Goal: Feedback & Contribution: Leave review/rating

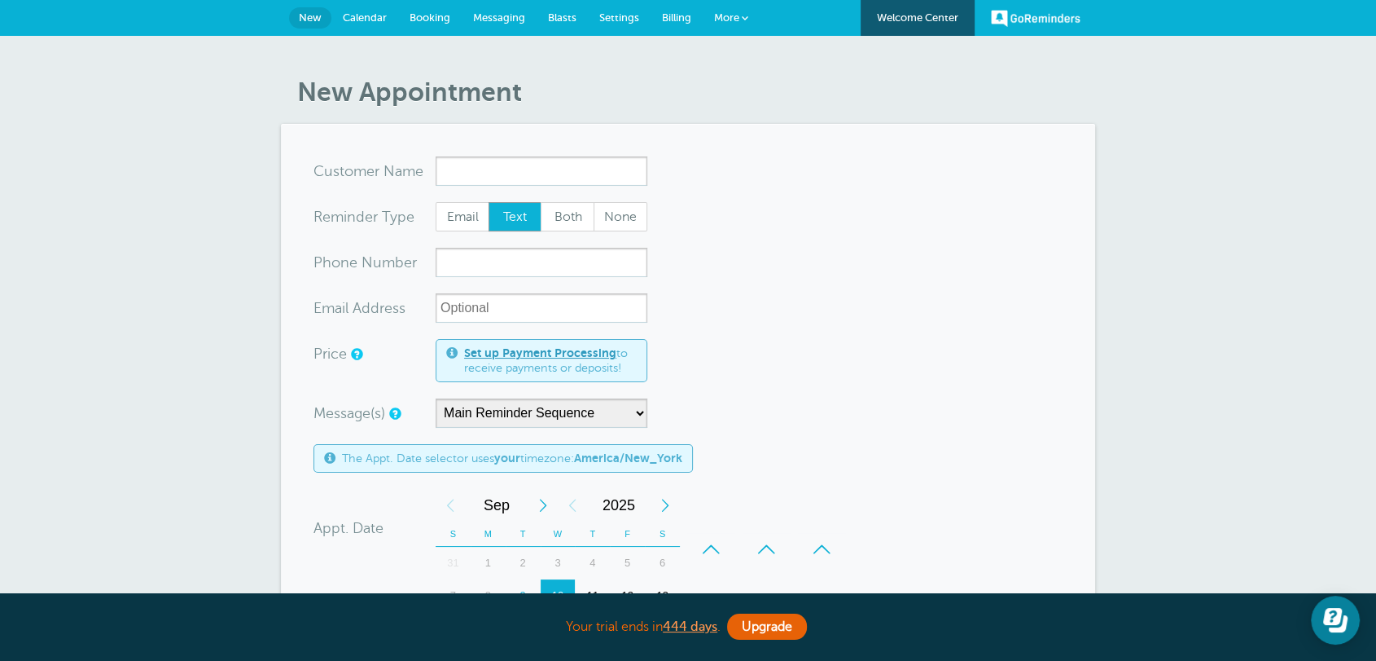
click at [623, 22] on link "Settings" at bounding box center [619, 18] width 63 height 36
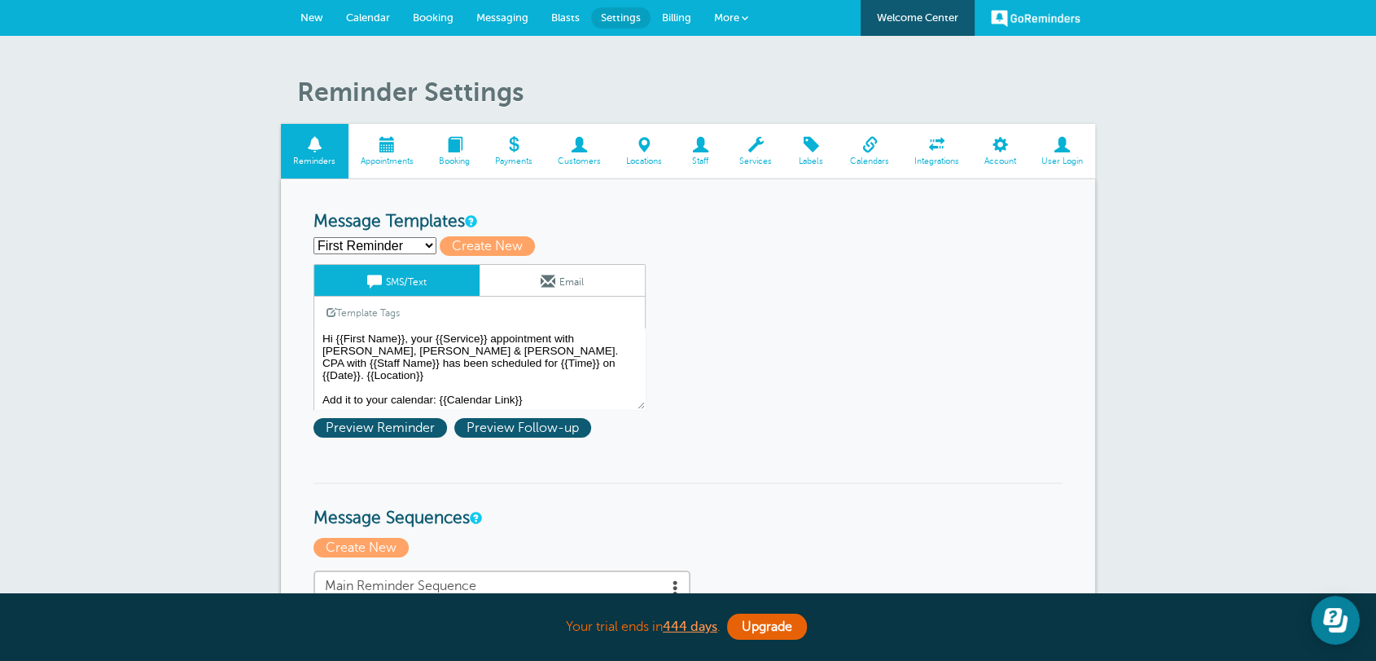
click at [593, 383] on textarea "Hi {{First Name}}, your {{Service}} appointment with [PERSON_NAME], [PERSON_NAM…" at bounding box center [480, 368] width 332 height 81
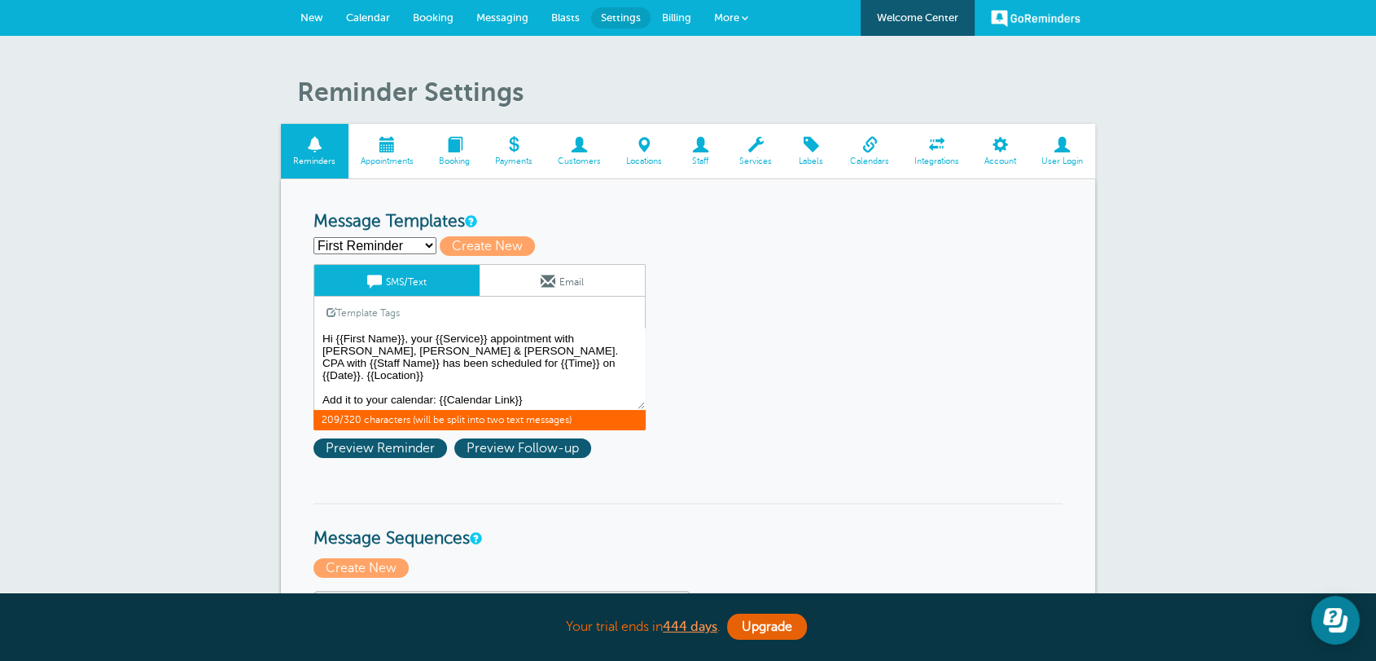
click at [580, 370] on textarea "Hi {{First Name}}, your {{Service}} appointment with [PERSON_NAME], [PERSON_NAM…" at bounding box center [480, 368] width 332 height 81
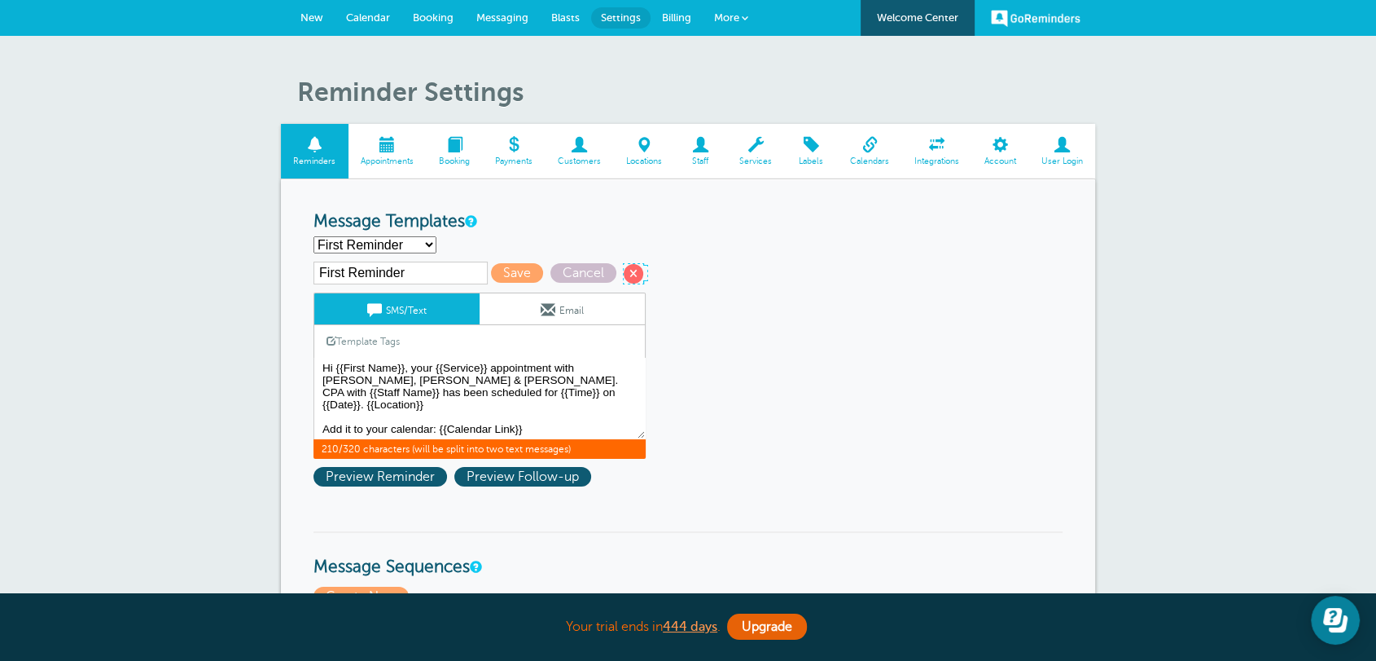
drag, startPoint x: 628, startPoint y: 269, endPoint x: 845, endPoint y: 95, distance: 277.5
click at [628, 269] on span at bounding box center [634, 274] width 20 height 20
click at [577, 267] on span "Cancel" at bounding box center [584, 273] width 66 height 20
type textarea "Hi {{First Name}}, your {{Service}} appointment with Griffiths, Dreher & Evans,…"
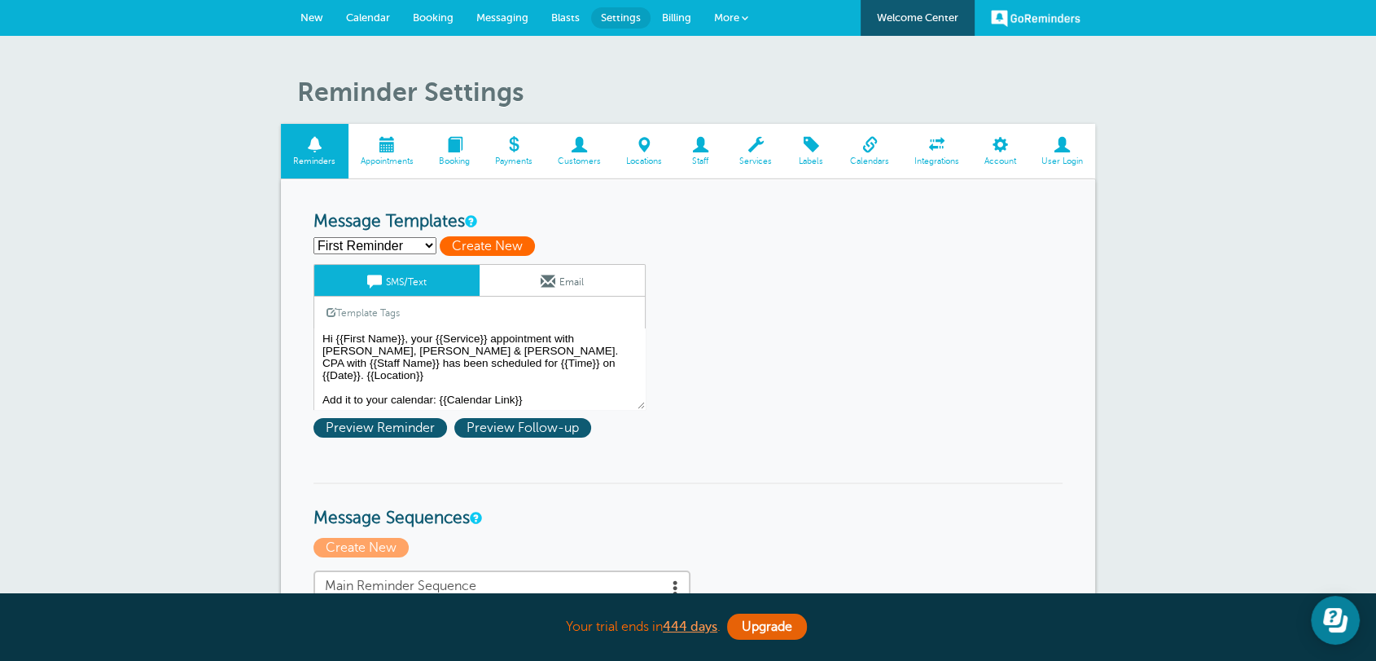
click at [472, 241] on span "Create New" at bounding box center [487, 246] width 95 height 20
select select
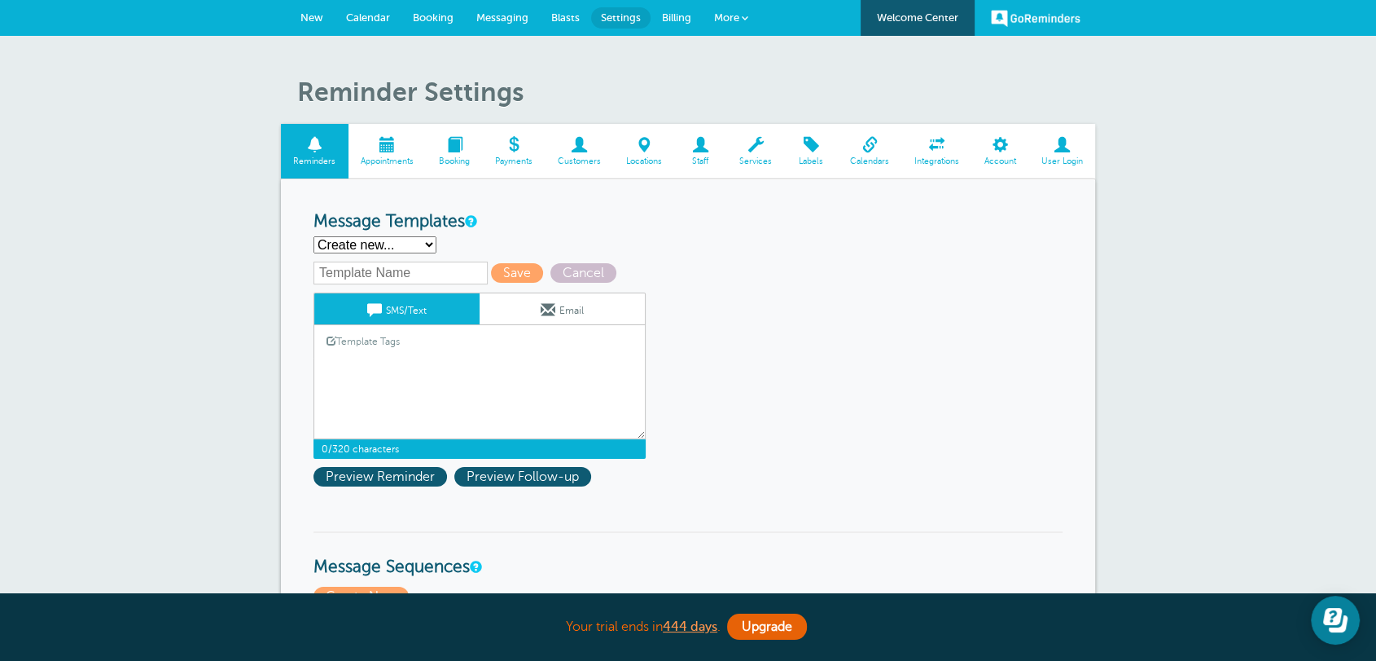
click at [351, 370] on textarea "Hi {{First Name}}, your {{Service}} appointment with [PERSON_NAME], [PERSON_NAM…" at bounding box center [480, 398] width 332 height 81
click at [362, 341] on link "Template Tags" at bounding box center [363, 341] width 98 height 32
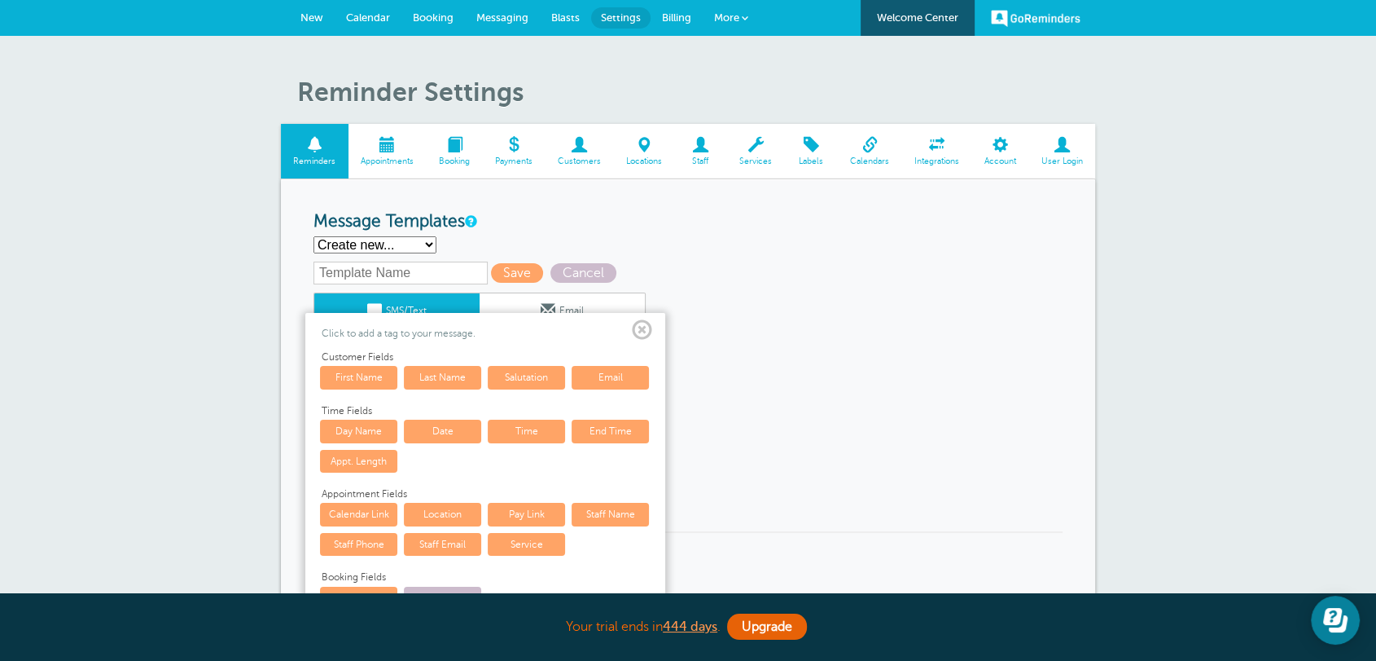
click at [361, 375] on link "First Name" at bounding box center [358, 377] width 77 height 23
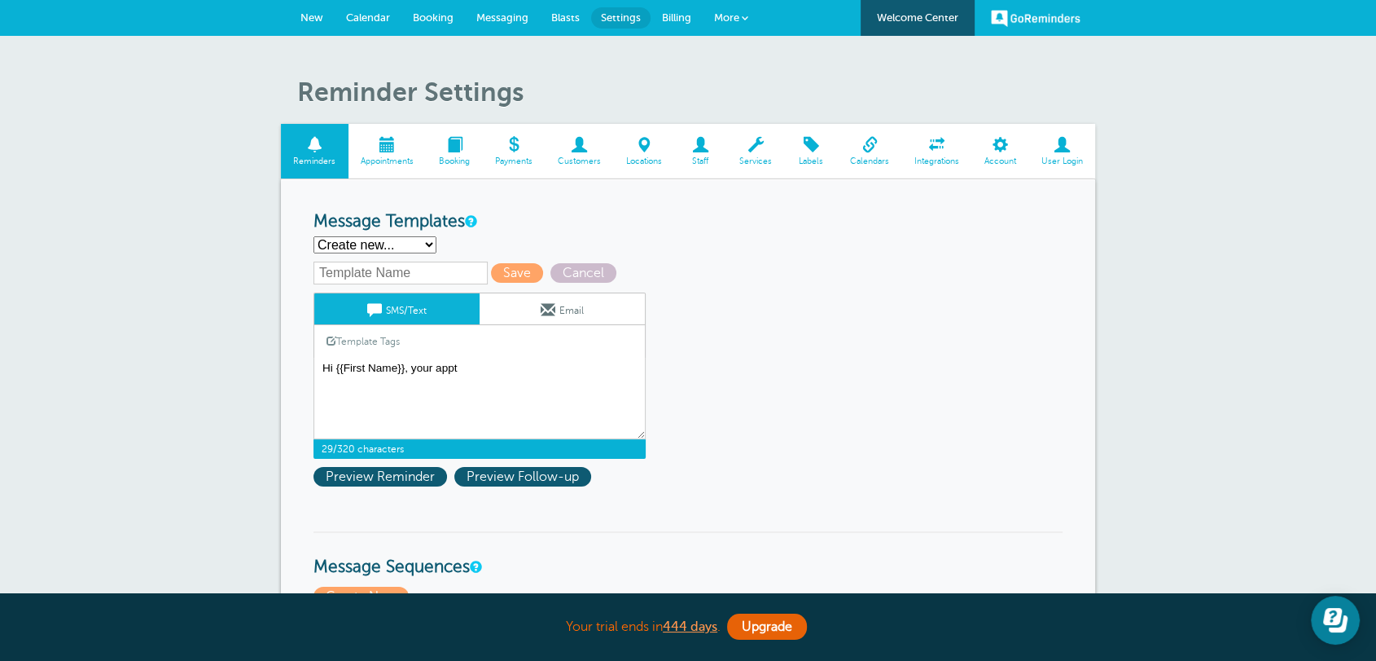
click at [391, 332] on link "Template Tags" at bounding box center [363, 341] width 98 height 32
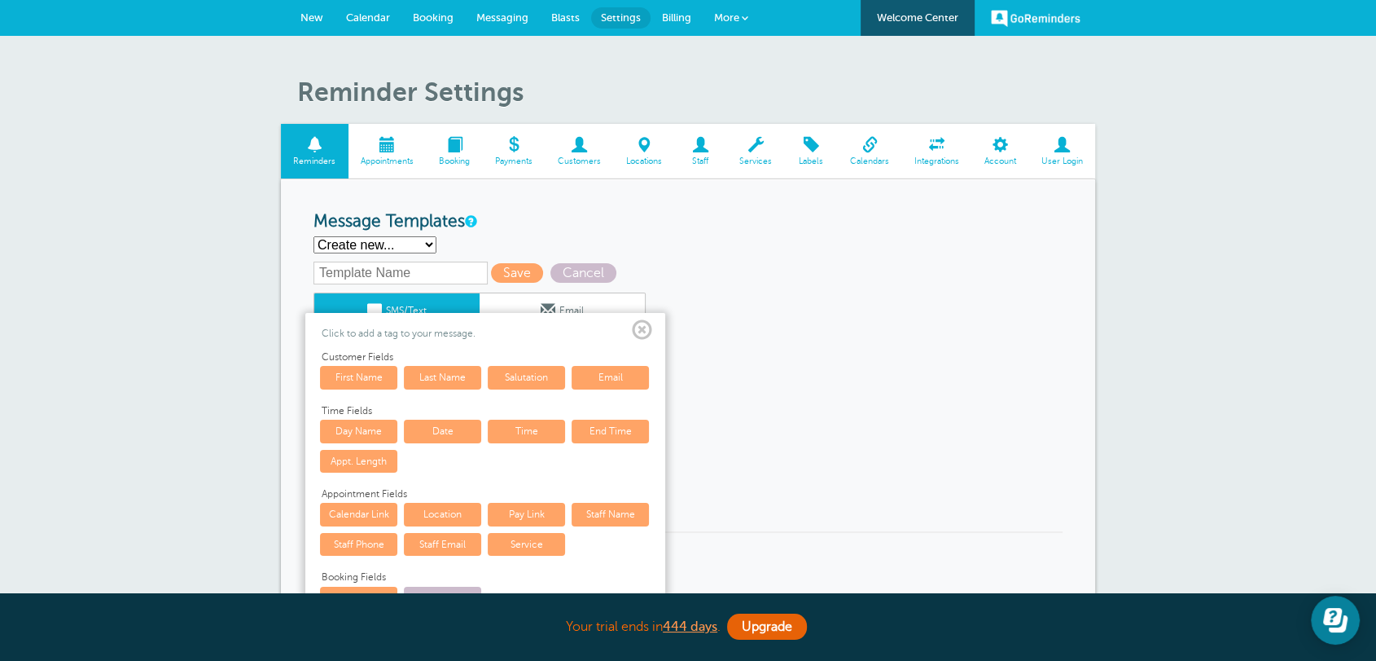
click at [430, 425] on link "Date" at bounding box center [442, 430] width 77 height 23
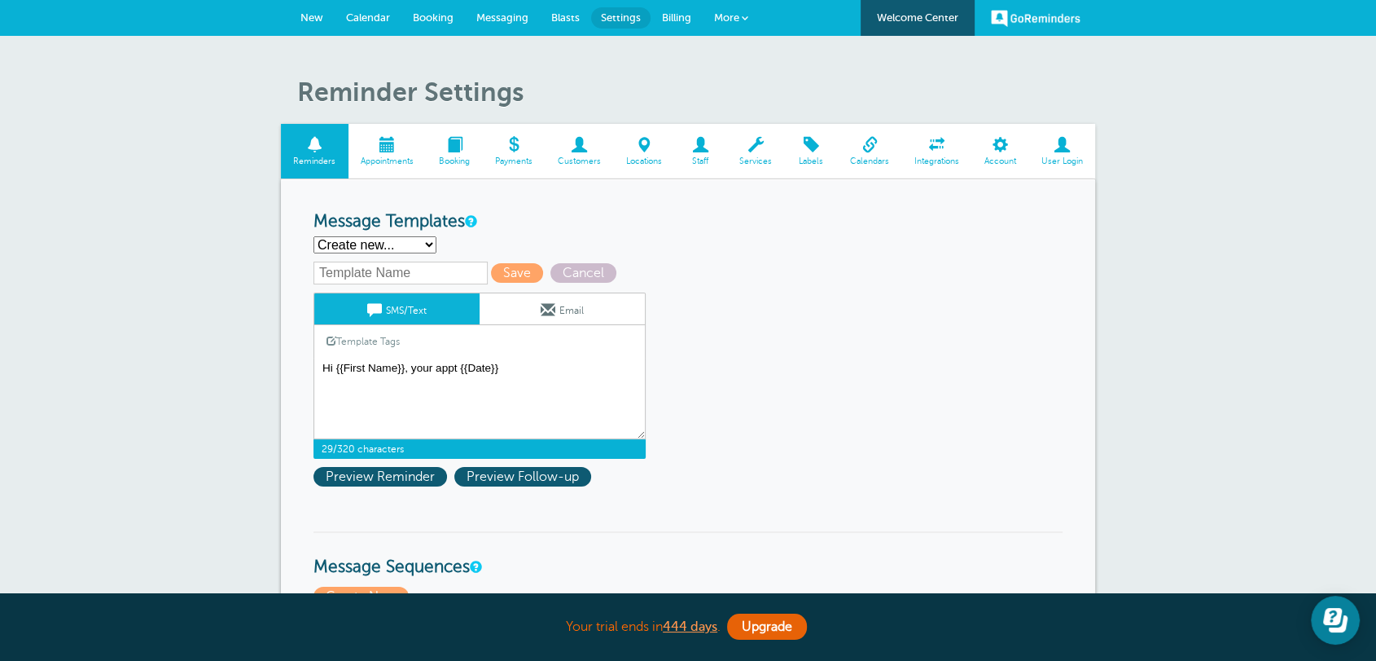
click at [463, 371] on textarea "Hi {{First Name}}, your {{Service}} appointment with Griffiths, Dreher & Evans,…" at bounding box center [480, 398] width 332 height 81
click at [457, 364] on textarea "Hi {{First Name}}, your {{Service}} appointment with Griffiths, Dreher & Evans,…" at bounding box center [480, 398] width 332 height 81
click at [537, 373] on textarea "Hi {{First Name}}, your {{Service}} appointment with Griffiths, Dreher & Evans,…" at bounding box center [480, 398] width 332 height 81
click at [400, 344] on link "Template Tags" at bounding box center [363, 341] width 98 height 32
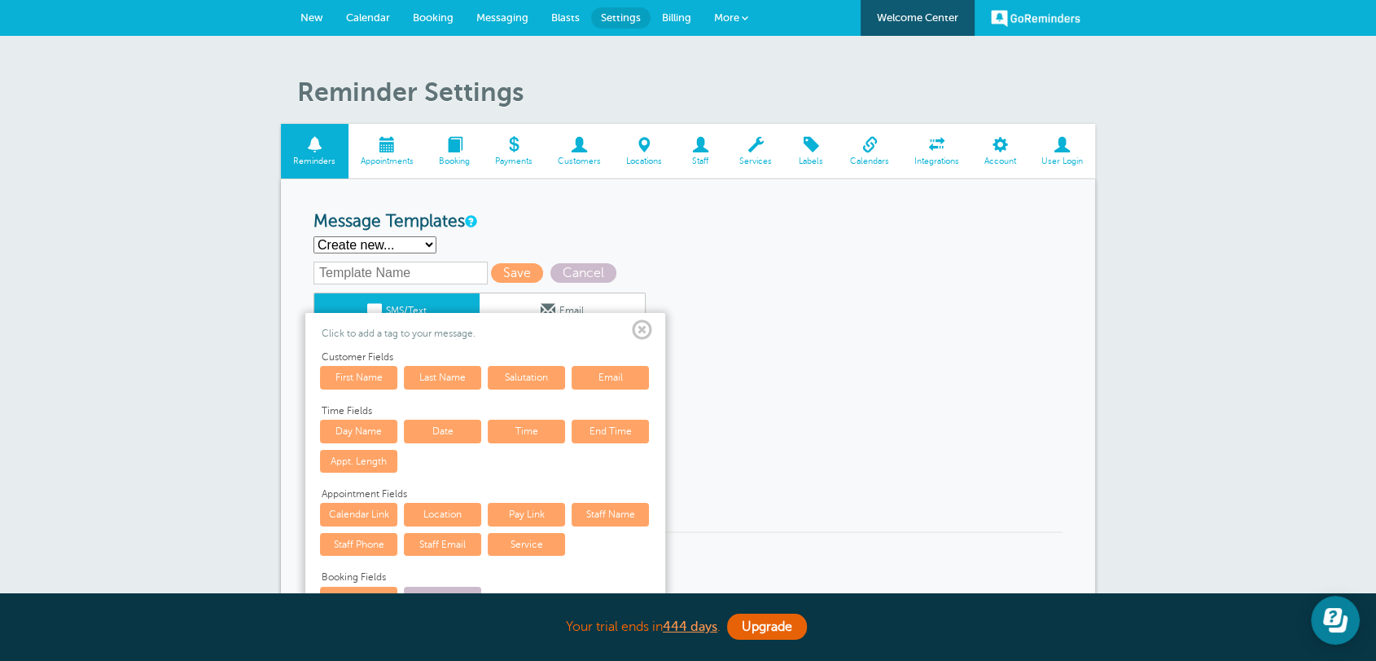
click at [524, 436] on link "Time" at bounding box center [526, 430] width 77 height 23
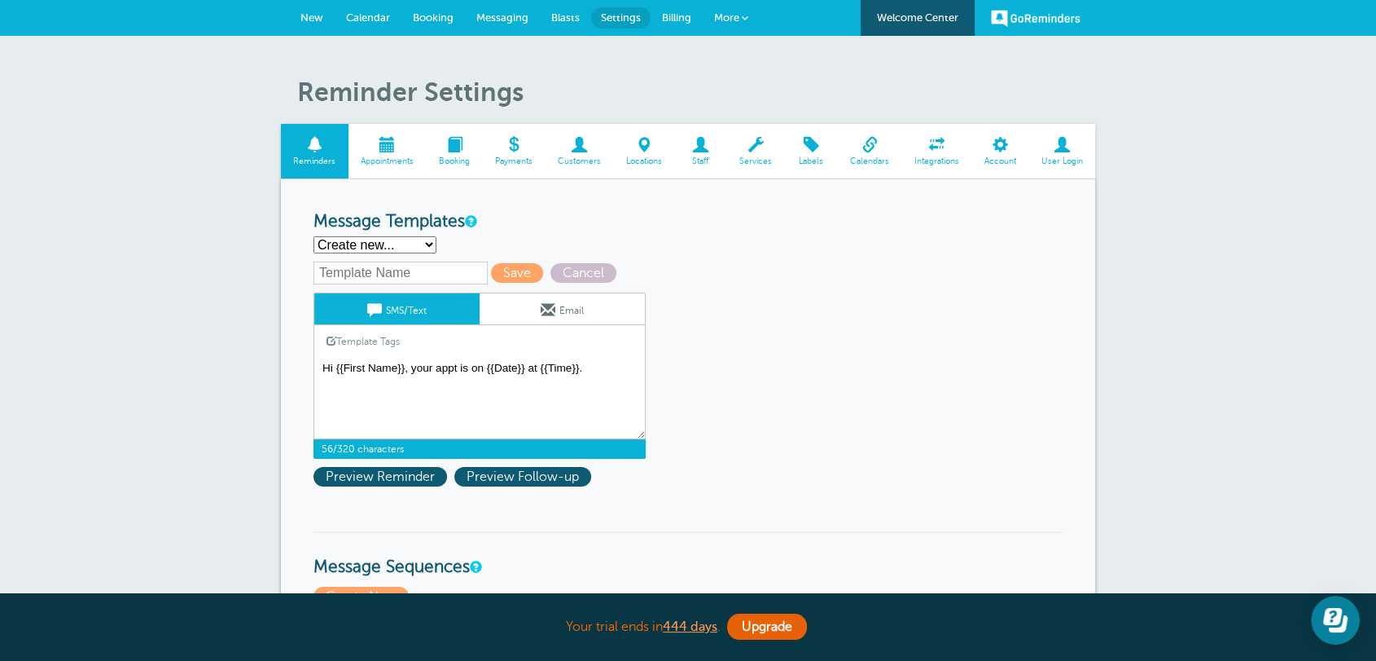
type textarea "Hi {{First Name}}, your appt is on {{Date}} at {{Time}}."
click at [391, 346] on link "Template Tags" at bounding box center [363, 341] width 98 height 32
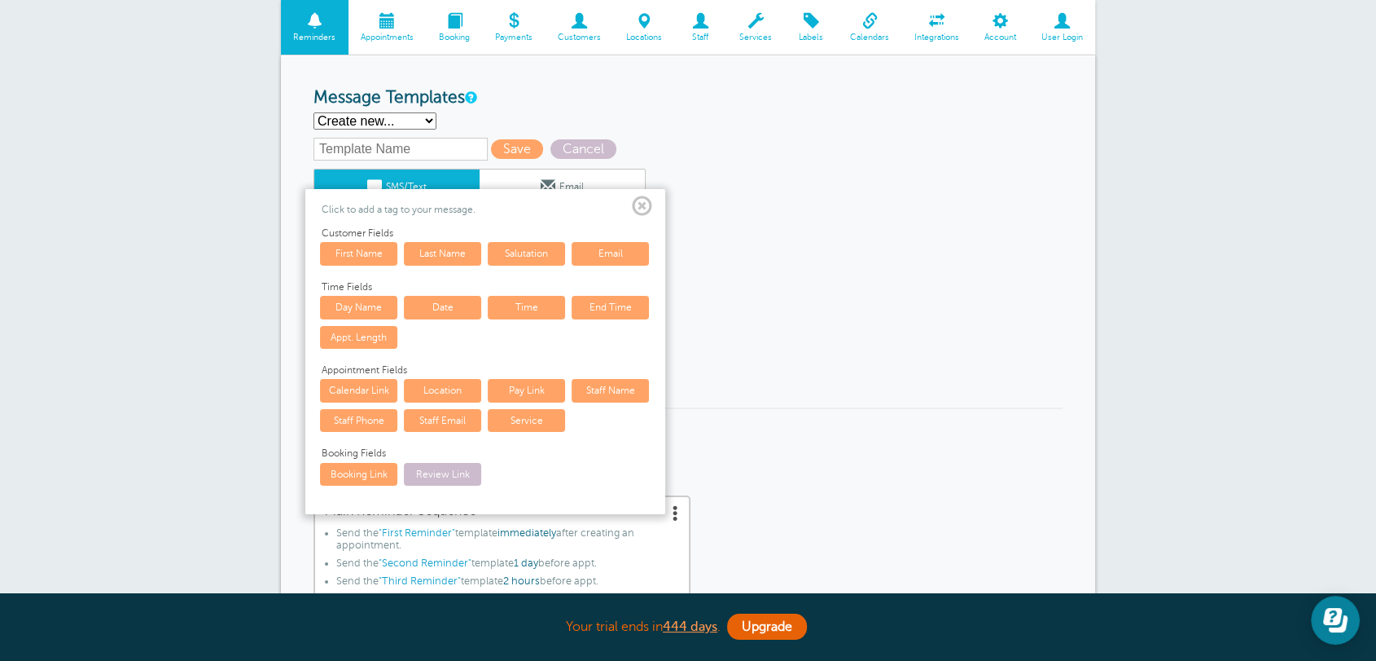
scroll to position [211, 0]
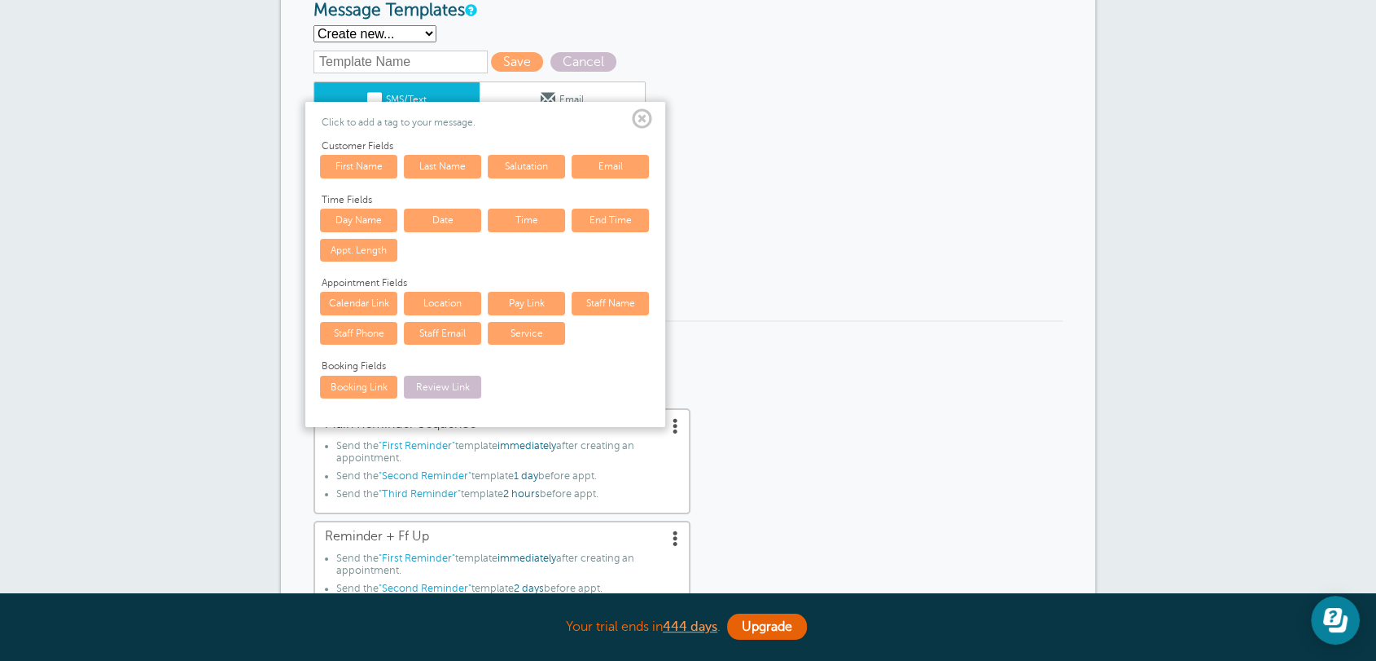
click at [646, 121] on span at bounding box center [642, 119] width 20 height 20
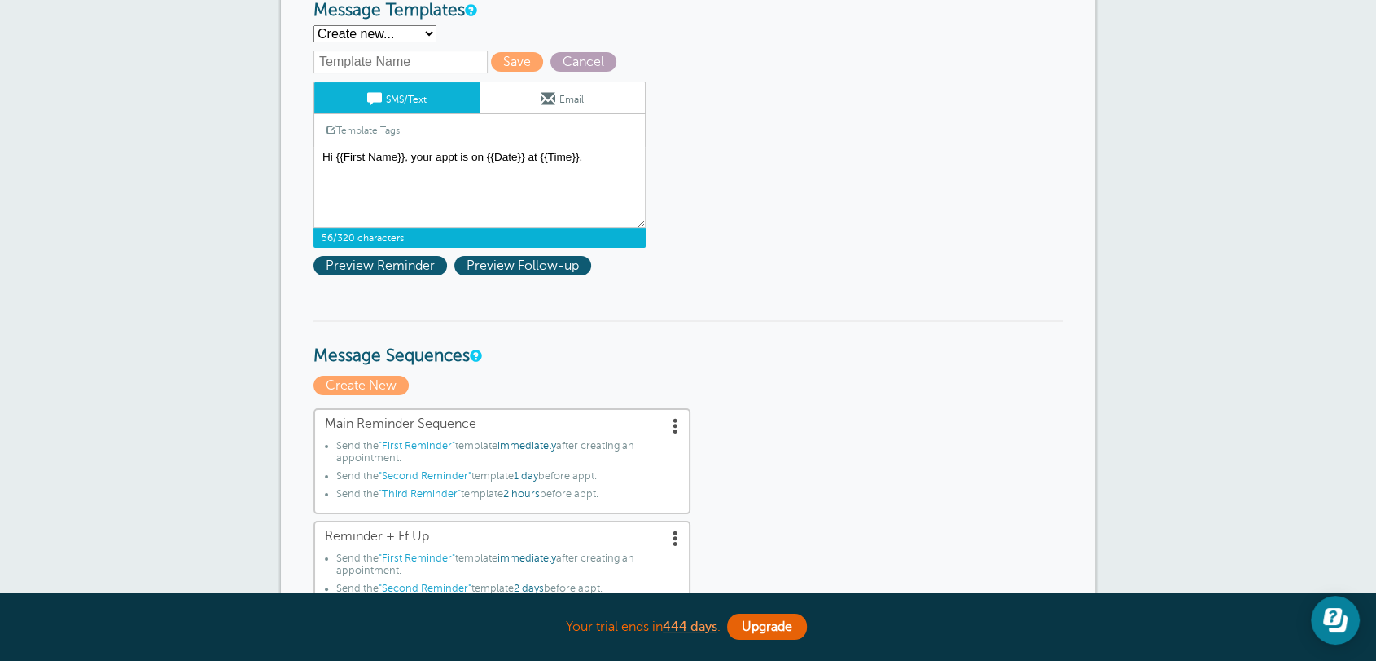
click at [570, 56] on span "Cancel" at bounding box center [584, 62] width 66 height 20
select select "142289"
type textarea "Hi {{First Name}}, your {{Service}} appointment with Griffiths, Dreher & Evans,…"
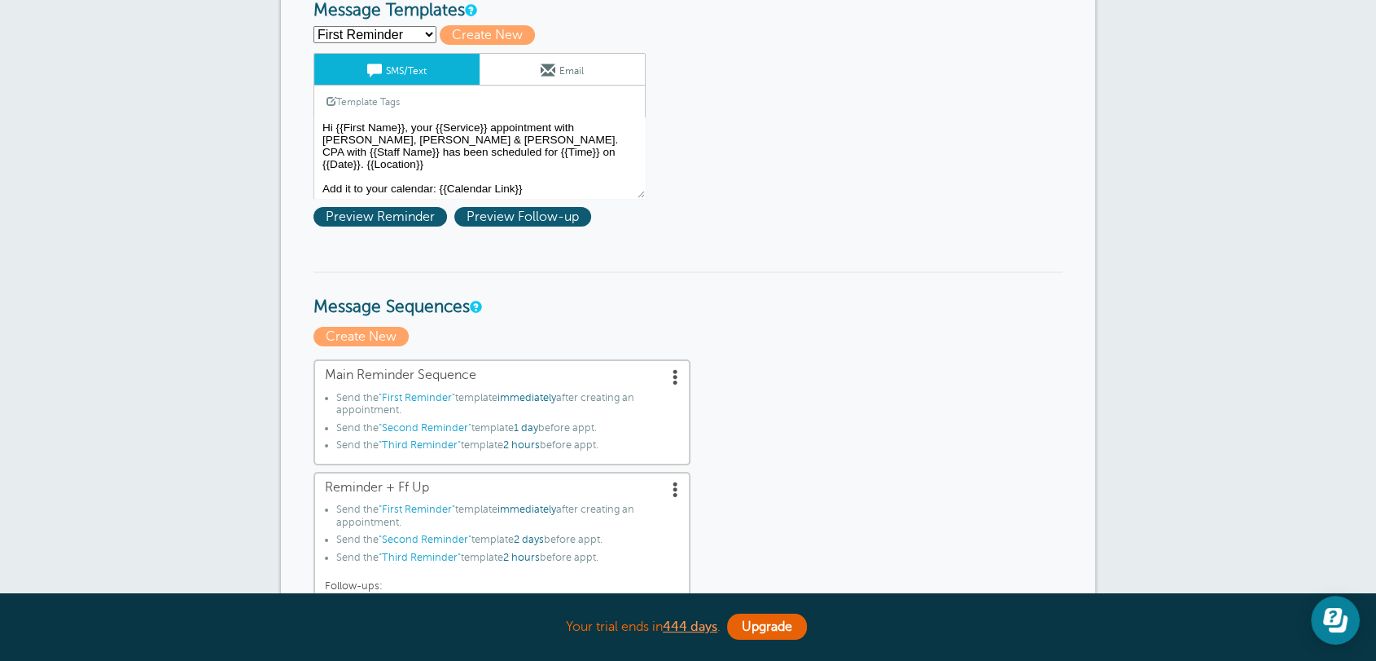
click at [348, 26] on select "First Reminder Follow Up Second Reminder Third Reminder Create new..." at bounding box center [375, 34] width 123 height 17
select select "156748"
click at [314, 26] on select "First Reminder Follow Up Second Reminder Third Reminder Create new..." at bounding box center [375, 34] width 123 height 17
type input "Follow Up"
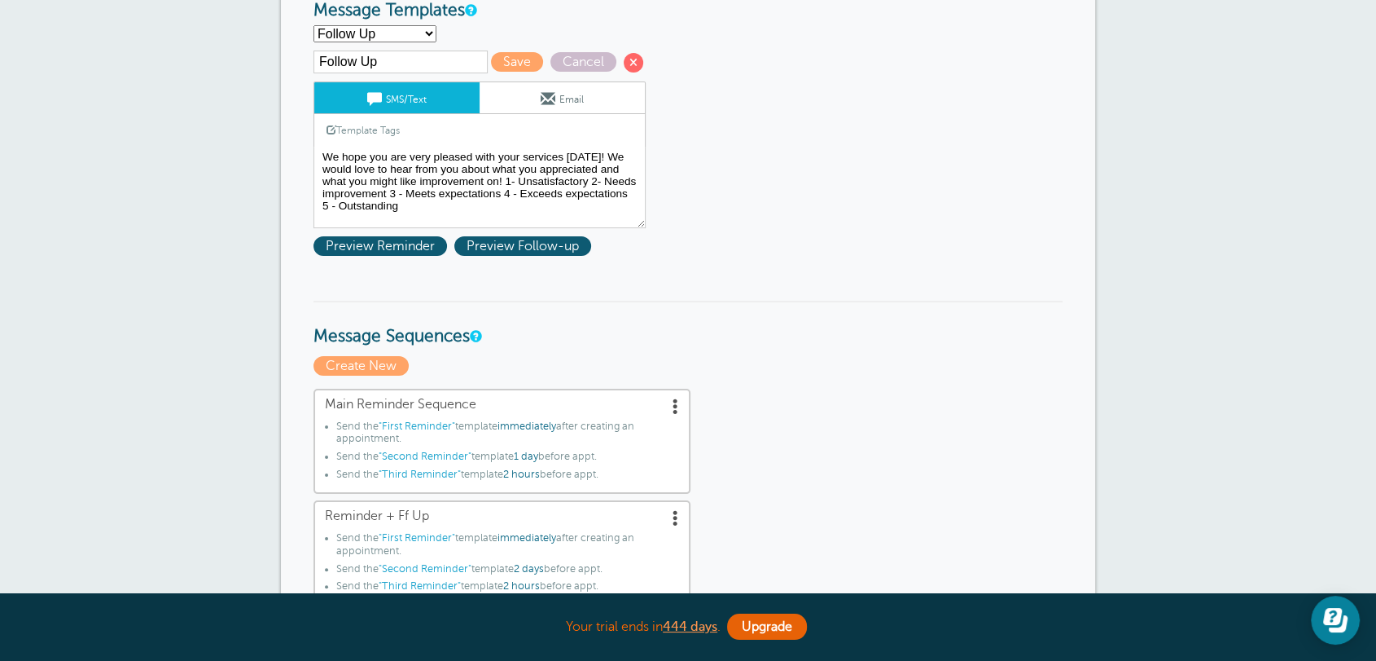
scroll to position [0, 0]
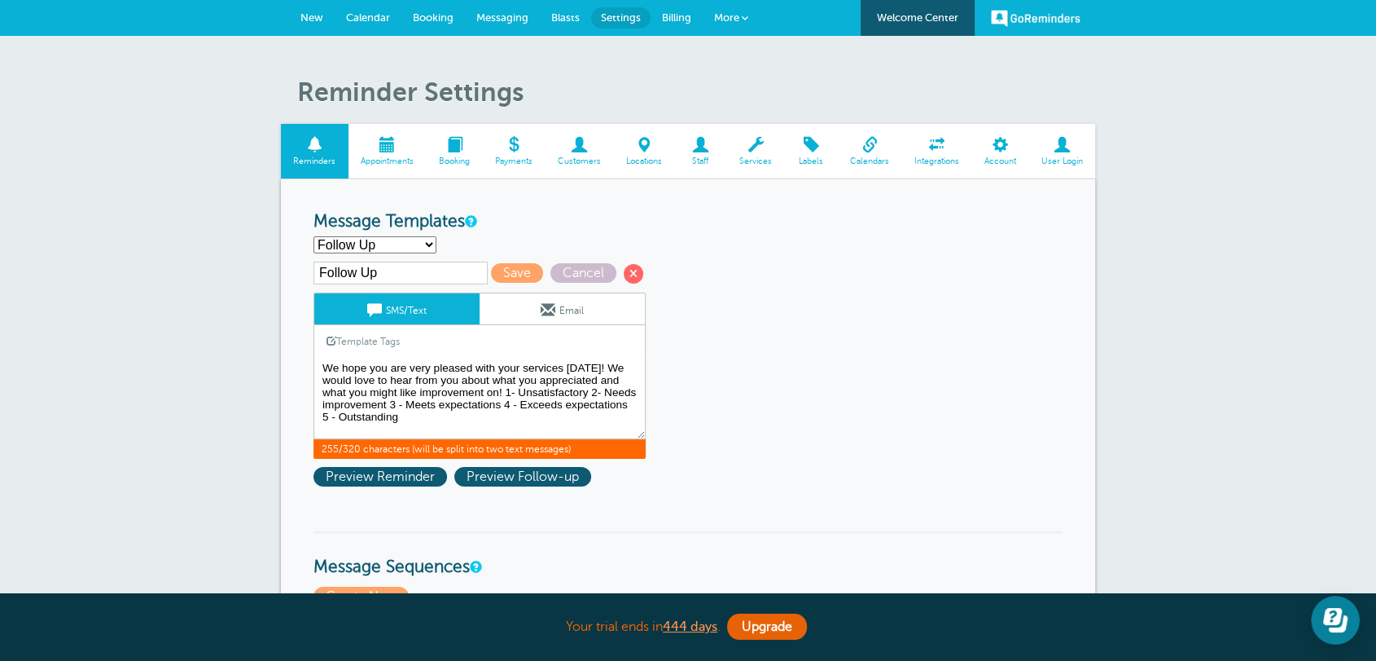
drag, startPoint x: 331, startPoint y: 368, endPoint x: 432, endPoint y: 416, distance: 111.8
click at [432, 416] on textarea "Hi {{First Name}}, your {{Service}} appointment with [PERSON_NAME], [PERSON_NAM…" at bounding box center [480, 398] width 332 height 81
click at [432, 426] on textarea "Hi {{First Name}}, your {{Service}} appointment with [PERSON_NAME], [PERSON_NAM…" at bounding box center [480, 398] width 332 height 81
type textarea "We hope you are very pleased with your services today! We would love to hear fr…"
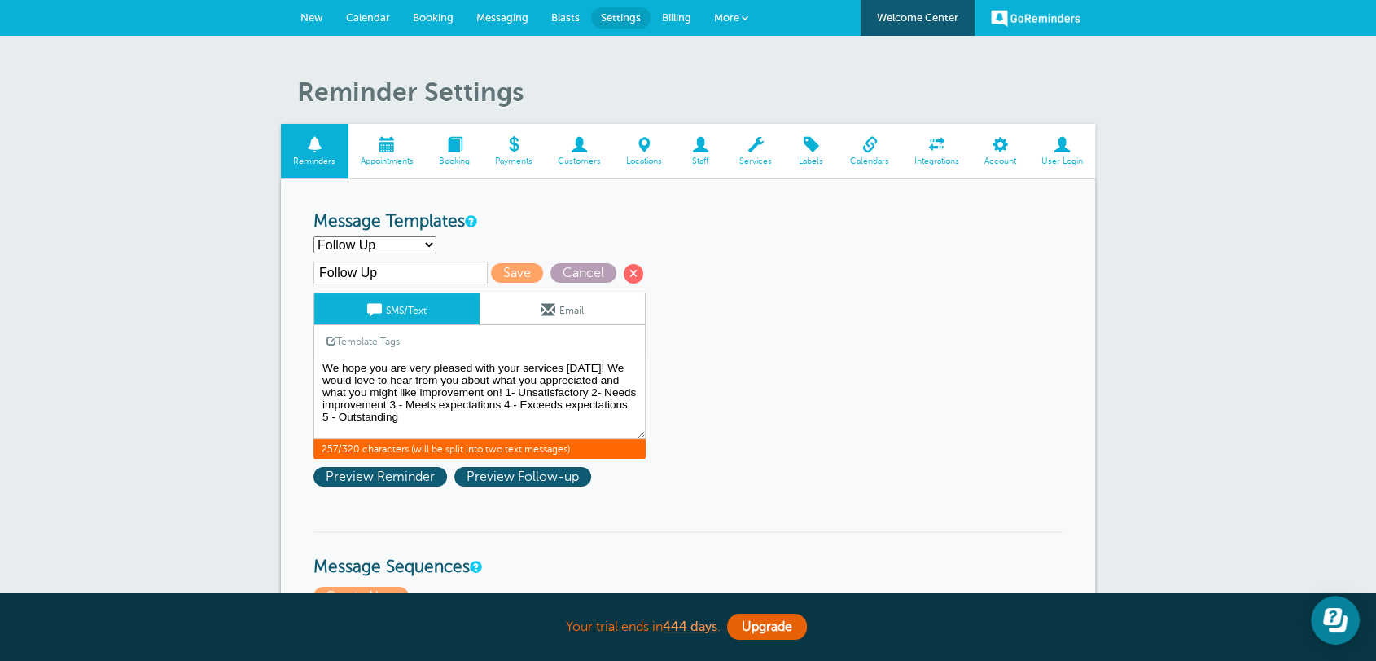
click at [564, 275] on span "Cancel" at bounding box center [584, 273] width 66 height 20
select select "142289"
type textarea "Hi {{First Name}}, your {{Service}} appointment with Griffiths, Dreher & Evans,…"
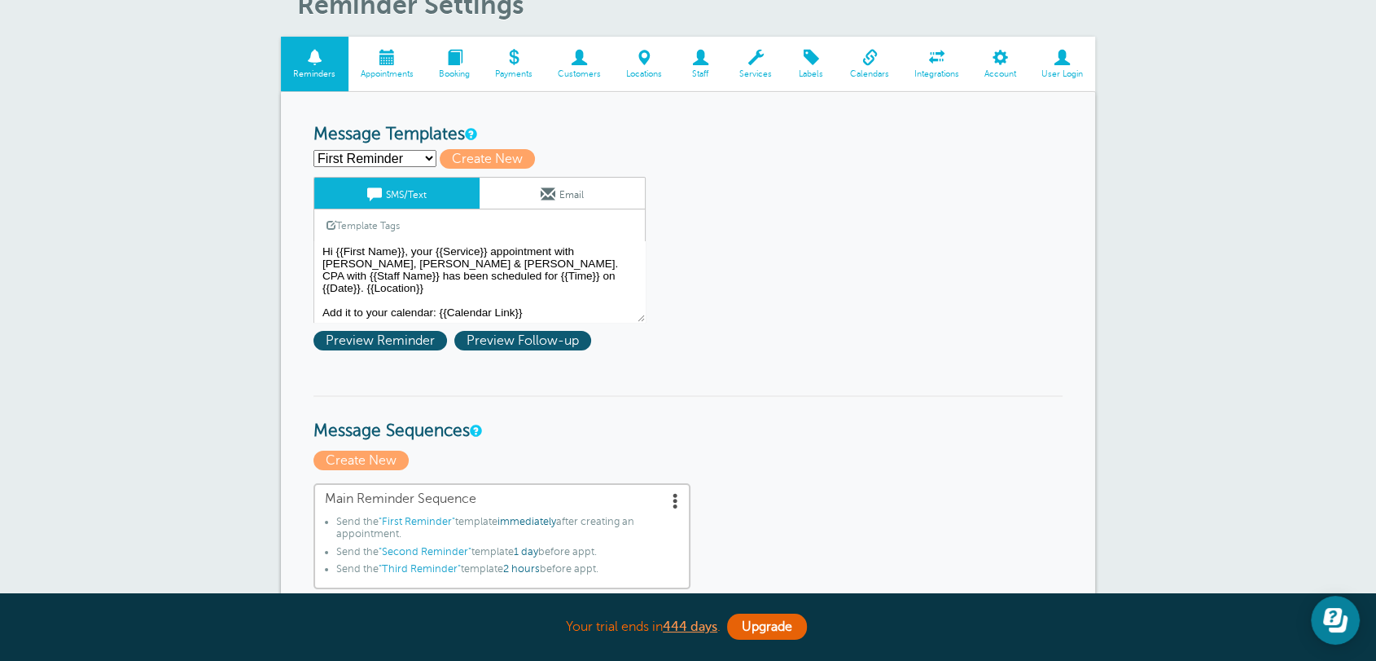
scroll to position [0, 0]
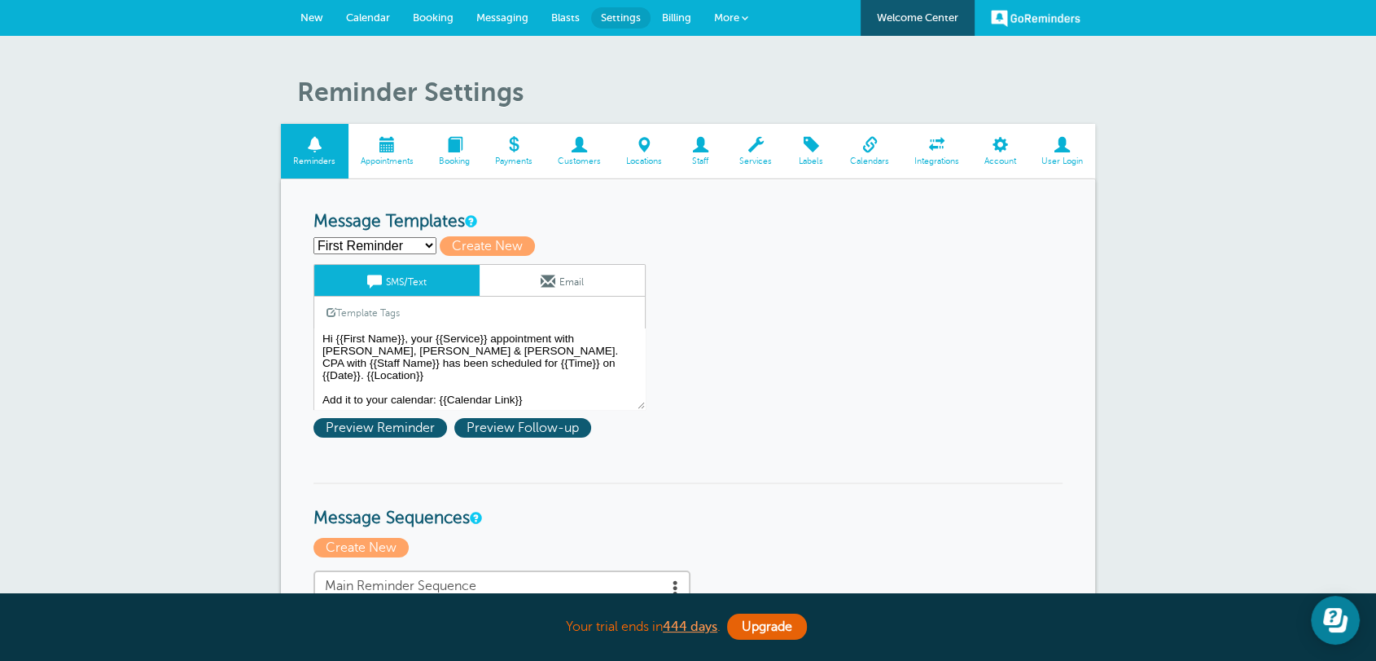
click at [367, 236] on div "First Reminder Follow Up Second Reminder Third Reminder Create new... Create New" at bounding box center [688, 246] width 749 height 20
click at [382, 237] on select "First Reminder Follow Up Second Reminder Third Reminder Create new..." at bounding box center [375, 245] width 123 height 17
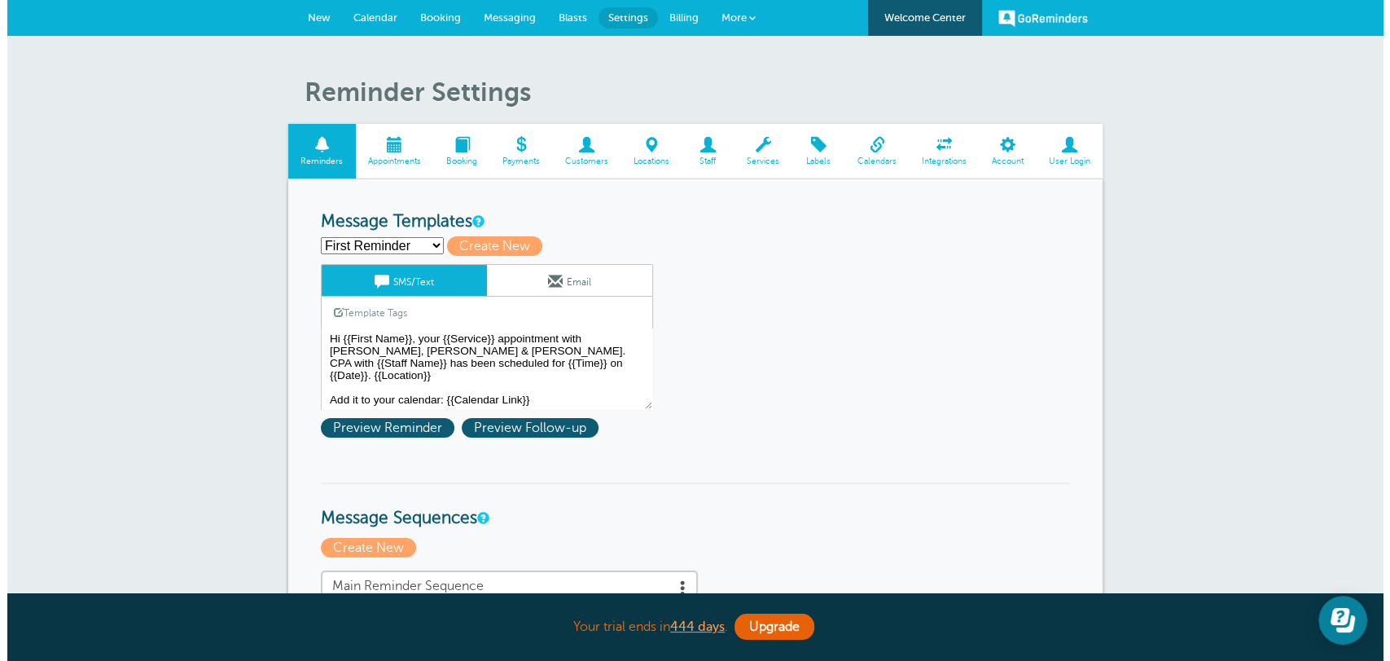
scroll to position [211, 0]
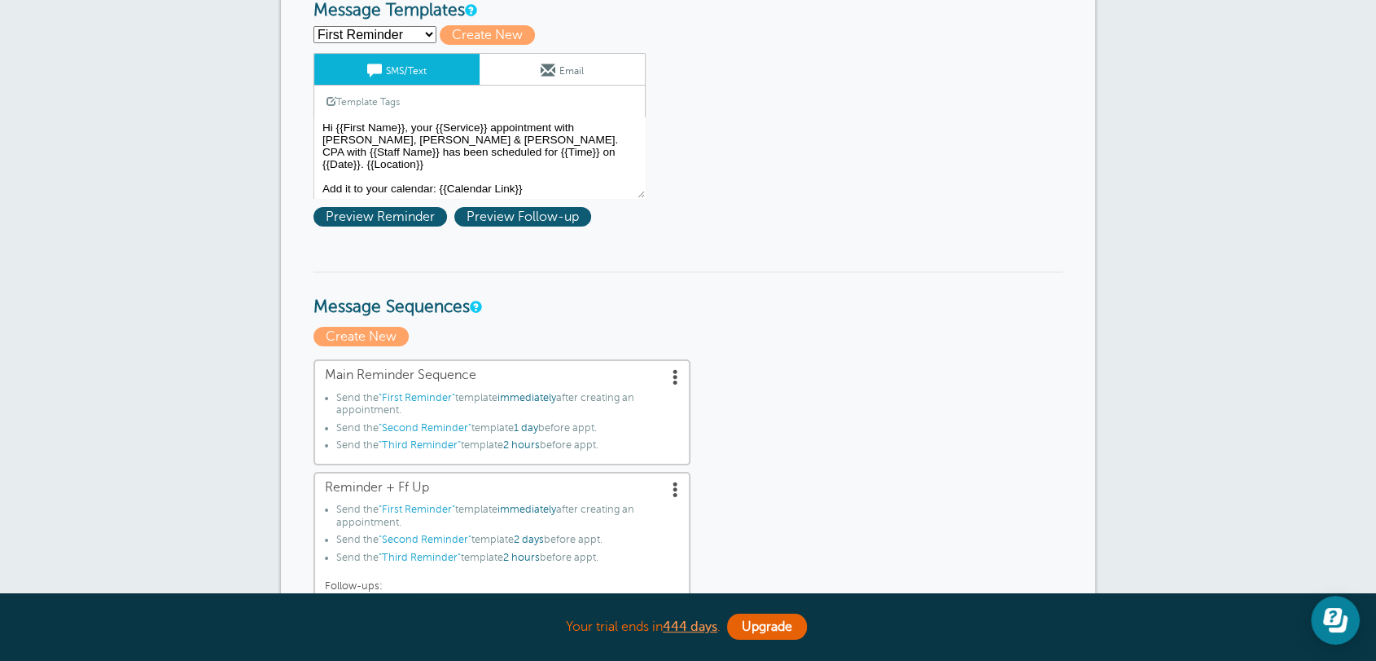
drag, startPoint x: 313, startPoint y: 308, endPoint x: 463, endPoint y: 318, distance: 150.2
click at [574, 275] on h3 "Message Sequences" at bounding box center [688, 294] width 749 height 46
click at [671, 374] on span at bounding box center [676, 376] width 16 height 16
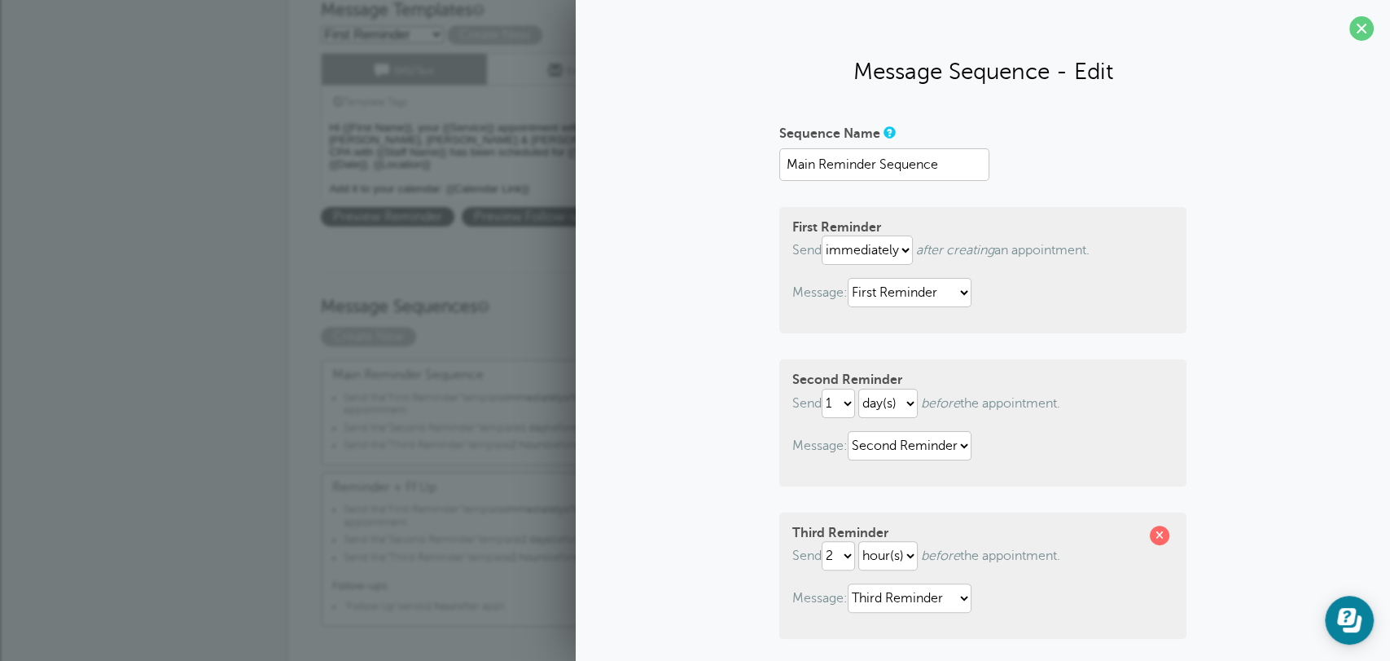
drag, startPoint x: 915, startPoint y: 247, endPoint x: 1135, endPoint y: 252, distance: 220.8
click at [1135, 252] on p "Send immediately 1 2 3 4 5 6 7 8 9 10 11 12 13 14 15 16 17 18 19 20 21 22 23 24…" at bounding box center [982, 249] width 381 height 29
click at [939, 299] on select "First Reminder Follow Up Second Reminder Third Reminder" at bounding box center [910, 292] width 124 height 29
click at [848, 278] on select "First Reminder Follow Up Second Reminder Third Reminder" at bounding box center [910, 292] width 124 height 29
click at [906, 404] on select "hour(s) day(s)" at bounding box center [887, 403] width 59 height 29
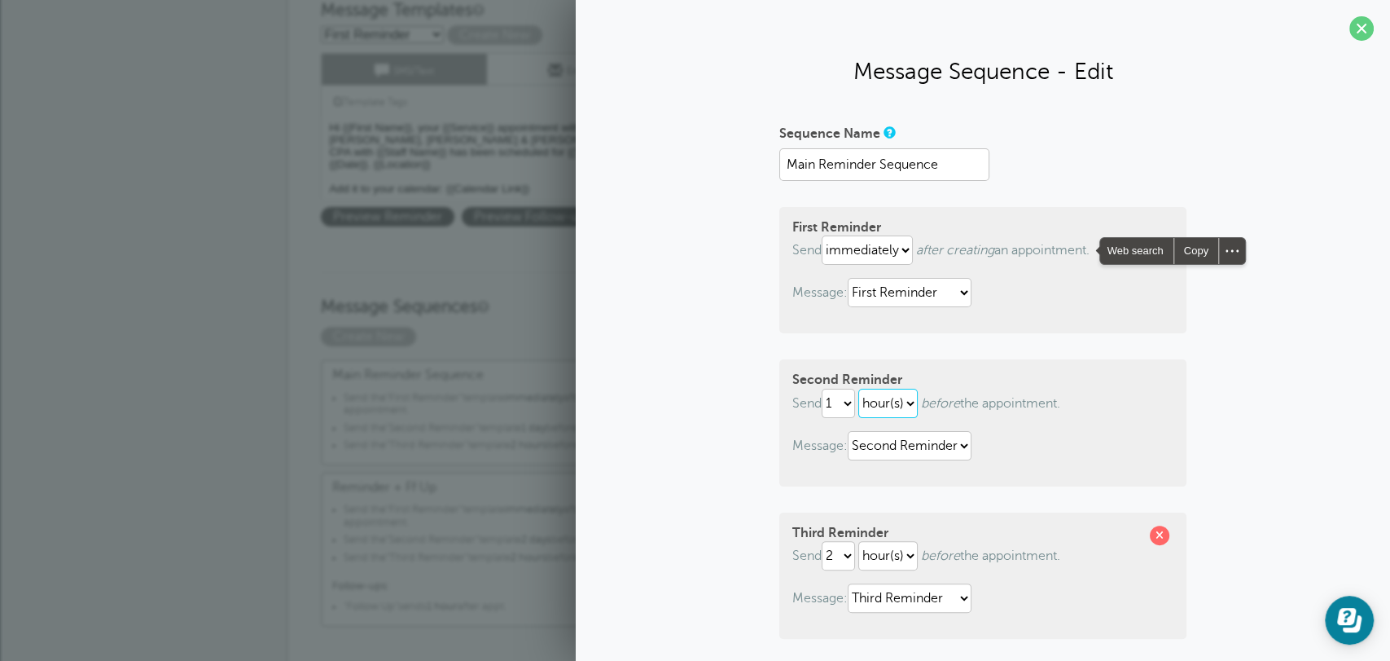
click at [858, 389] on select "hour(s) day(s)" at bounding box center [887, 403] width 59 height 29
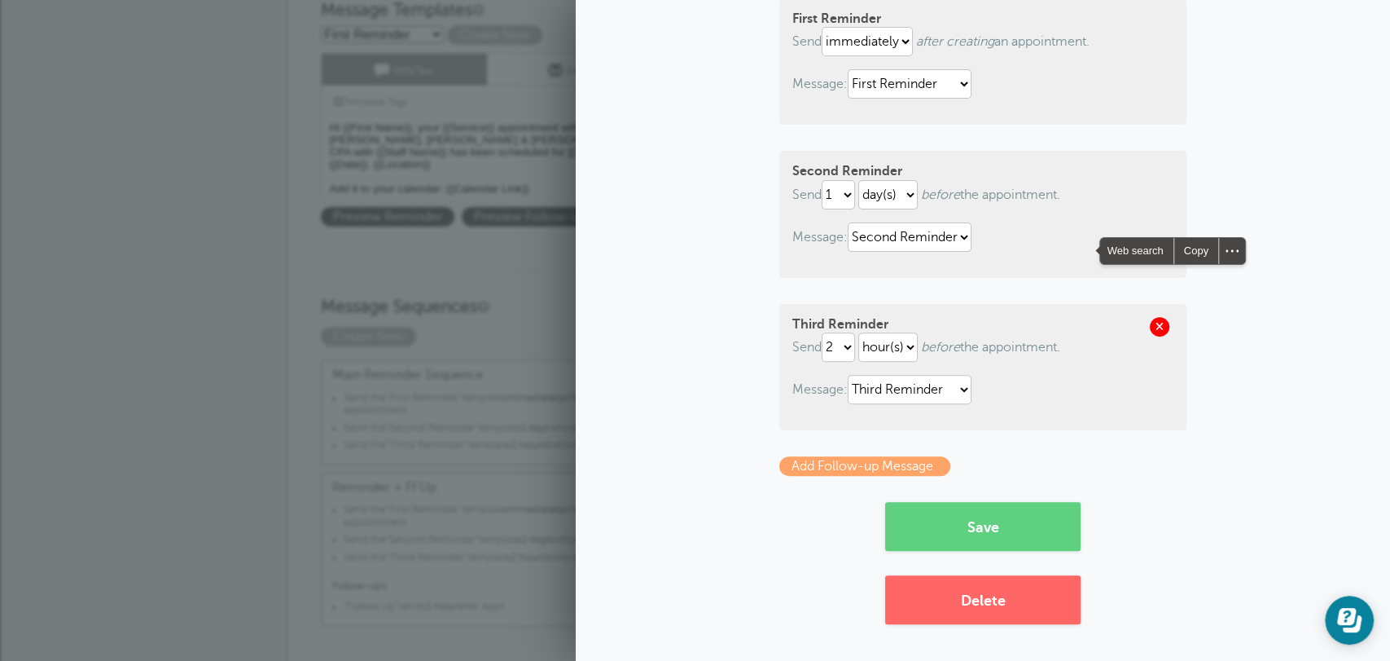
click at [1153, 327] on span at bounding box center [1160, 327] width 20 height 20
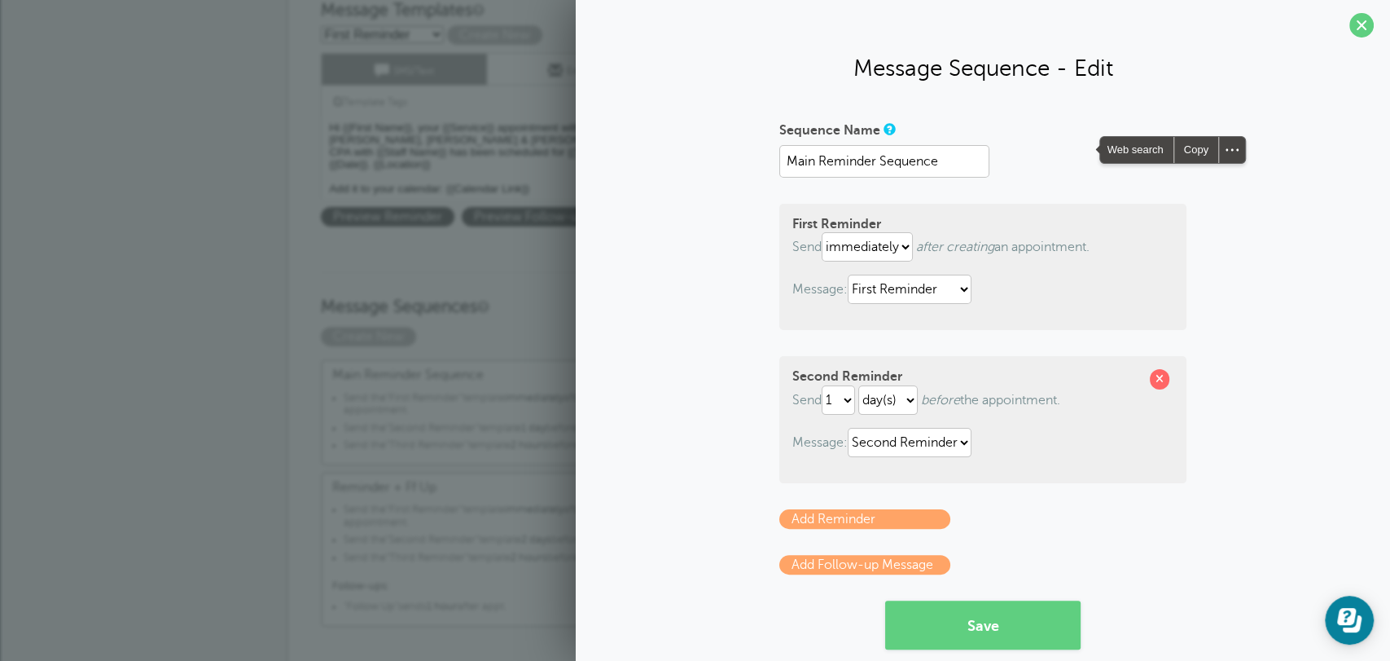
scroll to position [0, 0]
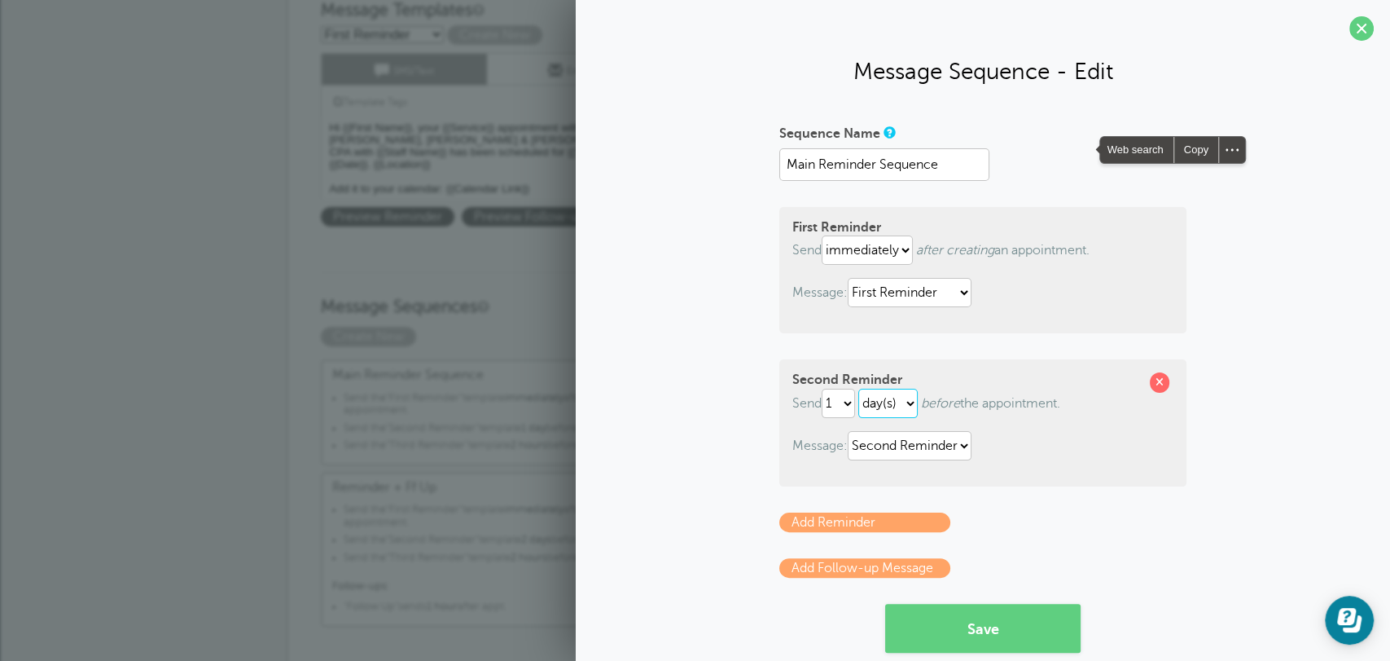
click at [898, 404] on select "hour(s) day(s)" at bounding box center [887, 403] width 59 height 29
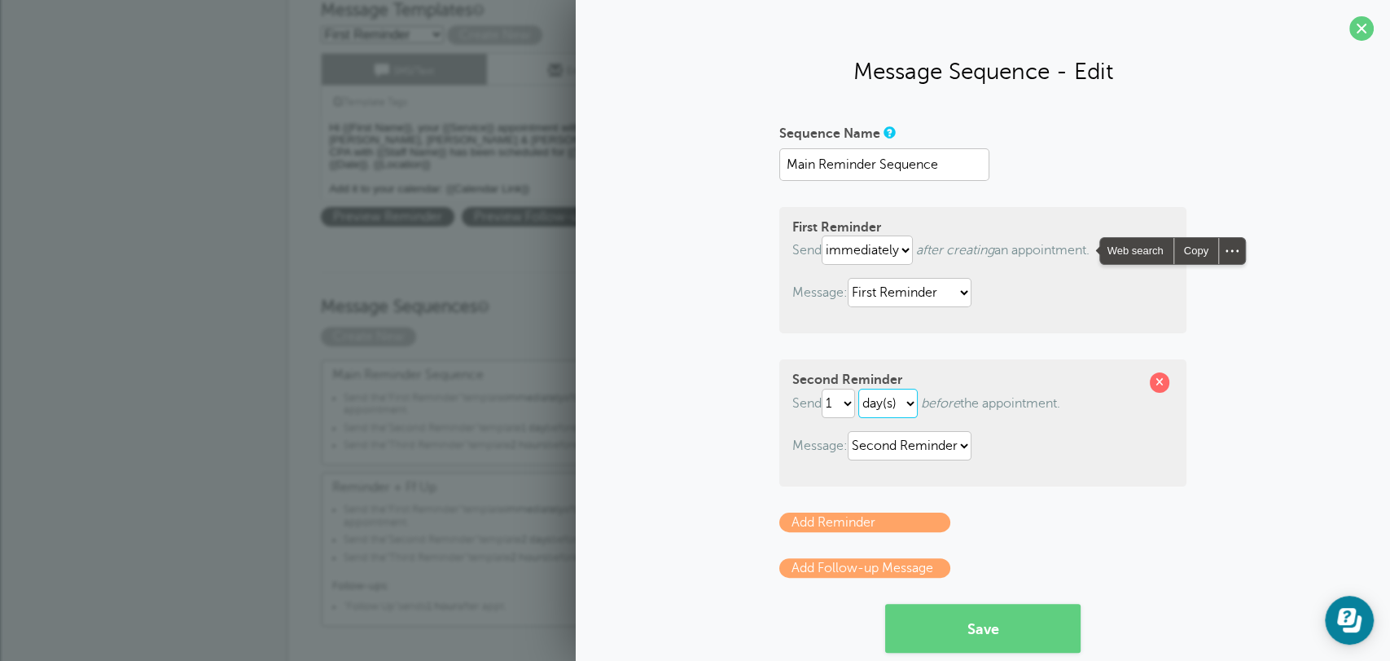
select select "HOUR"
click at [858, 389] on select "hour(s) day(s)" at bounding box center [887, 403] width 59 height 29
click at [854, 568] on link "Add Follow-up Message" at bounding box center [864, 568] width 171 height 20
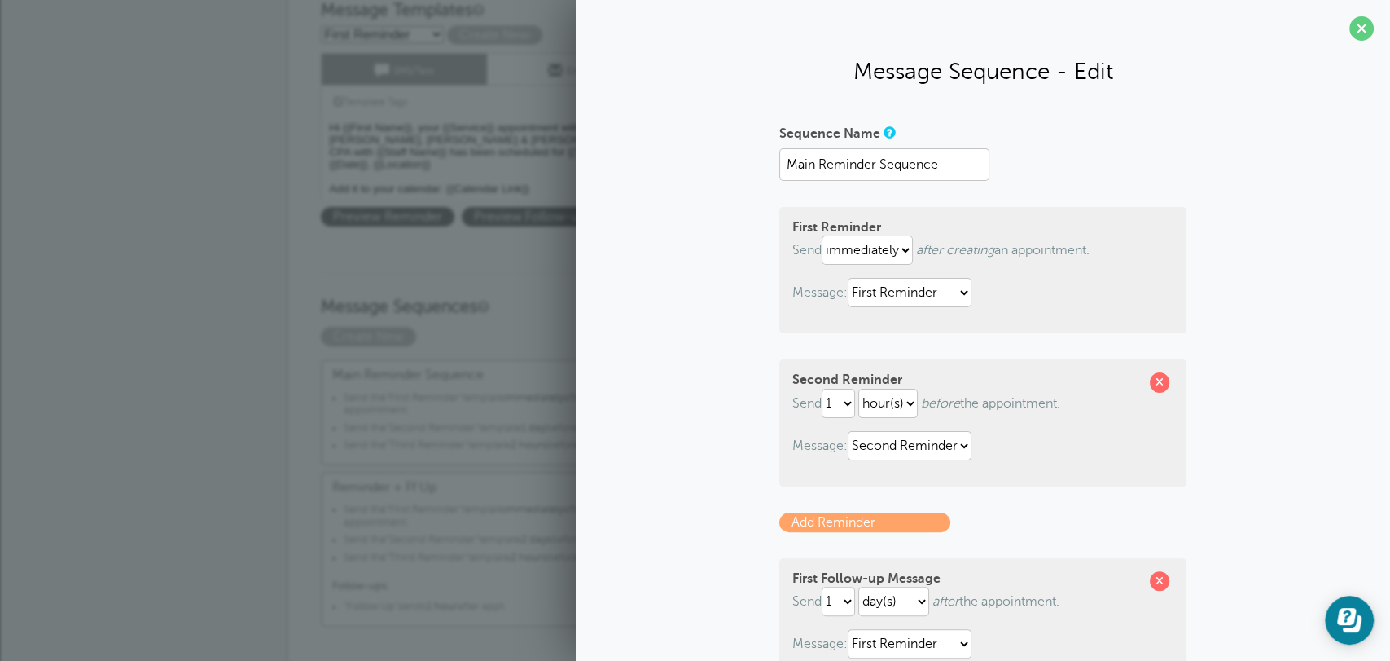
scroll to position [211, 0]
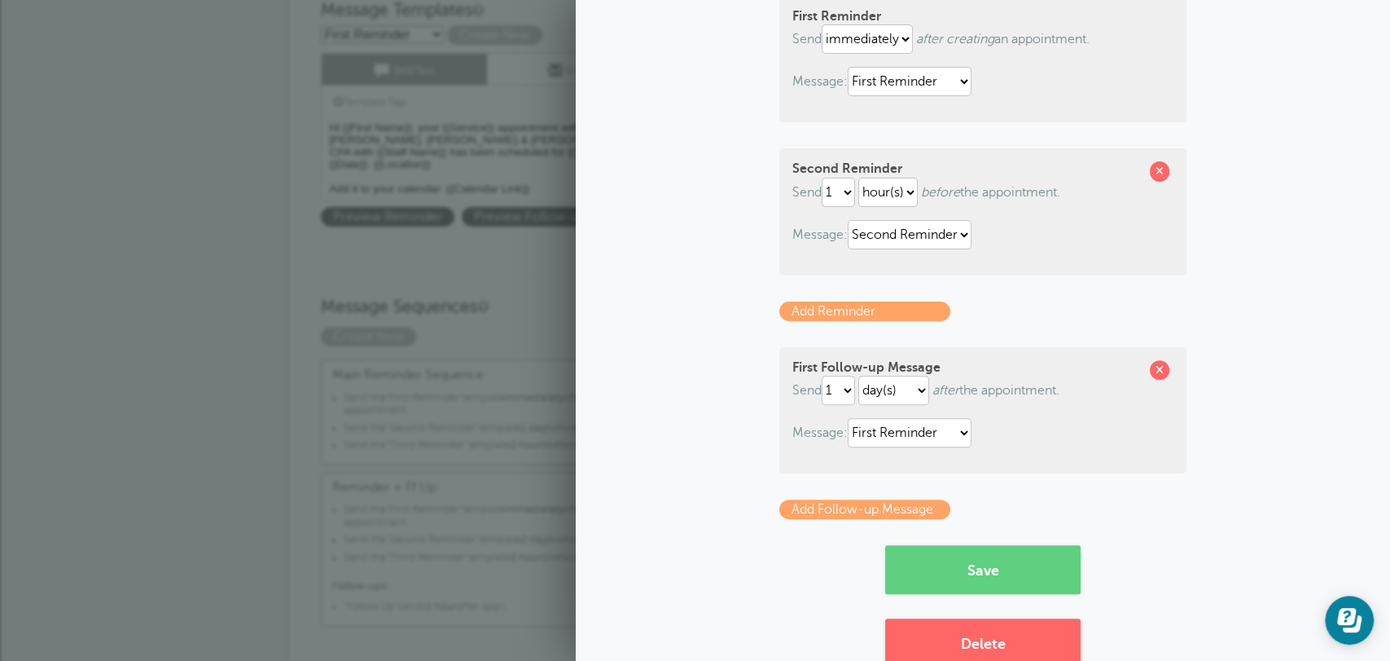
click at [852, 389] on p "Send 1 2 3 4 5 6 7 8 9 10 11 12 13 14 15 16 17 18 19 20 21 22 23 24 25 26 27 28…" at bounding box center [982, 389] width 381 height 29
click at [847, 389] on select "1 2 3 4 5 6 7 8 9 10 11 12 13 14 15 16 17 18 19 20 21 22 23 24 25 26 27 28 29 30" at bounding box center [838, 389] width 33 height 29
select select "3"
click at [822, 375] on select "1 2 3 4 5 6 7 8 9 10 11 12 13 14 15 16 17 18 19 20 21 22 23 24 25 26 27 28 29 30" at bounding box center [838, 389] width 33 height 29
click at [866, 428] on select "First Reminder Follow Up Second Reminder Third Reminder" at bounding box center [910, 432] width 124 height 29
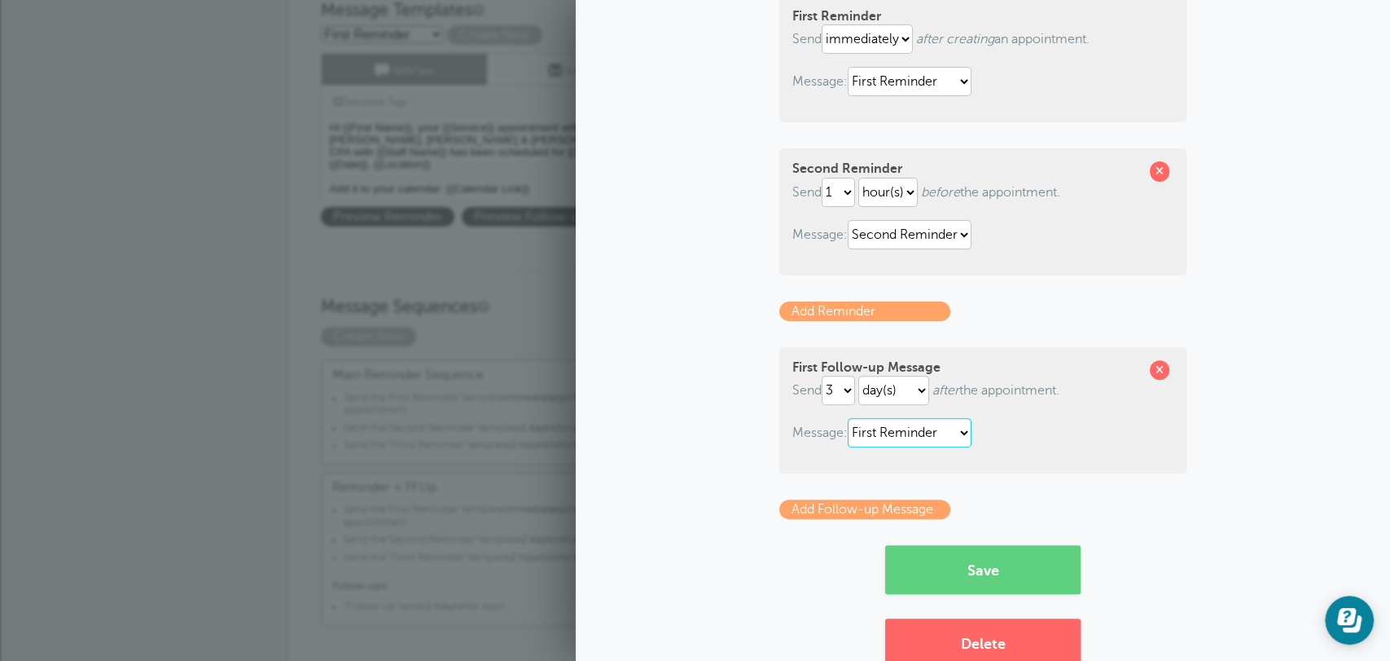
select select "156748"
click at [848, 418] on select "First Reminder Follow Up Second Reminder Third Reminder" at bounding box center [910, 432] width 124 height 29
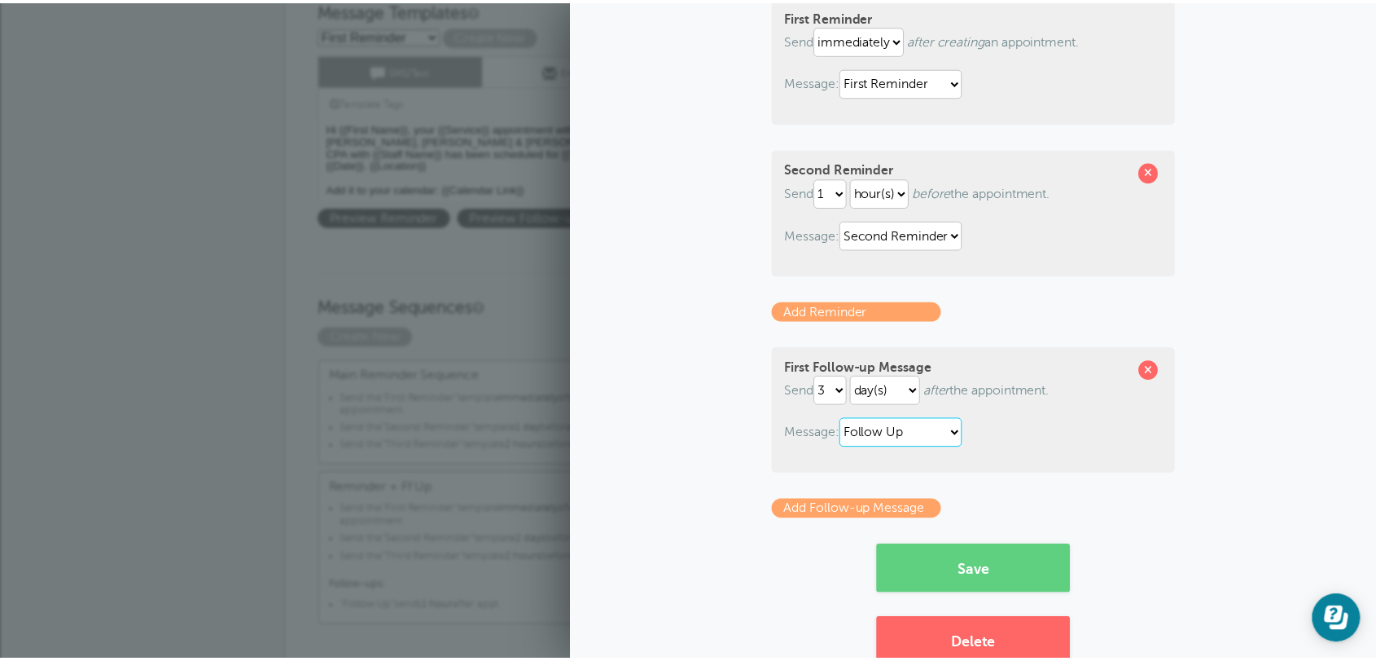
scroll to position [0, 0]
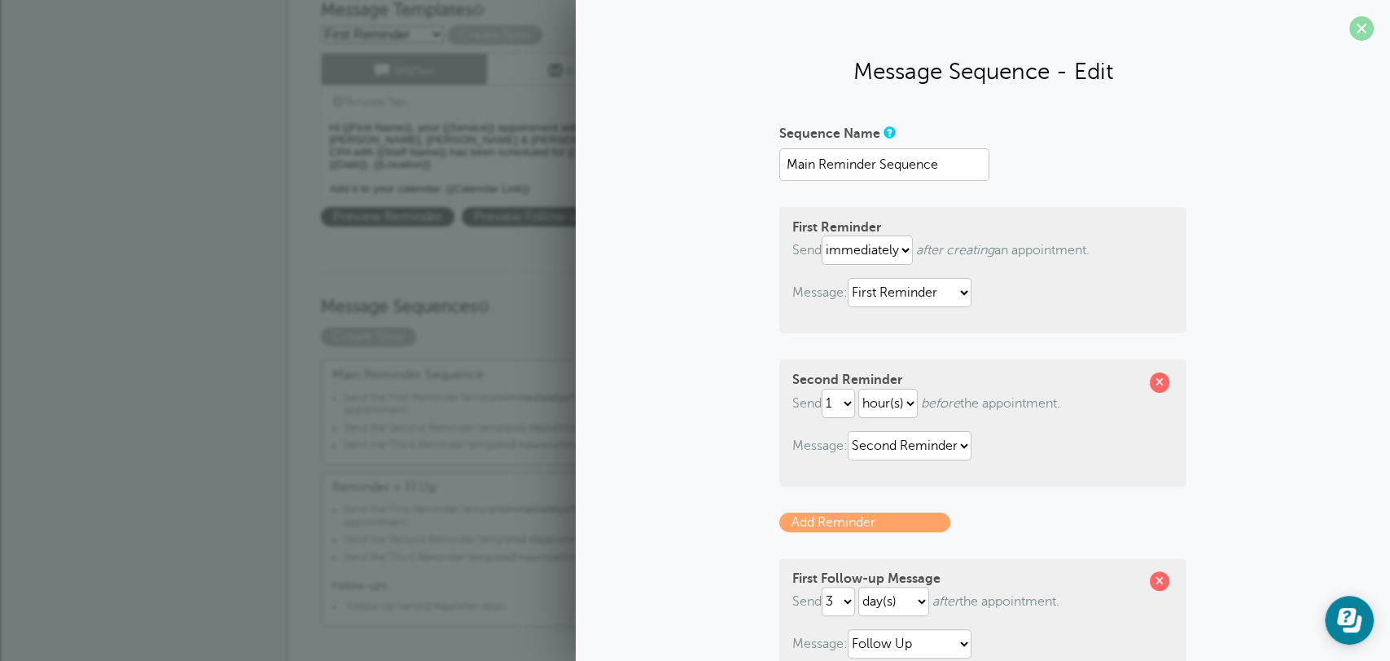
click at [1354, 29] on span at bounding box center [1362, 28] width 24 height 24
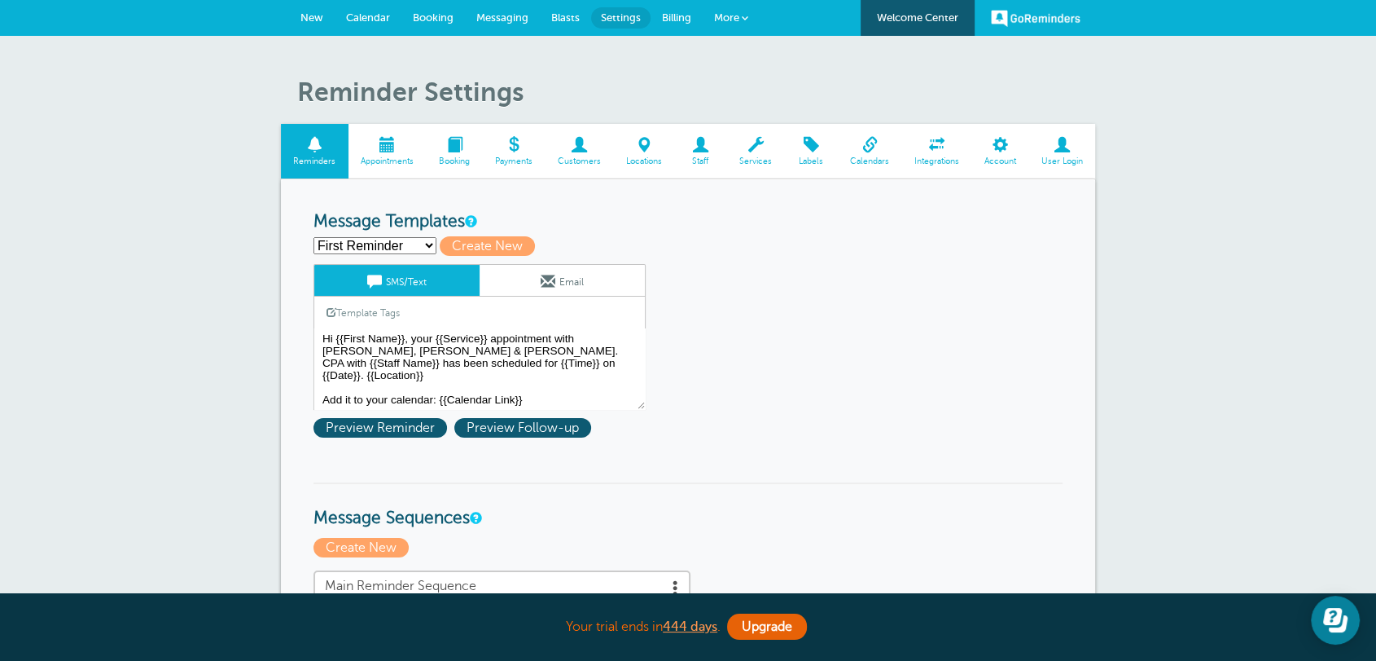
click at [427, 249] on select "First Reminder Follow Up Second Reminder Third Reminder Create new..." at bounding box center [375, 245] width 123 height 17
select select "156748"
click at [314, 237] on select "First Reminder Follow Up Second Reminder Third Reminder Create new..." at bounding box center [375, 245] width 123 height 17
type input "Follow Up"
type textarea "We hope you are very pleased with your services today! We would love to hear fr…"
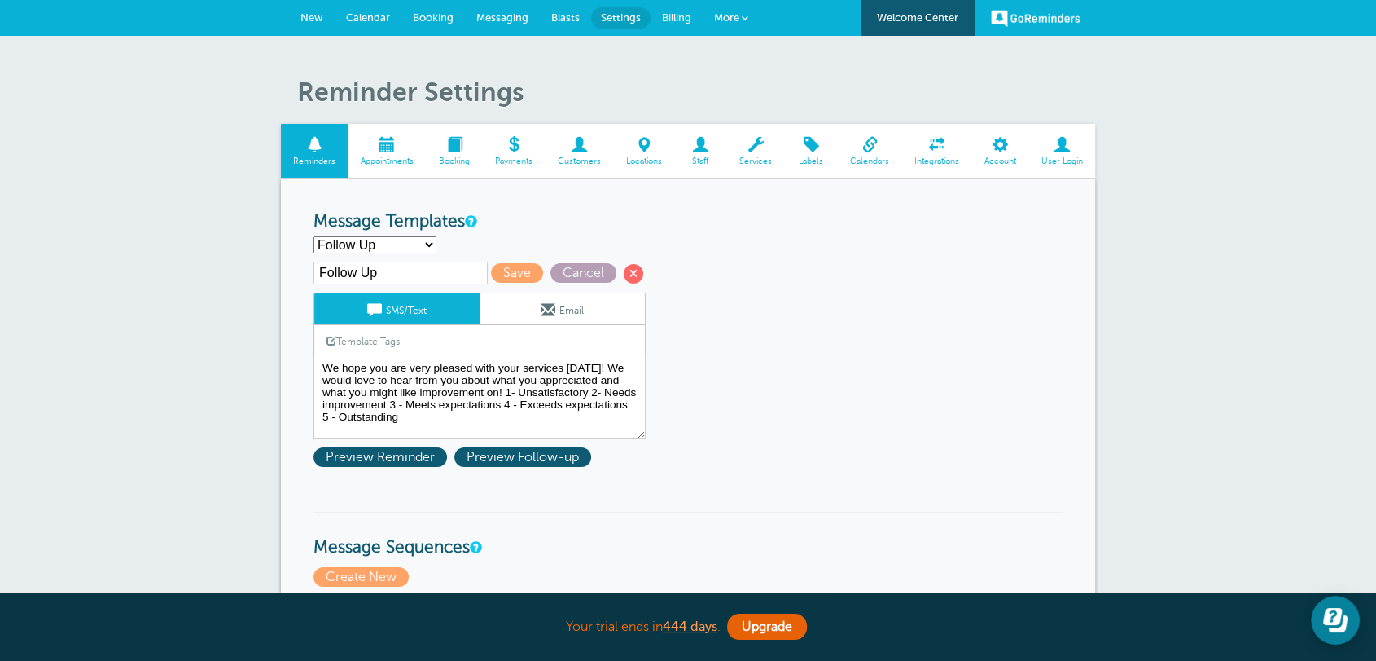
click at [586, 275] on span "Cancel" at bounding box center [584, 273] width 66 height 20
select select "142289"
type input "First Reminder"
type textarea "Hi {{First Name}}, your {{Service}} appointment with Griffiths, Dreher & Evans,…"
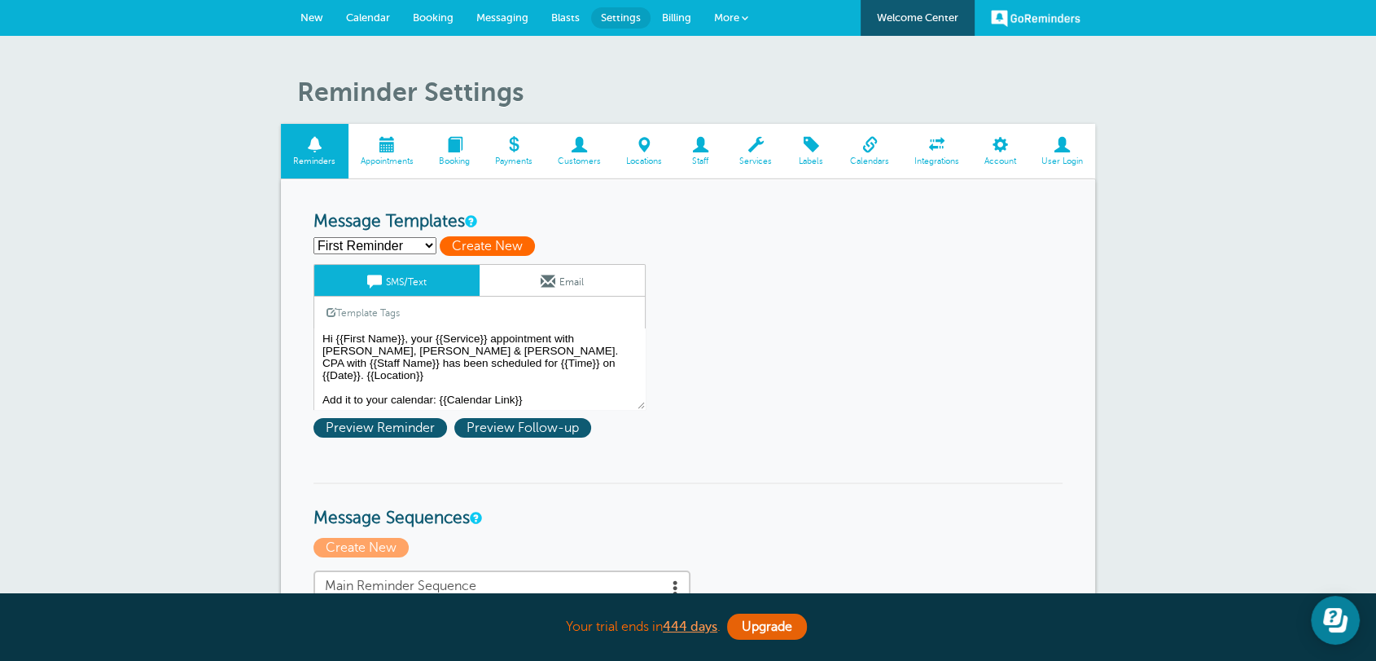
click at [482, 245] on span "Create New" at bounding box center [487, 246] width 95 height 20
select select
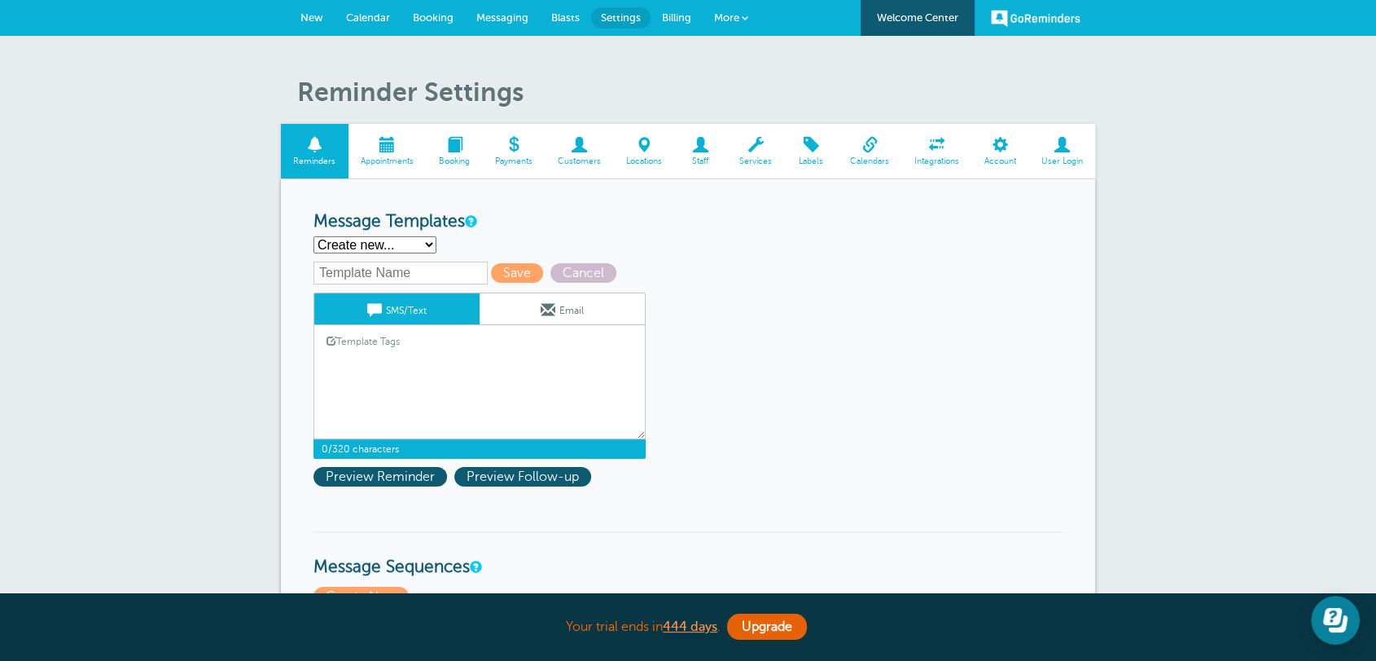
click at [397, 367] on textarea "Hi {{First Name}}, your {{Service}} appointment with Griffiths, Dreher & Evans,…" at bounding box center [480, 398] width 332 height 81
click at [542, 314] on span at bounding box center [548, 309] width 15 height 15
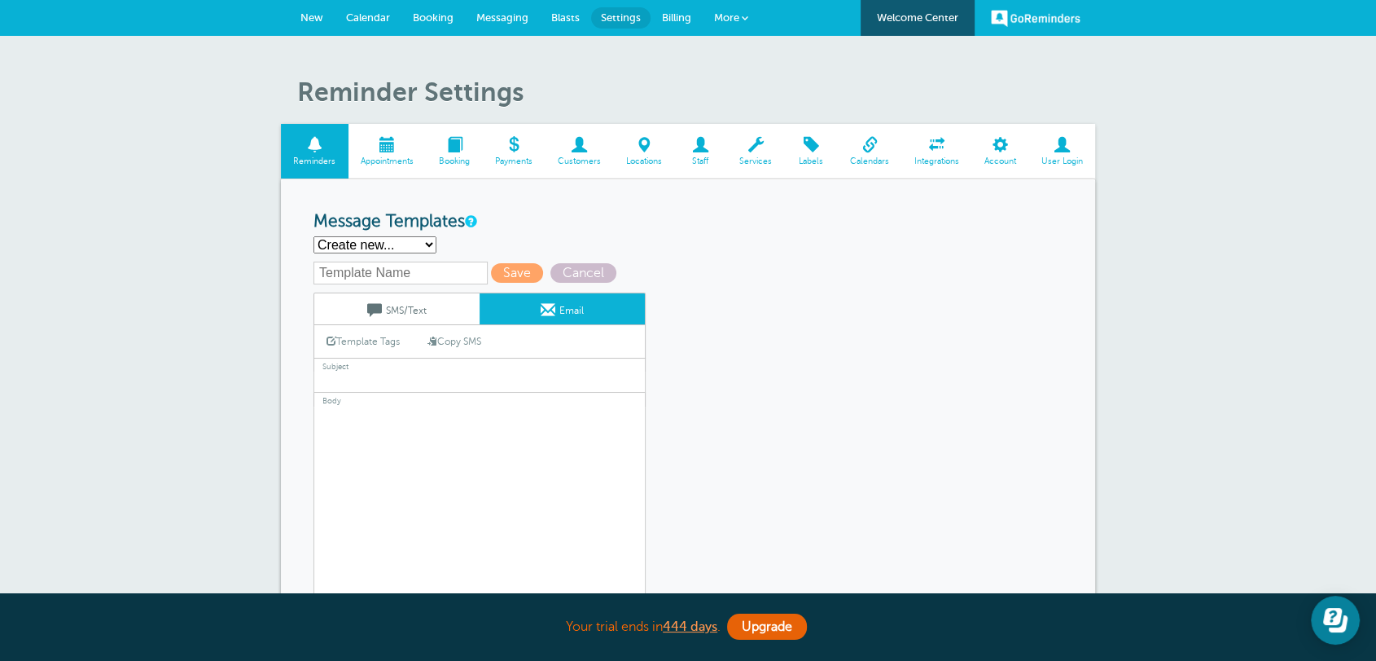
click at [426, 316] on link "SMS/Text" at bounding box center [396, 308] width 165 height 31
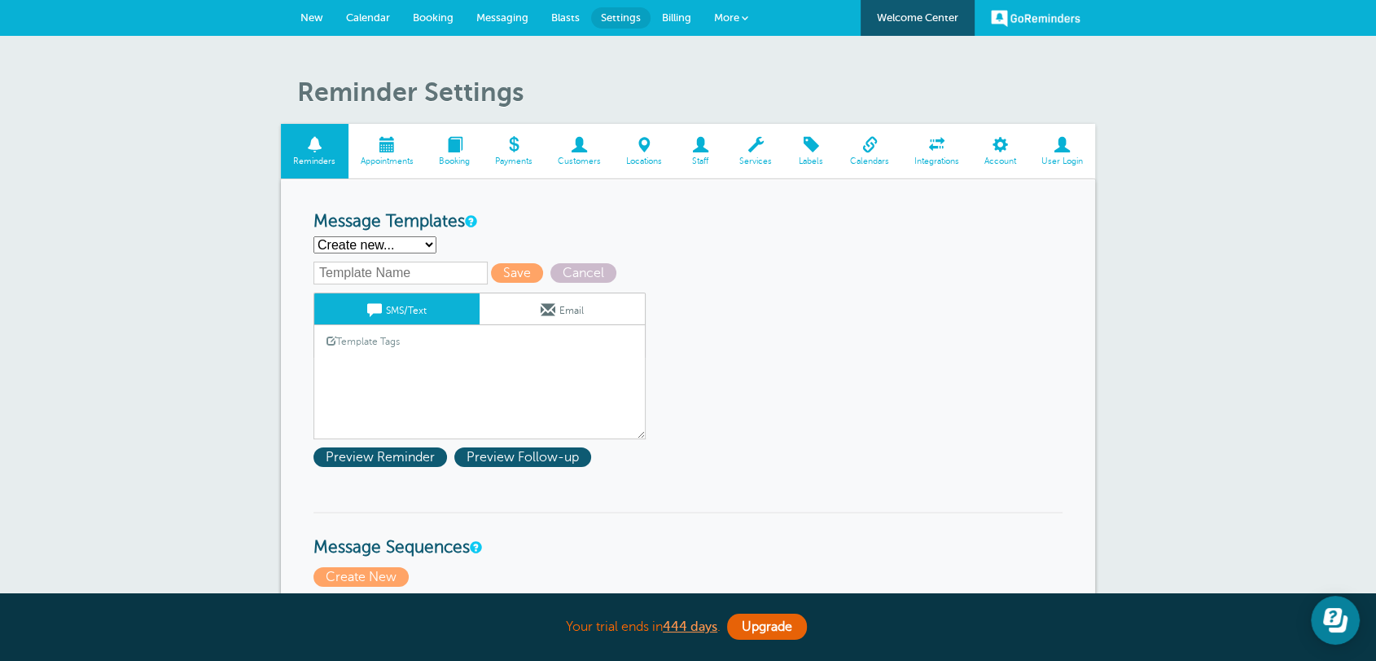
click at [391, 279] on input "text" at bounding box center [401, 272] width 174 height 23
click at [727, 15] on span "More" at bounding box center [726, 17] width 25 height 12
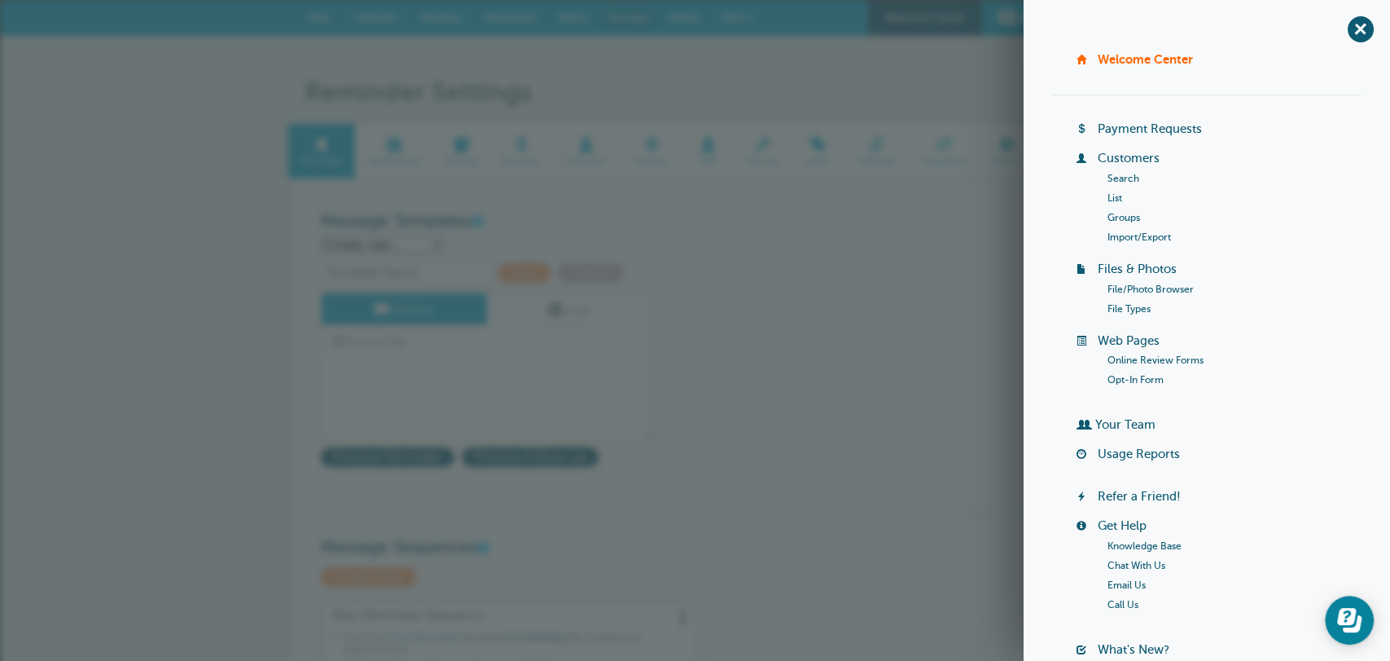
click at [1121, 358] on link "Online Review Forms" at bounding box center [1156, 359] width 96 height 11
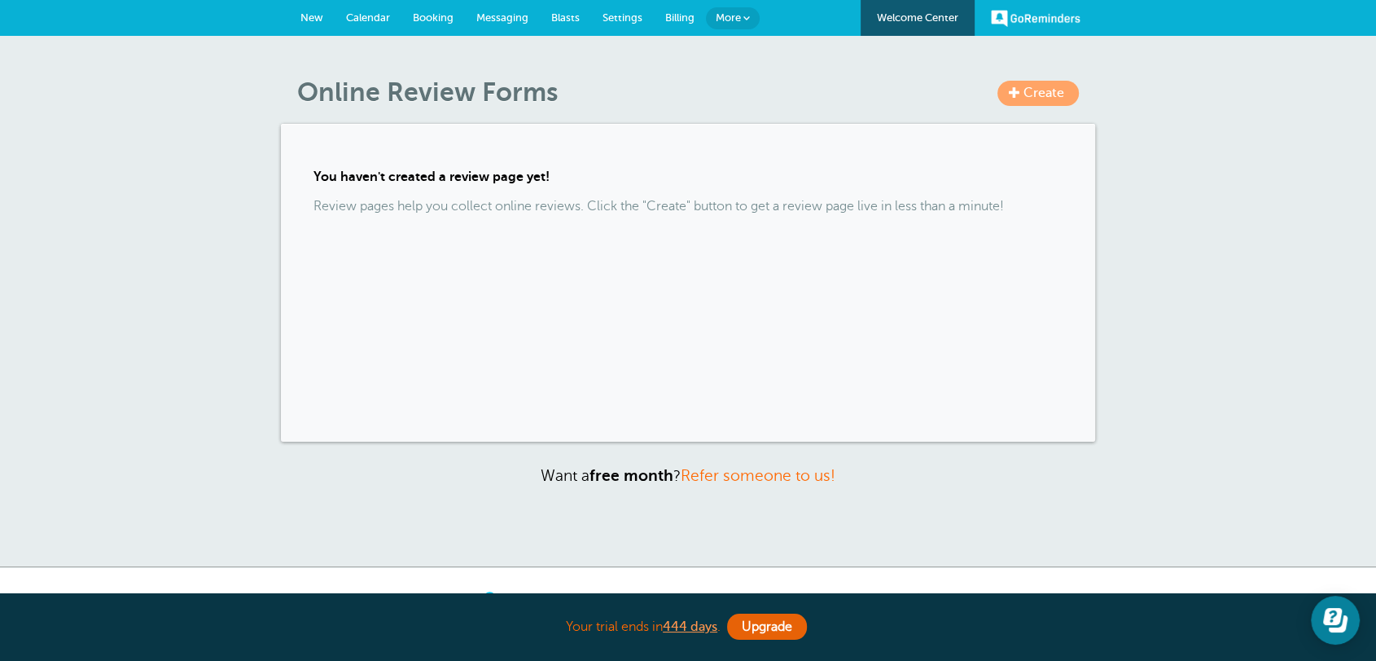
click at [744, 20] on span at bounding box center [747, 18] width 7 height 7
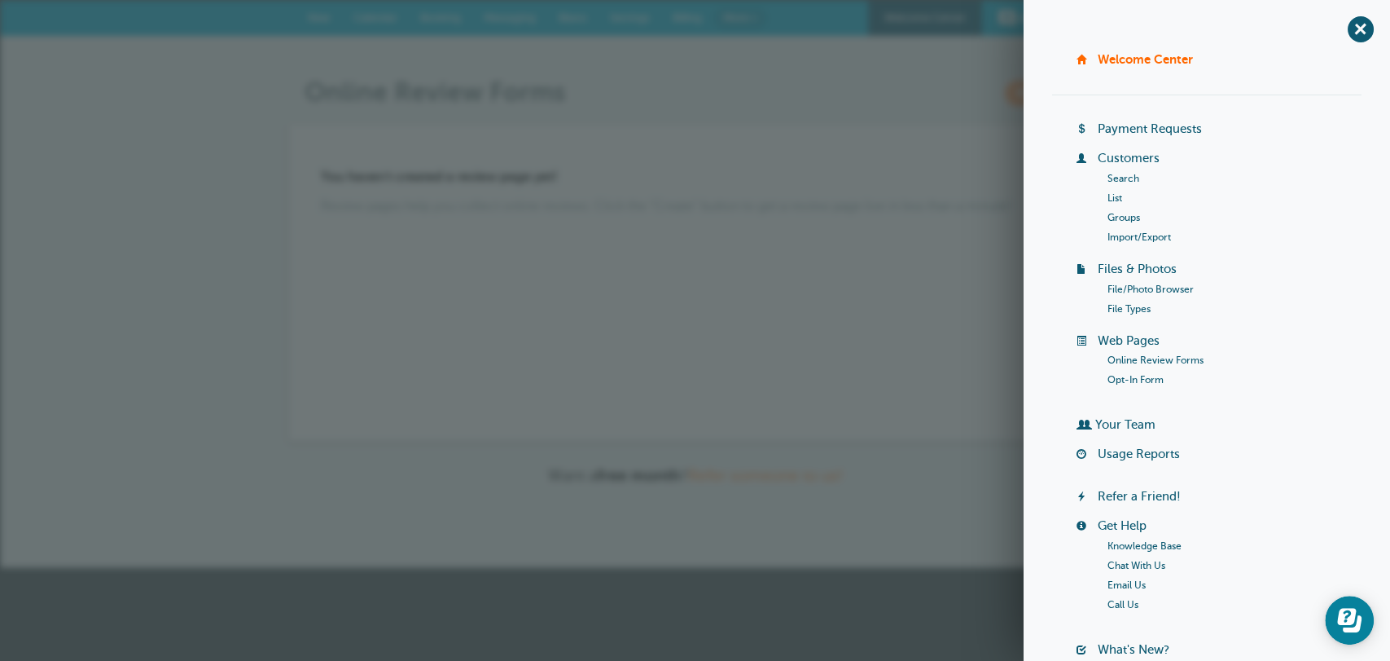
click at [1114, 360] on link "Online Review Forms" at bounding box center [1156, 359] width 96 height 11
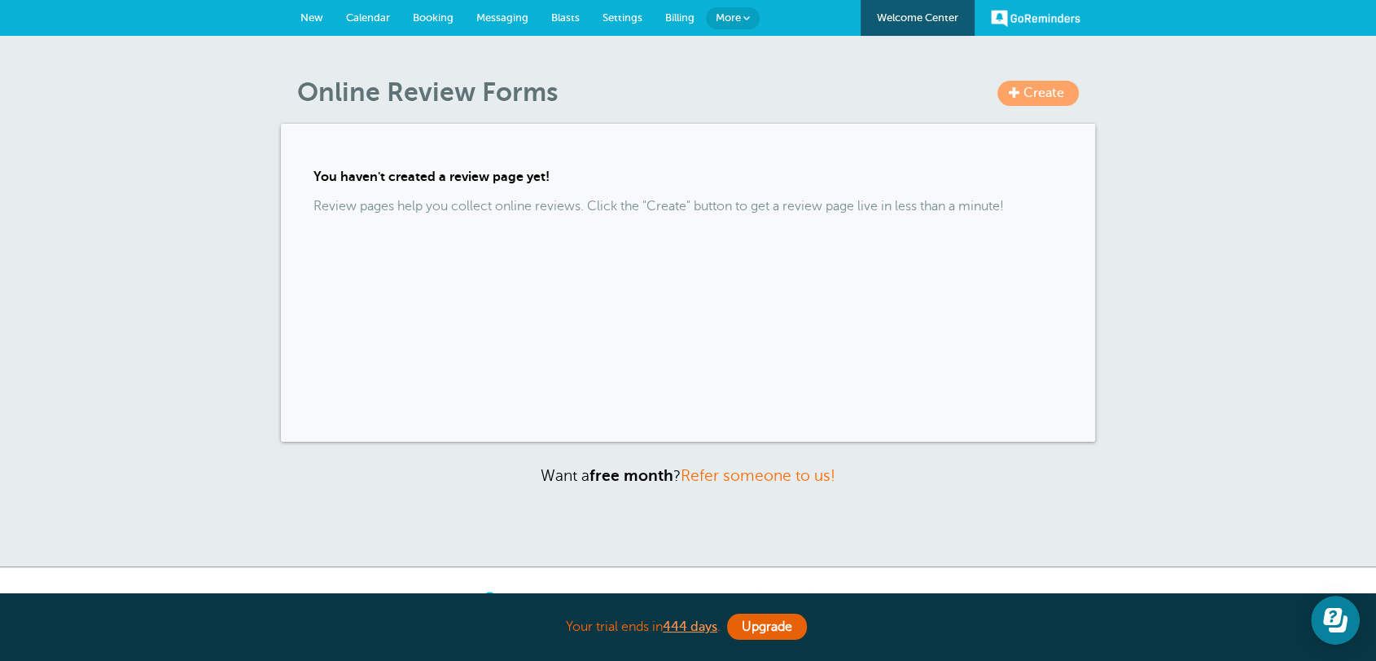
click at [1063, 94] on span "Create" at bounding box center [1044, 93] width 41 height 15
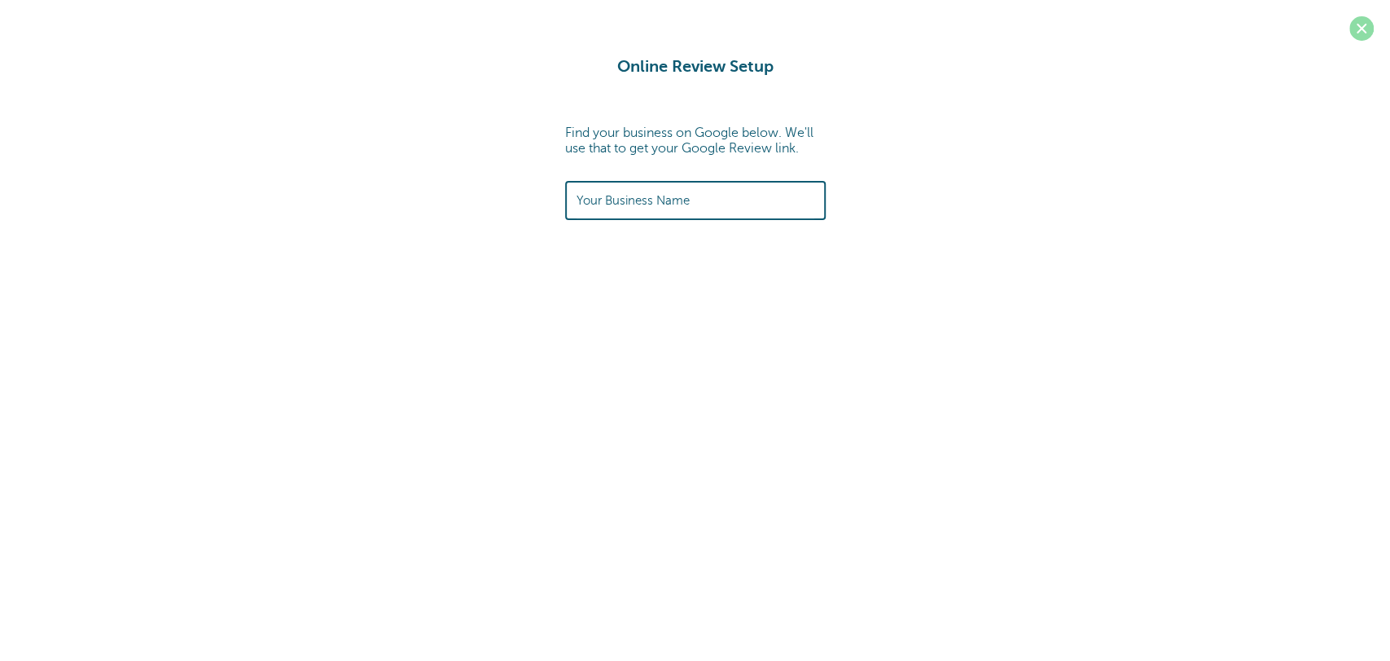
click at [1361, 29] on span at bounding box center [1362, 28] width 24 height 24
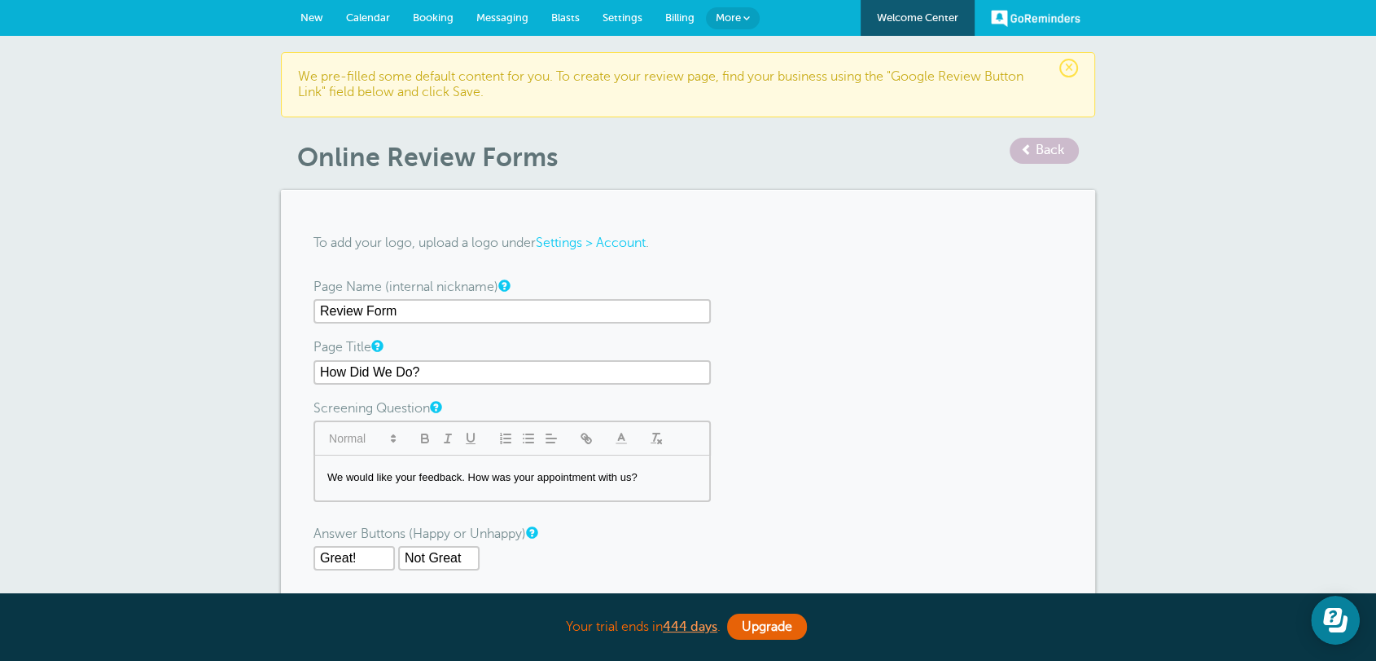
scroll to position [211, 0]
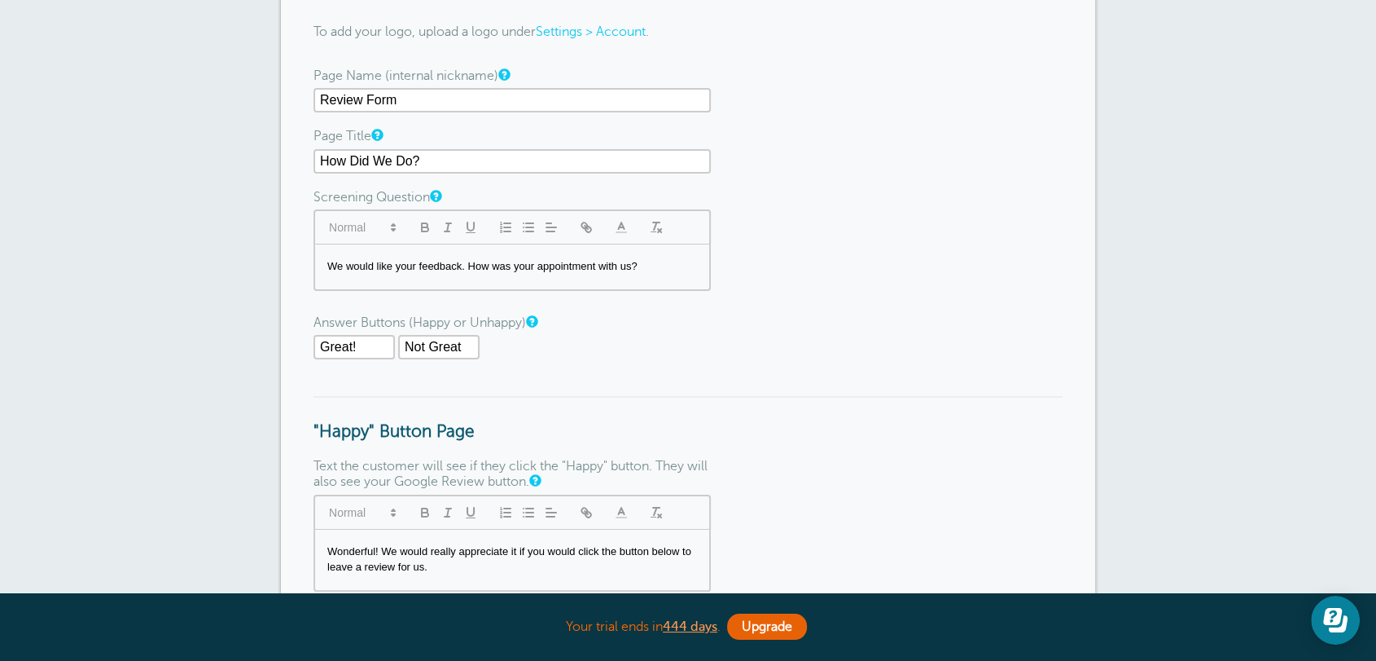
drag, startPoint x: 318, startPoint y: 151, endPoint x: 449, endPoint y: 151, distance: 131.1
click at [449, 151] on input "How Did We Do?" at bounding box center [512, 161] width 397 height 24
drag, startPoint x: 353, startPoint y: 263, endPoint x: 580, endPoint y: 266, distance: 227.2
click at [580, 266] on p "We would like your feedback. How was your appointment with us?" at bounding box center [512, 266] width 370 height 15
drag, startPoint x: 373, startPoint y: 344, endPoint x: 349, endPoint y: 343, distance: 23.6
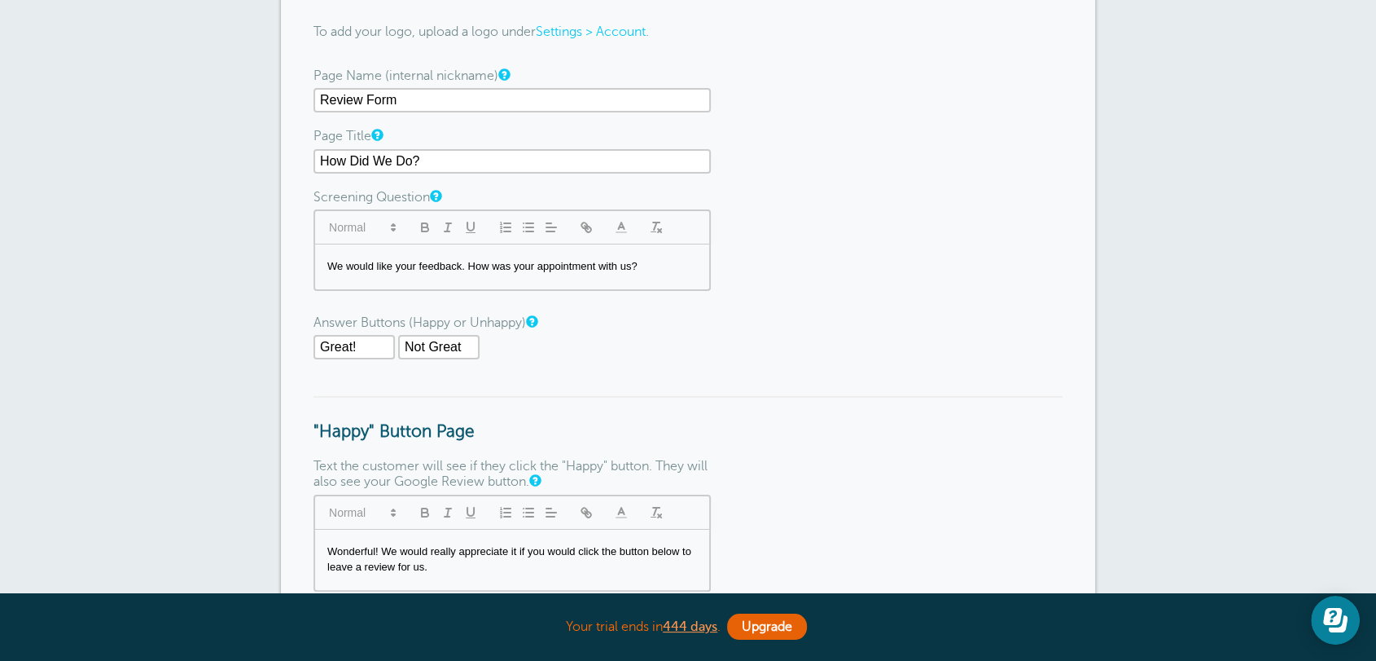
click at [332, 343] on input "Great!" at bounding box center [354, 347] width 81 height 24
click at [446, 341] on input "Not Great" at bounding box center [438, 347] width 81 height 24
click at [340, 341] on input "Great!" at bounding box center [354, 347] width 81 height 24
click at [443, 349] on input "Not Great" at bounding box center [438, 347] width 81 height 24
click at [600, 364] on form "To add your logo, upload a logo under Settings > Account . Page Name (internal …" at bounding box center [688, 499] width 749 height 977
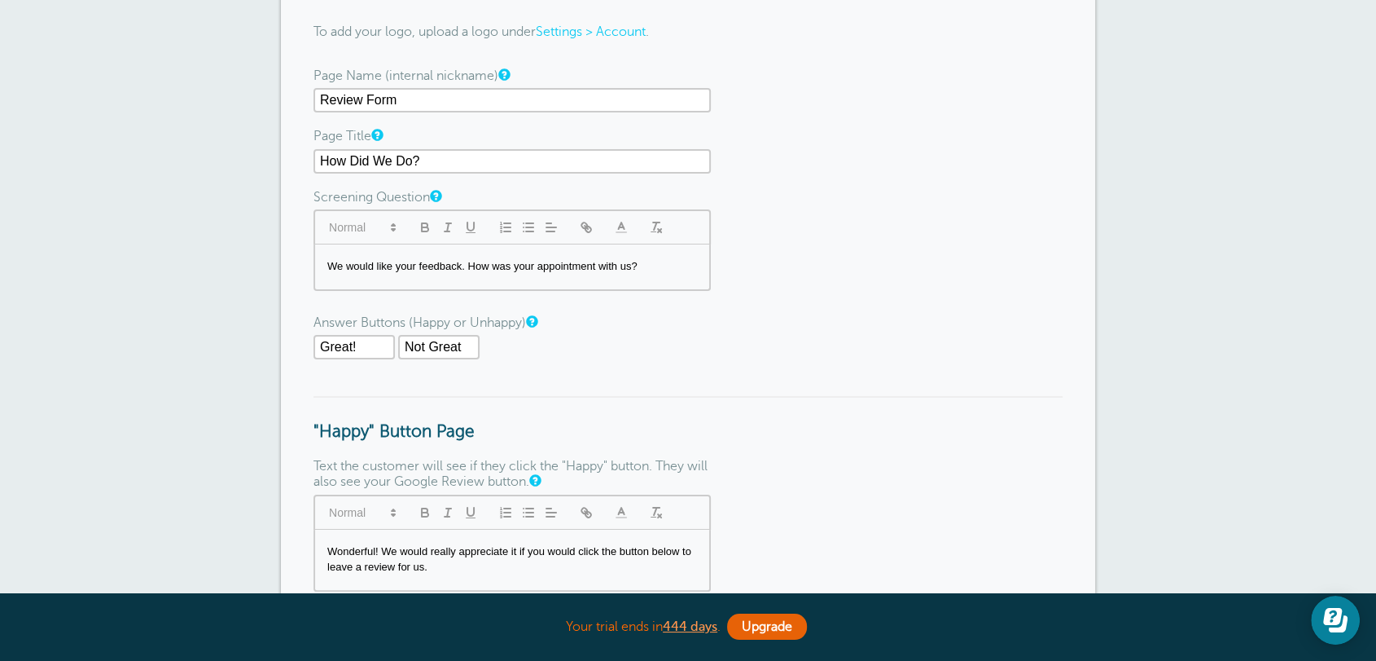
scroll to position [422, 0]
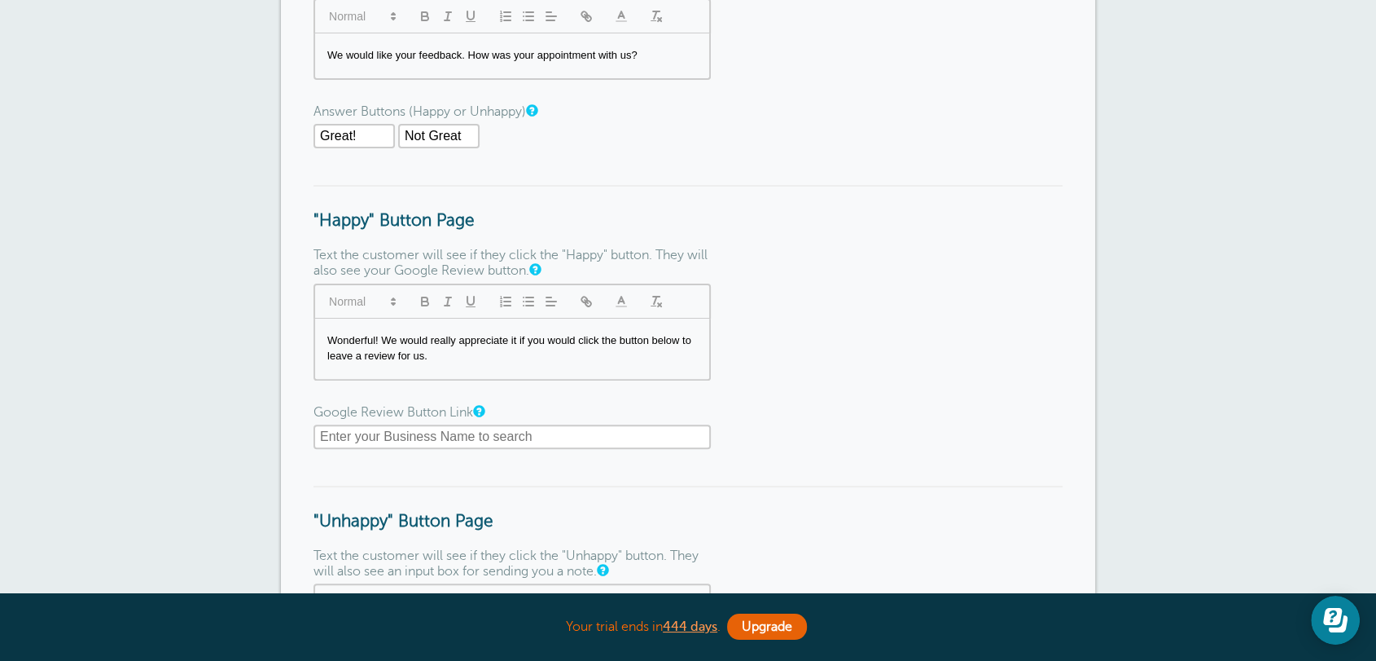
drag, startPoint x: 312, startPoint y: 410, endPoint x: 452, endPoint y: 400, distance: 140.4
click at [452, 400] on div "To add your logo, upload a logo under Settings > Account . Page Name (internal …" at bounding box center [688, 289] width 814 height 1042
click at [399, 440] on input "text" at bounding box center [512, 436] width 397 height 24
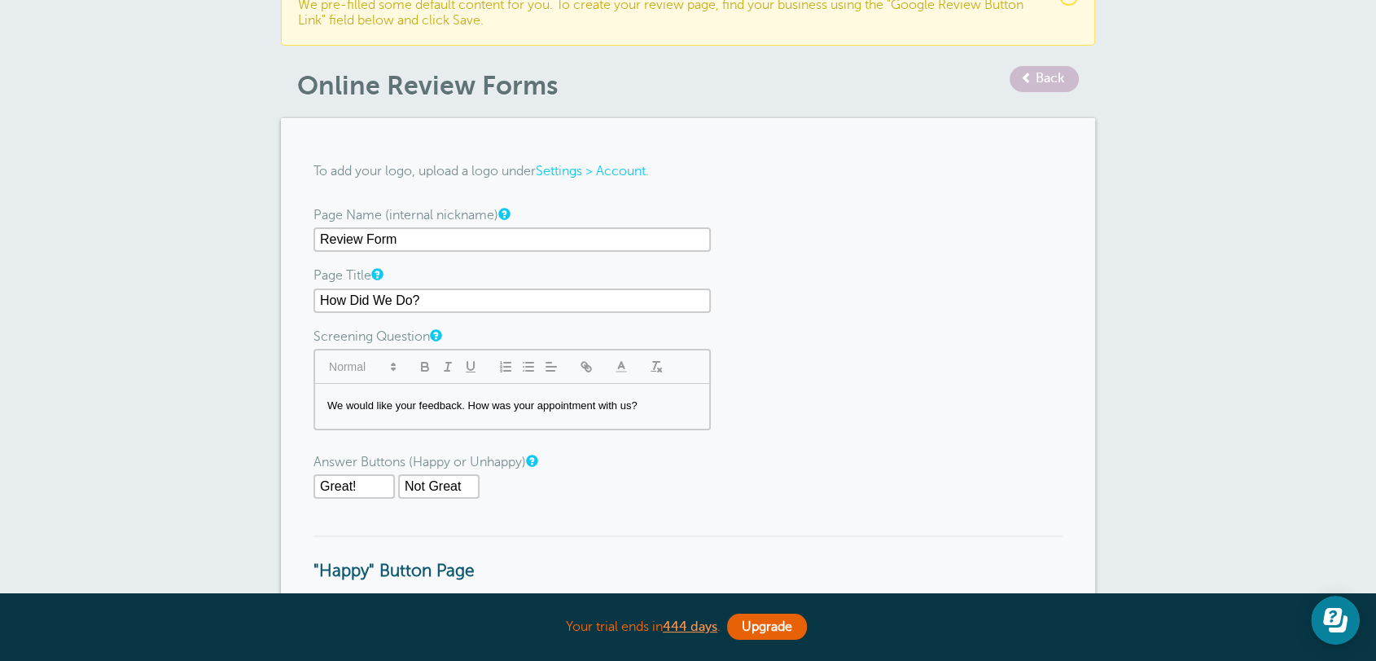
scroll to position [0, 0]
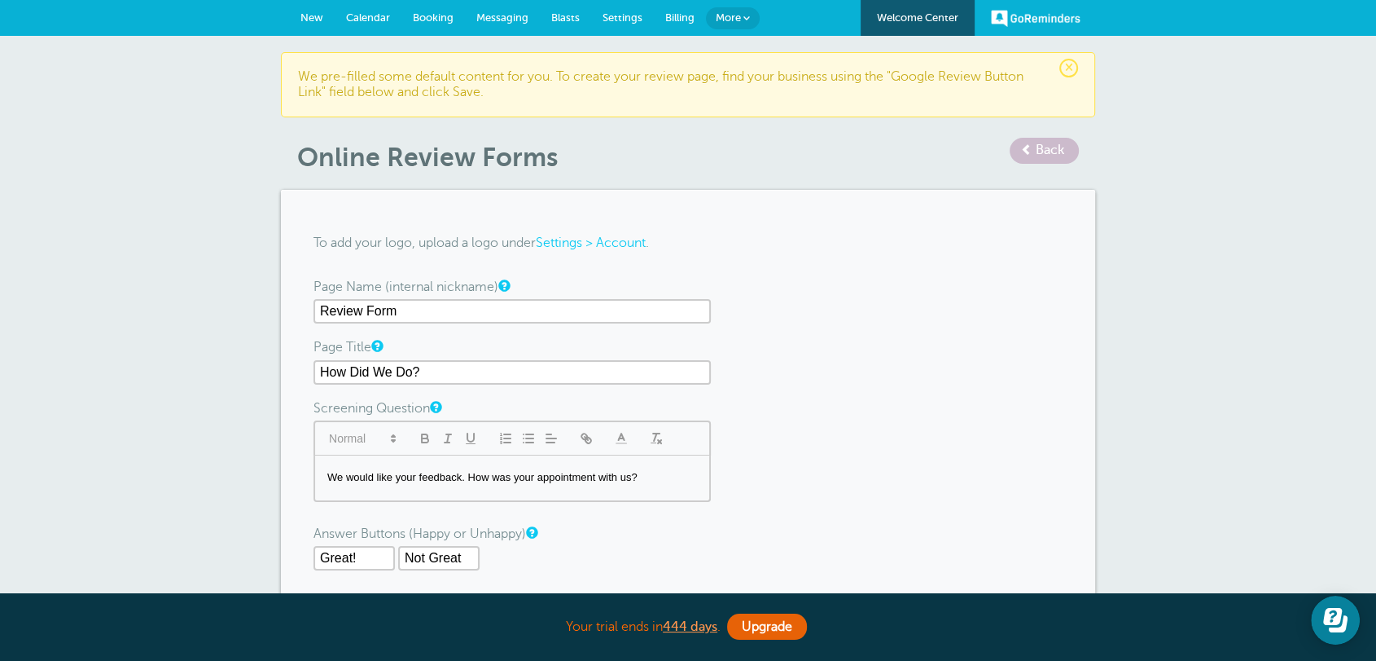
drag, startPoint x: 424, startPoint y: 362, endPoint x: 259, endPoint y: 352, distance: 165.7
click at [375, 470] on p "We would like your feedback. How was your appointment with us?" at bounding box center [512, 477] width 370 height 15
click at [375, 471] on p "We would like your feedback. How was your appointment with us?" at bounding box center [512, 477] width 370 height 15
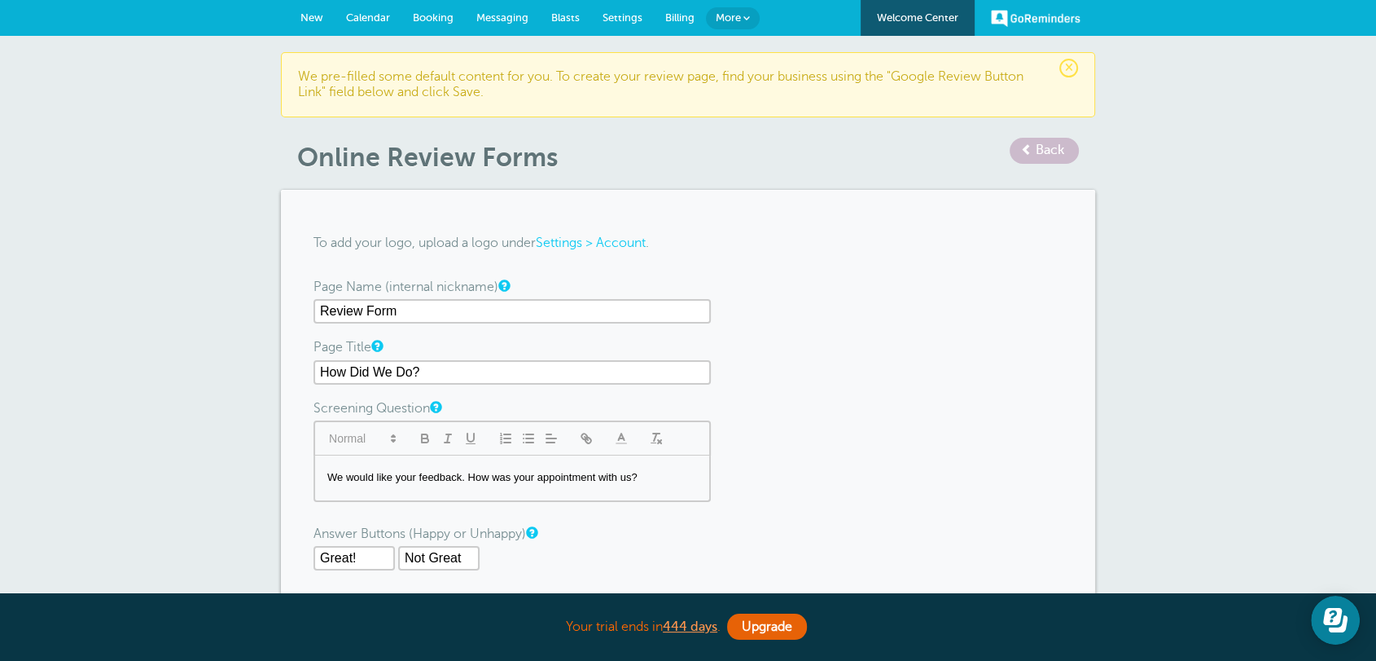
click at [629, 18] on span "Settings" at bounding box center [623, 17] width 40 height 12
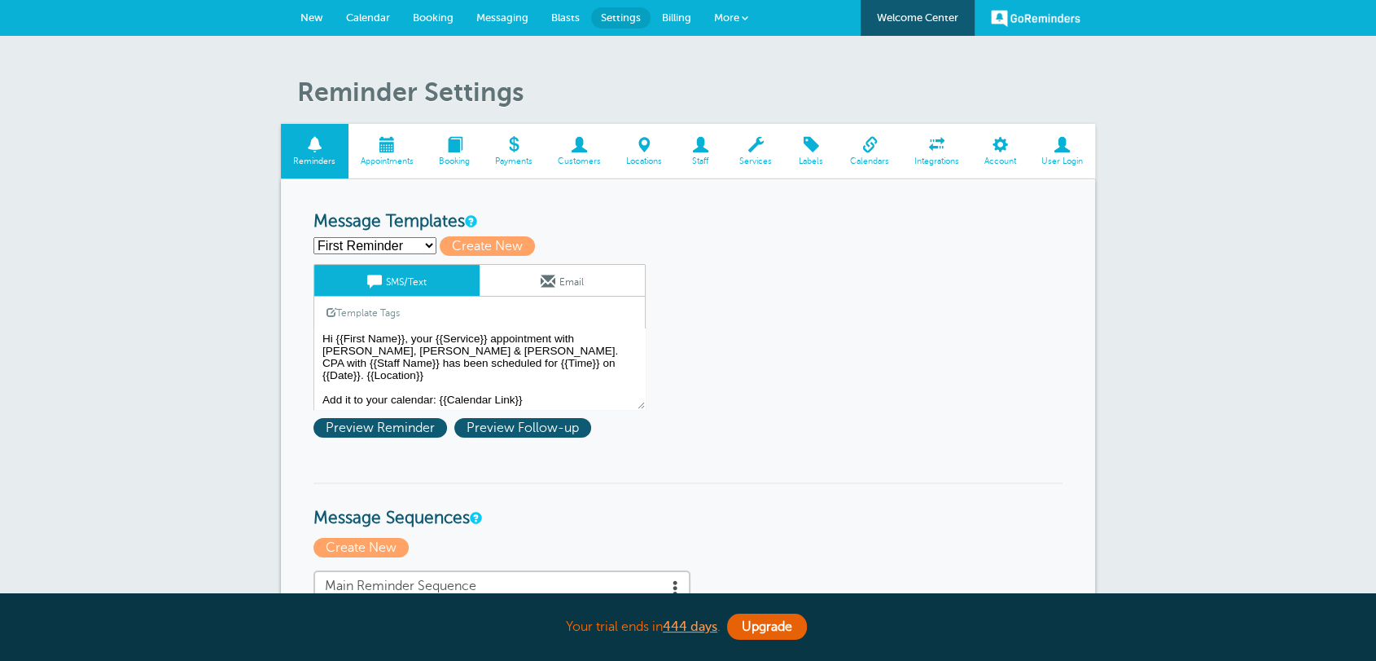
click at [339, 245] on select "First Reminder Follow Up Second Reminder Third Reminder Create new..." at bounding box center [375, 245] width 123 height 17
select select "156748"
click at [314, 237] on select "First Reminder Follow Up Second Reminder Third Reminder Create new..." at bounding box center [375, 245] width 123 height 17
type input "Follow Up"
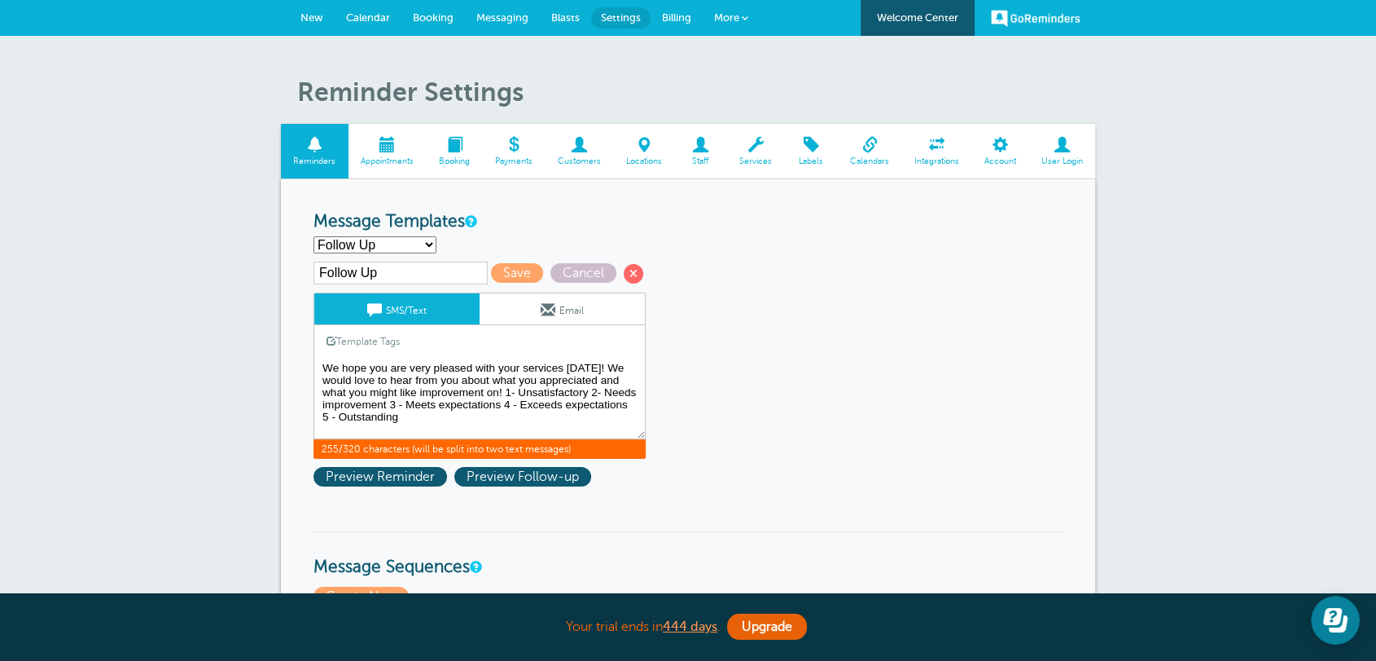
click at [415, 423] on textarea "Hi {{First Name}}, your {{Service}} appointment with [PERSON_NAME], [PERSON_NAM…" at bounding box center [480, 398] width 332 height 81
type textarea "We hope you are very pleased with your services [DATE]! We would love to hear f…"
click at [369, 339] on link "Template Tags" at bounding box center [363, 341] width 98 height 32
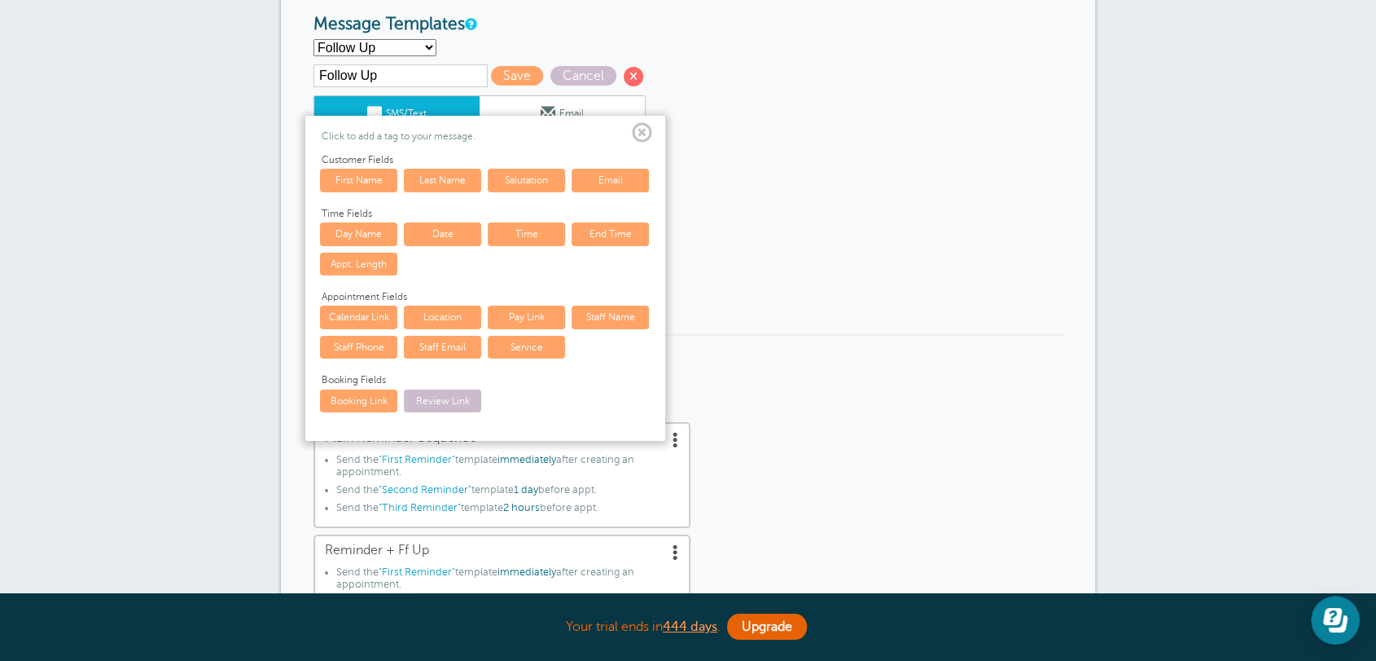
scroll to position [211, 0]
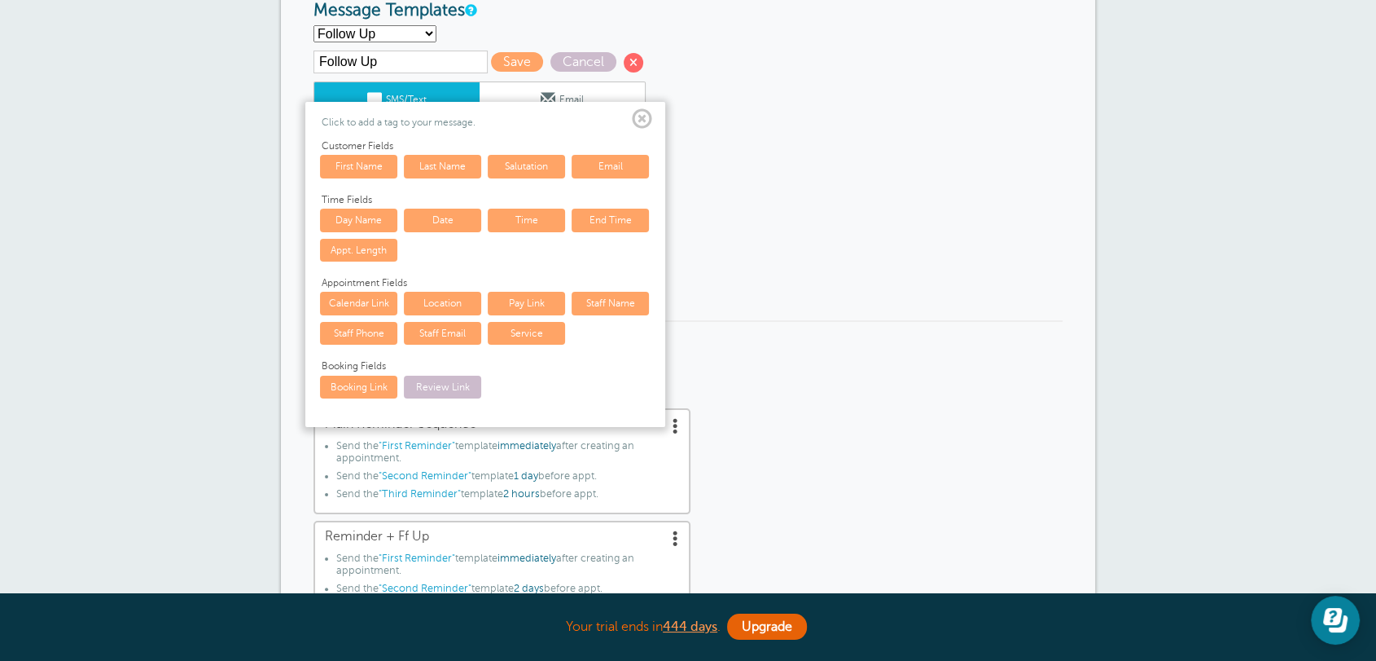
click at [443, 387] on link "Review Link" at bounding box center [442, 386] width 77 height 23
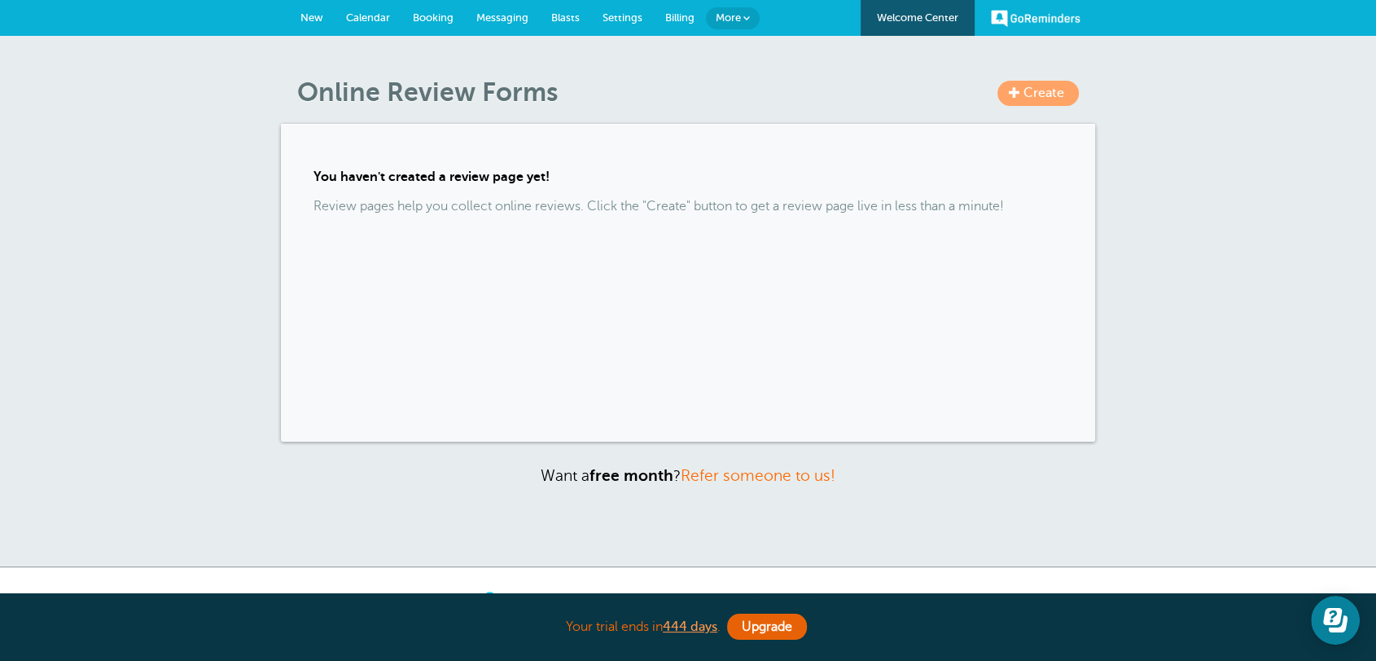
click at [631, 14] on span "Settings" at bounding box center [623, 17] width 40 height 12
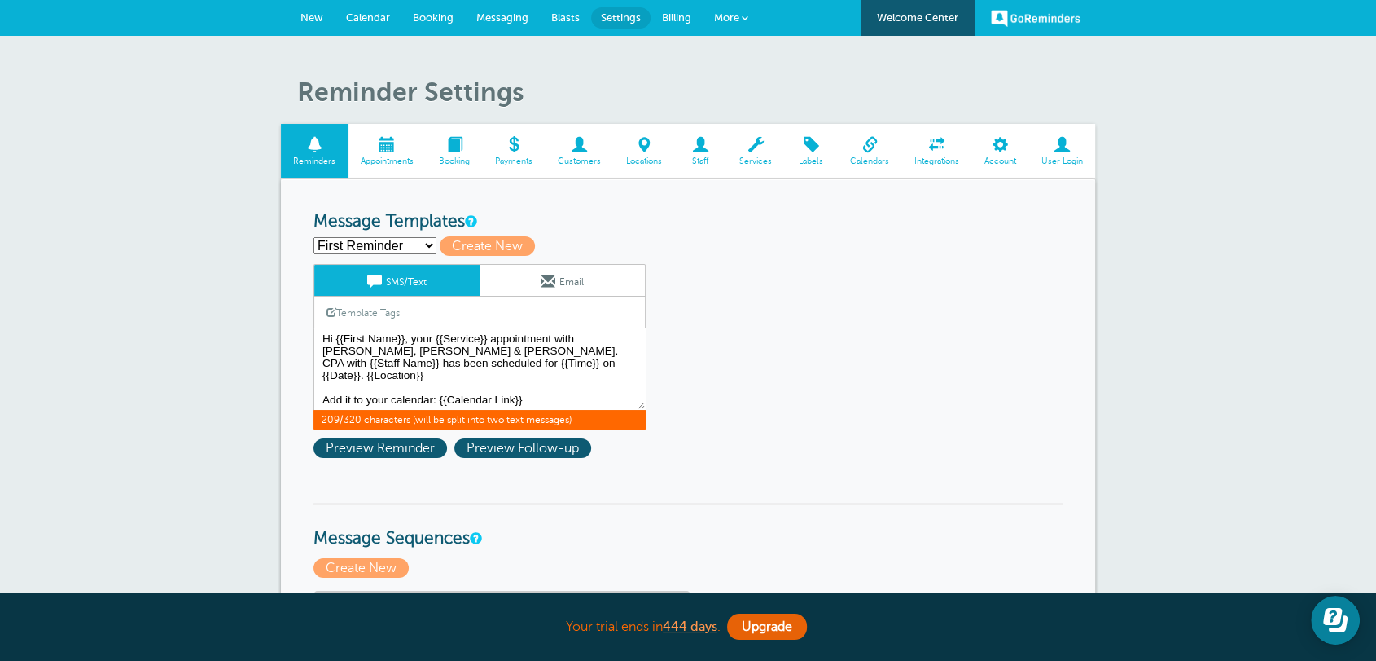
drag, startPoint x: 568, startPoint y: 390, endPoint x: 440, endPoint y: 389, distance: 128.7
click at [440, 389] on textarea "Hi {{First Name}}, your {{Service}} appointment with Griffiths, Dreher & Evans,…" at bounding box center [480, 368] width 332 height 81
click at [740, 14] on link "More" at bounding box center [731, 18] width 57 height 37
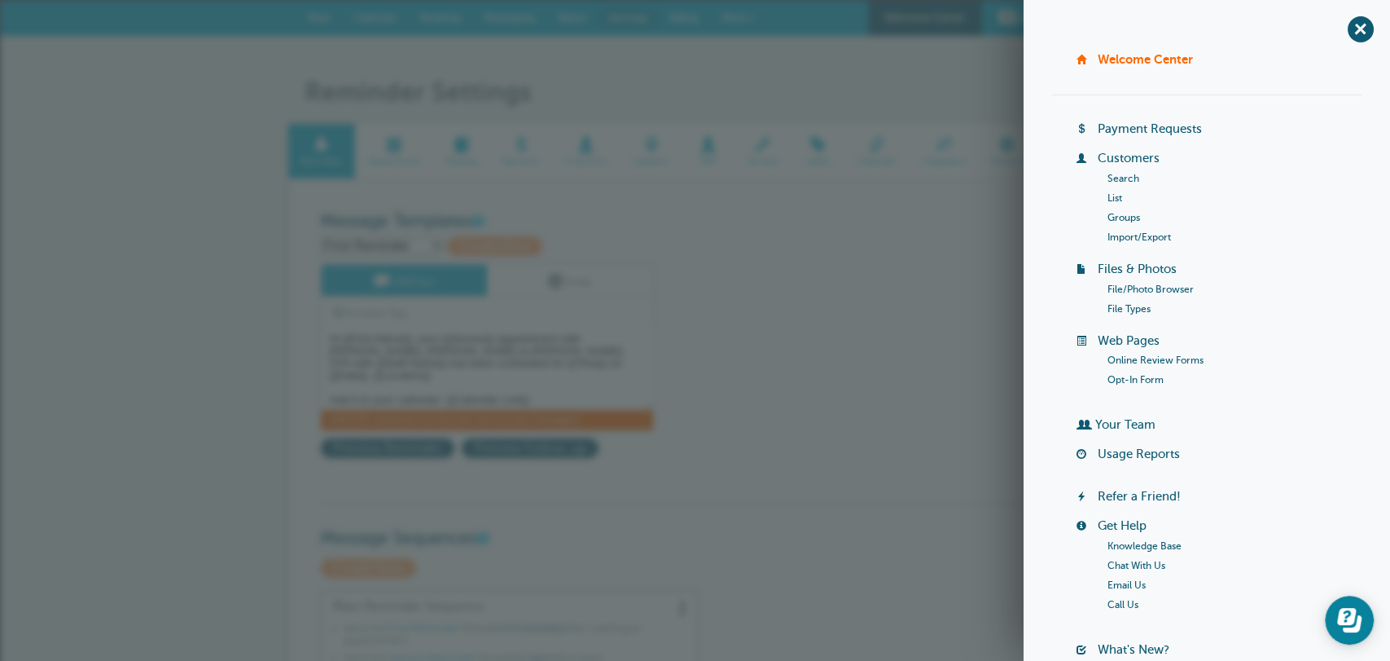
click at [1116, 365] on link "Online Review Forms" at bounding box center [1156, 359] width 96 height 11
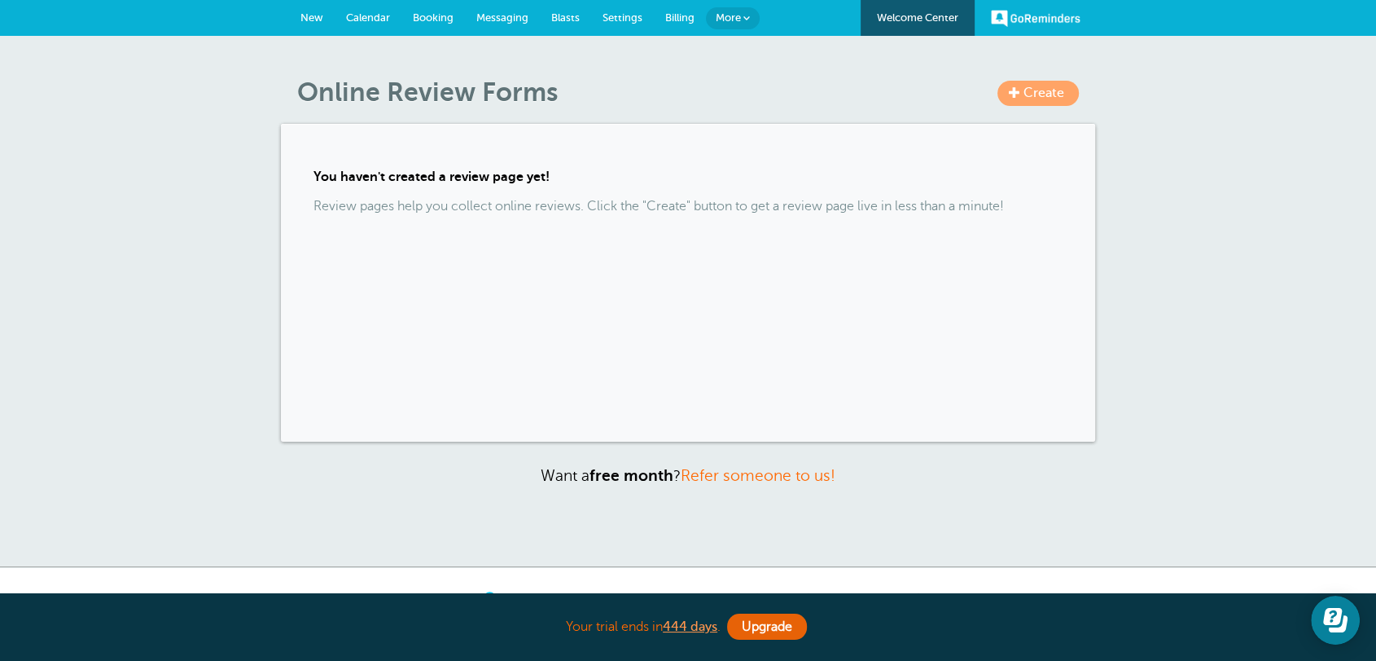
click at [1031, 88] on span "Create" at bounding box center [1044, 93] width 41 height 15
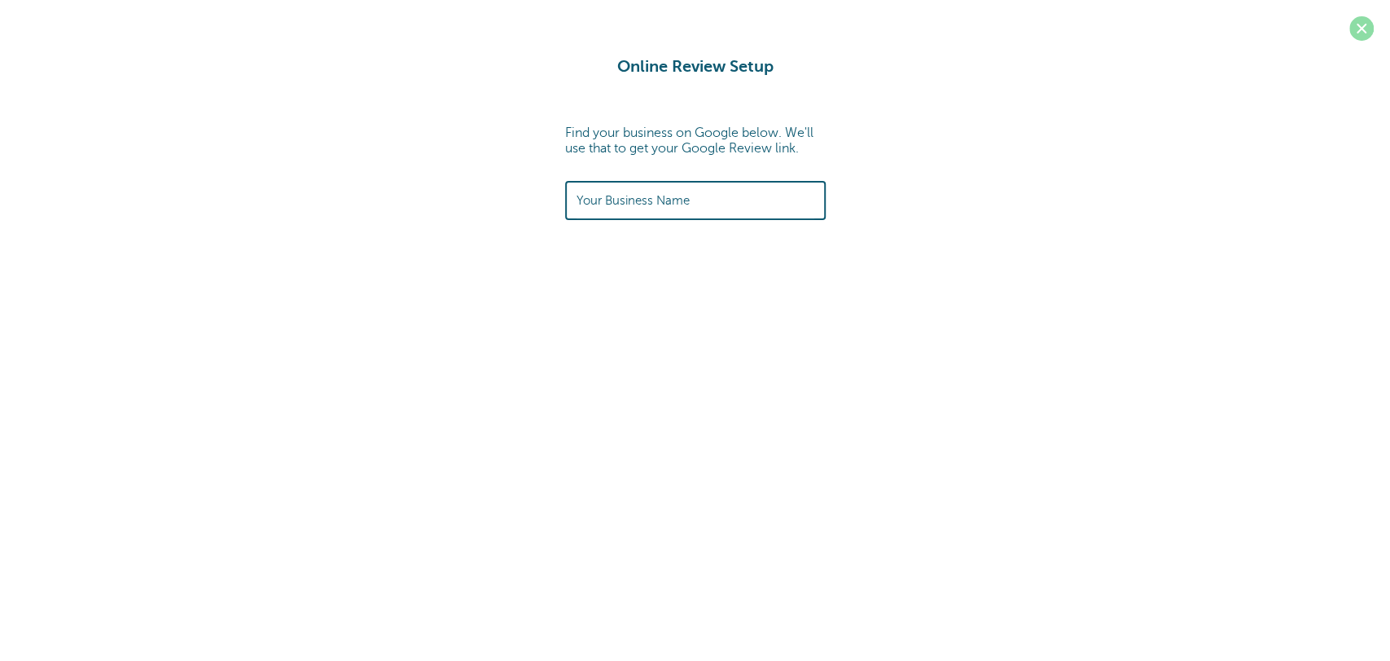
click at [1360, 29] on span at bounding box center [1362, 28] width 24 height 24
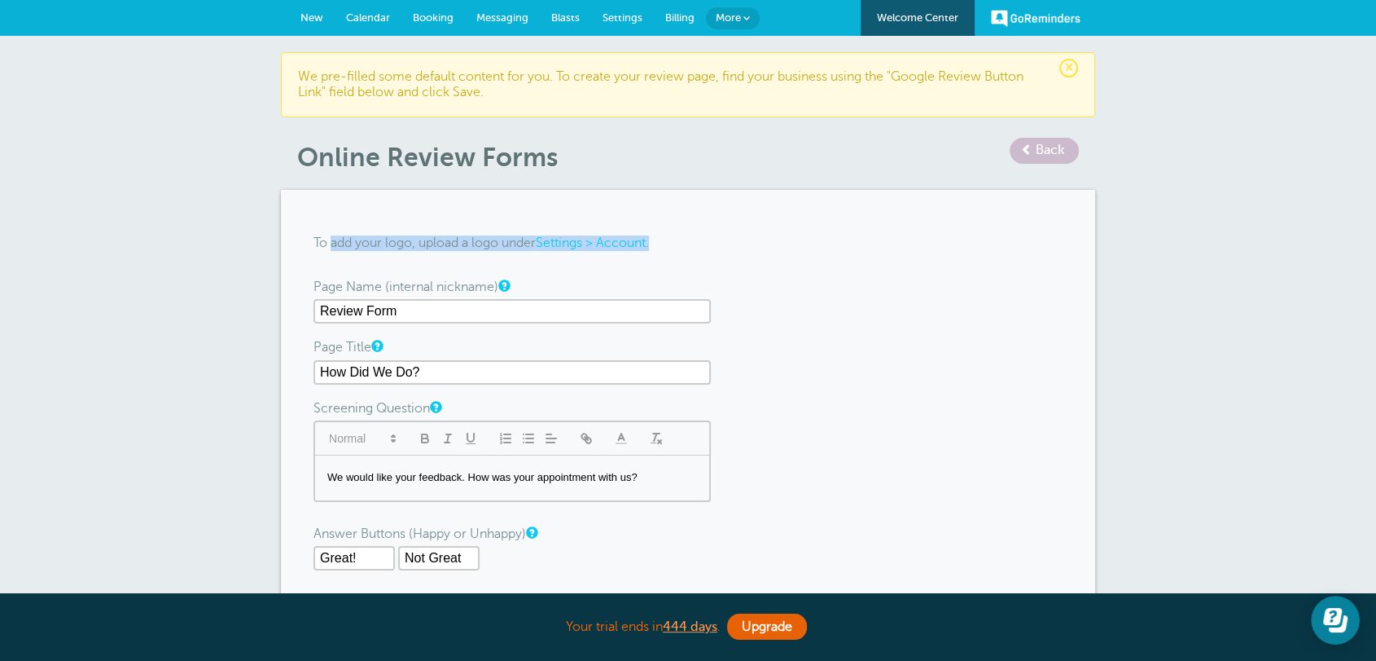
drag, startPoint x: 332, startPoint y: 243, endPoint x: 681, endPoint y: 237, distance: 348.6
click at [673, 242] on p "To add your logo, upload a logo under Settings > Account ." at bounding box center [688, 242] width 749 height 15
click at [630, 20] on span "Settings" at bounding box center [623, 17] width 40 height 12
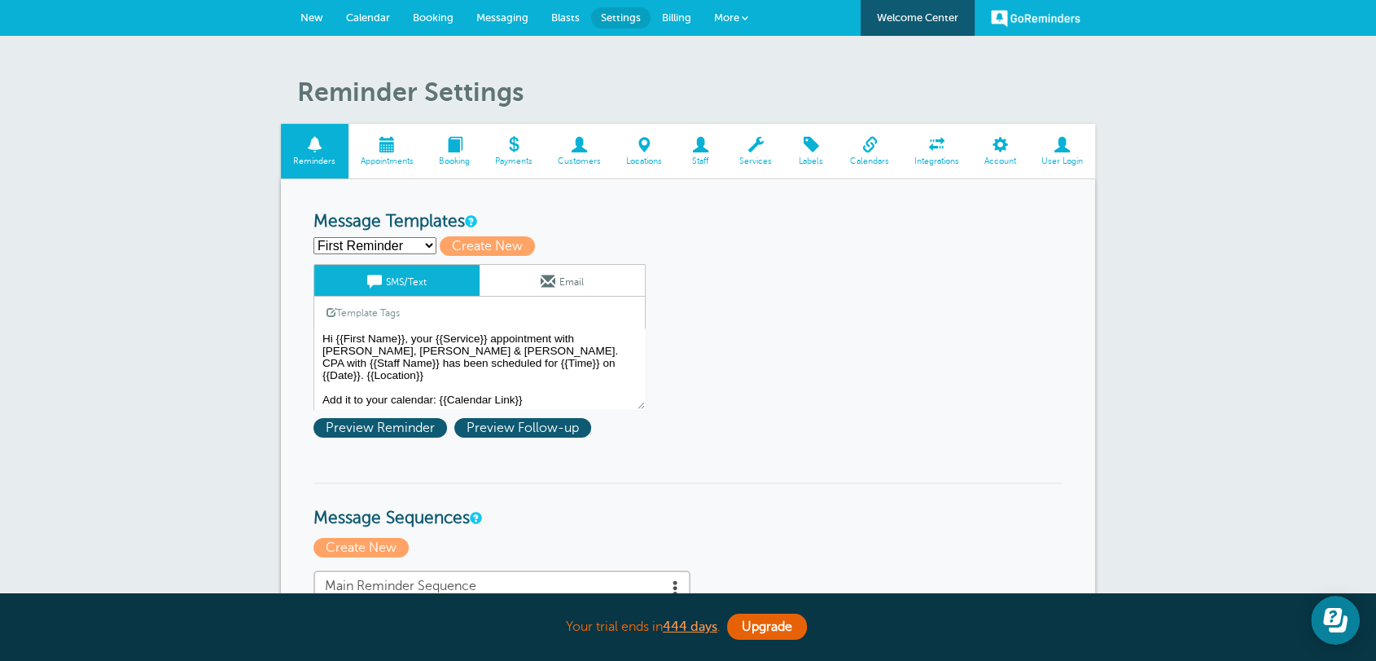
click at [997, 160] on span "Account" at bounding box center [1000, 161] width 41 height 10
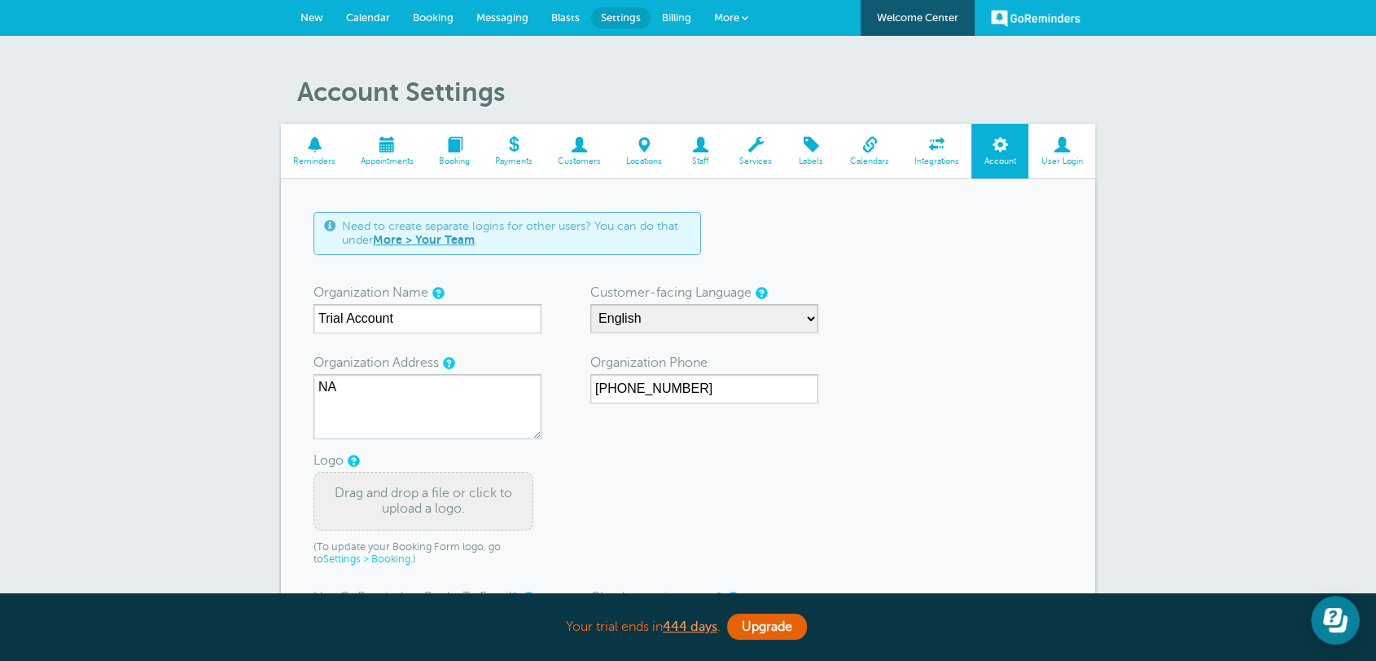
drag, startPoint x: 314, startPoint y: 460, endPoint x: 527, endPoint y: 509, distance: 218.1
click at [527, 509] on div "Logo Drag and drop a file or click to upload a logo. (To update your Booking Fo…" at bounding box center [428, 517] width 228 height 120
click at [832, 517] on form "Need to create separate logins for other users? You can do that under More > Yo…" at bounding box center [688, 451] width 749 height 478
click at [319, 25] on link "New" at bounding box center [312, 18] width 46 height 36
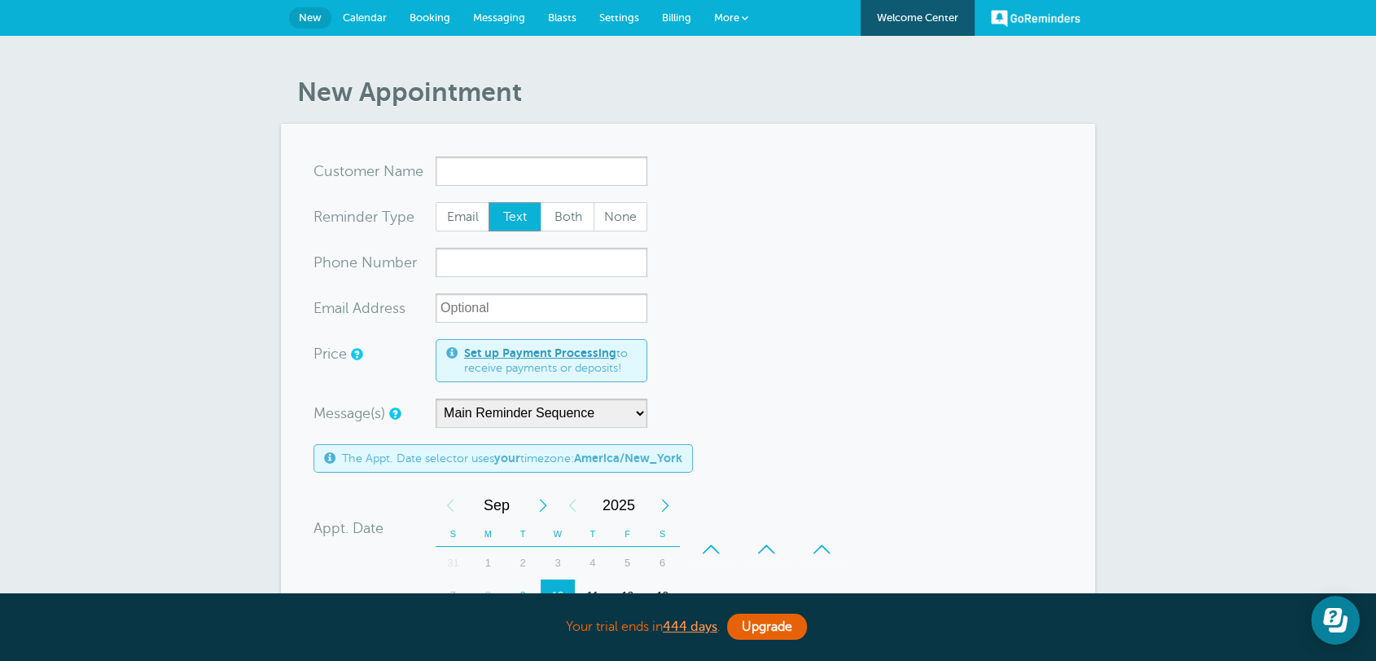
click at [614, 9] on link "Settings" at bounding box center [619, 18] width 63 height 36
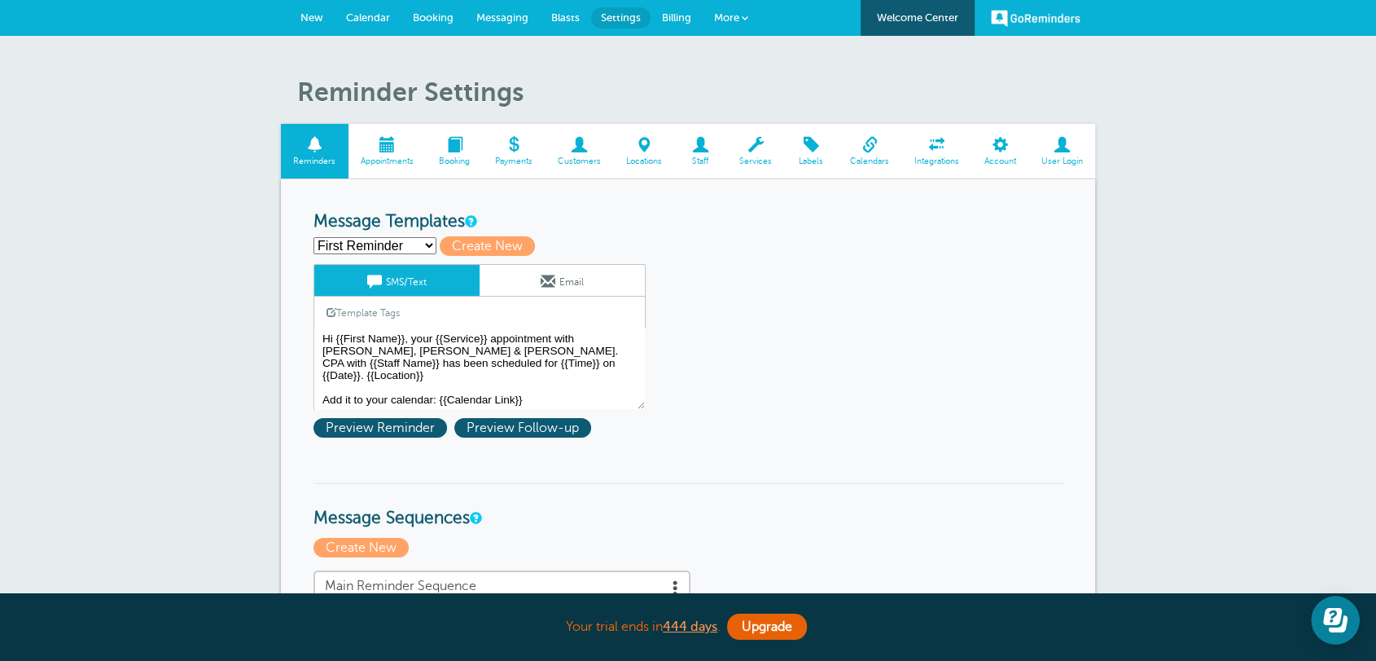
click at [1010, 147] on span at bounding box center [1000, 144] width 57 height 15
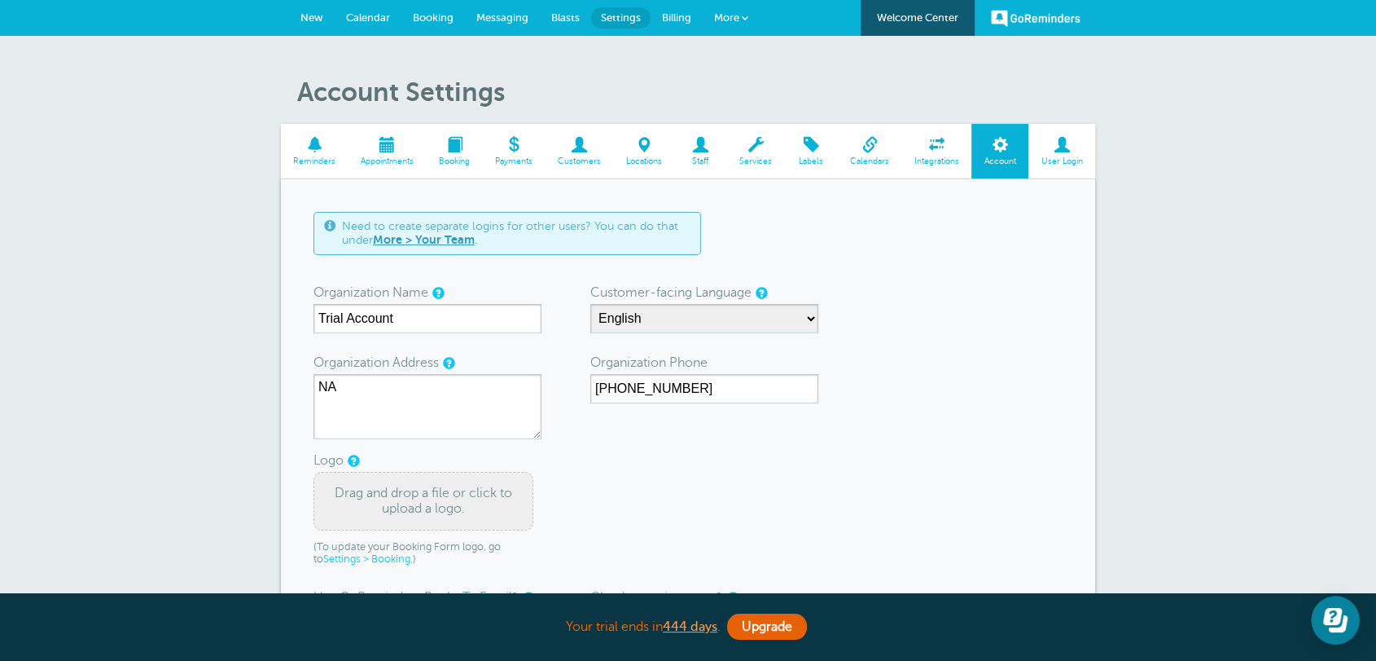
click at [729, 22] on span "More" at bounding box center [726, 17] width 25 height 12
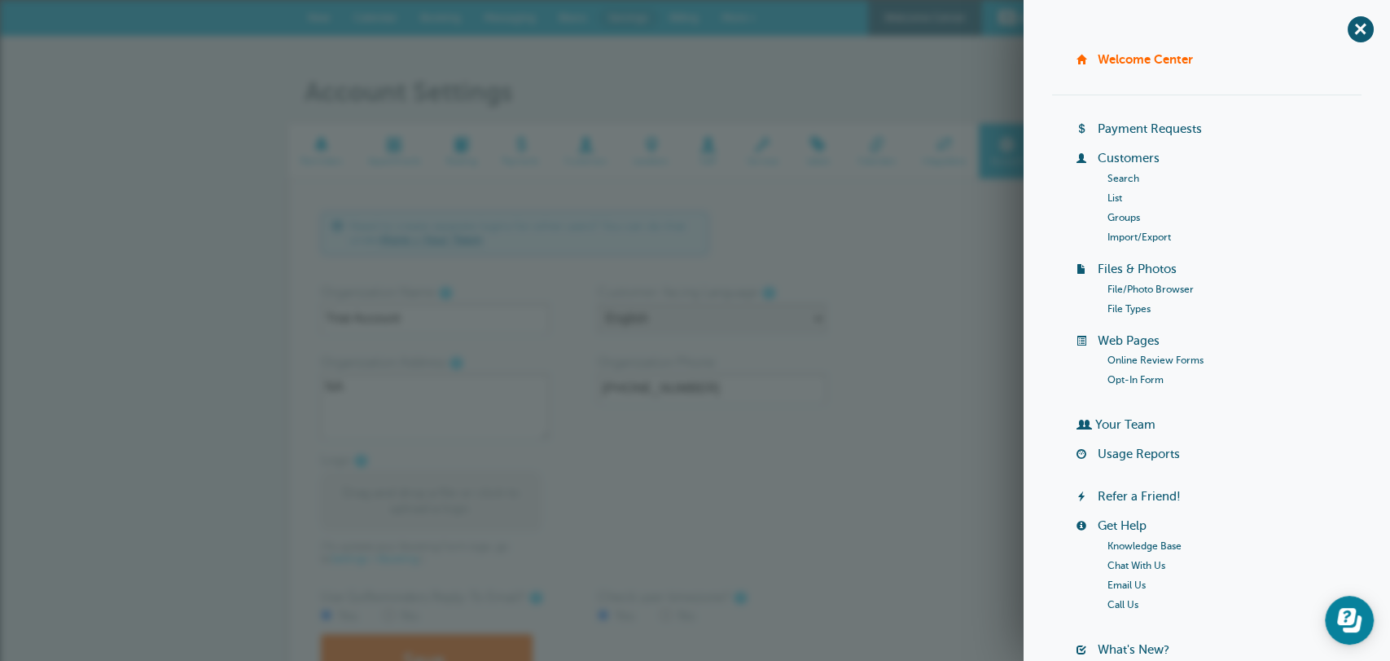
click at [1183, 358] on link "Online Review Forms" at bounding box center [1156, 359] width 96 height 11
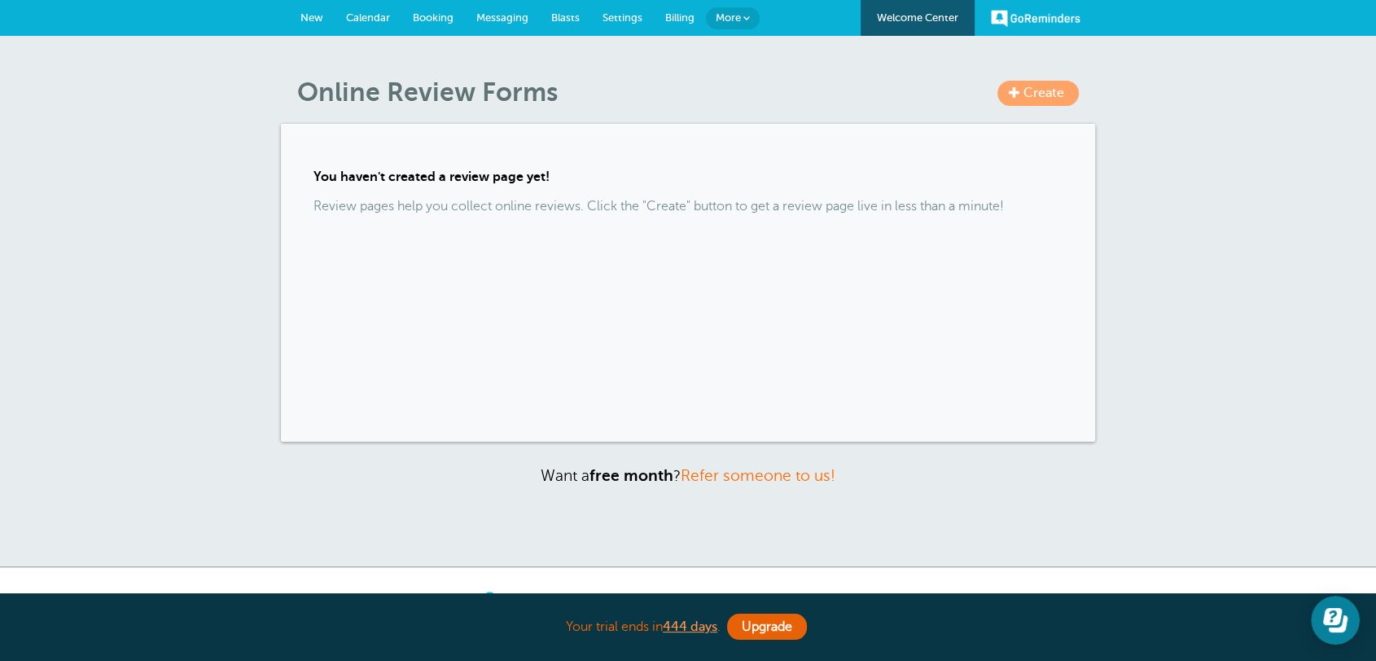
click at [622, 10] on link "Settings" at bounding box center [622, 18] width 63 height 36
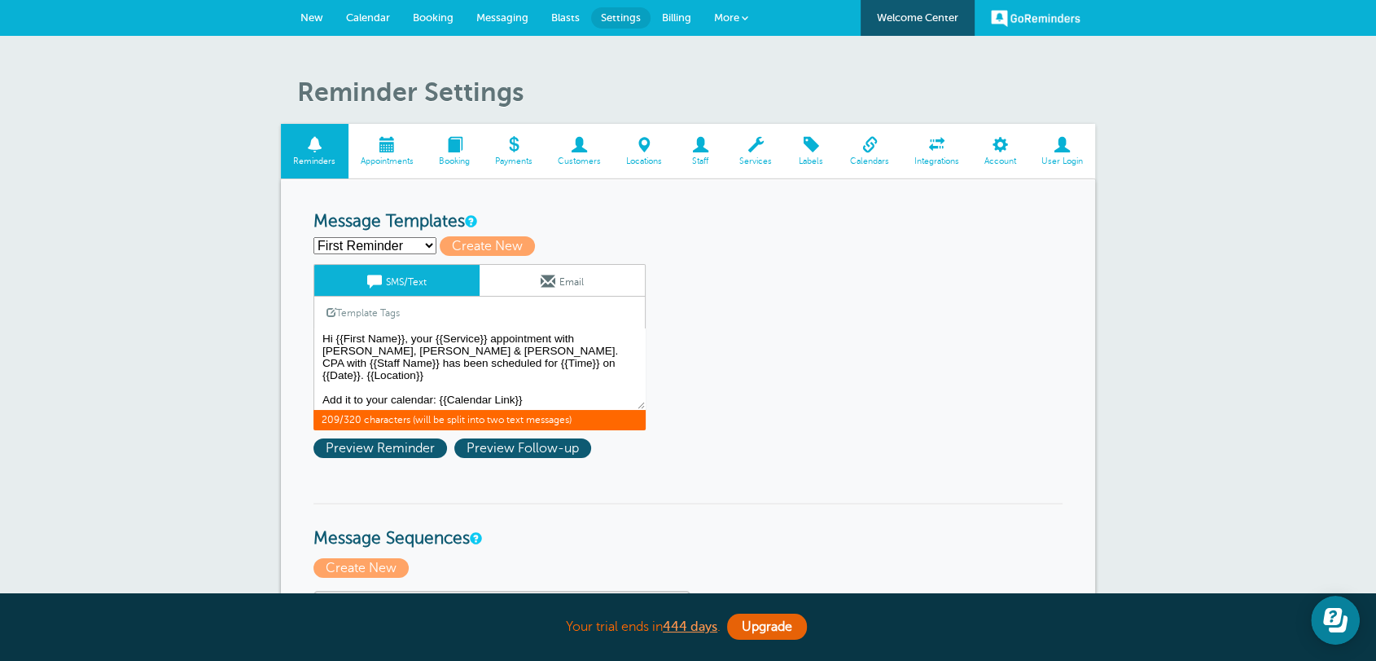
drag, startPoint x: 370, startPoint y: 339, endPoint x: 395, endPoint y: 339, distance: 25.2
click at [395, 339] on textarea "Hi {{First Name}}, your {{Service}} appointment with [PERSON_NAME], [PERSON_NAM…" at bounding box center [480, 368] width 332 height 81
click at [473, 246] on span "Create New" at bounding box center [487, 246] width 95 height 20
select select
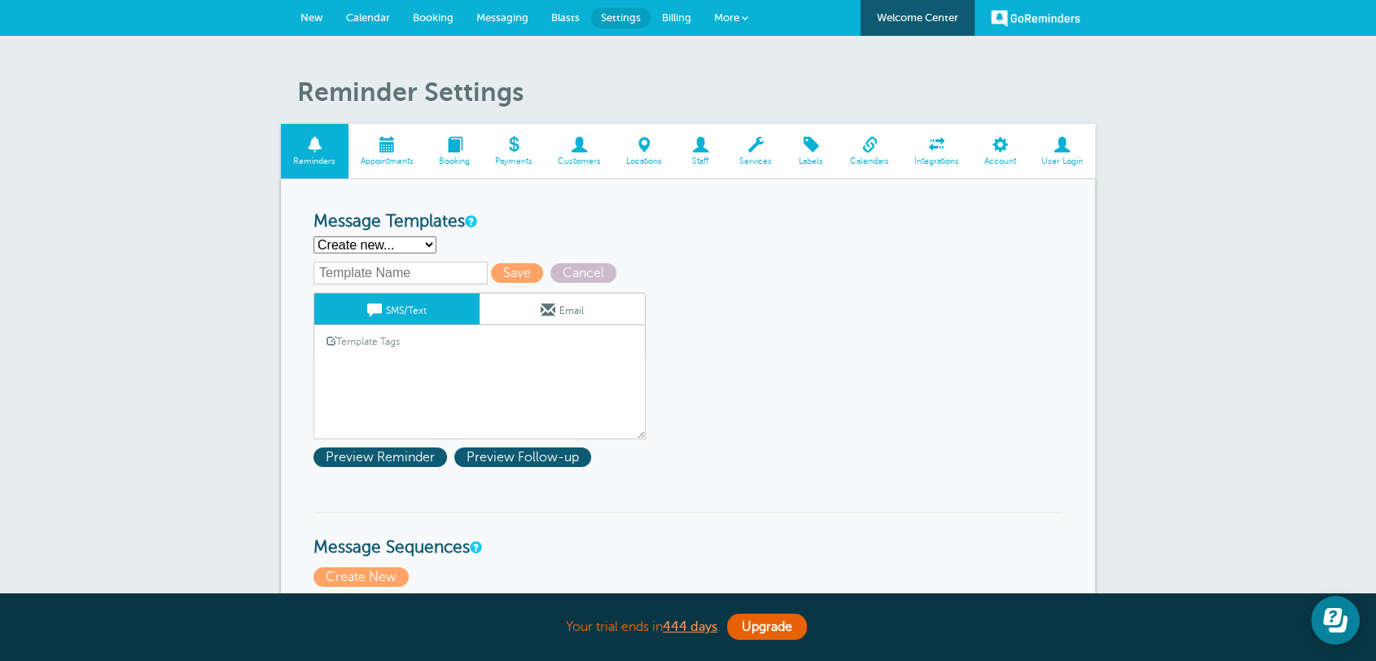
click at [374, 284] on div "Save Cancel SMS/Text Email Template Tags Copy SMS Click to add a tag to your me…" at bounding box center [501, 349] width 375 height 177
click at [372, 277] on input "text" at bounding box center [401, 272] width 174 height 23
click at [372, 274] on input "text" at bounding box center [401, 272] width 174 height 23
click at [398, 270] on input "613 - 1st Rmeinder" at bounding box center [401, 272] width 174 height 23
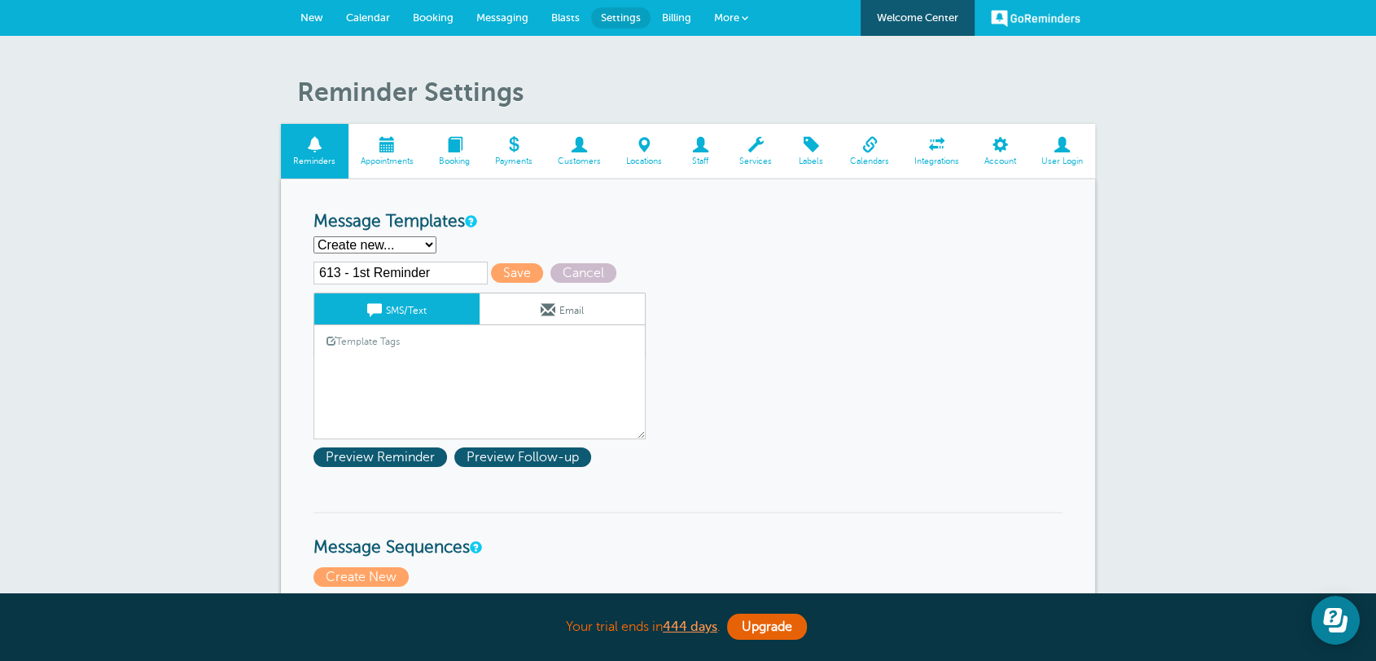
type input "613 - 1st Reminder"
click at [377, 360] on textarea "Hi {{First Name}}, your {{Service}} appointment with Griffiths, Dreher & Evans,…" at bounding box center [480, 398] width 332 height 81
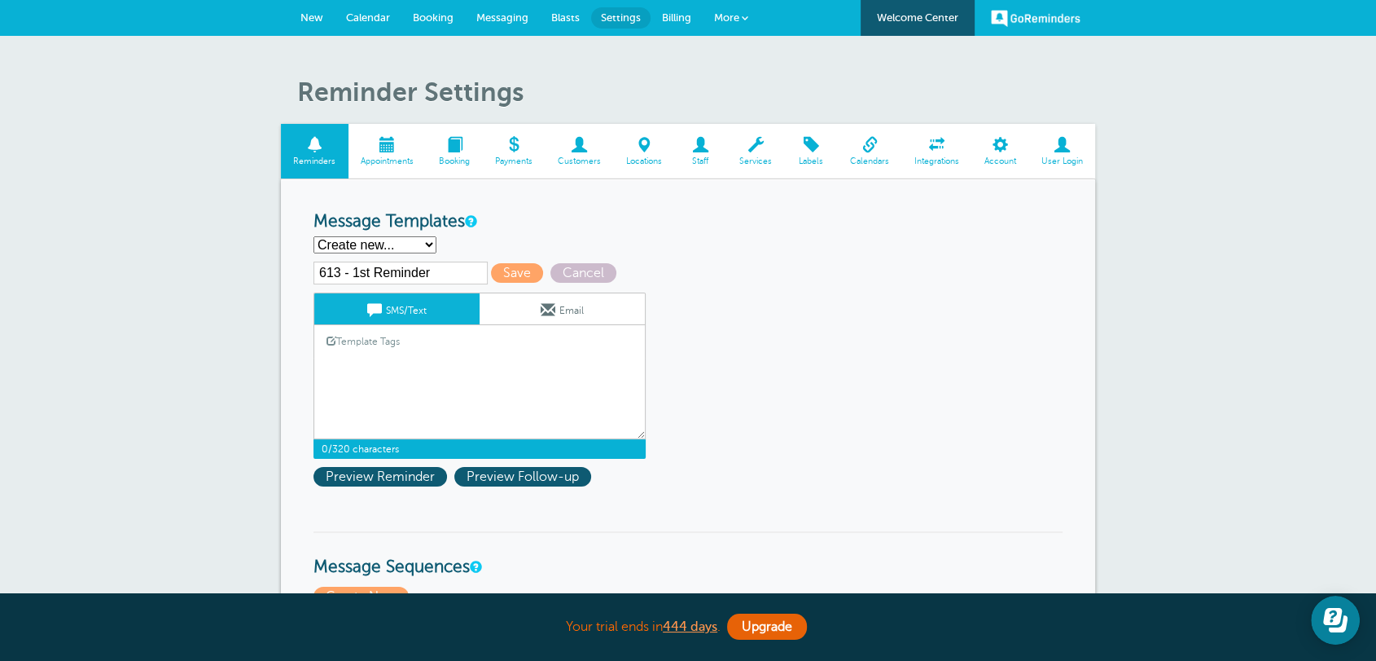
click at [401, 383] on textarea "Hi {{First Name}}, your {{Service}} appointment with Griffiths, Dreher & Evans,…" at bounding box center [480, 398] width 332 height 81
paste textarea "Hi {{First Name}}, your appointment with 613Visuals has been scheduled for {{Ti…"
type textarea "Hi {{First Name}}, your appointment with 613Visuals has been scheduled for {{Ti…"
click at [516, 269] on span "Save" at bounding box center [517, 273] width 52 height 20
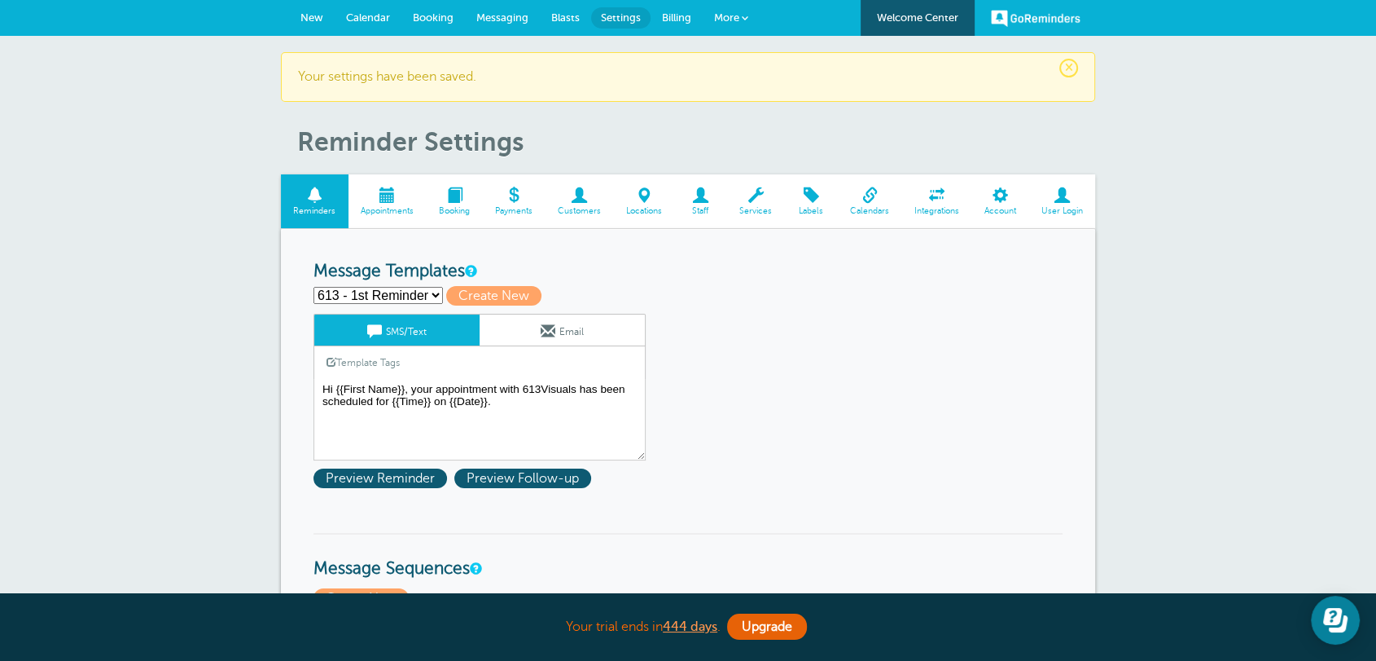
click at [411, 296] on select "613 - 1st Reminder First Reminder Follow Up Second Reminder Third Reminder Crea…" at bounding box center [379, 295] width 130 height 17
click at [509, 384] on textarea "Hi {{First Name}}, your appointment with 613Visuals has been scheduled for {{Ti…" at bounding box center [480, 419] width 332 height 81
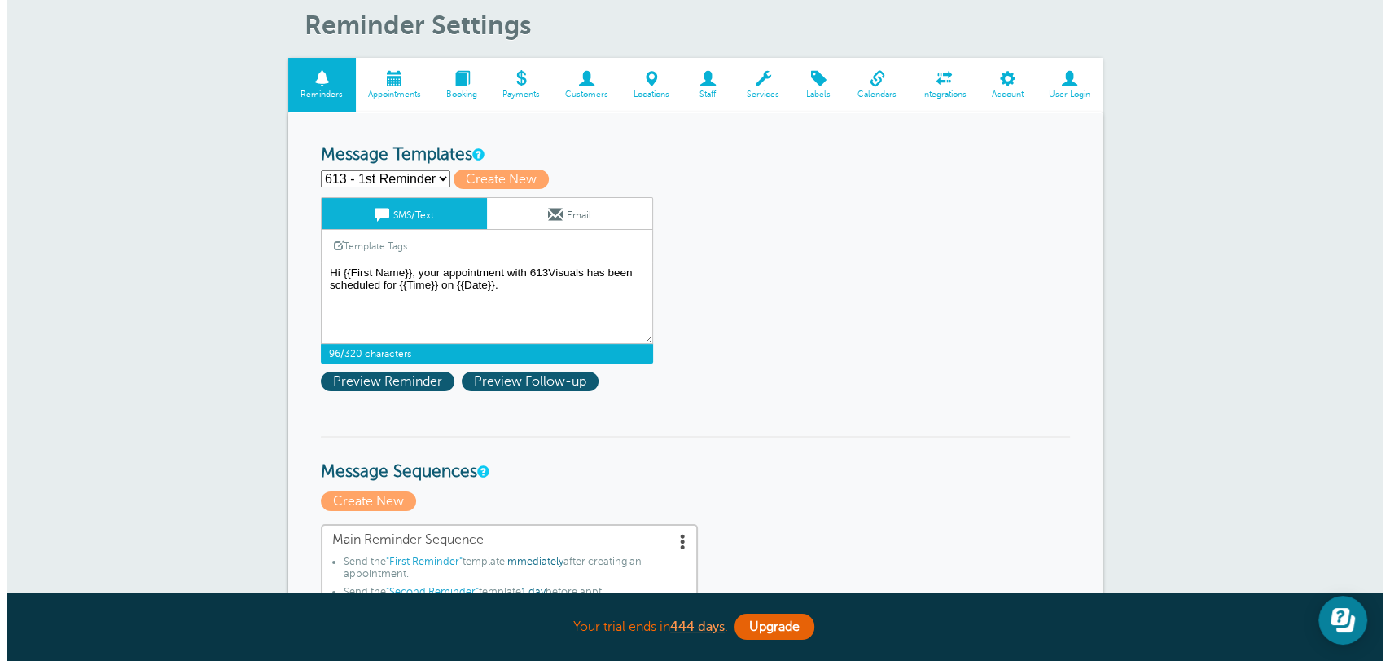
scroll to position [211, 0]
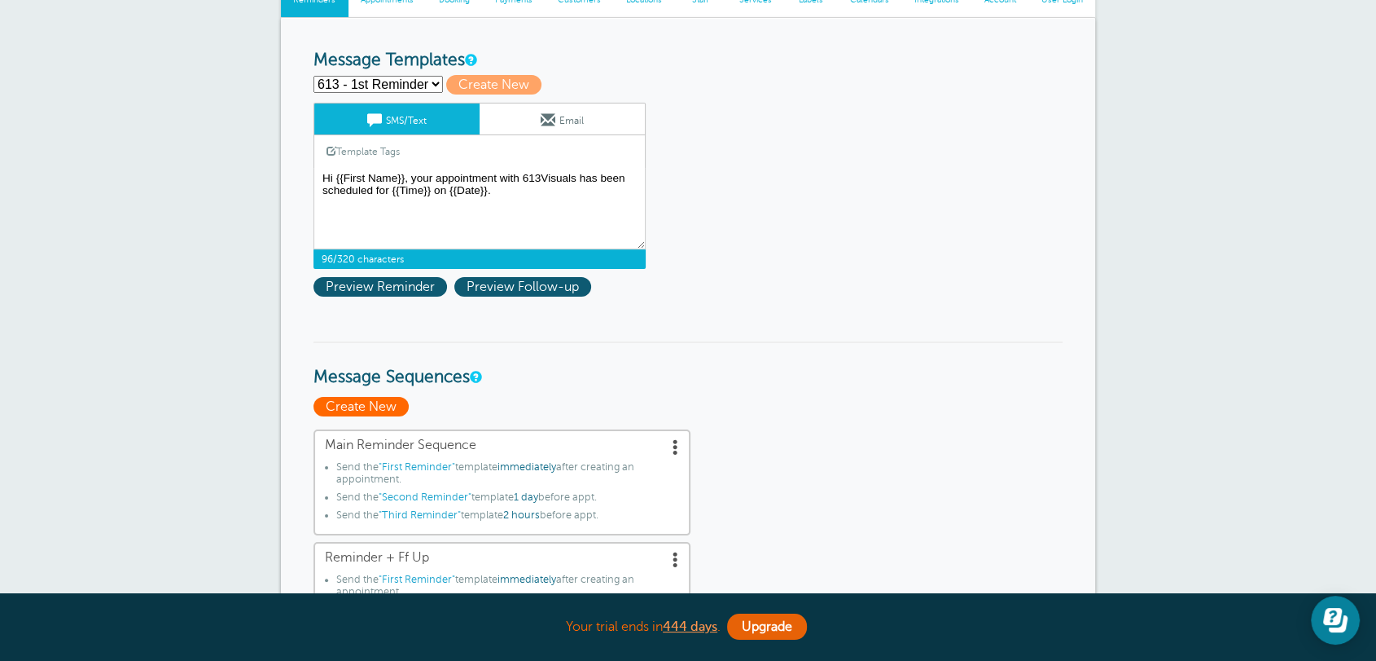
click at [381, 408] on span "Create New" at bounding box center [361, 407] width 95 height 20
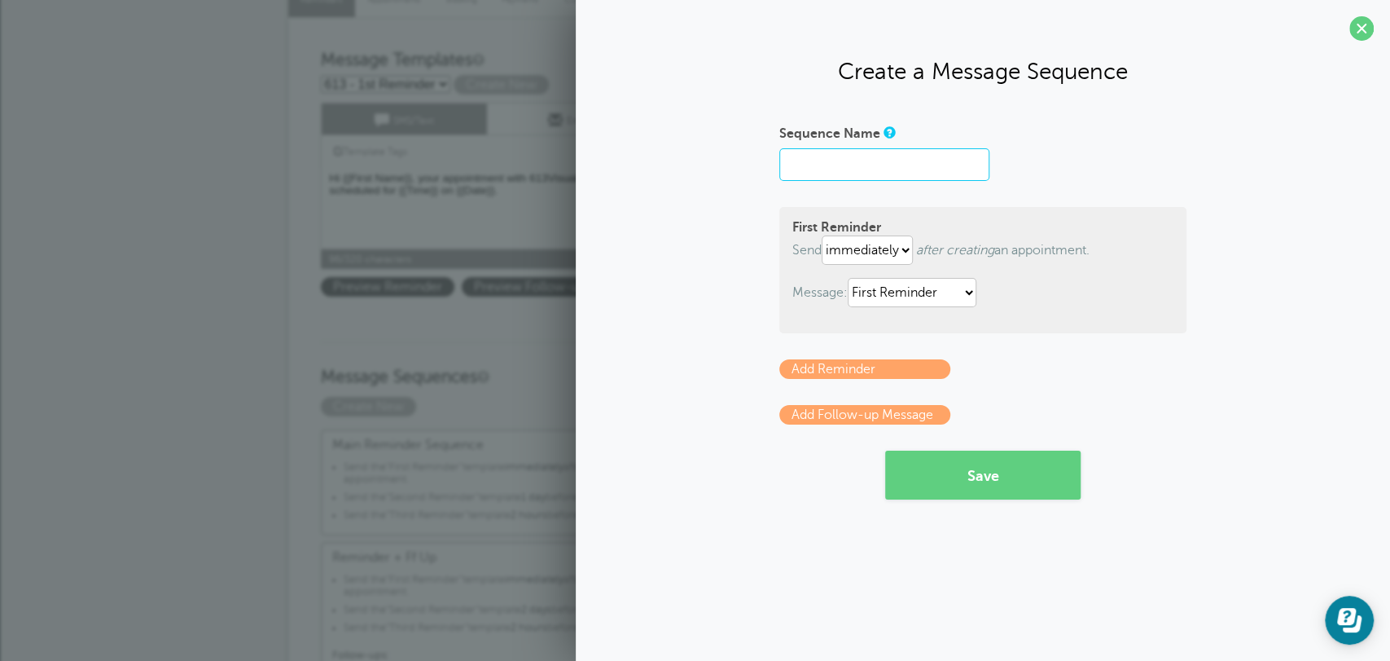
click at [815, 178] on input "Sequence Name" at bounding box center [884, 164] width 210 height 33
type input "613 Message Sequence"
click at [1023, 486] on button "Save" at bounding box center [982, 474] width 195 height 49
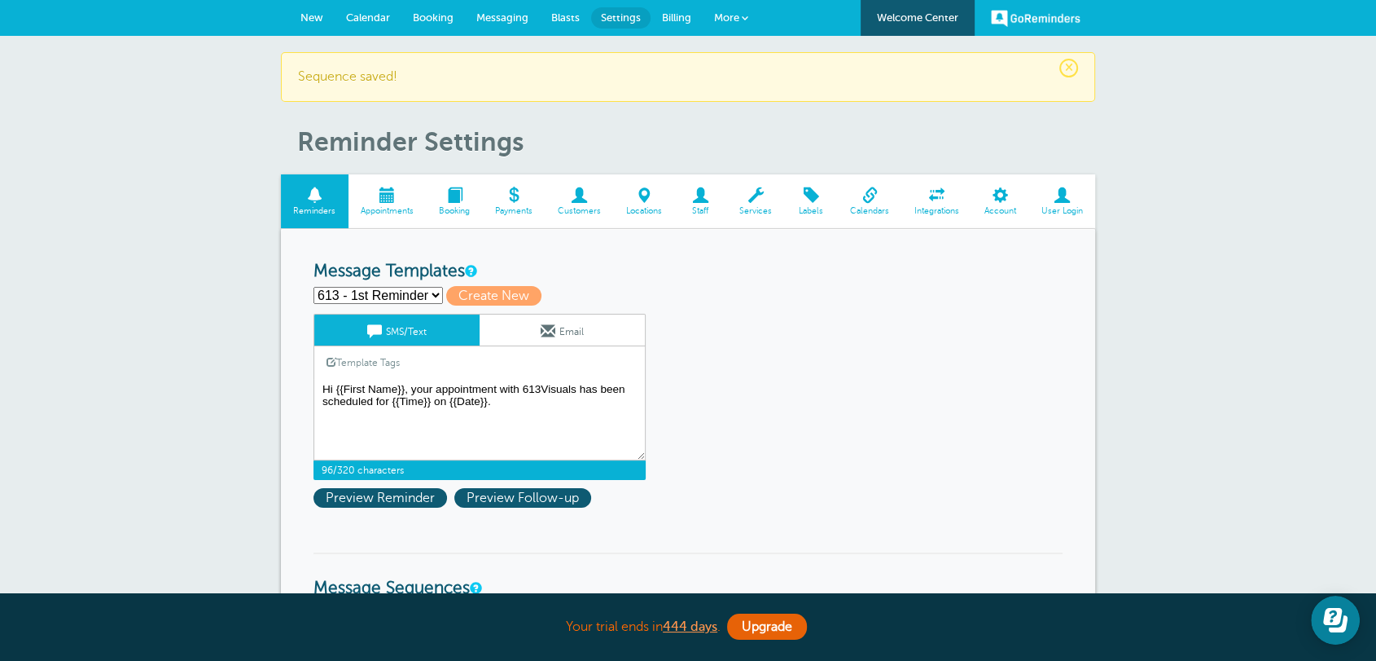
drag, startPoint x: 515, startPoint y: 424, endPoint x: 342, endPoint y: 367, distance: 181.8
click at [342, 367] on div "SMS/Text Email Template Tags Copy SMS Click to add a tag to your message. Custo…" at bounding box center [480, 397] width 332 height 166
click at [331, 295] on select "613 - 1st Reminder First Reminder Follow Up Second Reminder Third Reminder Crea…" at bounding box center [379, 295] width 130 height 17
click at [536, 389] on textarea "Hi {{First Name}}, your appointment with 613Visuals has been scheduled for {{Ti…" at bounding box center [480, 419] width 332 height 81
drag, startPoint x: 564, startPoint y: 413, endPoint x: 386, endPoint y: 404, distance: 177.8
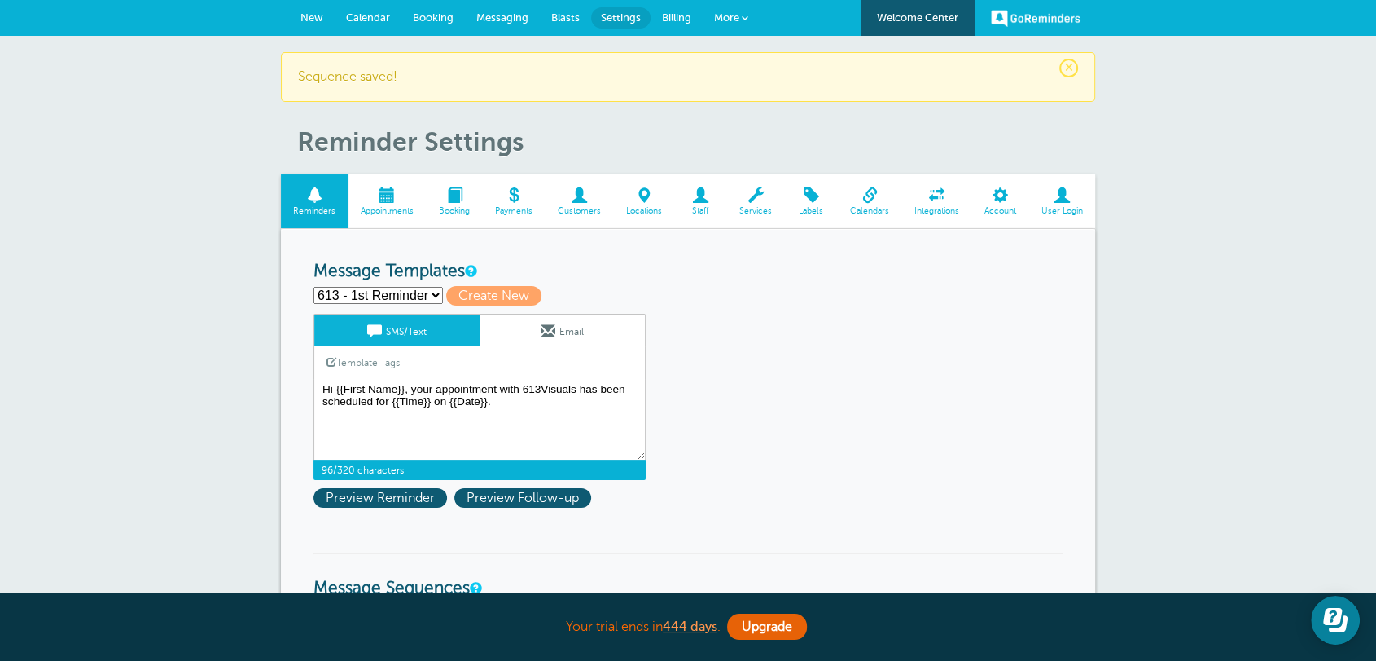
click at [386, 404] on textarea "Hi {{First Name}}, your appointment with 613Visuals has been scheduled for {{Ti…" at bounding box center [480, 419] width 332 height 81
click at [567, 419] on textarea "Hi {{First Name}}, your appointment with 613Visuals has been scheduled for {{Ti…" at bounding box center [480, 419] width 332 height 81
drag, startPoint x: 575, startPoint y: 390, endPoint x: 525, endPoint y: 384, distance: 50.8
click at [525, 384] on textarea "Hi {{First Name}}, your appointment with 613Visuals has been scheduled for {{Ti…" at bounding box center [480, 419] width 332 height 81
click at [399, 294] on select "613 - 1st Reminder First Reminder Follow Up Second Reminder Third Reminder Crea…" at bounding box center [379, 295] width 130 height 17
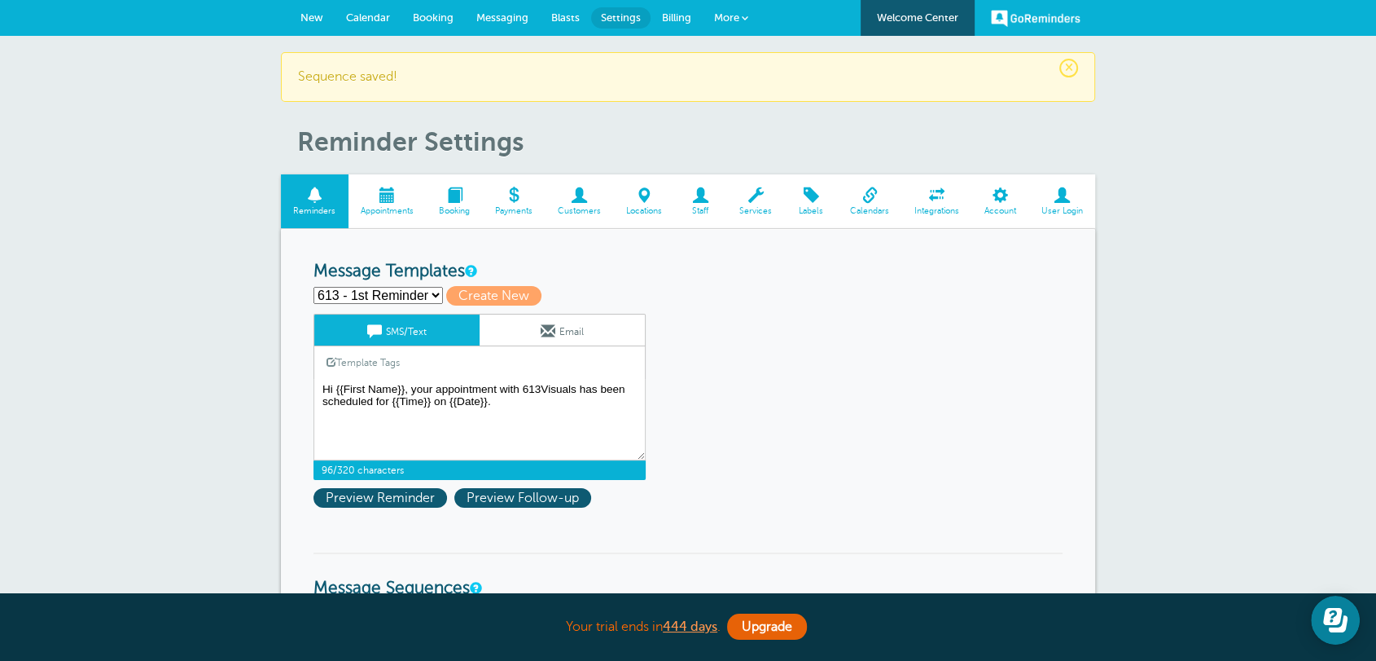
click at [314, 287] on select "613 - 1st Reminder First Reminder Follow Up Second Reminder Third Reminder Crea…" at bounding box center [379, 295] width 130 height 17
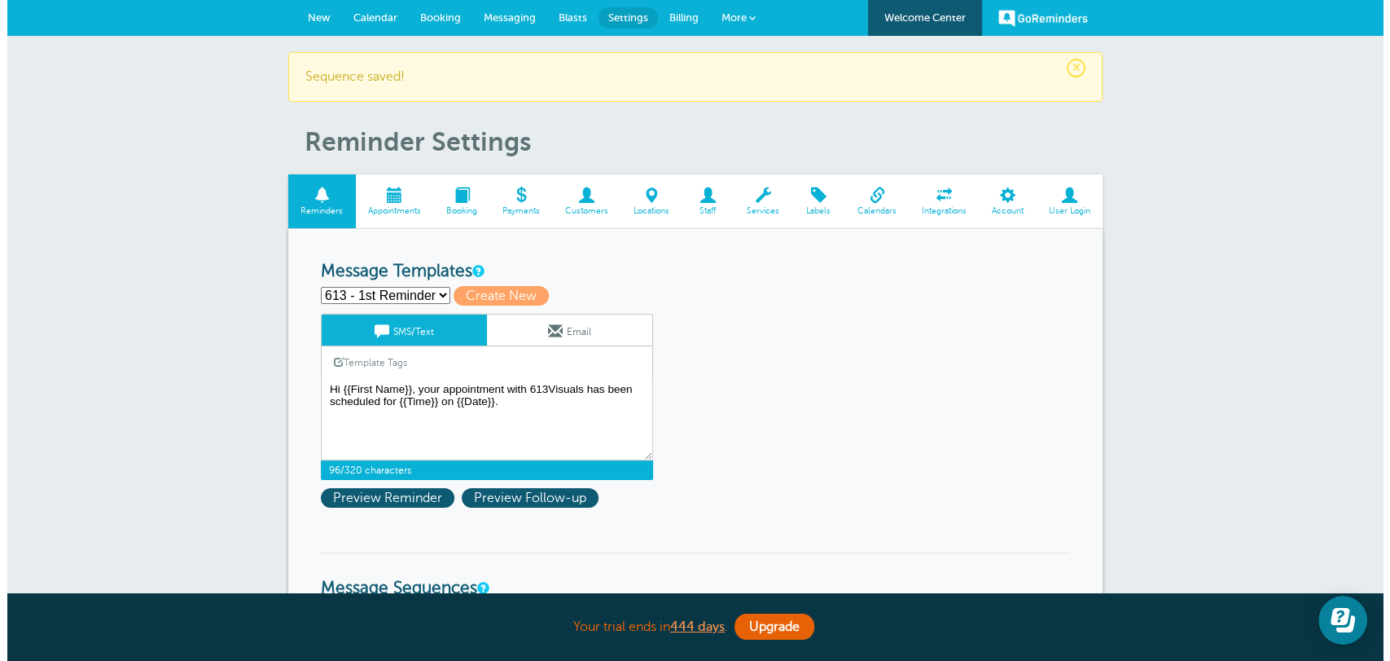
scroll to position [422, 0]
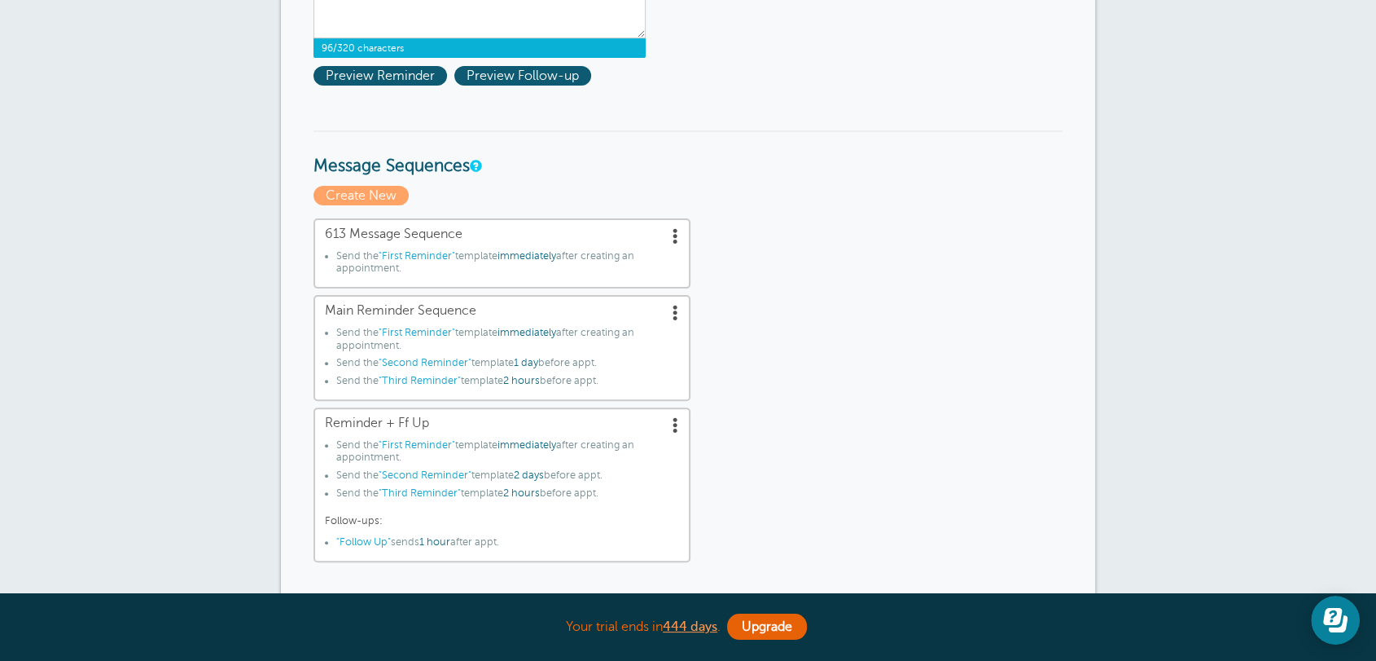
click at [674, 237] on span at bounding box center [676, 235] width 16 height 16
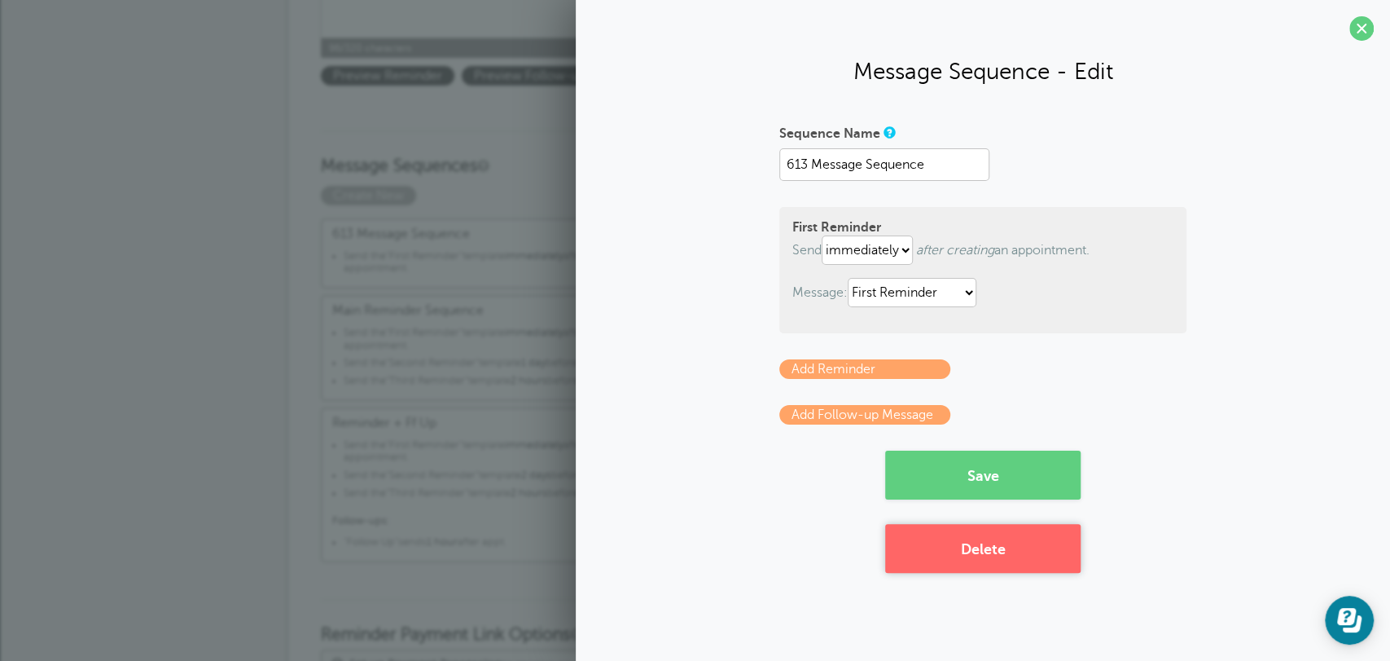
click at [957, 542] on button "Delete" at bounding box center [982, 548] width 195 height 49
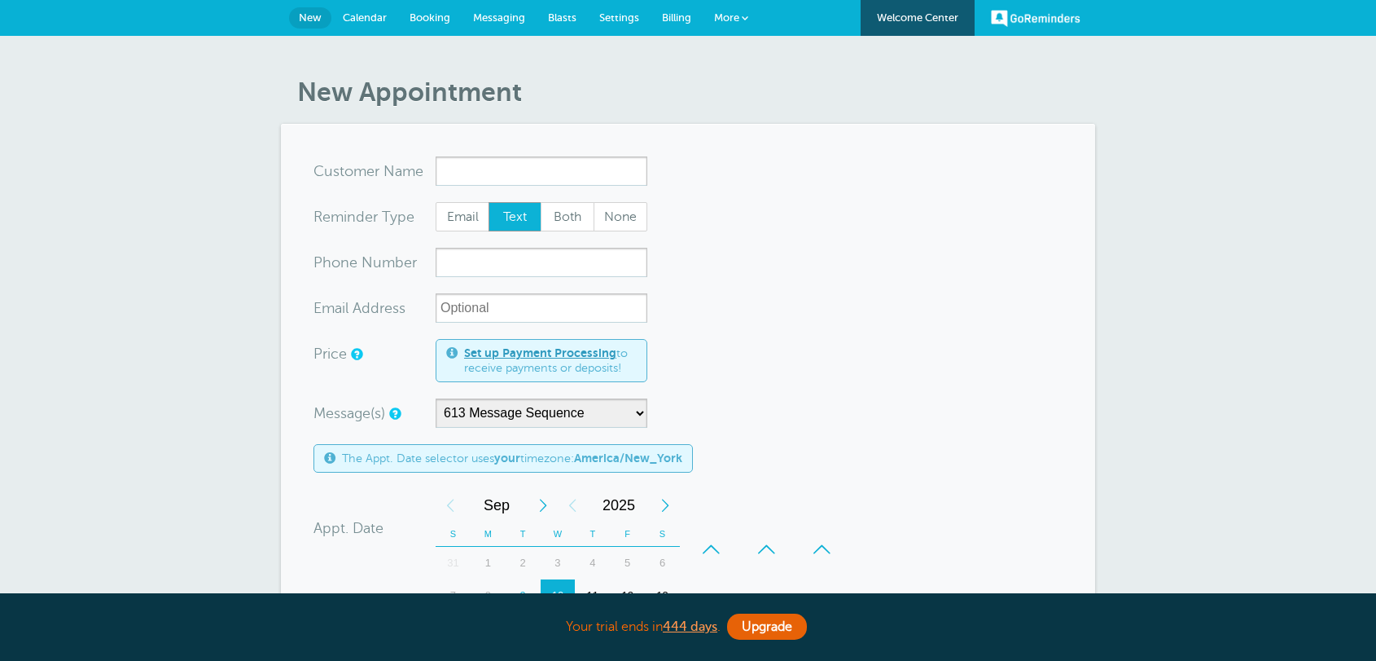
select select "161158"
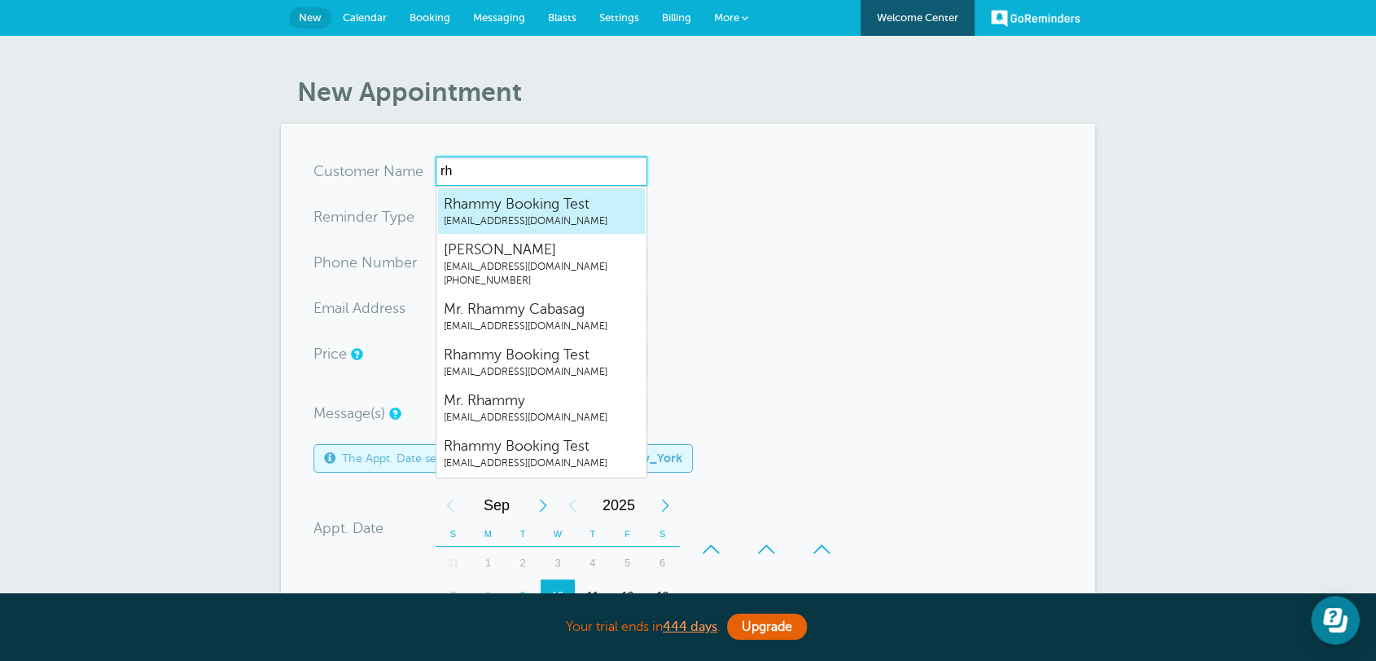
click at [489, 206] on span "Rhammy Booking Test" at bounding box center [541, 204] width 195 height 20
type input "[EMAIL_ADDRESS][DOMAIN_NAME]"
type input "Rhammy Booking Test"
radio input "true"
type input "[EMAIL_ADDRESS][DOMAIN_NAME]"
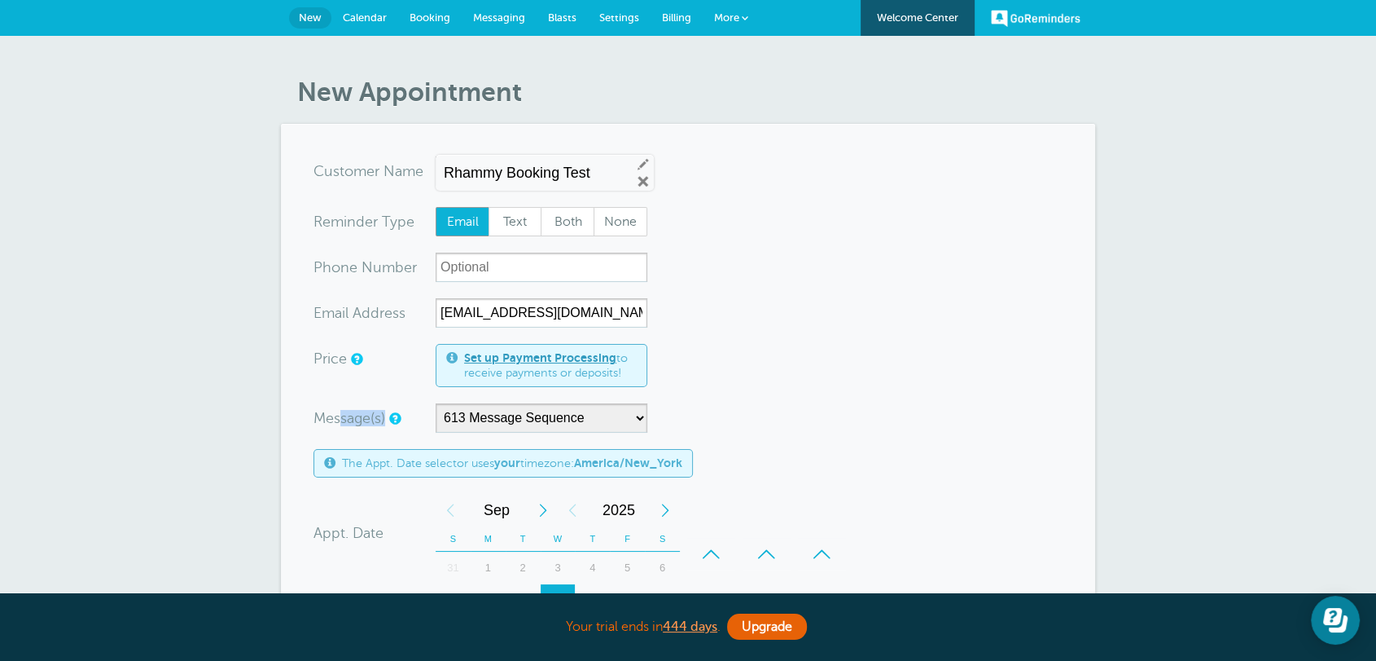
drag, startPoint x: 342, startPoint y: 422, endPoint x: 396, endPoint y: 416, distance: 54.1
click at [393, 416] on div "Message(s)" at bounding box center [375, 417] width 122 height 29
click at [521, 423] on select "613 Message Sequence Main Reminder Sequence Reminder + Ff Up" at bounding box center [542, 417] width 212 height 29
click at [436, 403] on select "613 Message Sequence Main Reminder Sequence Reminder + Ff Up" at bounding box center [542, 417] width 212 height 29
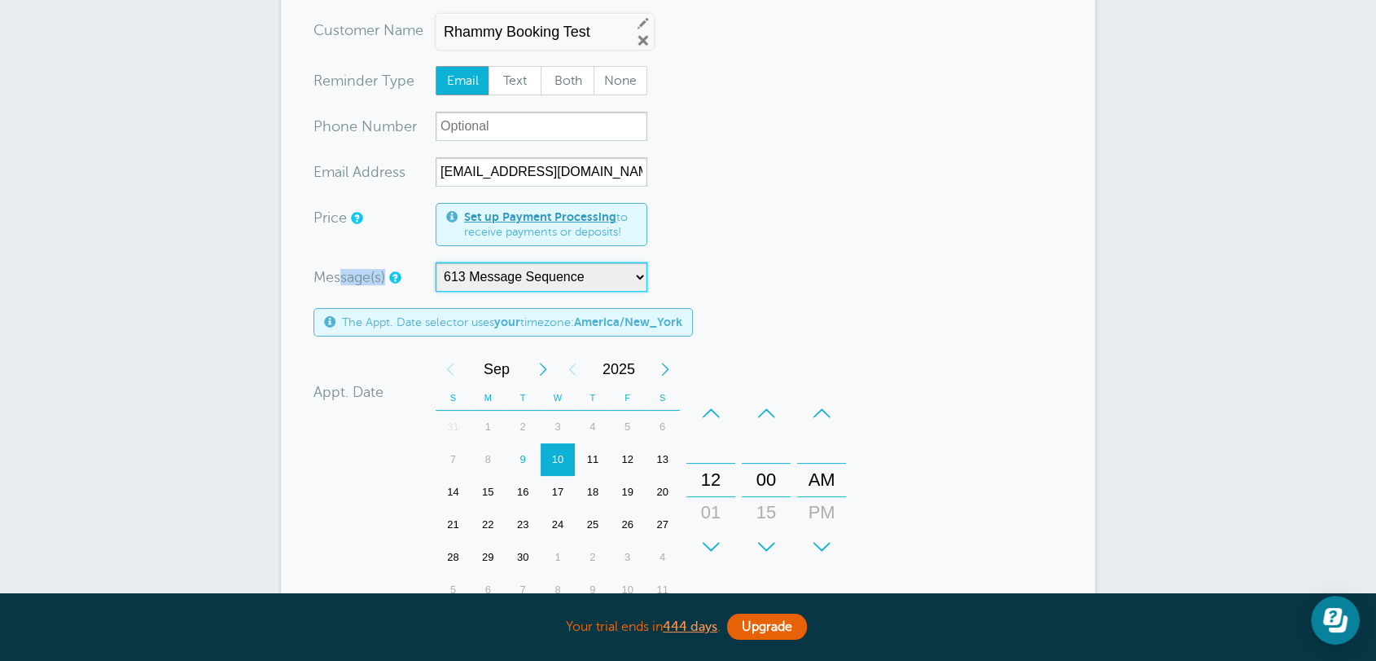
scroll to position [211, 0]
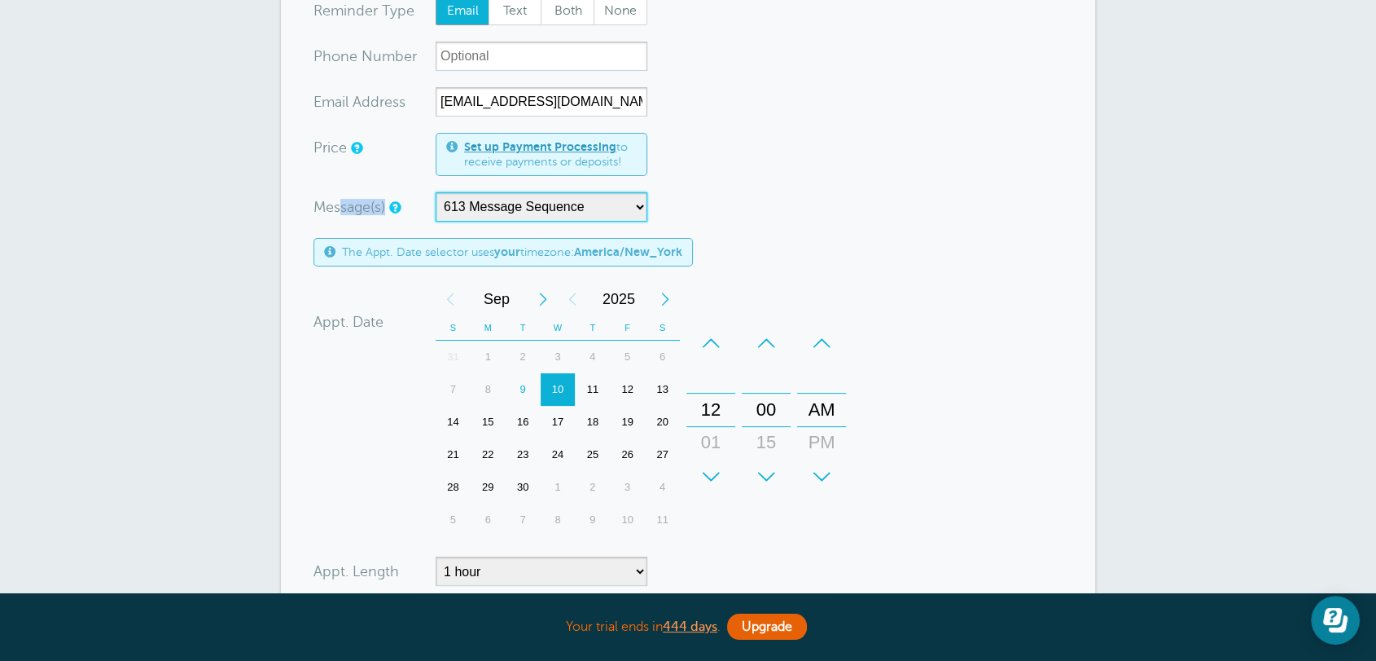
click at [510, 213] on select "613 Message Sequence Main Reminder Sequence Reminder + Ff Up" at bounding box center [542, 206] width 212 height 29
click at [436, 192] on select "613 Message Sequence Main Reminder Sequence Reminder + Ff Up" at bounding box center [542, 206] width 212 height 29
click at [446, 207] on select "613 Message Sequence Main Reminder Sequence Reminder + Ff Up" at bounding box center [542, 206] width 212 height 29
drag, startPoint x: 750, startPoint y: 171, endPoint x: 658, endPoint y: 112, distance: 109.1
click at [751, 170] on form "You are creating a new customer. To use an existing customer select one from th…" at bounding box center [688, 372] width 749 height 854
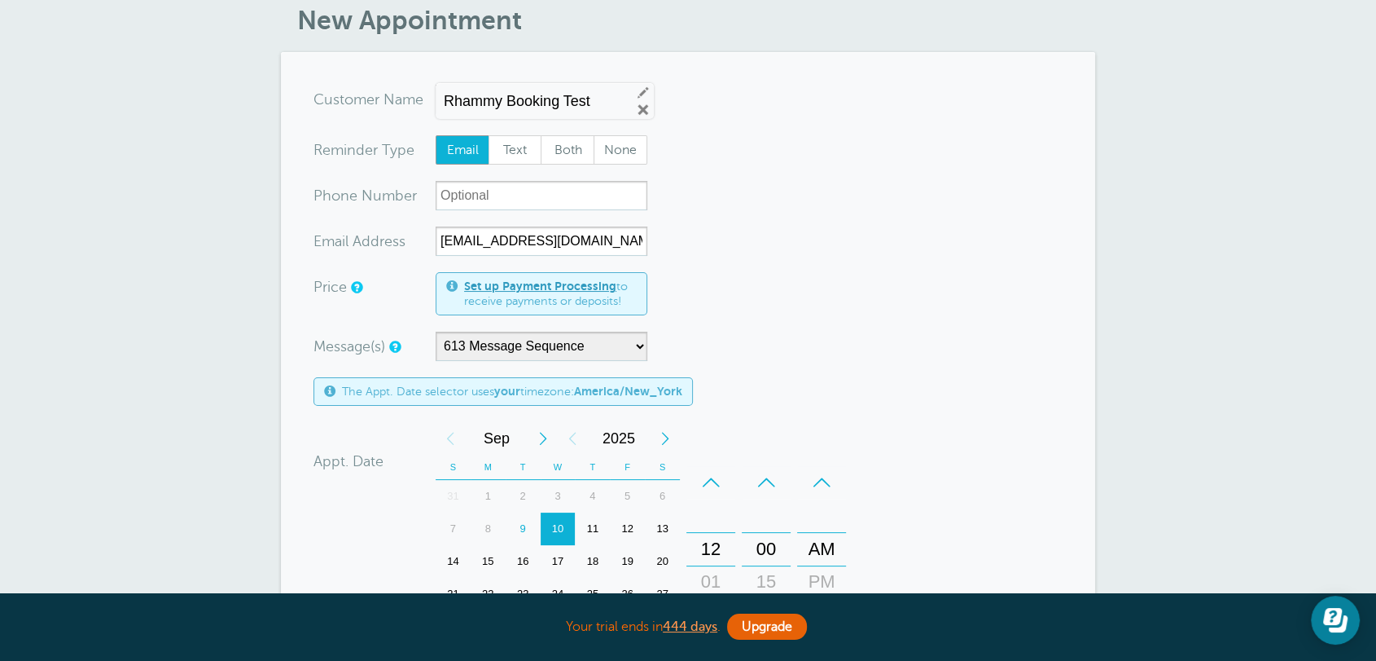
scroll to position [0, 0]
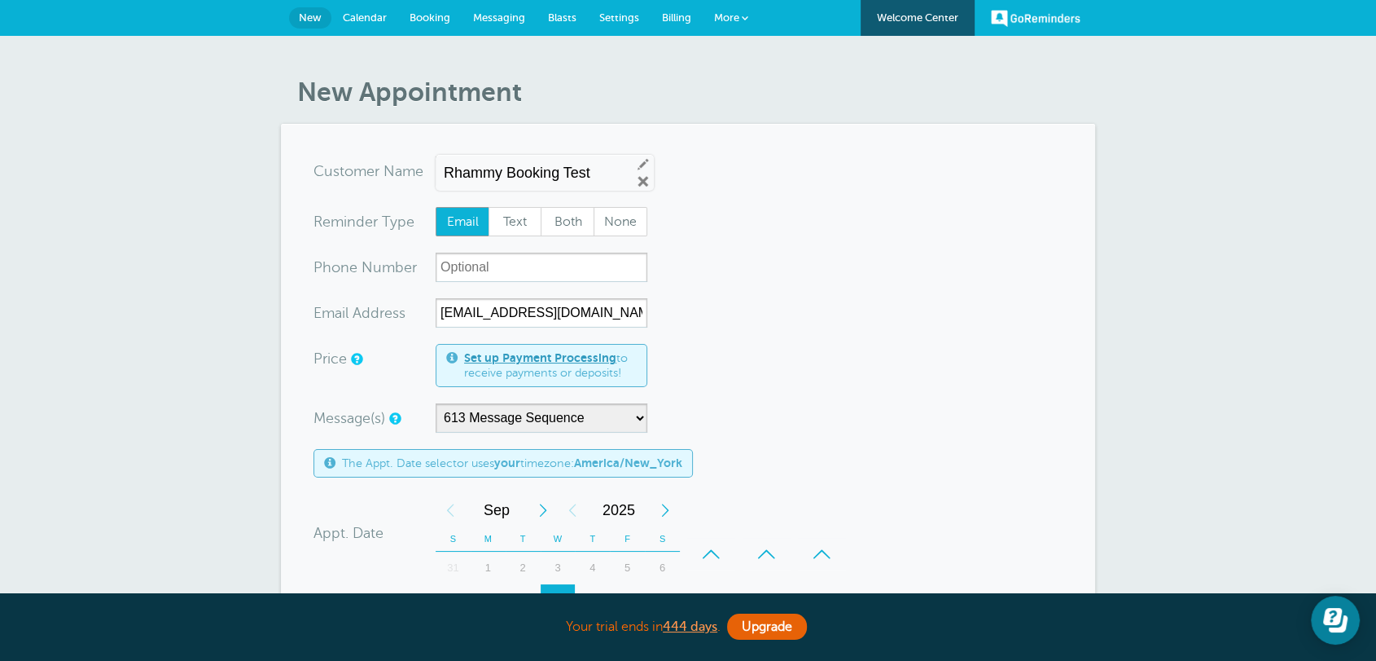
click at [769, 380] on form "You are creating a new customer. To use an existing customer select one from th…" at bounding box center [688, 583] width 749 height 854
drag, startPoint x: 639, startPoint y: 15, endPoint x: 762, endPoint y: 113, distance: 158.2
click at [639, 15] on link "Settings" at bounding box center [619, 18] width 63 height 36
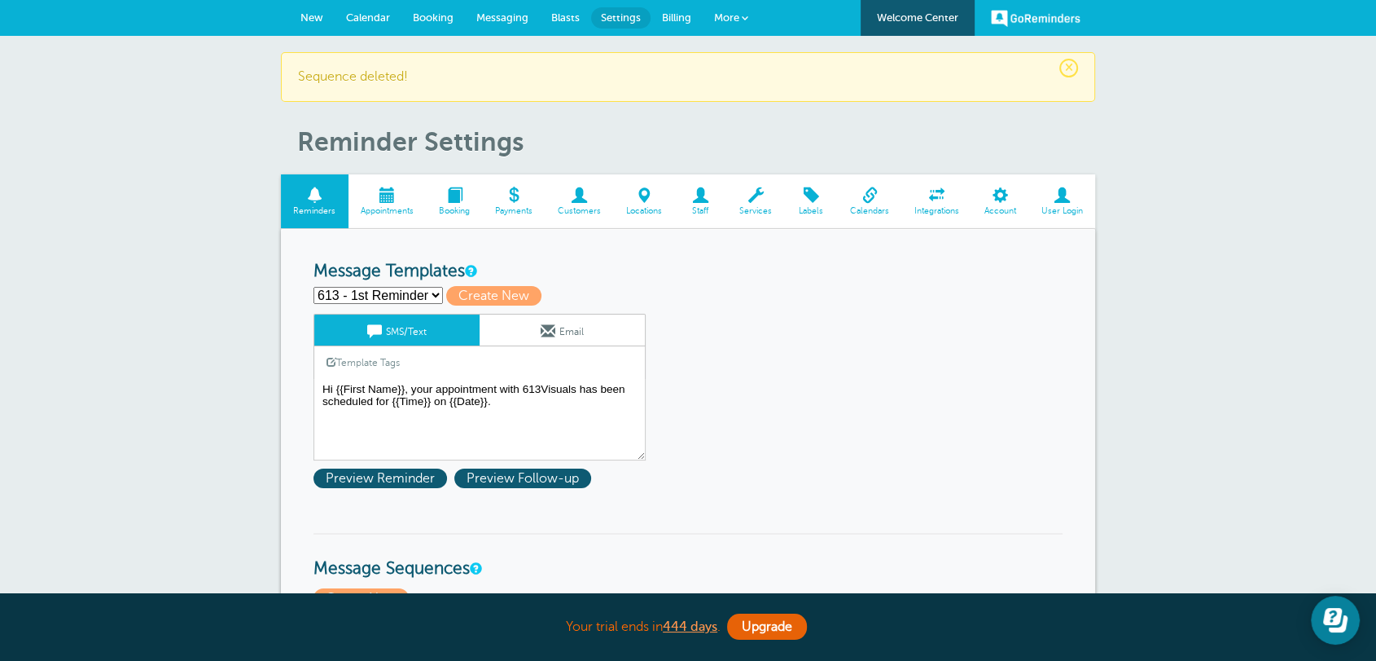
click at [421, 297] on select "613 - 1st Reminder First Reminder Follow Up Second Reminder Third Reminder Crea…" at bounding box center [379, 295] width 130 height 17
click at [314, 287] on select "613 - 1st Reminder First Reminder Follow Up Second Reminder Third Reminder Crea…" at bounding box center [379, 295] width 130 height 17
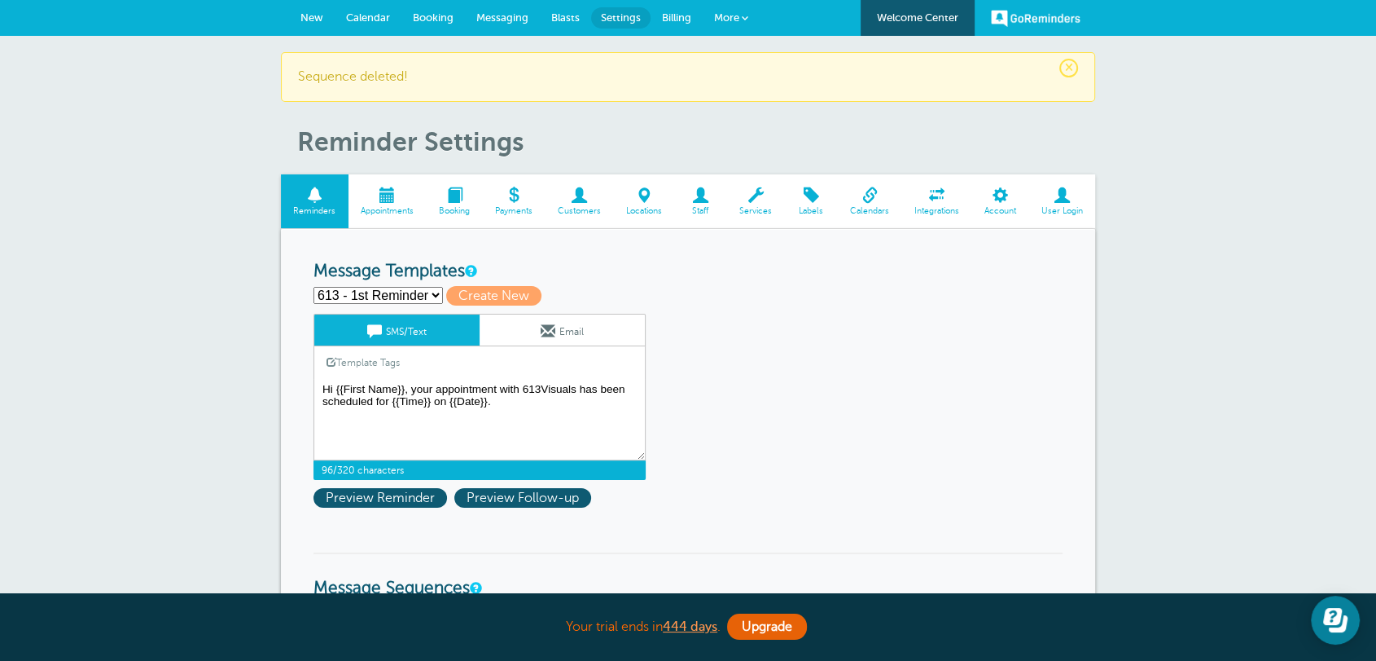
click at [450, 389] on textarea "Hi {{First Name}}, your appointment with 613Visuals has been scheduled for {{Ti…" at bounding box center [480, 419] width 332 height 81
click at [400, 291] on select "613 - 1st Reminder First Reminder Follow Up Second Reminder Third Reminder Crea…" at bounding box center [379, 295] width 130 height 17
select select "142289"
click at [314, 287] on select "613 - 1st Reminder First Reminder Follow Up Second Reminder Third Reminder Crea…" at bounding box center [379, 295] width 130 height 17
type input "First Reminder"
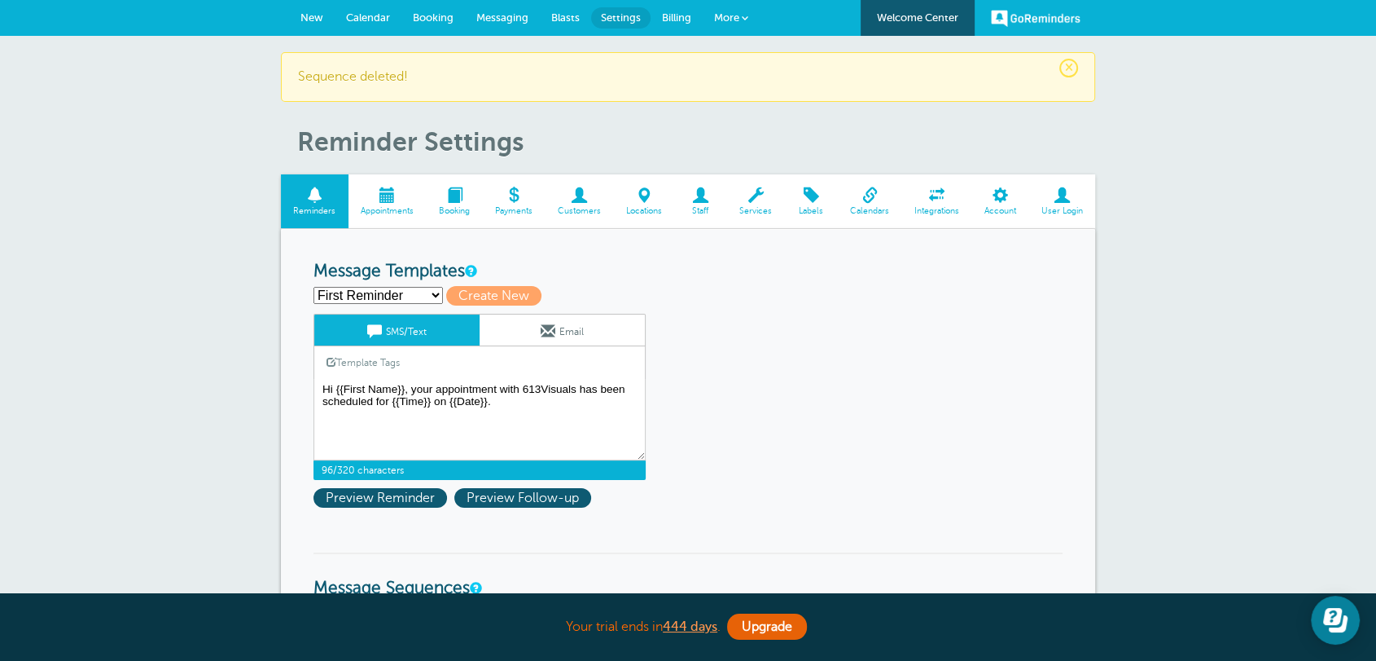
type textarea "Hi {{First Name}}, your {{Service}} appointment with [PERSON_NAME], [PERSON_NAM…"
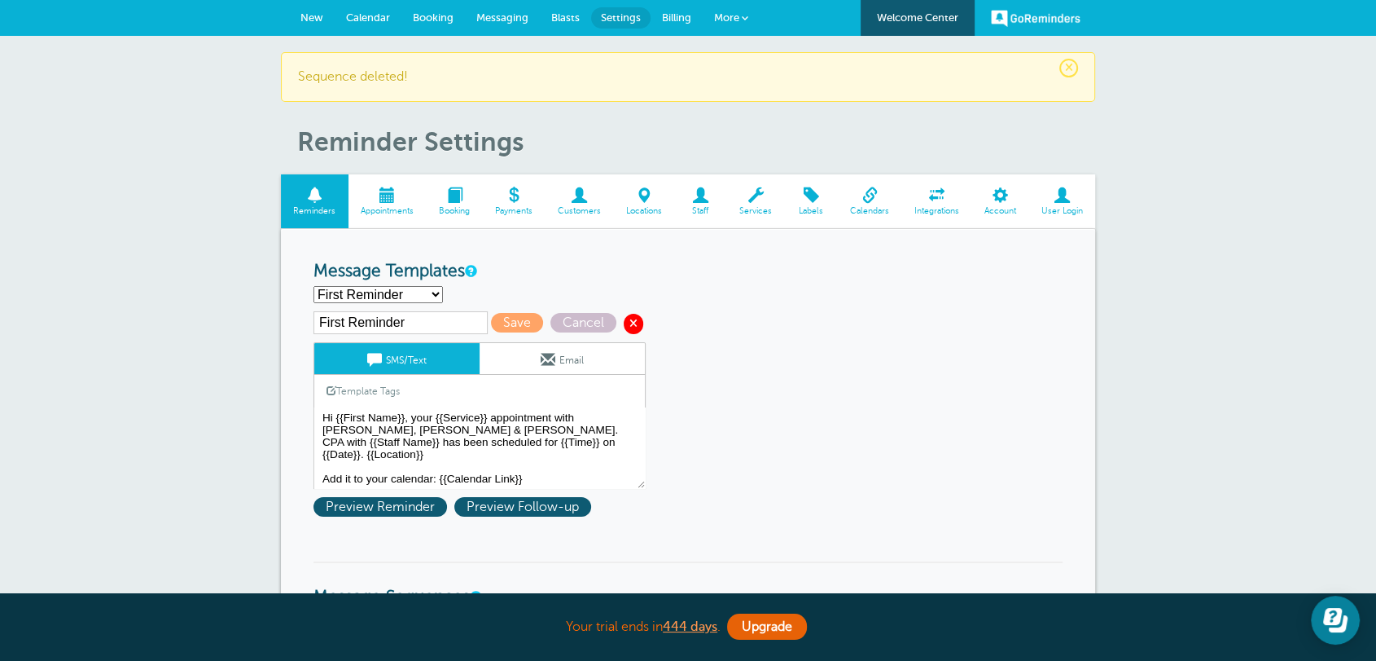
click at [638, 325] on span at bounding box center [634, 324] width 20 height 20
click at [371, 294] on select "613 - 1st Reminder First Reminder Follow Up Second Reminder Third Reminder Crea…" at bounding box center [379, 294] width 130 height 17
select select "161157"
click at [314, 286] on select "613 - 1st Reminder First Reminder Follow Up Second Reminder Third Reminder Crea…" at bounding box center [379, 294] width 130 height 17
type input "613 - 1st Reminder"
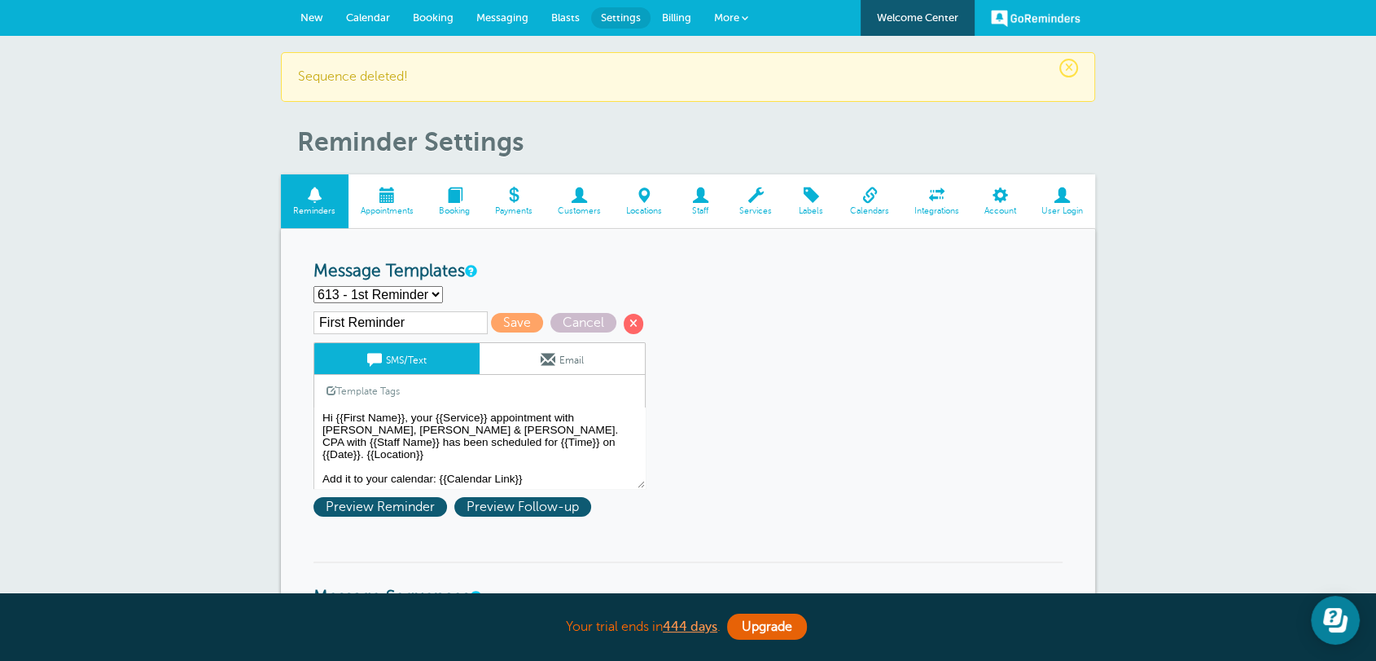
type textarea "Hi {{First Name}}, your appointment with 613Visuals has been scheduled for {{Ti…"
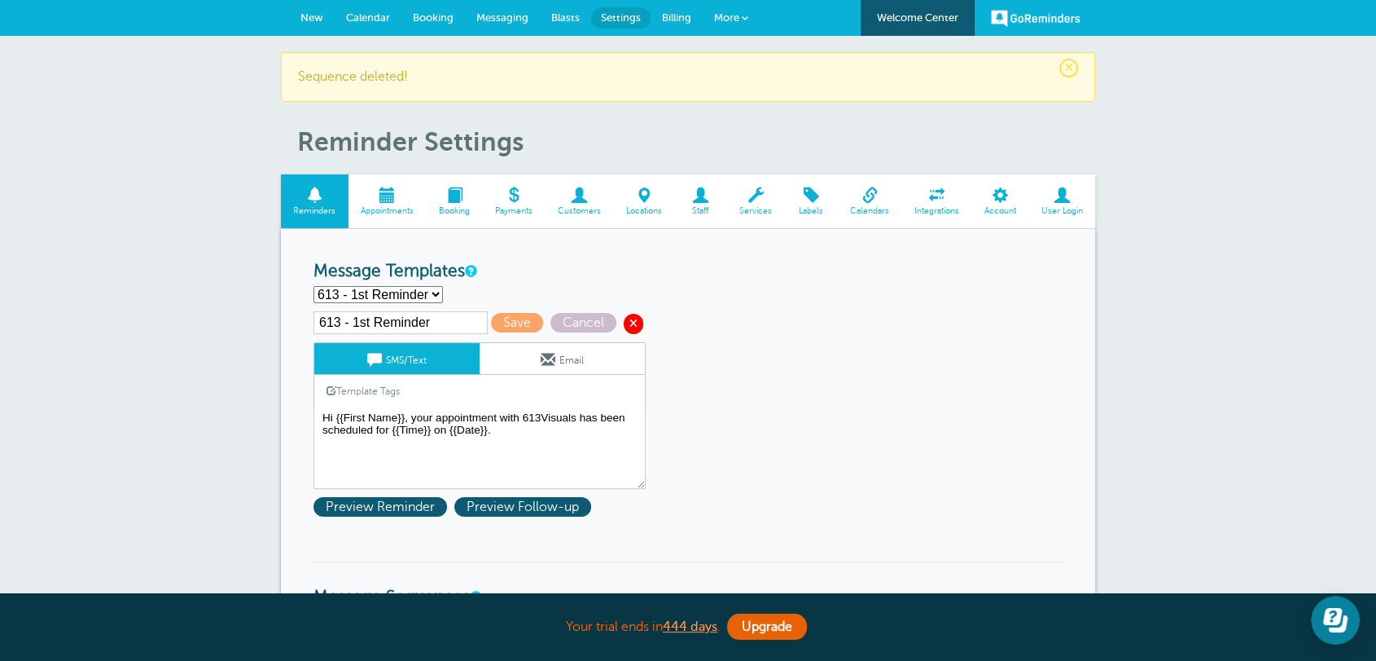
click at [630, 321] on span at bounding box center [634, 324] width 20 height 20
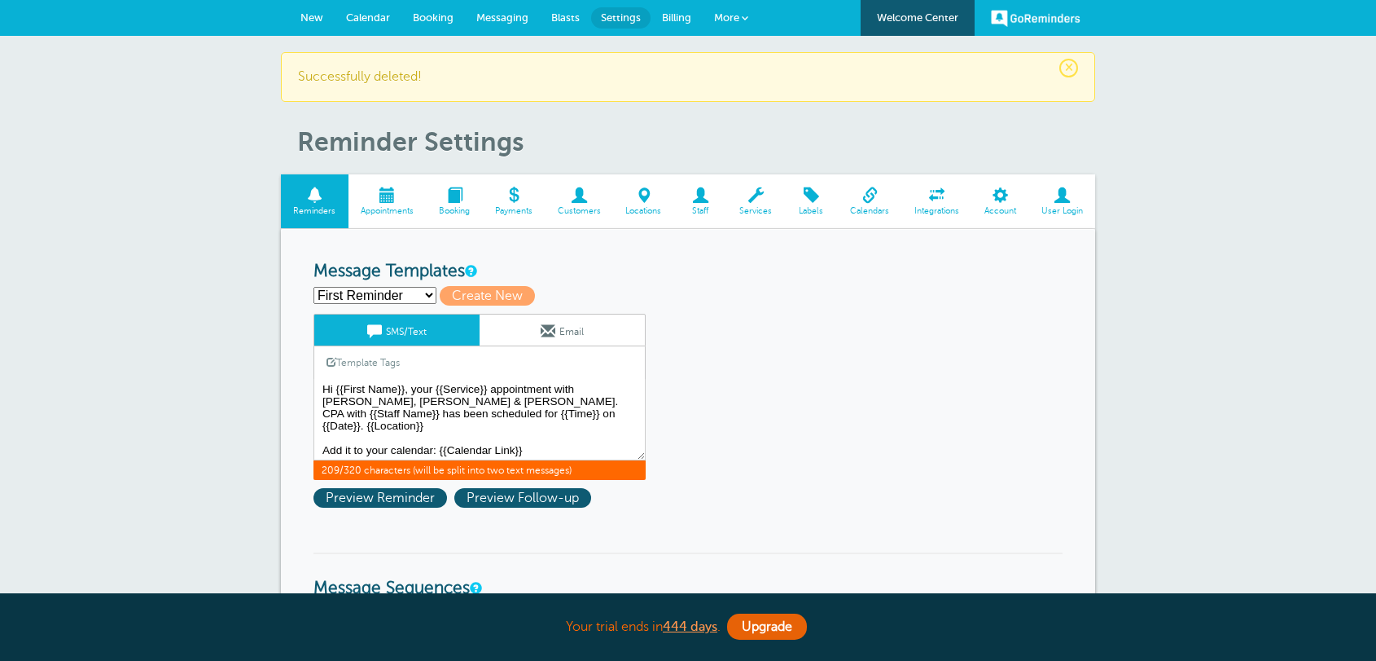
click at [432, 380] on textarea "Hi {{First Name}}, your {{Service}} appointment with [PERSON_NAME], [PERSON_NAM…" at bounding box center [480, 419] width 332 height 81
click at [728, 22] on span "More" at bounding box center [726, 17] width 25 height 12
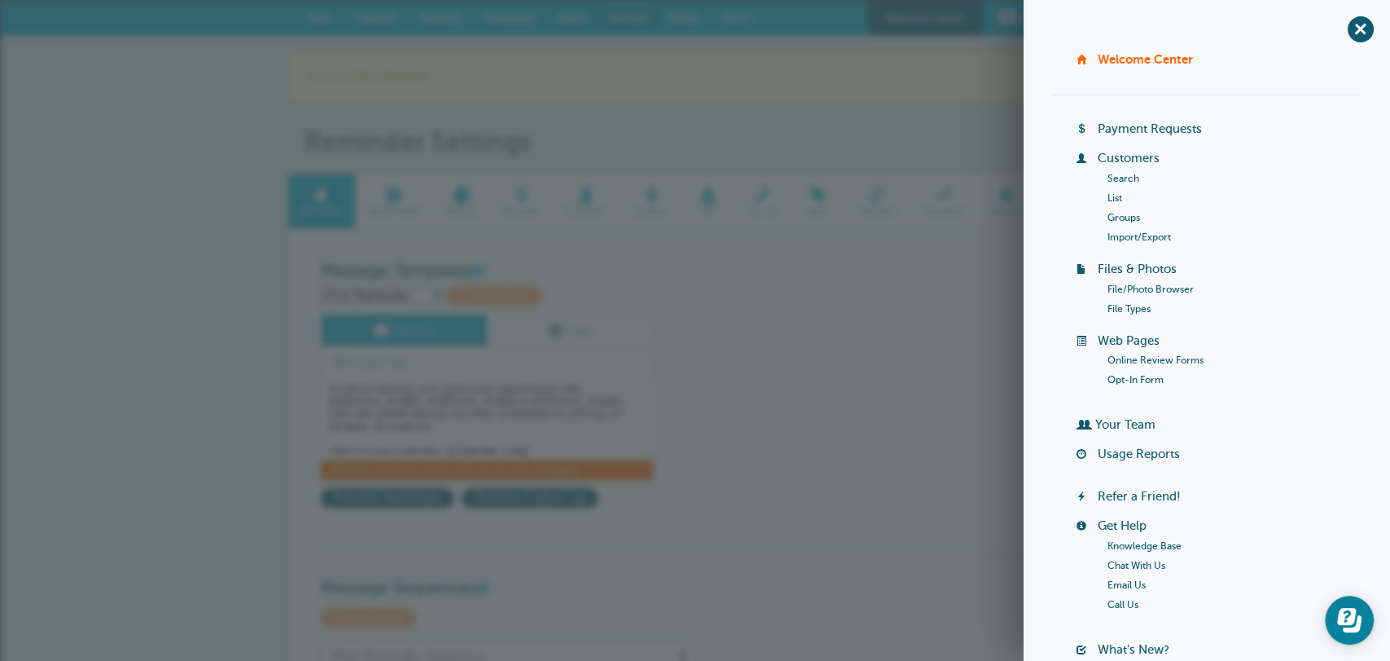
click at [1149, 362] on link "Online Review Forms" at bounding box center [1156, 359] width 96 height 11
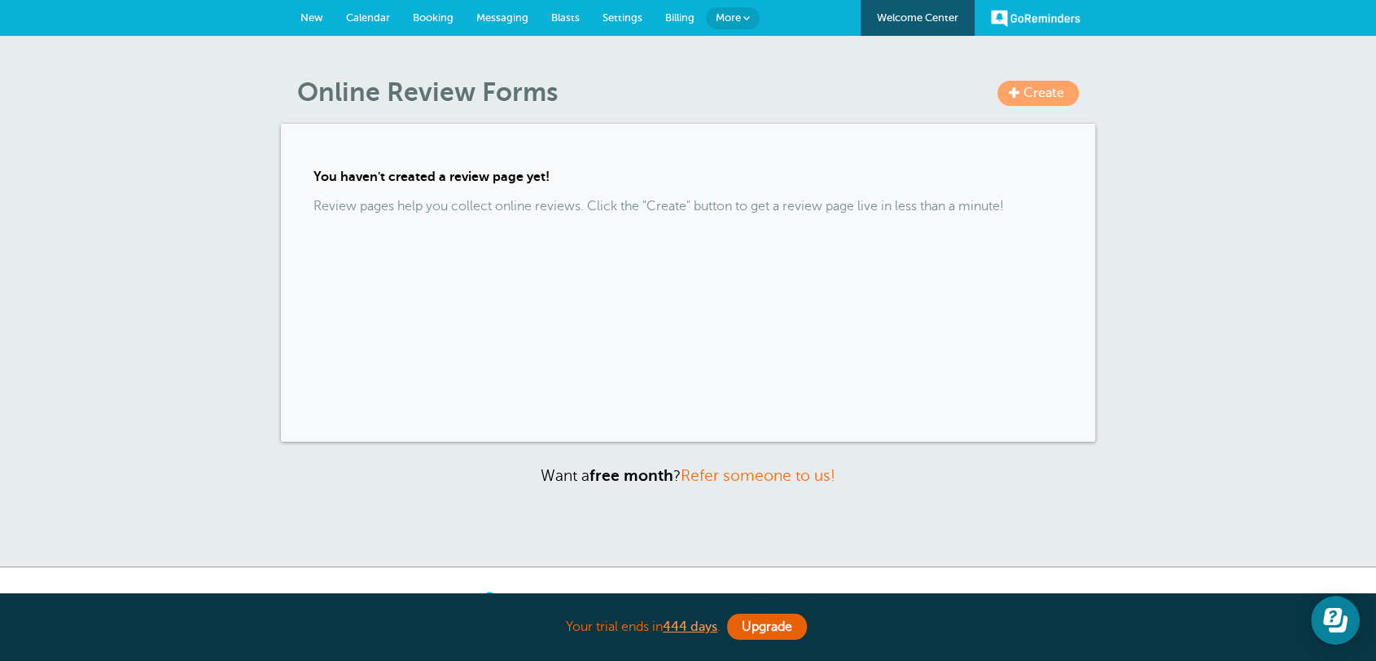
click at [1056, 93] on span "Create" at bounding box center [1044, 93] width 41 height 15
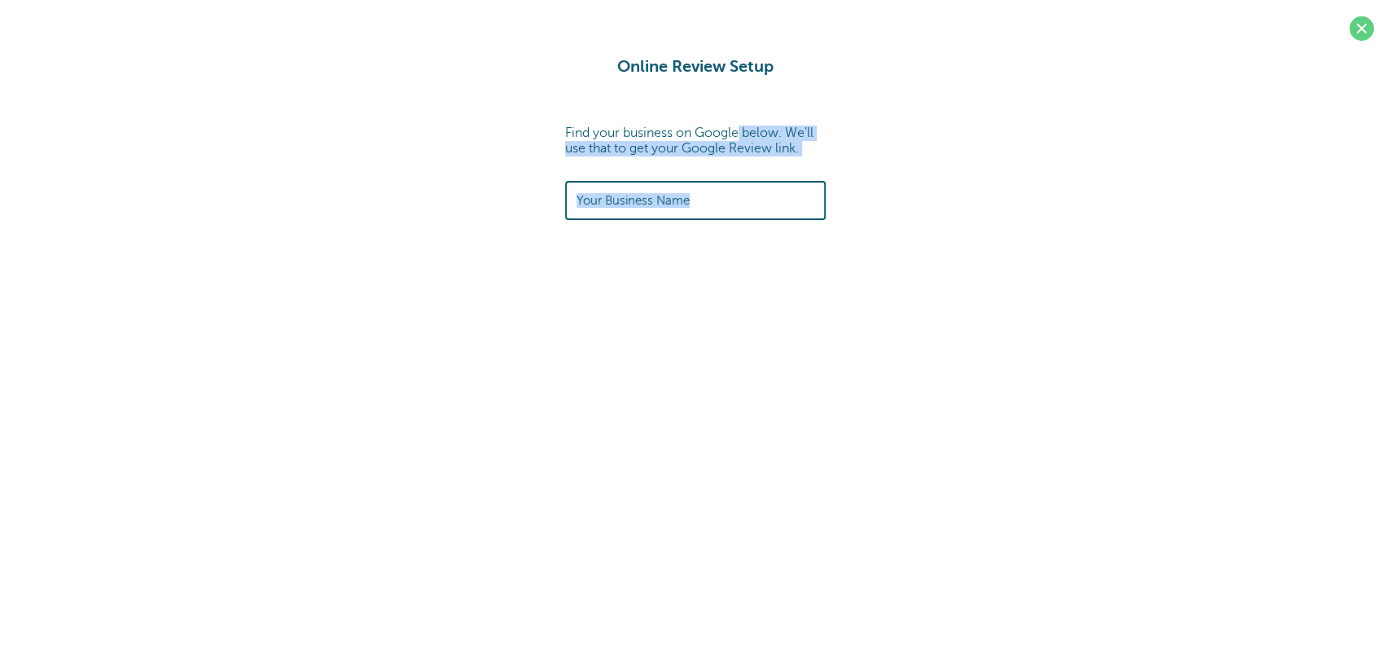
drag, startPoint x: 606, startPoint y: 108, endPoint x: 839, endPoint y: 217, distance: 257.2
click at [847, 212] on div "Online Review Setup Find your business on Google below. We'll use that to get y…" at bounding box center [695, 138] width 1358 height 163
click at [753, 307] on div "Online Review Setup Find your business on Google below. We'll use that to get y…" at bounding box center [695, 207] width 1390 height 415
click at [705, 187] on input "text" at bounding box center [696, 199] width 238 height 35
click at [1363, 36] on span at bounding box center [1362, 28] width 24 height 24
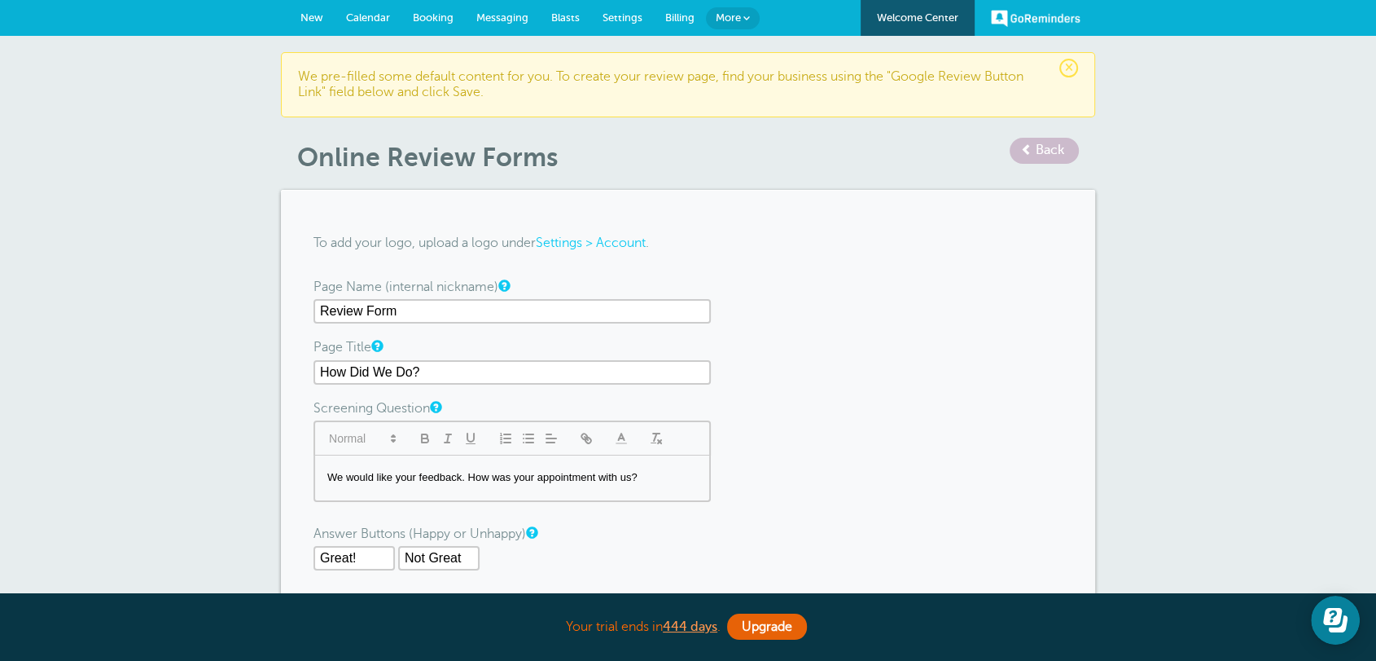
click at [295, 19] on link "New" at bounding box center [312, 18] width 46 height 36
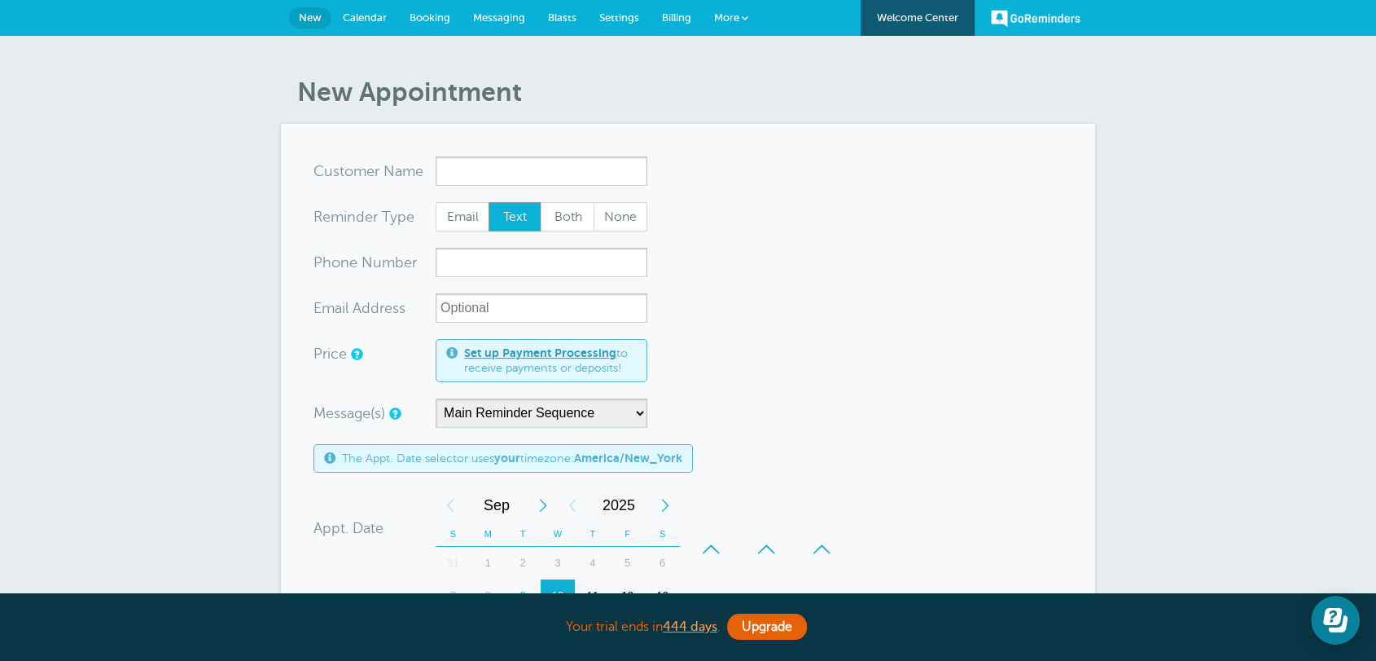
click at [608, 24] on link "Settings" at bounding box center [619, 18] width 63 height 36
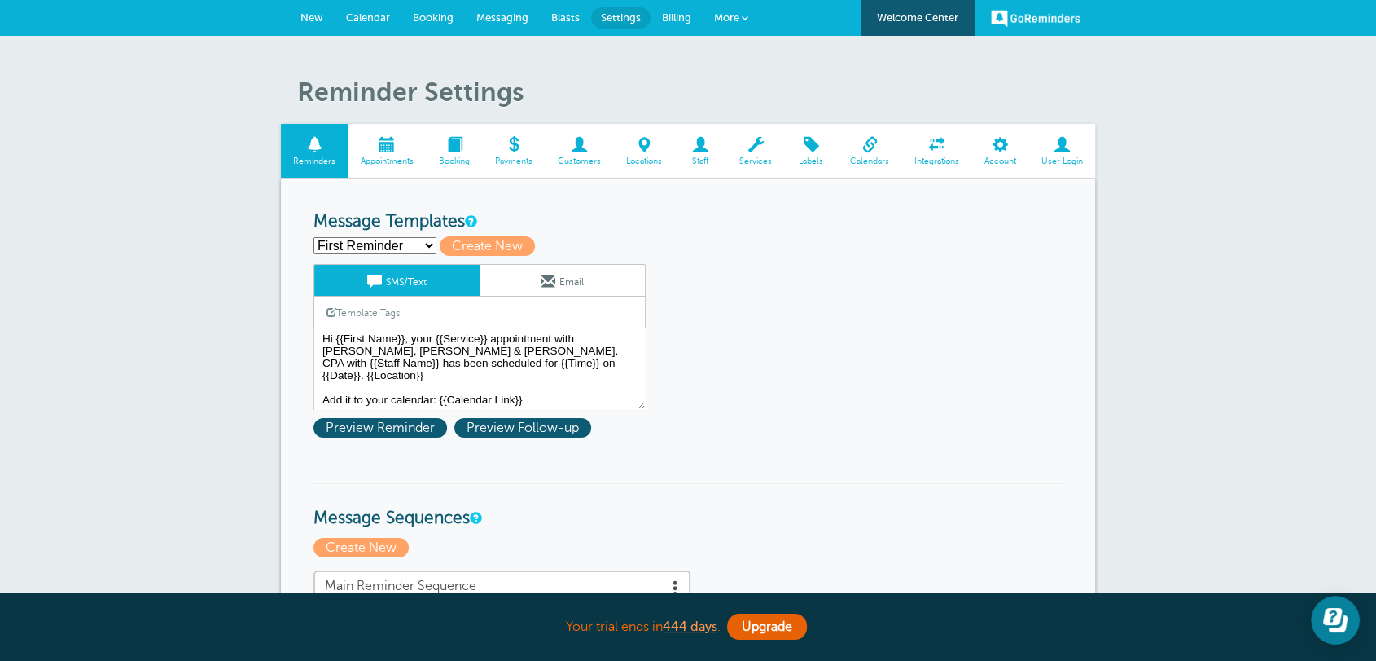
click at [387, 249] on select "First Reminder Follow Up Second Reminder Third Reminder Create new..." at bounding box center [375, 245] width 123 height 17
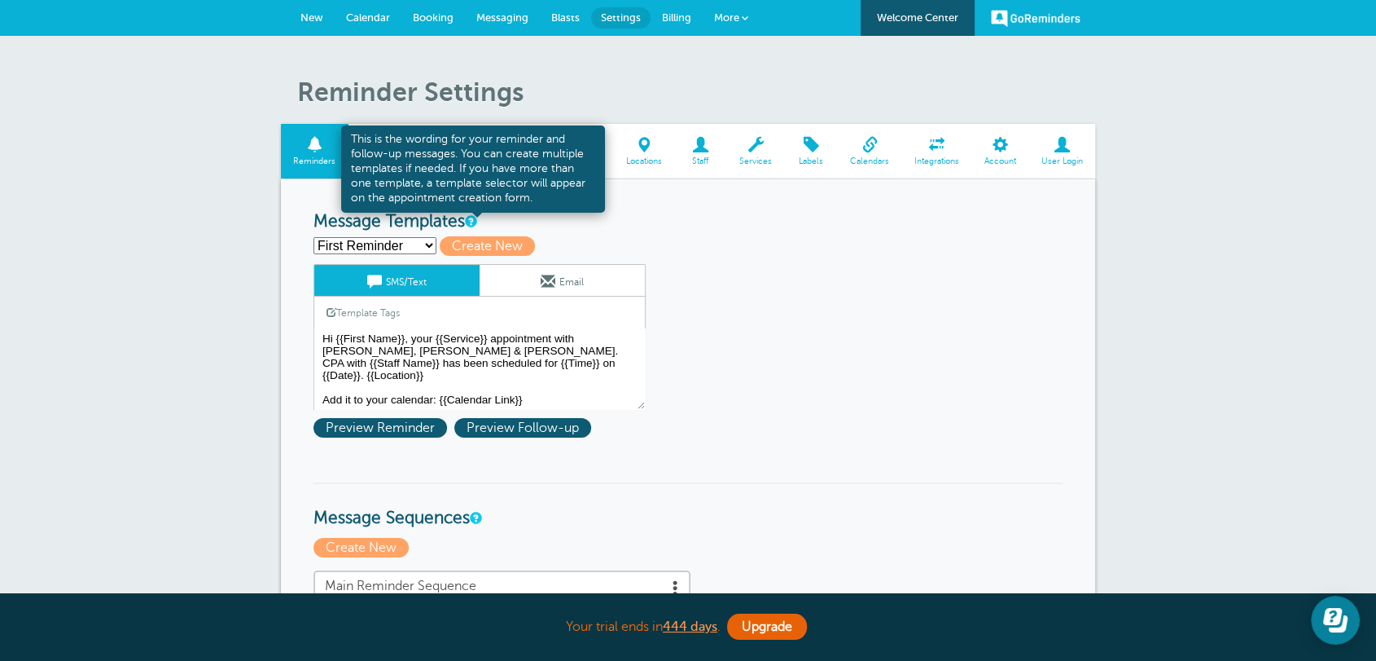
drag, startPoint x: 309, startPoint y: 223, endPoint x: 471, endPoint y: 217, distance: 161.4
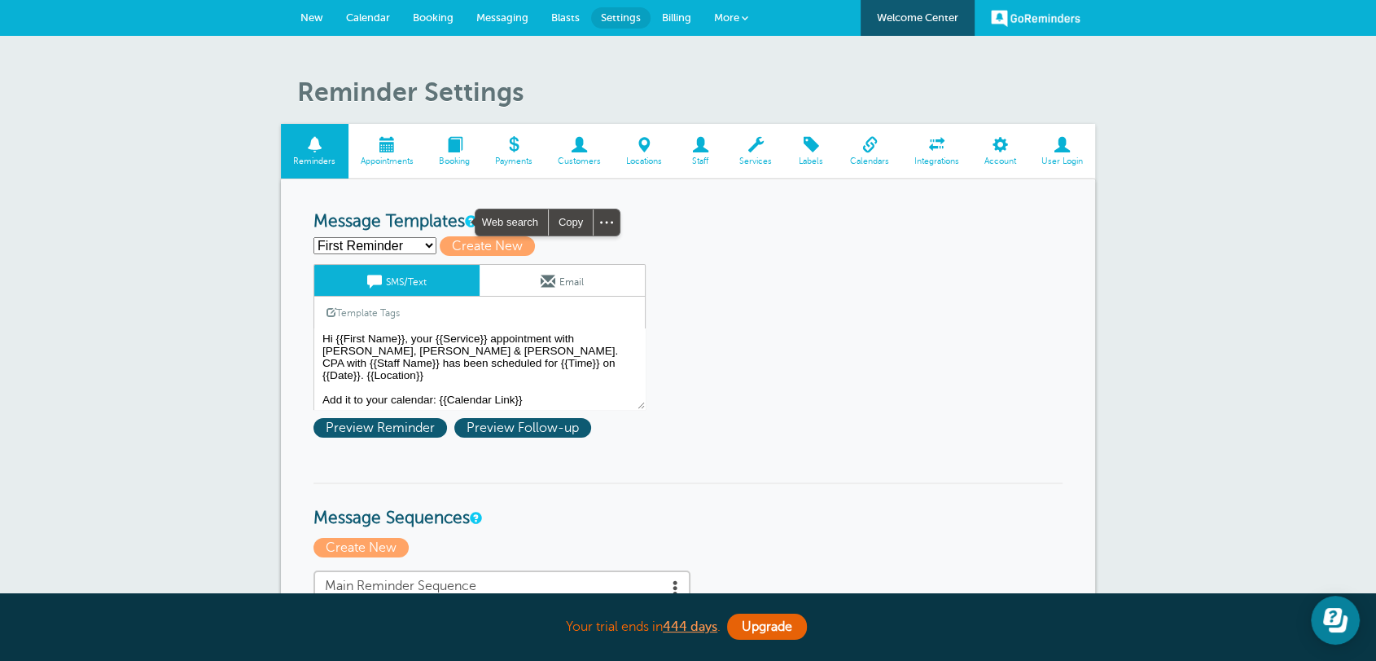
click at [387, 243] on select "First Reminder Follow Up Second Reminder Third Reminder Create new..." at bounding box center [375, 245] width 123 height 17
click at [352, 247] on select "First Reminder Follow Up Second Reminder Third Reminder Create new..." at bounding box center [375, 245] width 123 height 17
click at [353, 244] on select "First Reminder Follow Up Second Reminder Third Reminder Create new..." at bounding box center [375, 245] width 123 height 17
select select "156748"
click at [314, 237] on select "First Reminder Follow Up Second Reminder Third Reminder Create new..." at bounding box center [375, 245] width 123 height 17
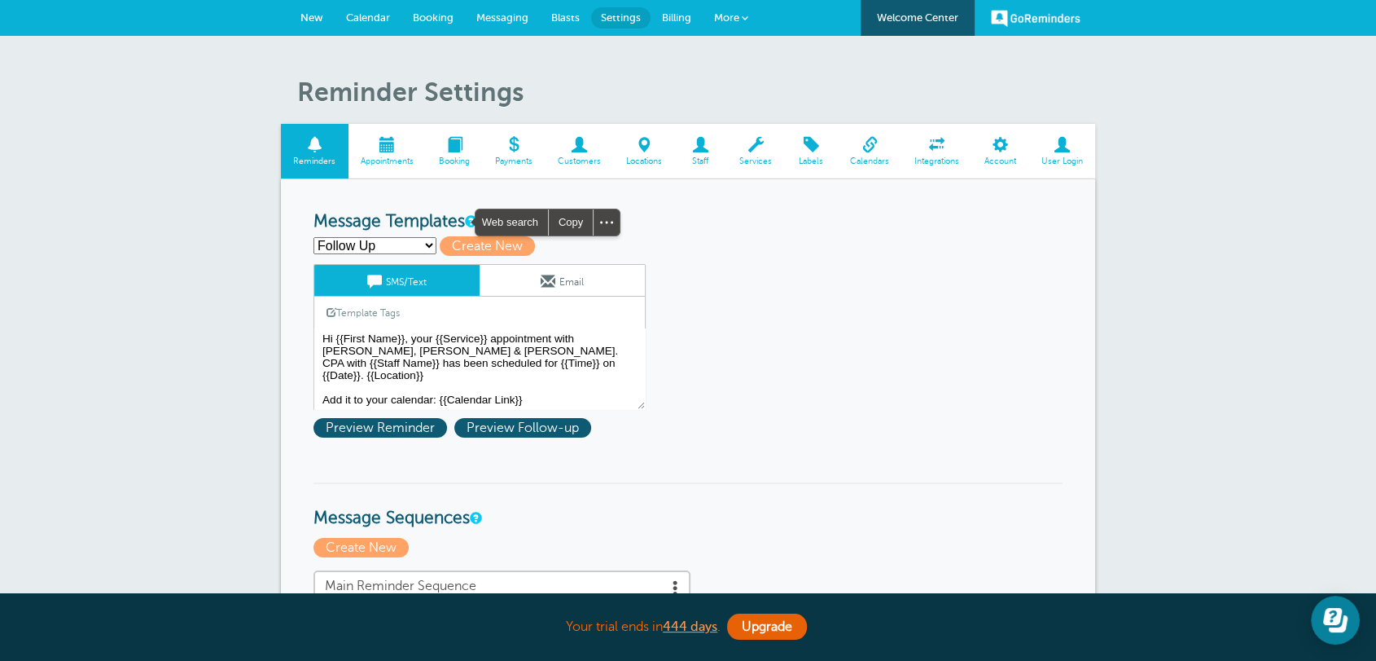
type input "Follow Up"
type textarea "We hope you are very pleased with your services today! We would love to hear fr…"
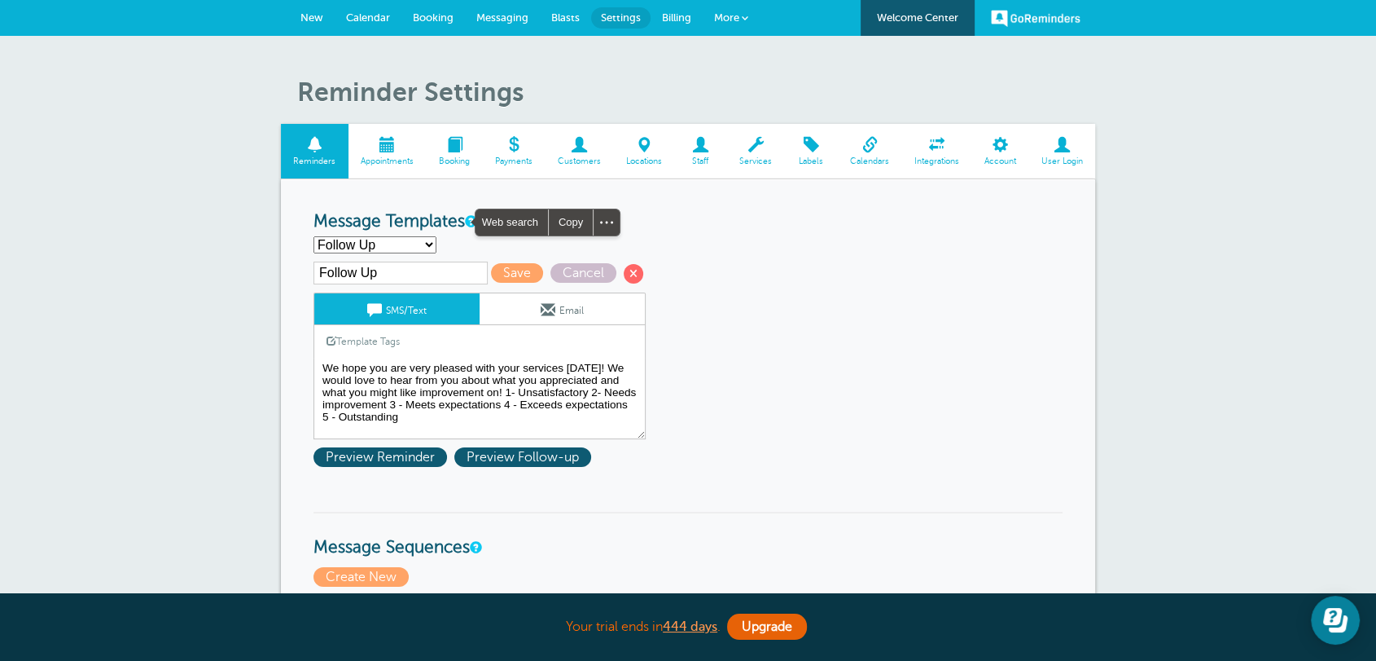
click at [371, 390] on textarea "Hi {{First Name}}, your {{Service}} appointment with [PERSON_NAME], [PERSON_NAM…" at bounding box center [480, 398] width 332 height 81
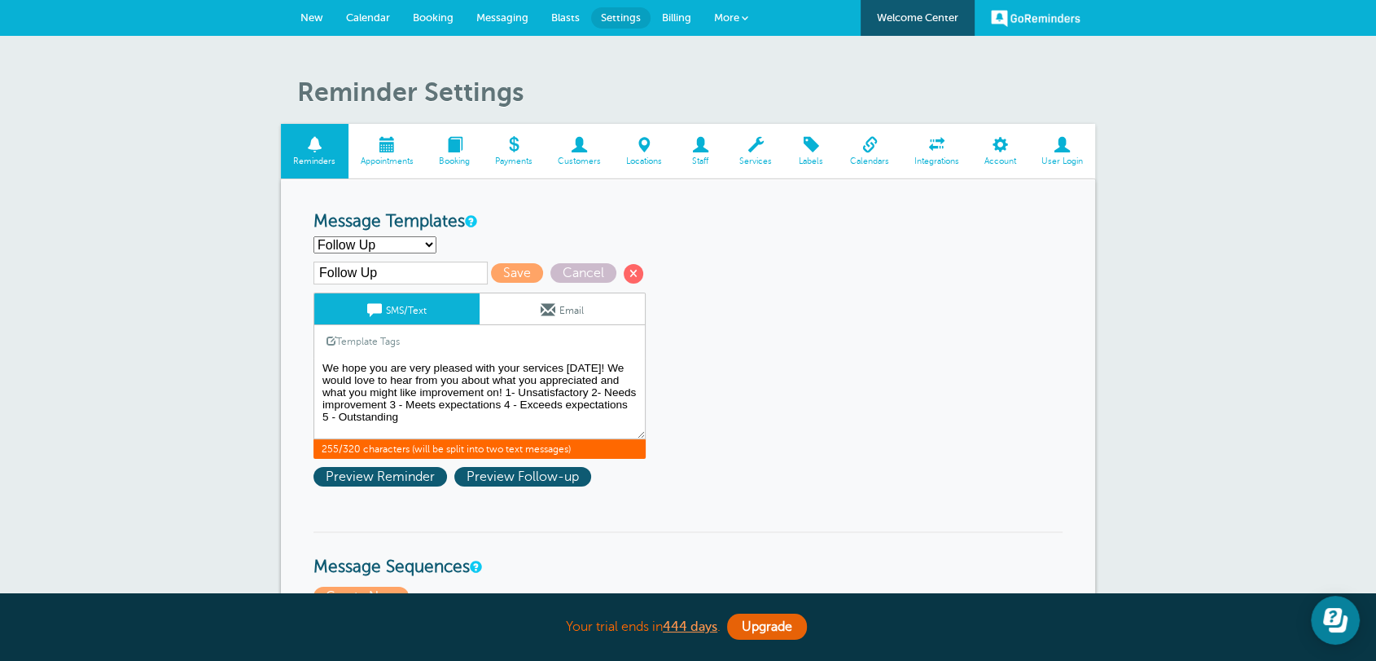
drag, startPoint x: 357, startPoint y: 389, endPoint x: 317, endPoint y: 361, distance: 48.6
click at [317, 361] on textarea "Hi {{First Name}}, your {{Service}} appointment with [PERSON_NAME], [PERSON_NAM…" at bounding box center [480, 398] width 332 height 81
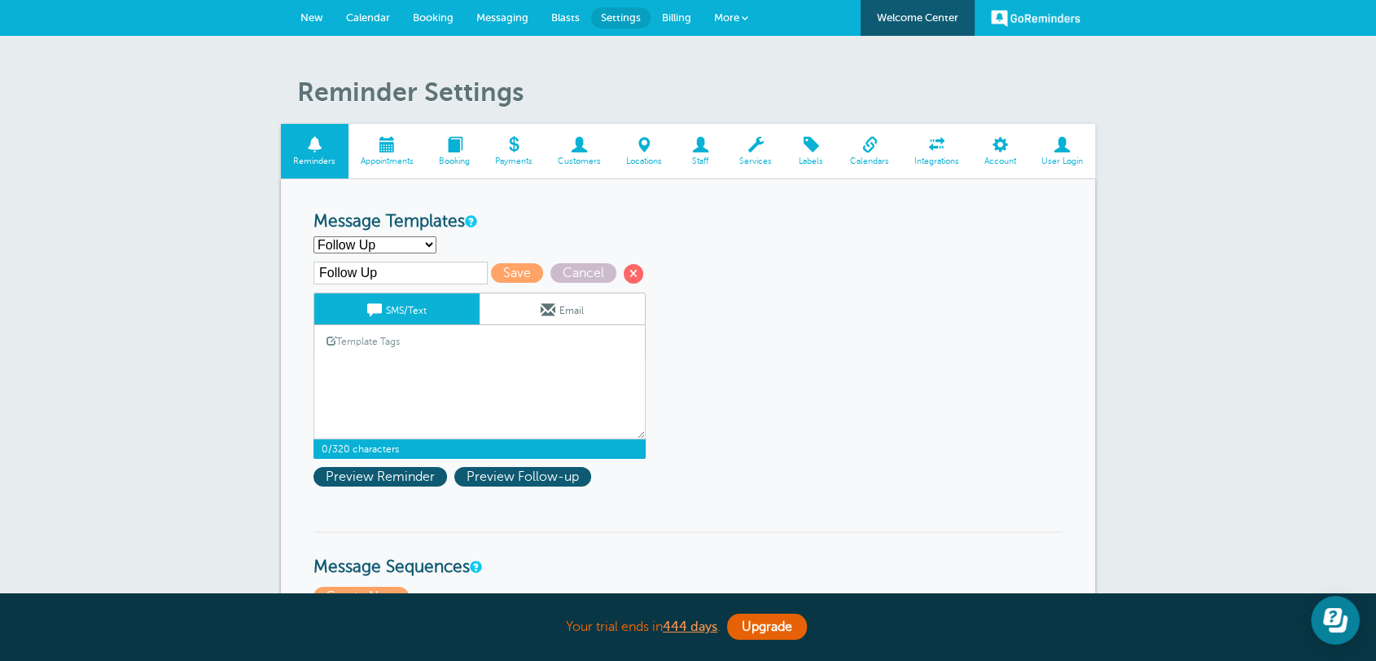
click at [415, 244] on select "First Reminder Follow Up Second Reminder Third Reminder Create new..." at bounding box center [375, 244] width 123 height 17
click at [314, 236] on select "First Reminder Follow Up Second Reminder Third Reminder Create new..." at bounding box center [375, 244] width 123 height 17
drag, startPoint x: 841, startPoint y: 321, endPoint x: 876, endPoint y: 330, distance: 36.1
click at [556, 270] on span "Cancel" at bounding box center [584, 273] width 66 height 20
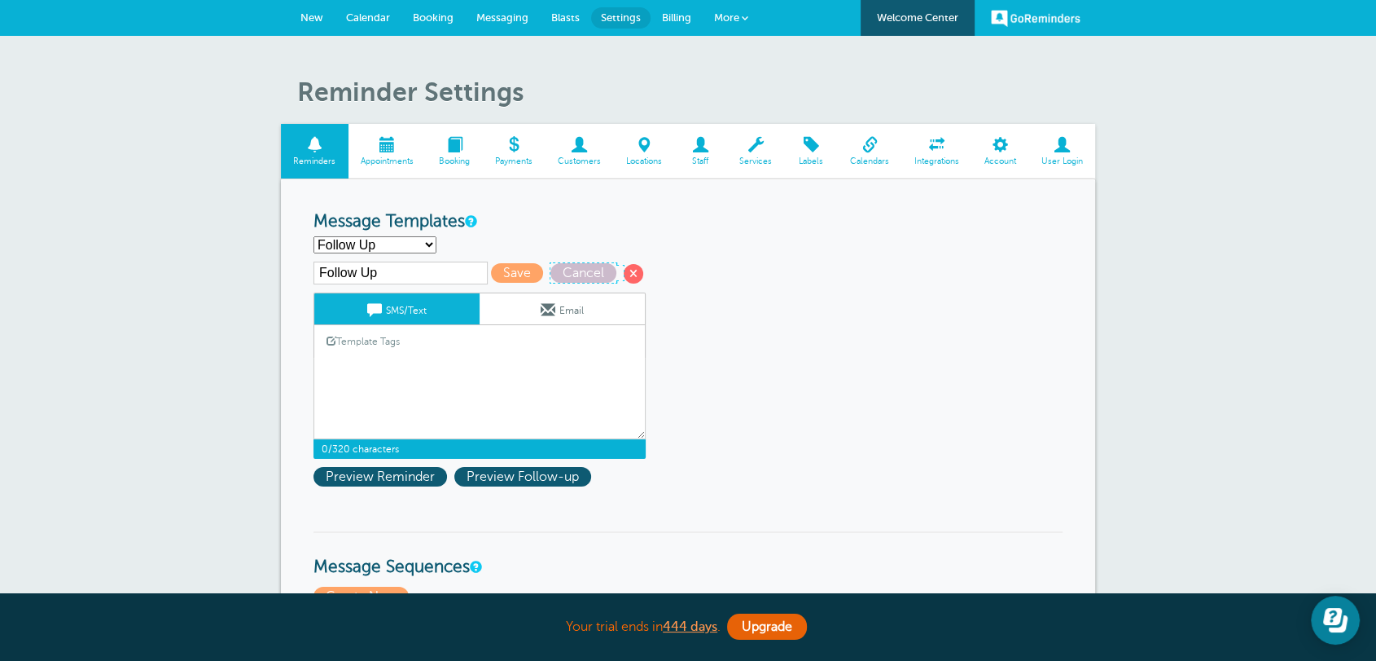
select select "142289"
type textarea "Hi {{First Name}}, your {{Service}} appointment with [PERSON_NAME], [PERSON_NAM…"
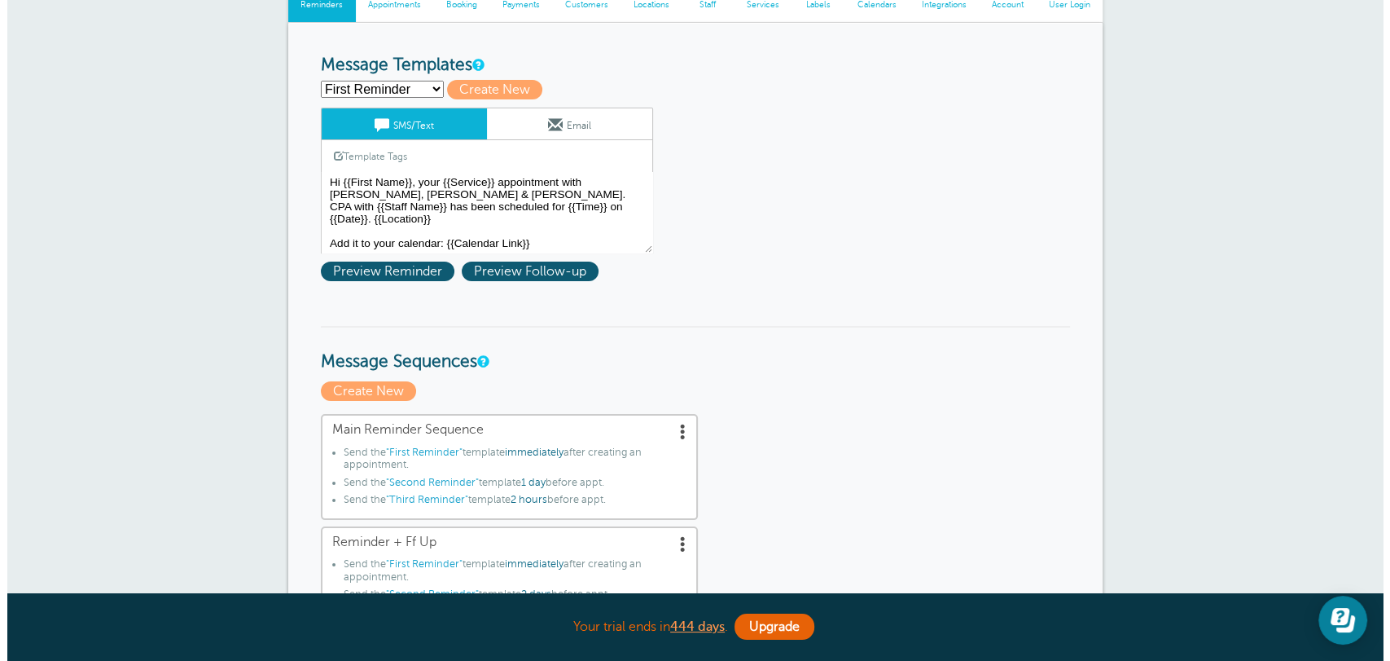
scroll to position [211, 0]
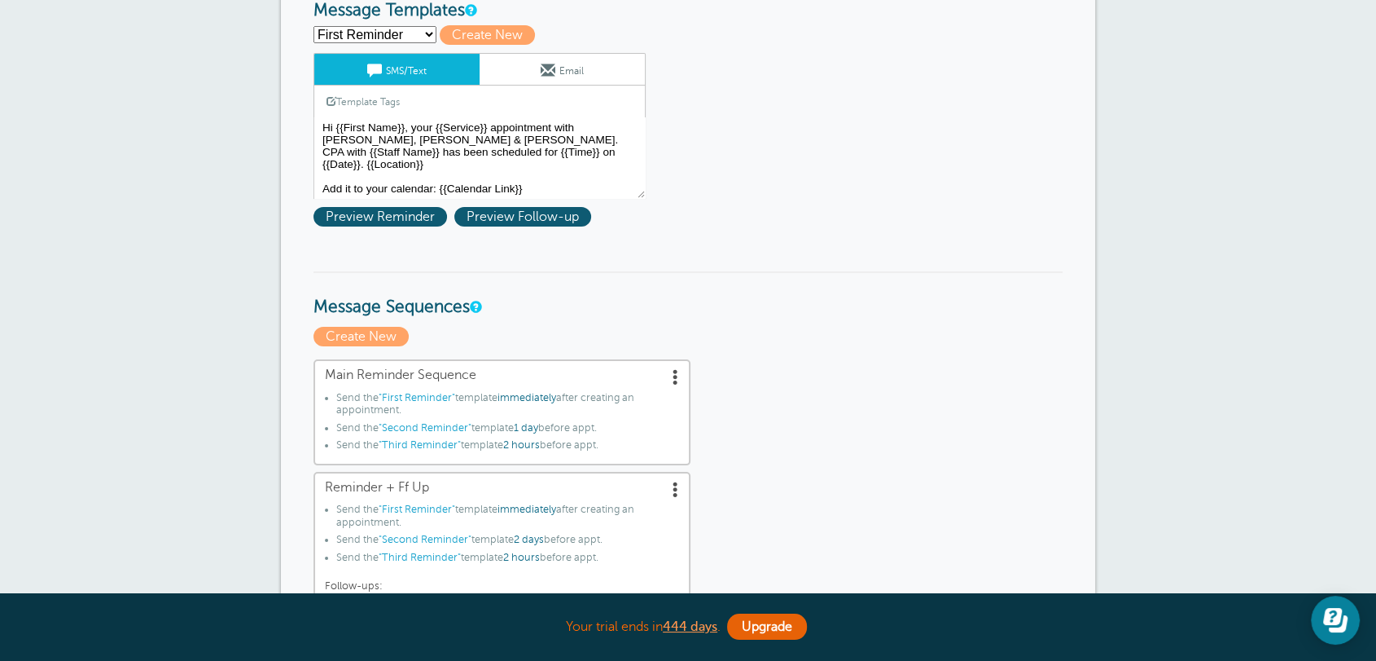
click at [595, 375] on span "Main Reminder Sequence" at bounding box center [502, 374] width 354 height 15
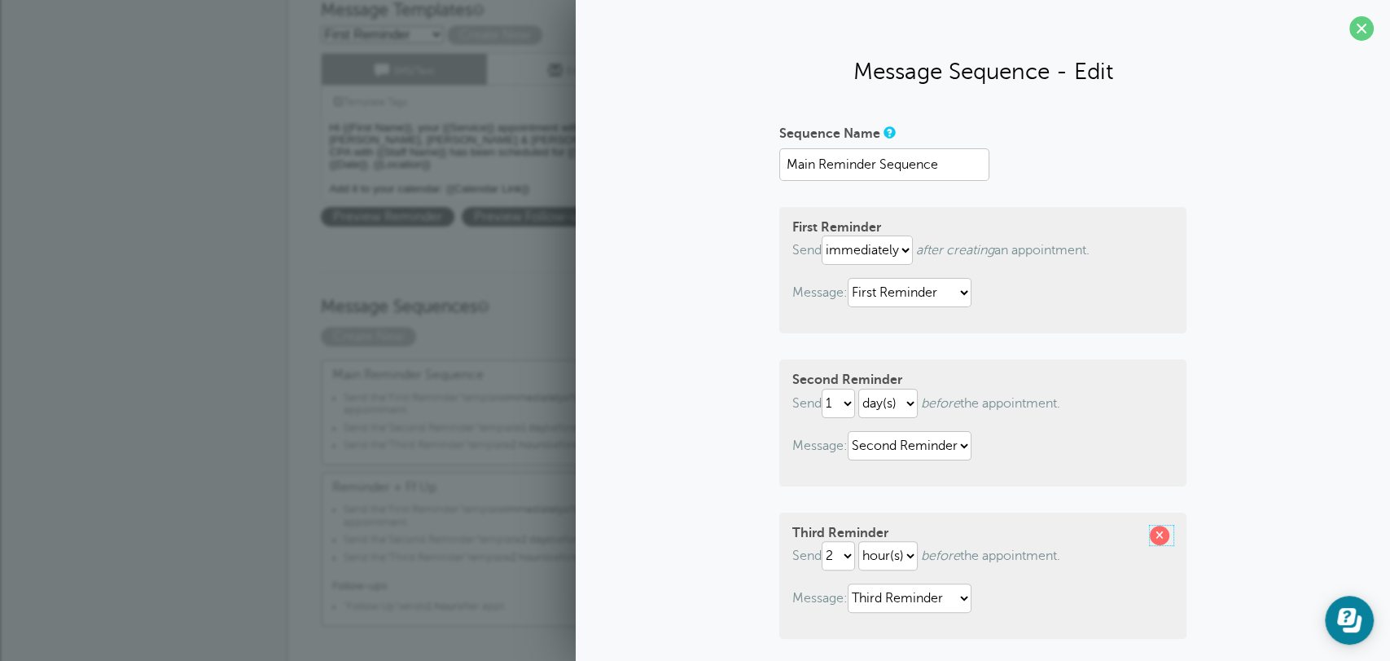
click at [1152, 536] on span at bounding box center [1160, 535] width 20 height 20
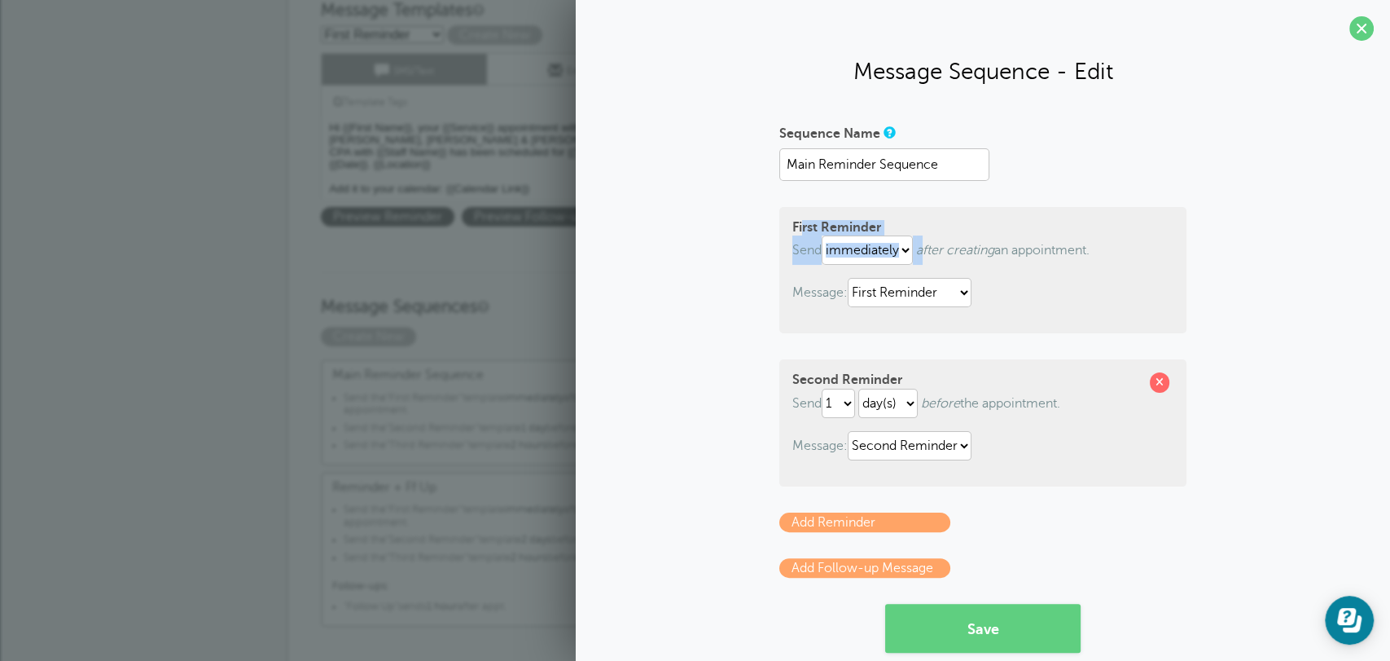
drag, startPoint x: 795, startPoint y: 229, endPoint x: 919, endPoint y: 247, distance: 125.1
click at [919, 247] on div "First Reminder Send immediately 1 2 3 4 5 6 7 8 9 10 11 12 13 14 15 16 17 18 19…" at bounding box center [982, 270] width 407 height 126
click at [887, 414] on select "hour(s) day(s)" at bounding box center [887, 403] width 59 height 29
select select "HOUR"
click at [858, 389] on select "hour(s) day(s)" at bounding box center [887, 403] width 59 height 29
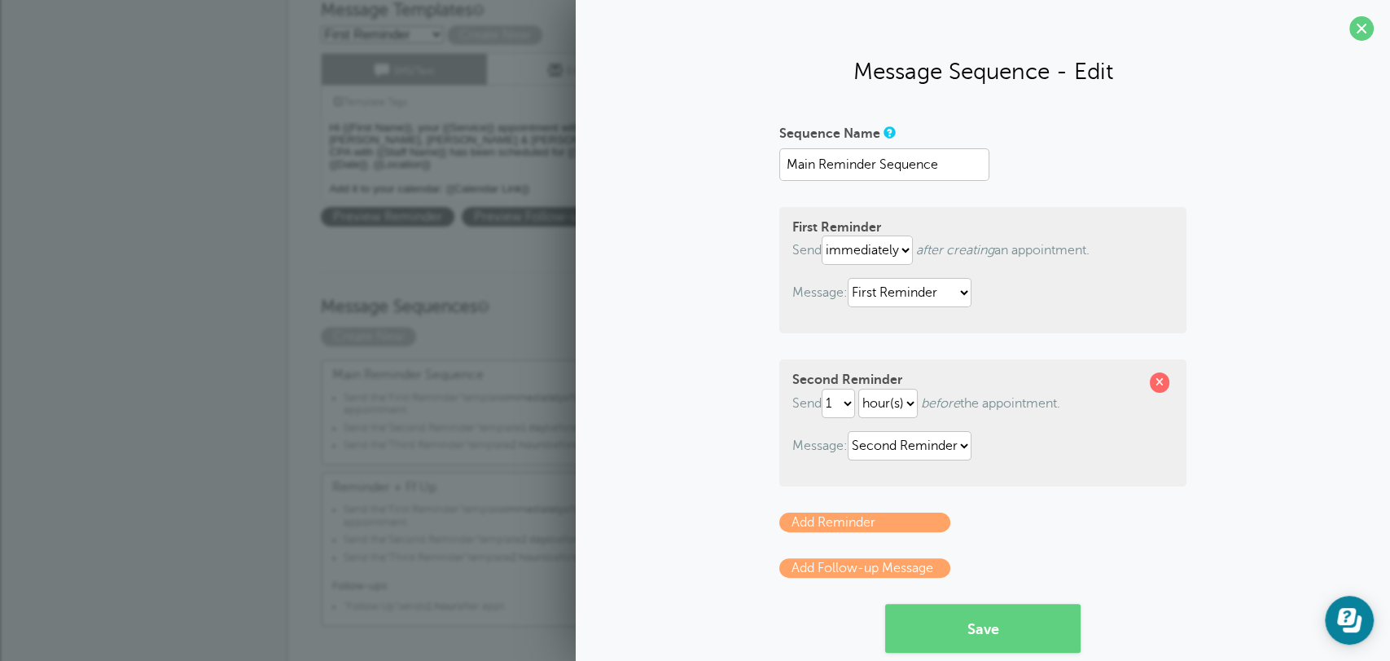
click at [1003, 507] on form "Sequence Name Main Reminder Sequence First Reminder Send immediately 1 2 3 4 5 …" at bounding box center [982, 386] width 407 height 533
click at [873, 566] on link "Add Follow-up Message" at bounding box center [864, 568] width 171 height 20
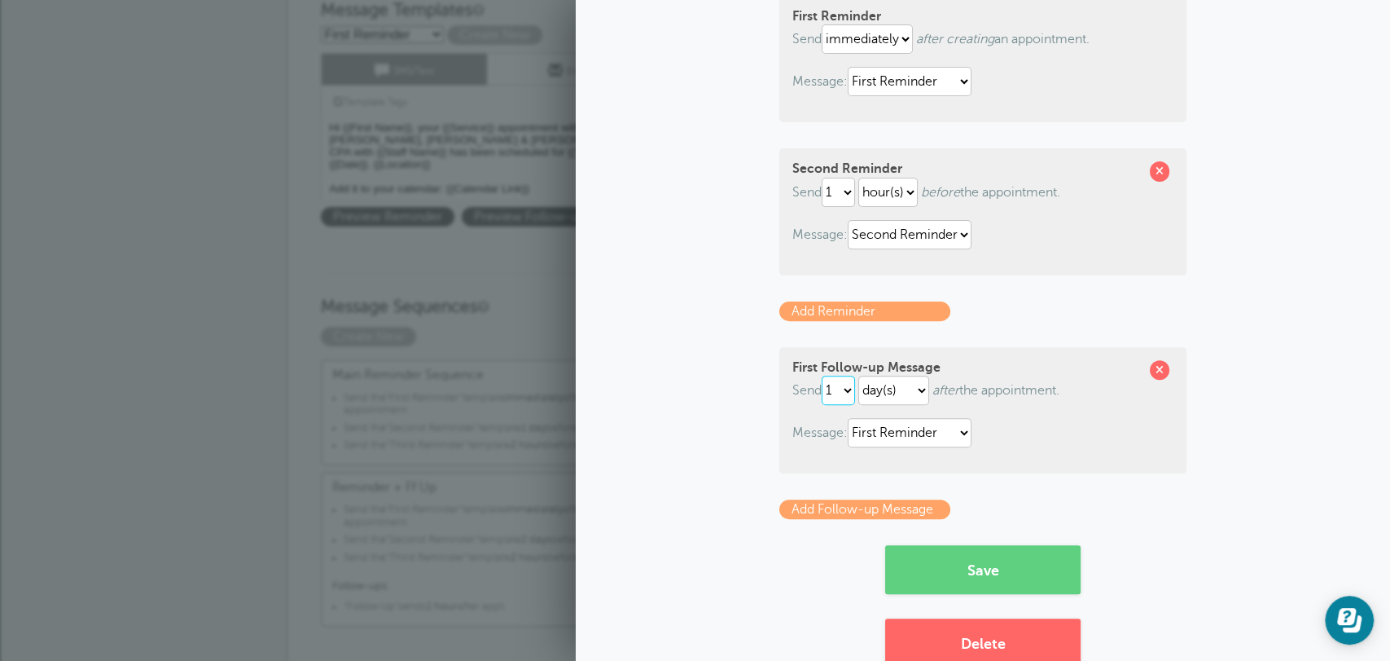
click at [843, 385] on select "1 2 3 4 5 6 7 8 9 10 11 12 13 14 15 16 17 18 19 20 21 22 23 24 25 26 27 28 29 30" at bounding box center [838, 389] width 33 height 29
click at [943, 393] on icon "after" at bounding box center [946, 390] width 27 height 15
drag, startPoint x: 942, startPoint y: 390, endPoint x: 995, endPoint y: 426, distance: 64.6
click at [1094, 402] on p "Send 1 2 3 4 5 6 7 8 9 10 11 12 13 14 15 16 17 18 19 20 21 22 23 24 25 26 27 28…" at bounding box center [982, 389] width 381 height 29
click at [872, 435] on select "First Reminder Follow Up Second Reminder Third Reminder" at bounding box center [910, 432] width 124 height 29
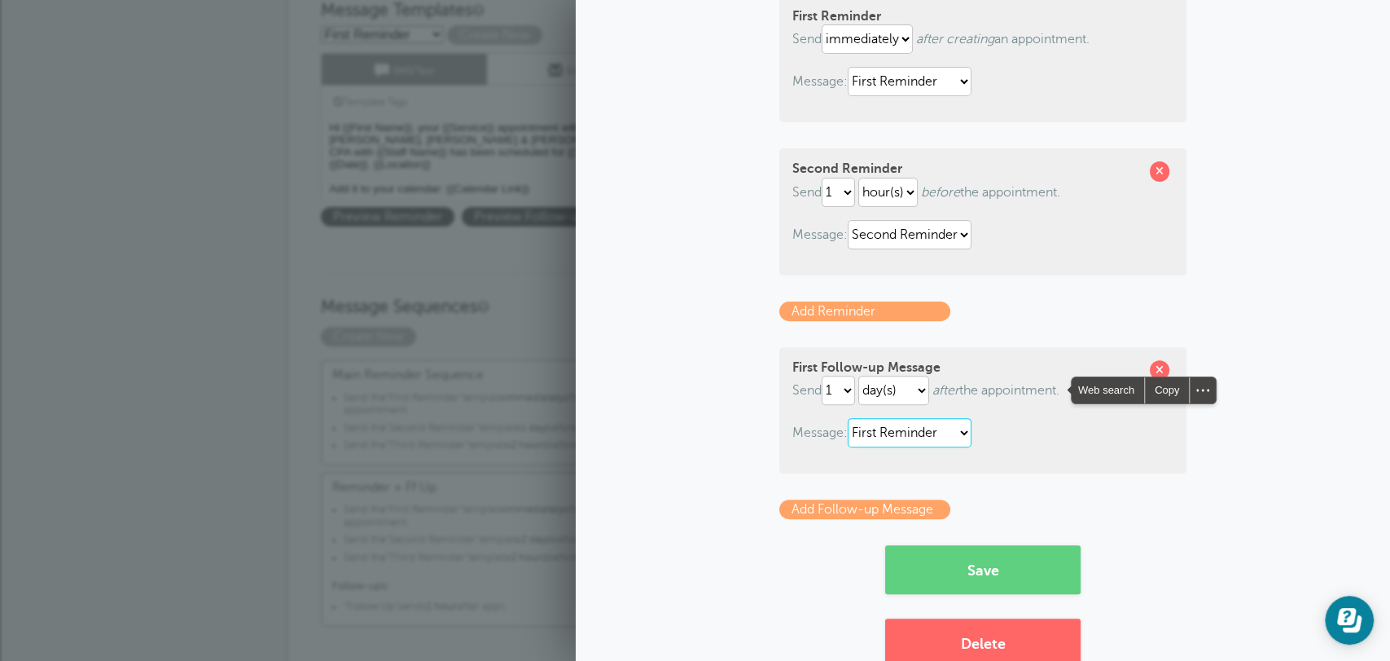
select select "156748"
click at [848, 418] on select "First Reminder Follow Up Second Reminder Third Reminder" at bounding box center [910, 432] width 124 height 29
drag, startPoint x: 746, startPoint y: 572, endPoint x: 781, endPoint y: 548, distance: 42.2
click at [744, 572] on div "Sequence Name Main Reminder Sequence First Reminder Send immediately 1 2 3 4 5 …" at bounding box center [983, 288] width 782 height 758
drag, startPoint x: 806, startPoint y: 434, endPoint x: 937, endPoint y: 432, distance: 131.1
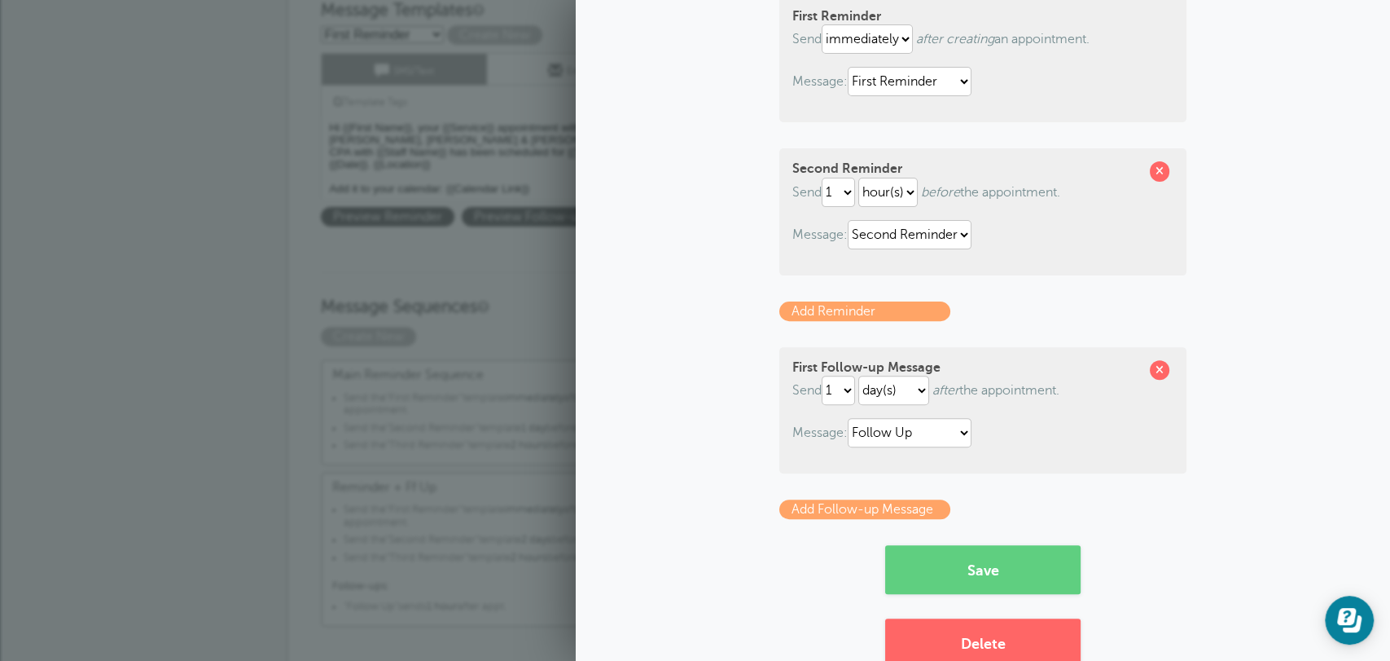
click at [937, 432] on p "Message: First Reminder Follow Up Second Reminder Third Reminder" at bounding box center [982, 432] width 381 height 29
click at [938, 432] on div "Copy" at bounding box center [946, 432] width 44 height 26
drag, startPoint x: 1160, startPoint y: 425, endPoint x: 1015, endPoint y: 445, distance: 146.3
click at [1161, 425] on p "Message: First Reminder Follow Up Second Reminder Third Reminder" at bounding box center [982, 432] width 381 height 29
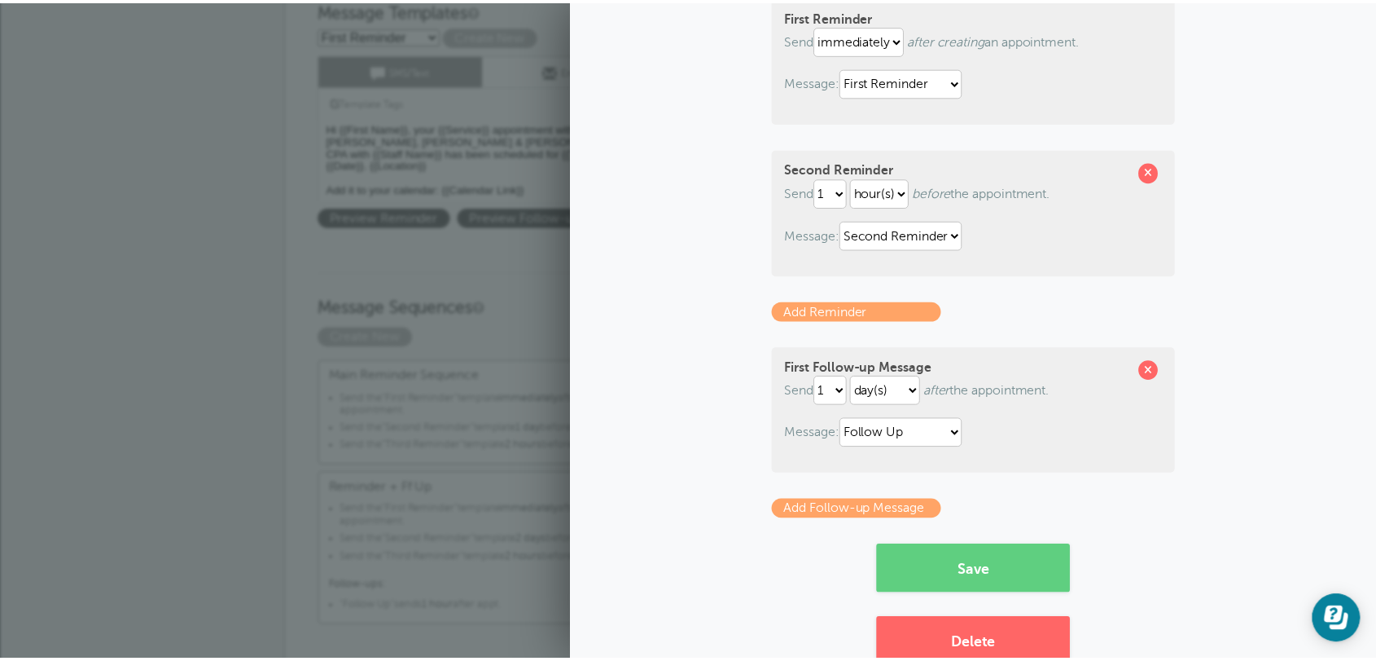
scroll to position [254, 0]
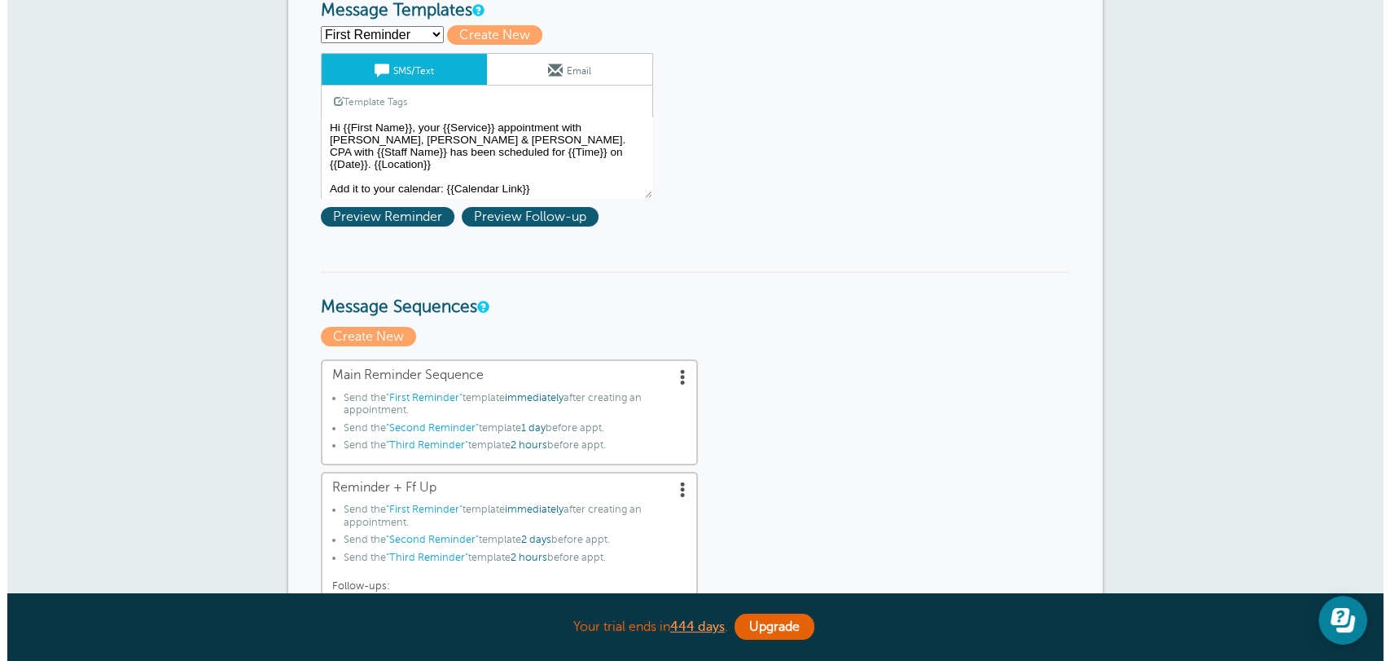
scroll to position [0, 0]
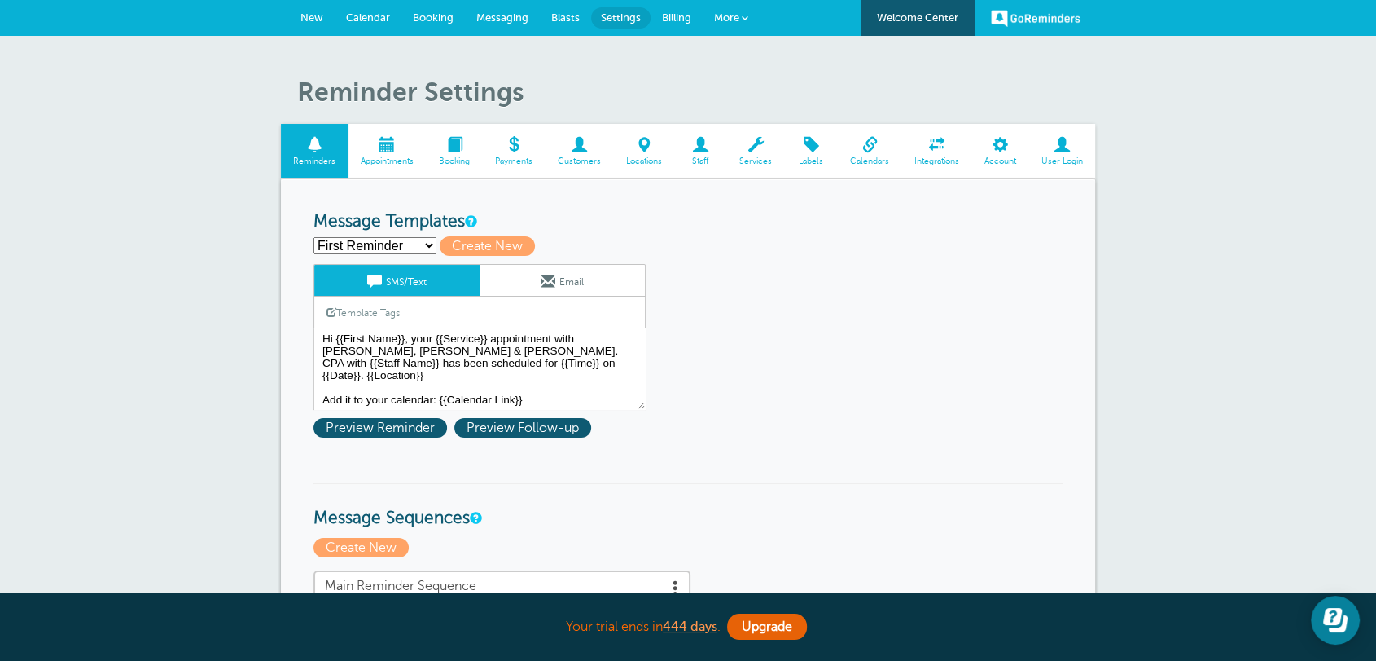
click at [718, 8] on link "More" at bounding box center [731, 18] width 57 height 37
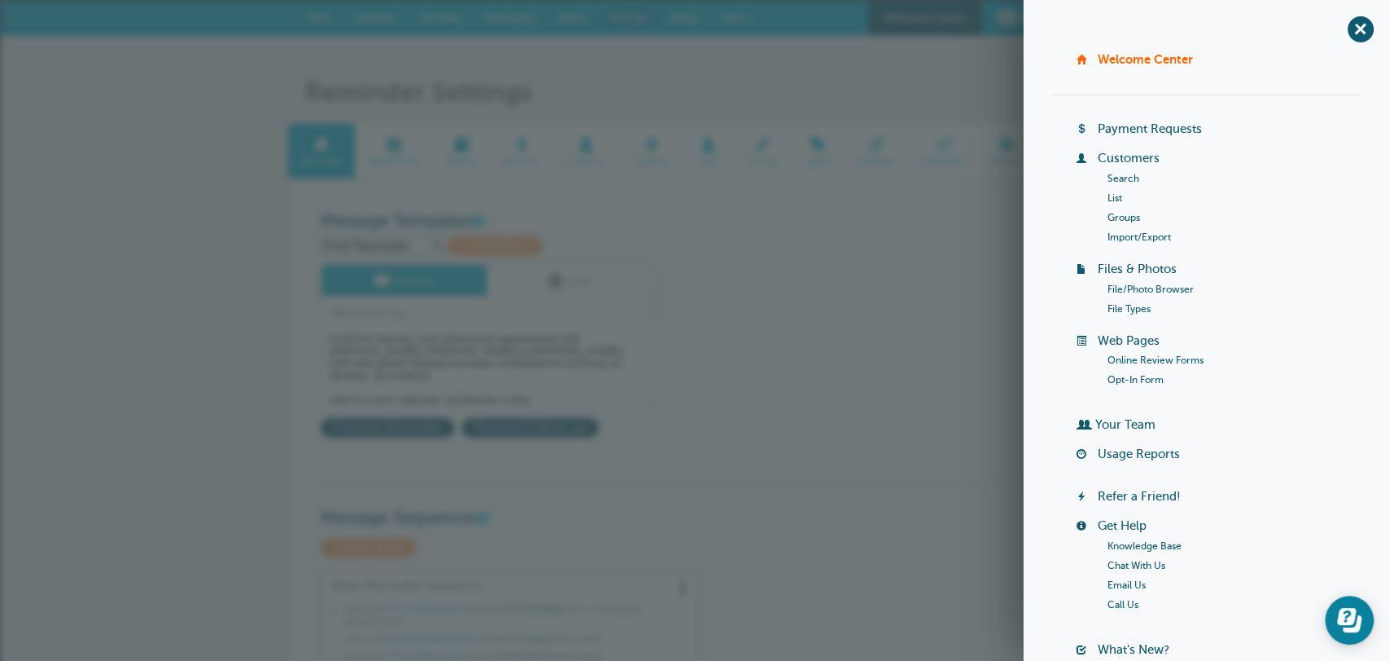
click at [1108, 359] on link "Online Review Forms" at bounding box center [1156, 359] width 96 height 11
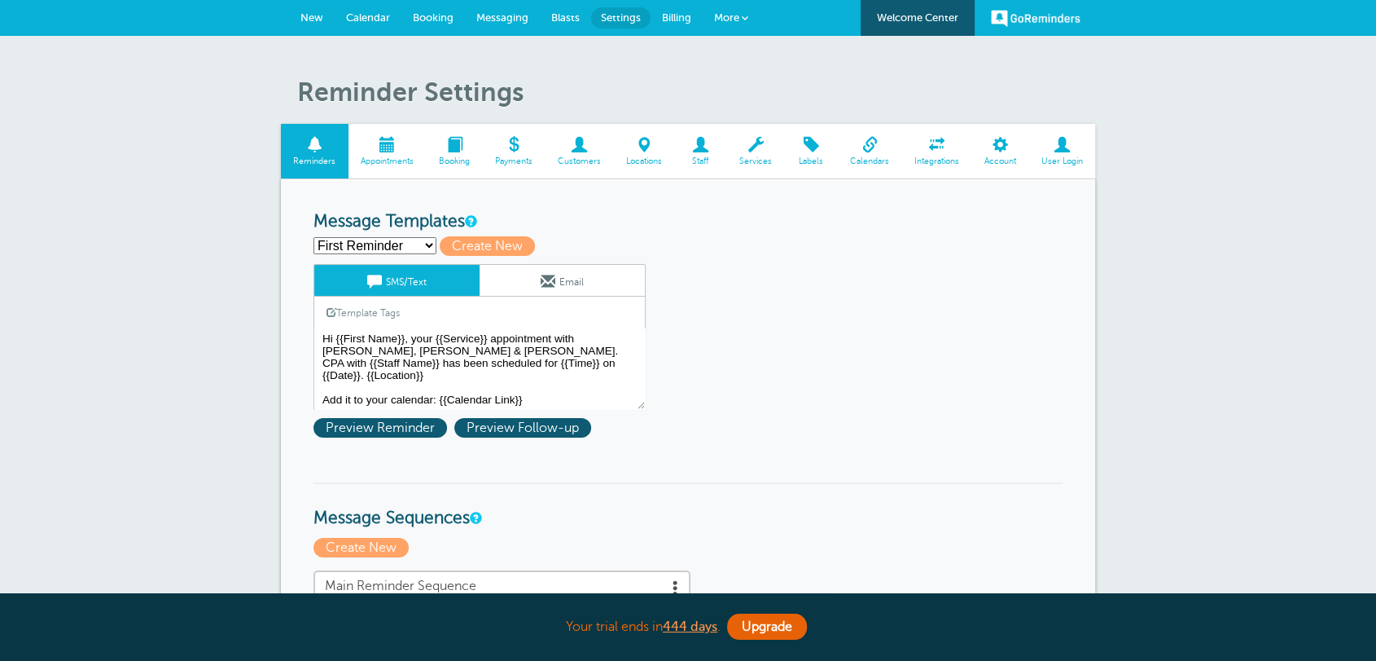
select select "156748"
click at [314, 237] on select "First Reminder Follow Up Second Reminder Third Reminder Create new..." at bounding box center [375, 245] width 123 height 17
type input "Follow Up"
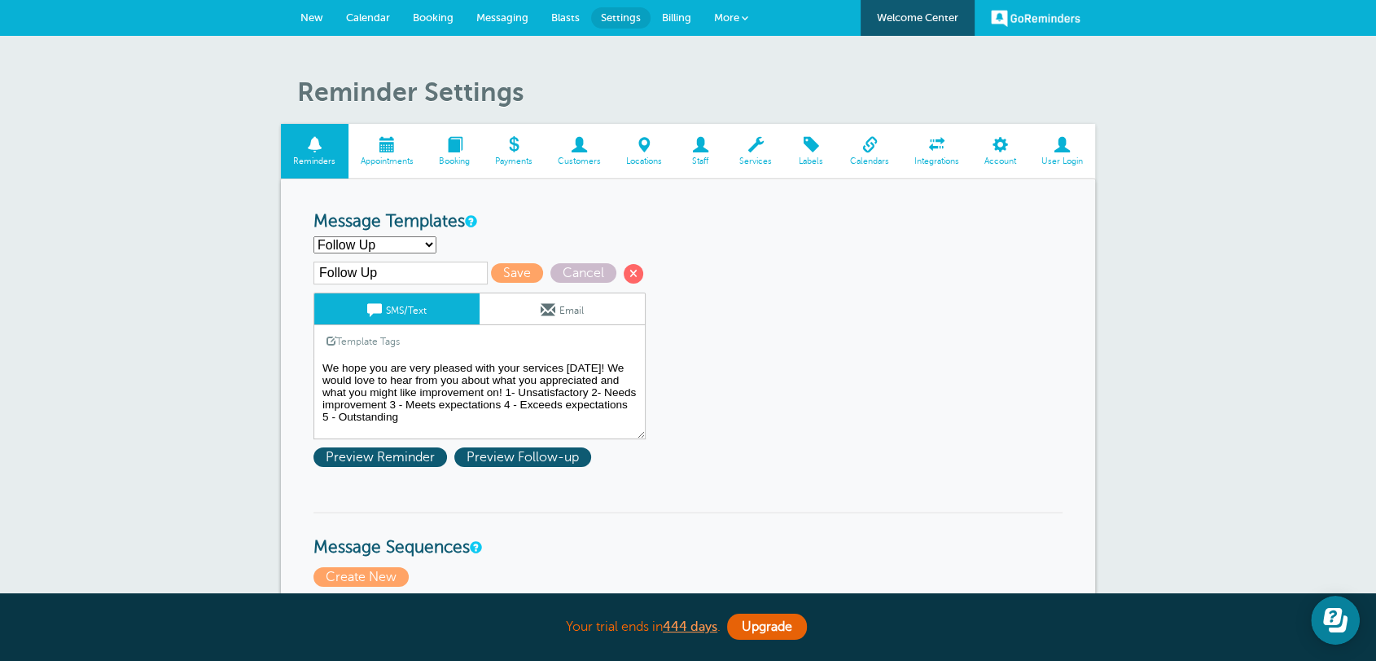
click at [540, 427] on textarea "Hi {{First Name}}, your {{Service}} appointment with [PERSON_NAME], [PERSON_NAM…" at bounding box center [480, 398] width 332 height 81
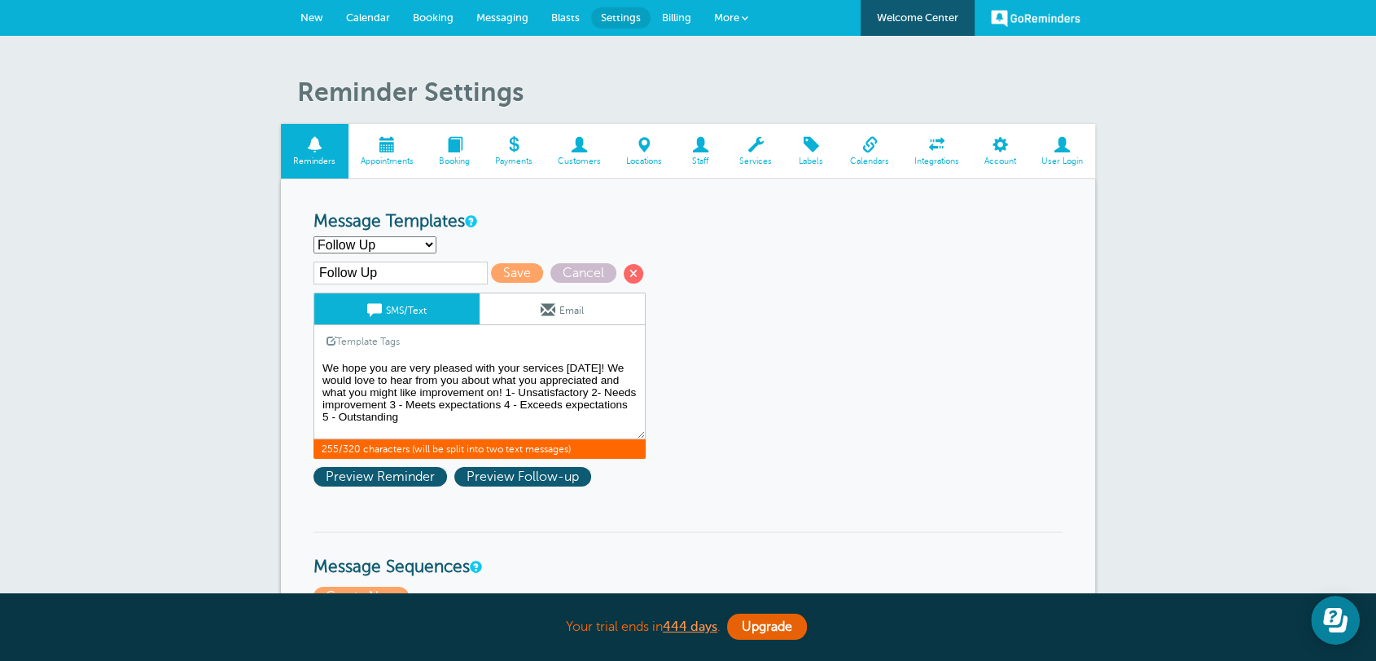
click at [397, 393] on textarea "Hi {{First Name}}, your {{Service}} appointment with [PERSON_NAME], [PERSON_NAM…" at bounding box center [480, 398] width 332 height 81
paste textarea "How was your appointment with 613Visuals? We appreciate the opportunity to serv…"
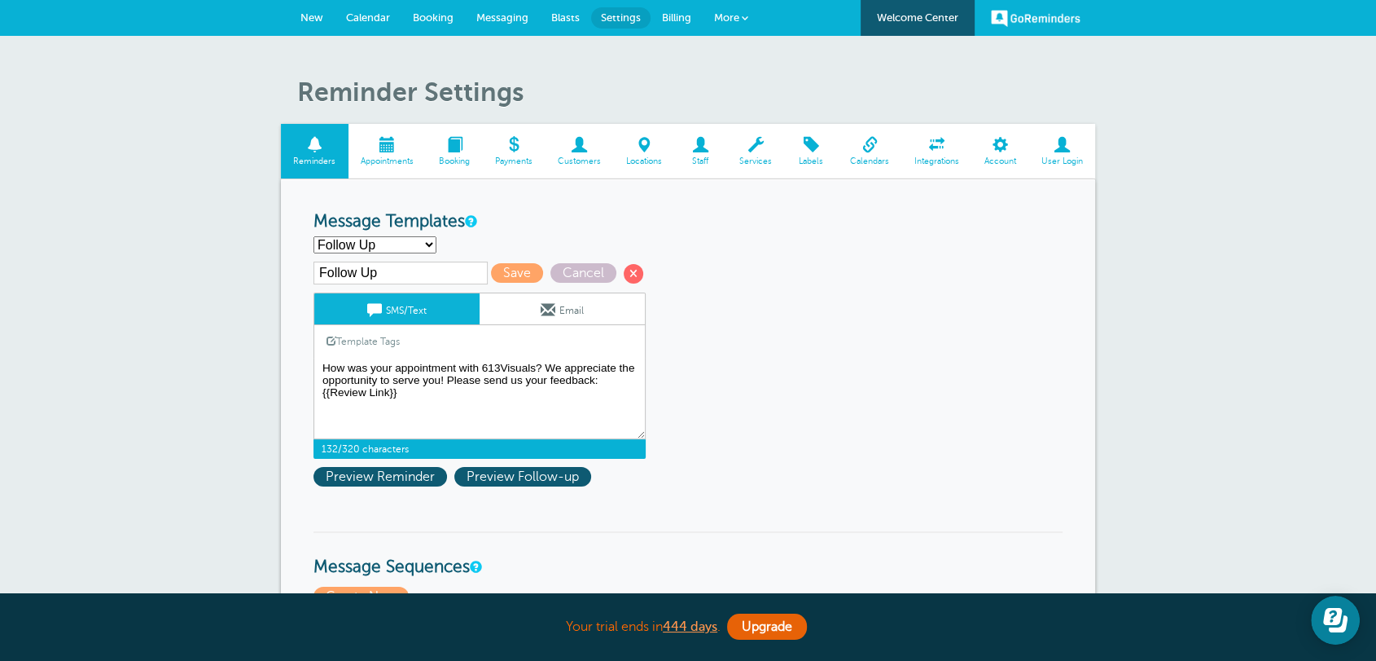
type textarea "How was your appointment with 613Visuals? We appreciate the opportunity to serv…"
click at [404, 267] on input "Follow Up" at bounding box center [401, 272] width 174 height 23
drag, startPoint x: 395, startPoint y: 267, endPoint x: 277, endPoint y: 267, distance: 118.1
paste input ": Ask For Review"
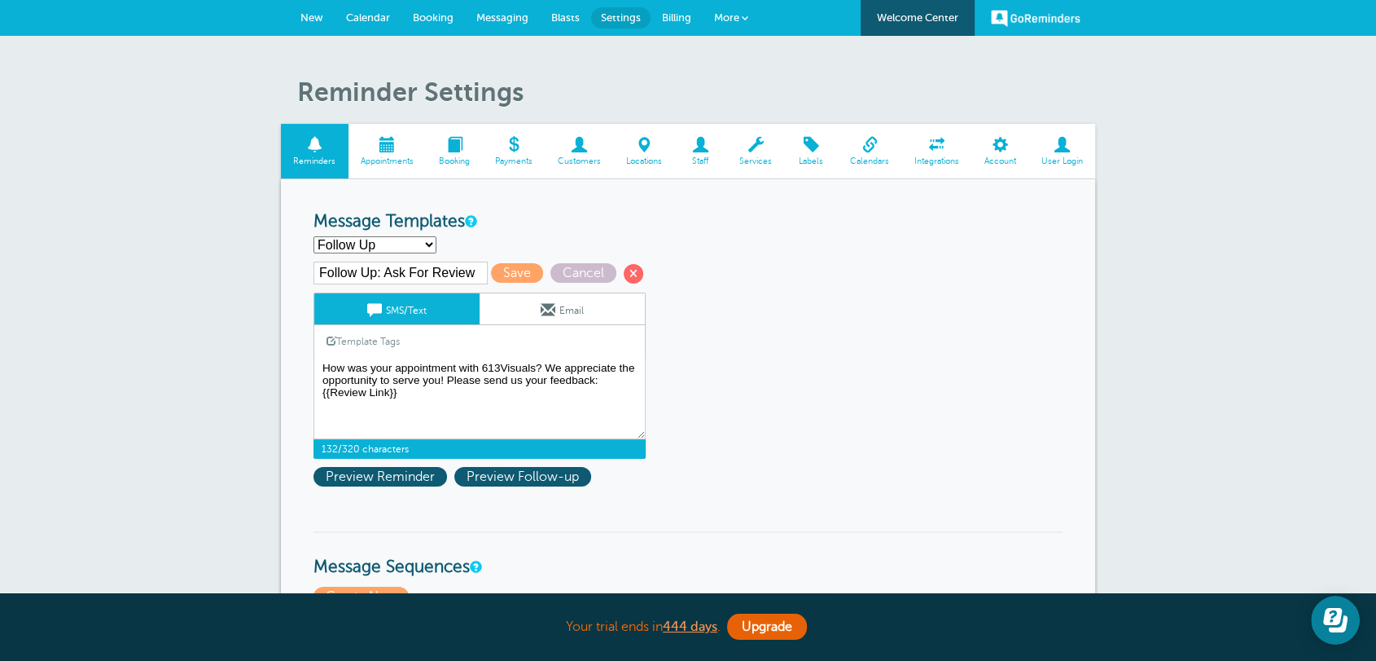
type input "Follow Up: Ask For Review"
click at [498, 409] on textarea "Hi {{First Name}}, your {{Service}} appointment with [PERSON_NAME], [PERSON_NAM…" at bounding box center [480, 398] width 332 height 81
drag, startPoint x: 397, startPoint y: 394, endPoint x: 309, endPoint y: 397, distance: 88.8
click at [492, 267] on span "Save" at bounding box center [517, 273] width 52 height 20
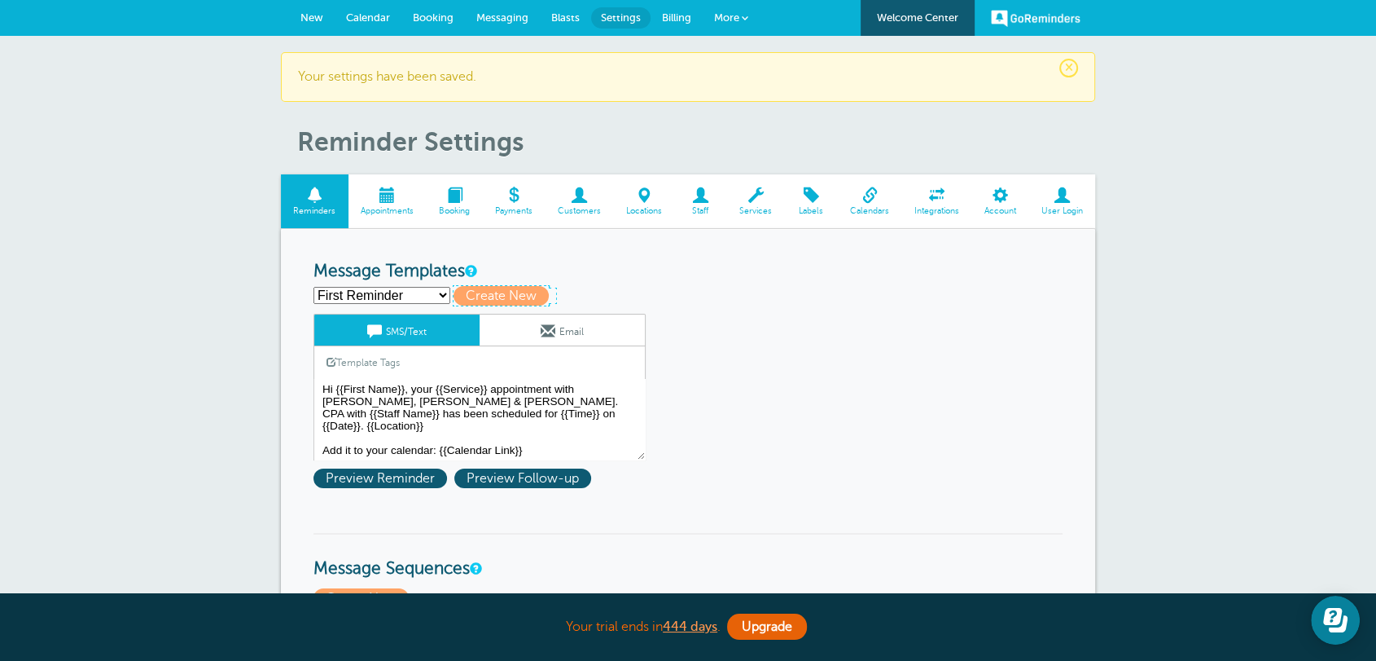
click at [519, 295] on span "Create New" at bounding box center [501, 296] width 95 height 20
select select
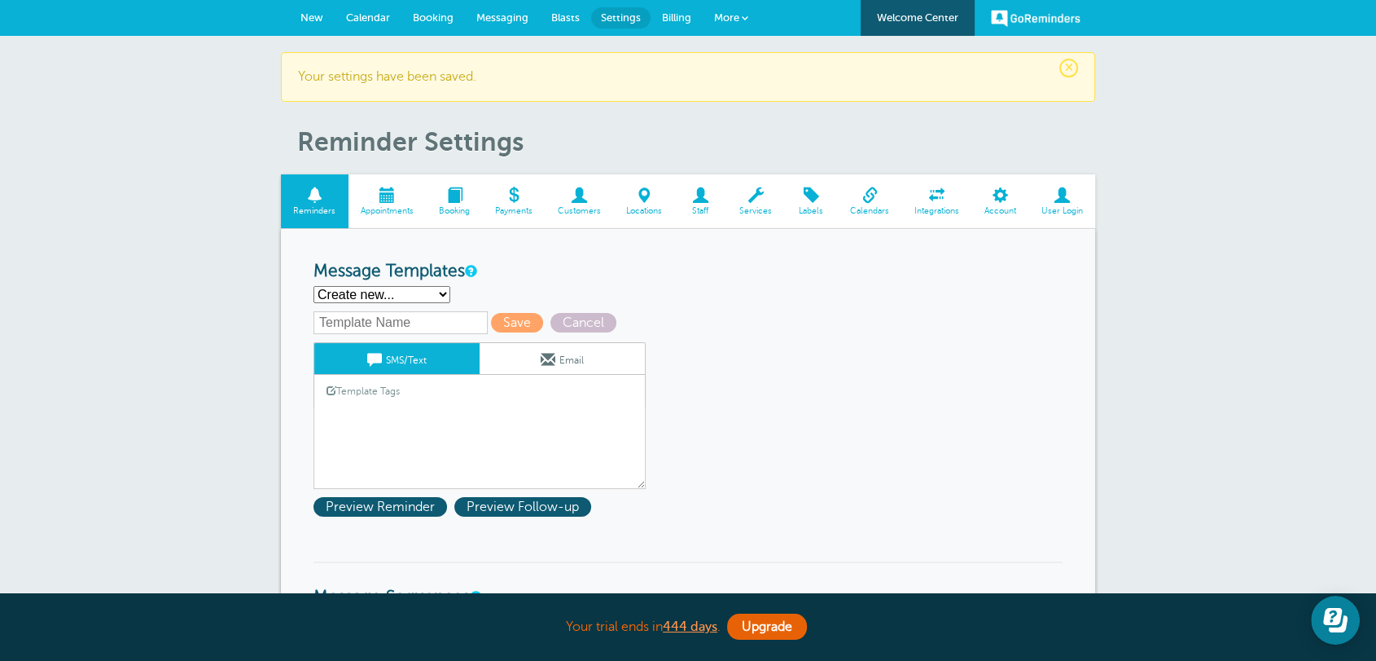
click at [438, 327] on input "text" at bounding box center [401, 322] width 174 height 23
type input "F"
drag, startPoint x: 571, startPoint y: 318, endPoint x: 560, endPoint y: 318, distance: 10.6
click at [571, 318] on span "Cancel" at bounding box center [584, 323] width 66 height 20
select select "142289"
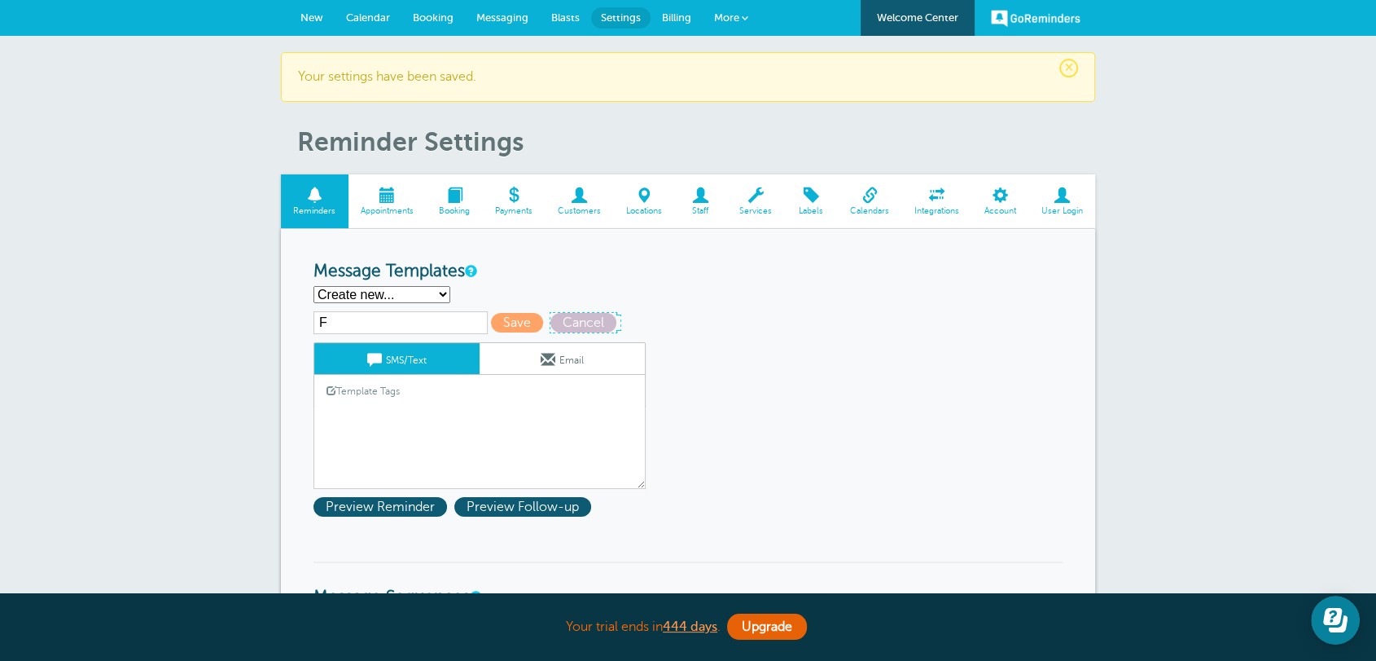
type input "First Reminder"
type textarea "Hi {{First Name}}, your {{Service}} appointment with Griffiths, Dreher & Evans,…"
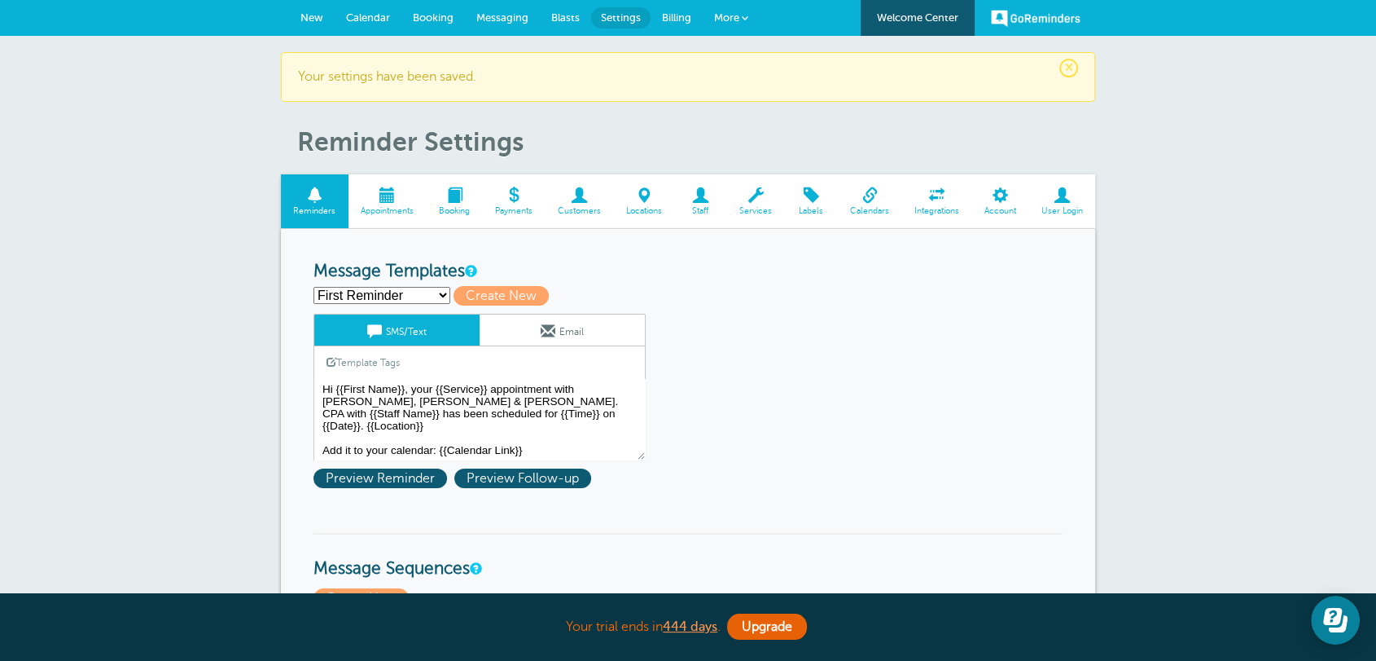
click at [403, 299] on select "First Reminder Follow Up: Ask For Review Second Reminder Third Reminder Create …" at bounding box center [382, 295] width 137 height 17
select select "156748"
click at [314, 287] on select "First Reminder Follow Up: Ask For Review Second Reminder Third Reminder Create …" at bounding box center [382, 295] width 137 height 17
type input "Follow Up: Ask For Review"
type textarea "How was your appointment with 613Visuals? We appreciate the opportunity to serv…"
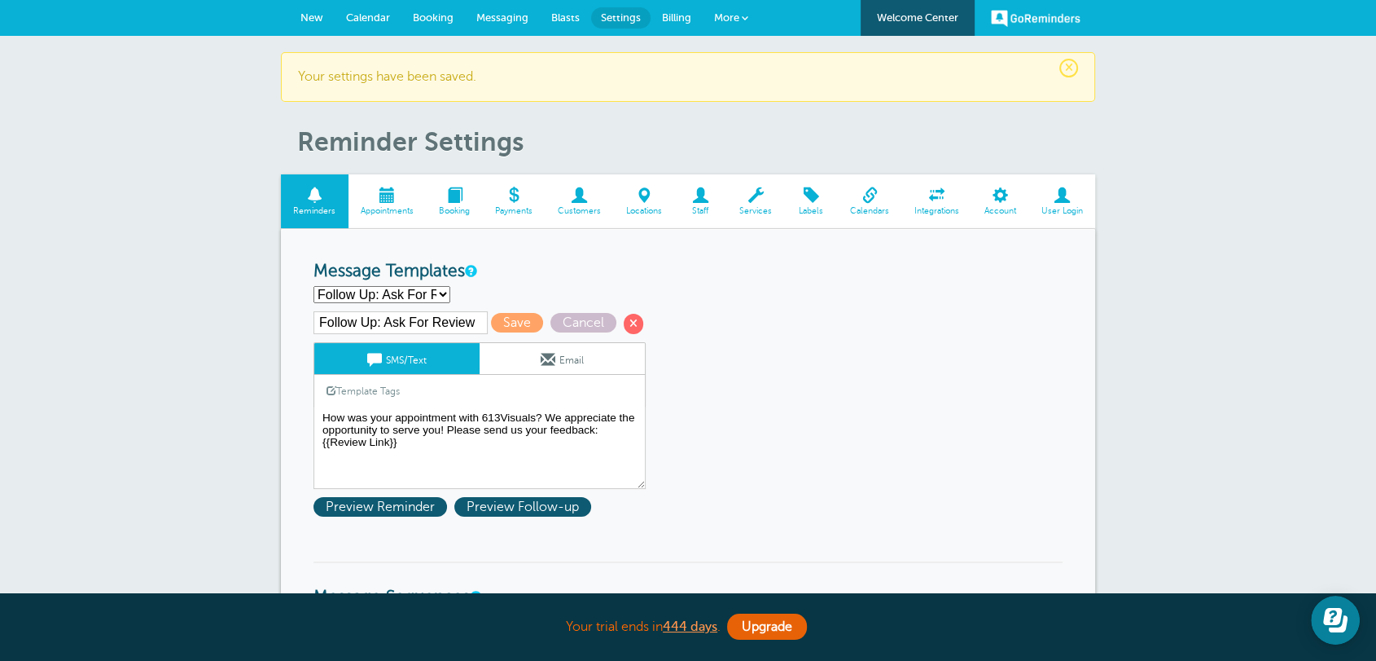
click at [392, 321] on input "Follow Up: Ask For Review" at bounding box center [401, 322] width 174 height 23
click at [382, 322] on input "Follow Up: Ask For Review" at bounding box center [401, 322] width 174 height 23
click at [472, 317] on input "Follow Up: Ask For Review" at bounding box center [401, 322] width 174 height 23
type input "Follow Up: Ask For Review - B2"
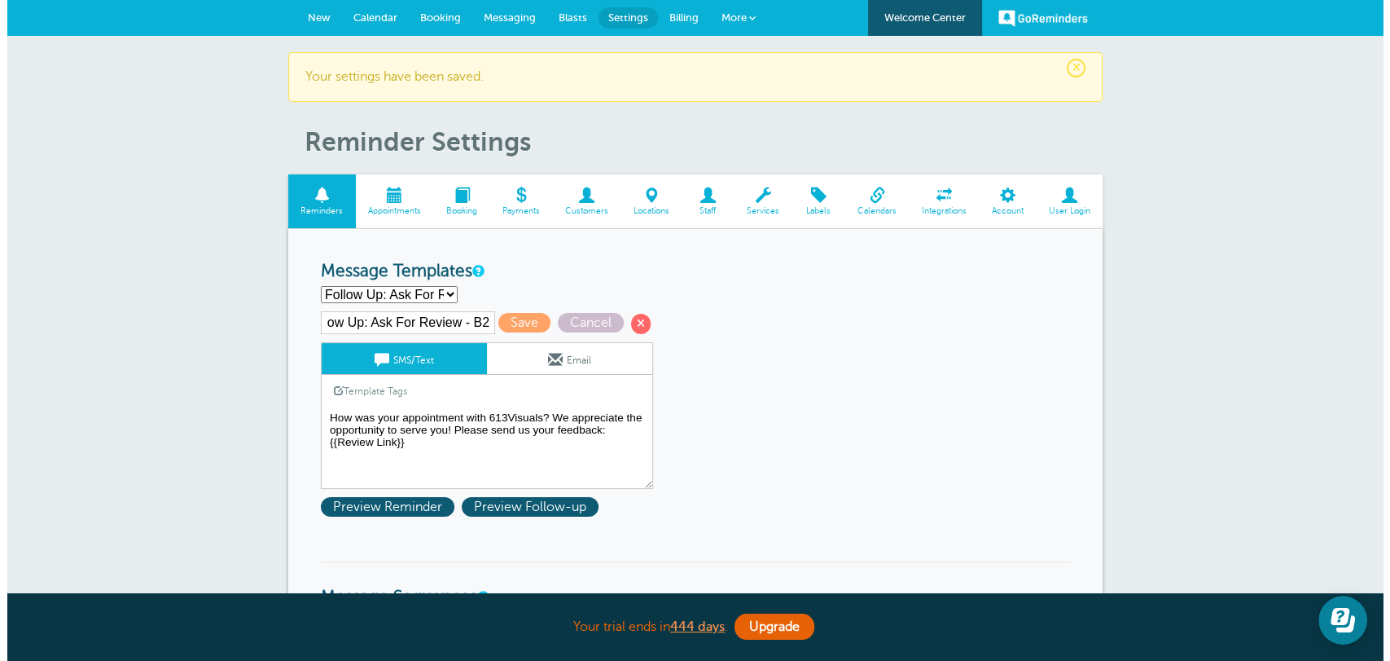
scroll to position [0, 0]
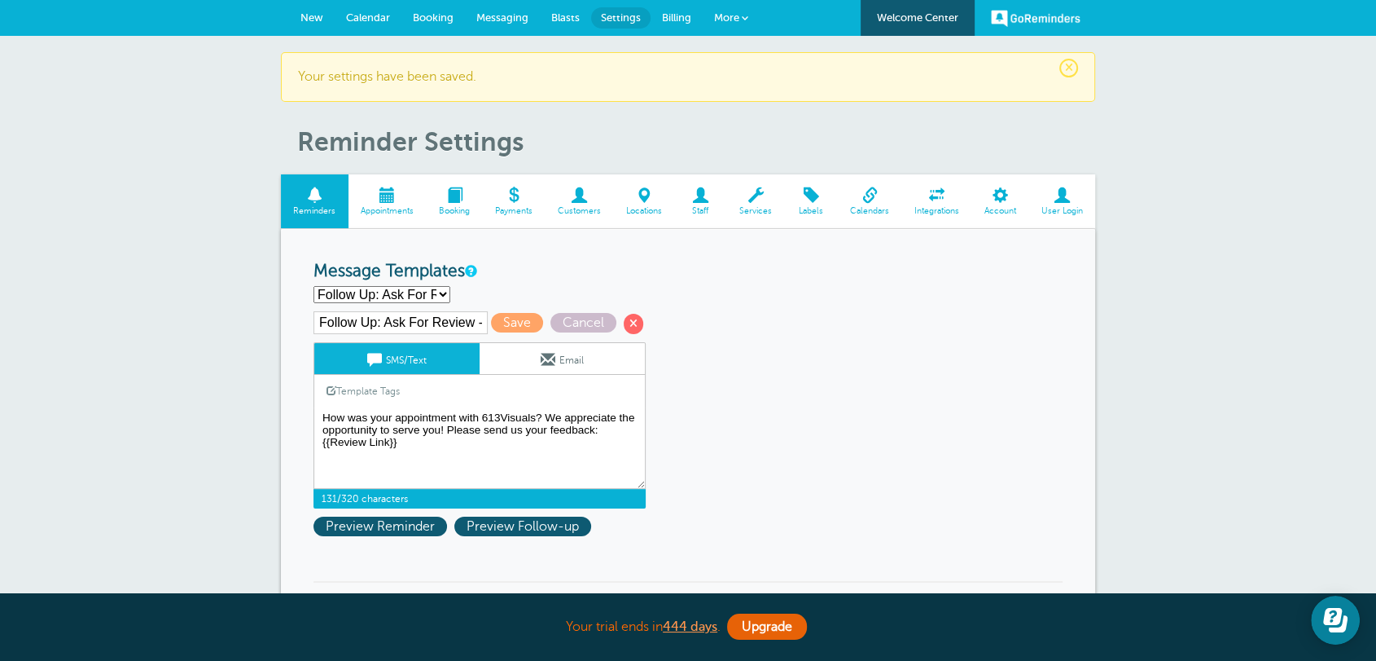
drag, startPoint x: 404, startPoint y: 443, endPoint x: 309, endPoint y: 443, distance: 94.5
paste textarea "https://app.goreminders.com/p/63a177vt71fi2/how-did-we-do"
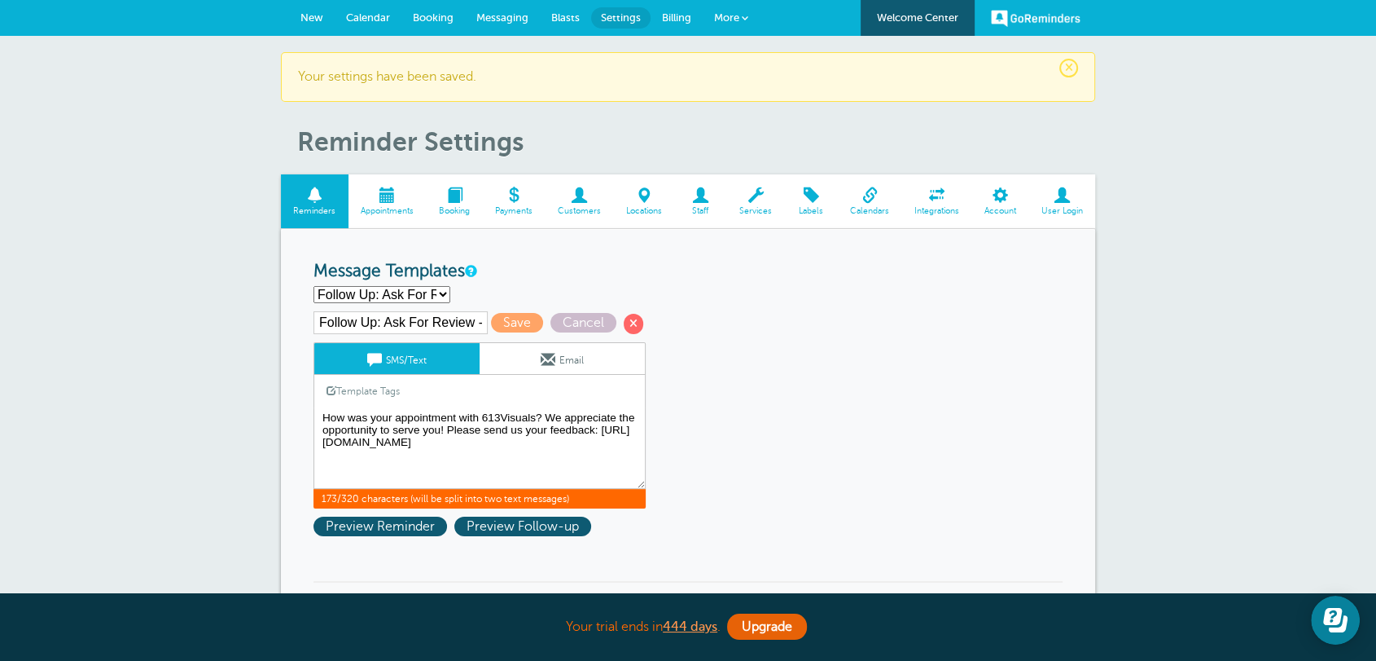
type textarea "How was your appointment with 613Visuals? We appreciate the opportunity to serv…"
drag, startPoint x: 536, startPoint y: 412, endPoint x: 484, endPoint y: 410, distance: 52.2
click at [484, 410] on textarea "Hi {{First Name}}, your {{Service}} appointment with [PERSON_NAME], [PERSON_NAM…" at bounding box center [480, 447] width 332 height 81
click at [716, 29] on link "More" at bounding box center [731, 18] width 57 height 37
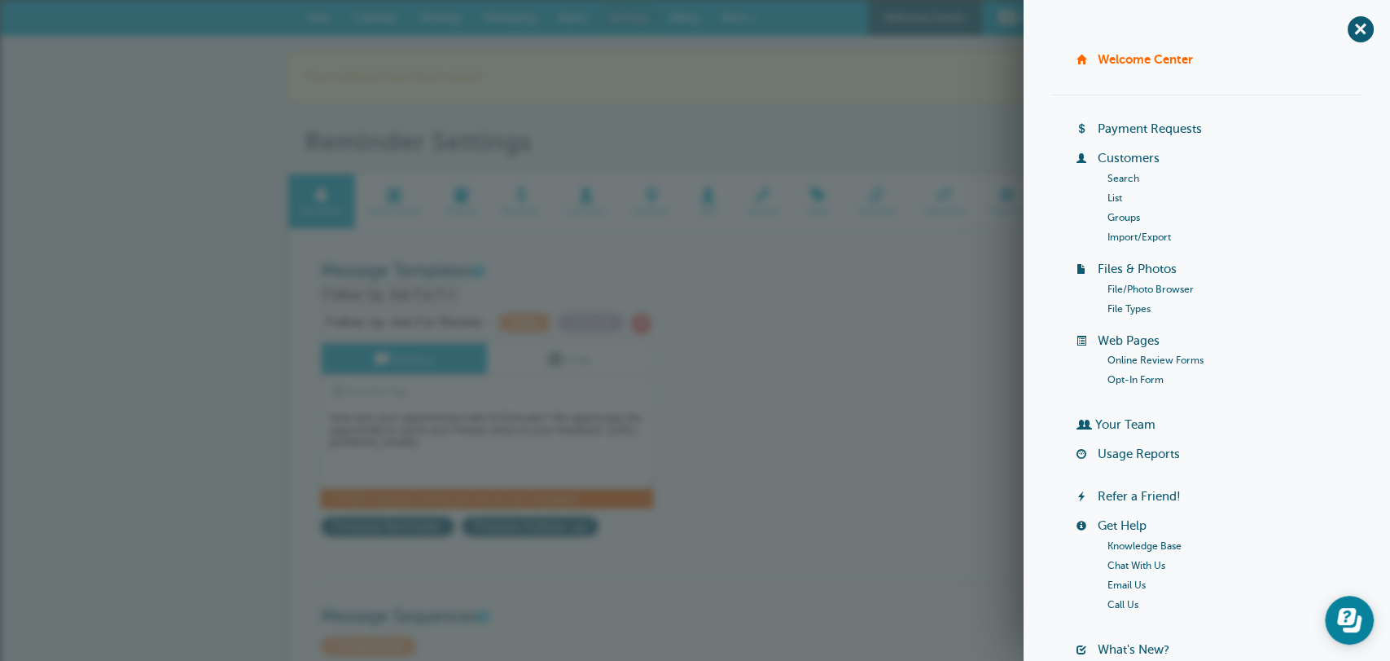
click at [1177, 360] on link "Online Review Forms" at bounding box center [1156, 359] width 96 height 11
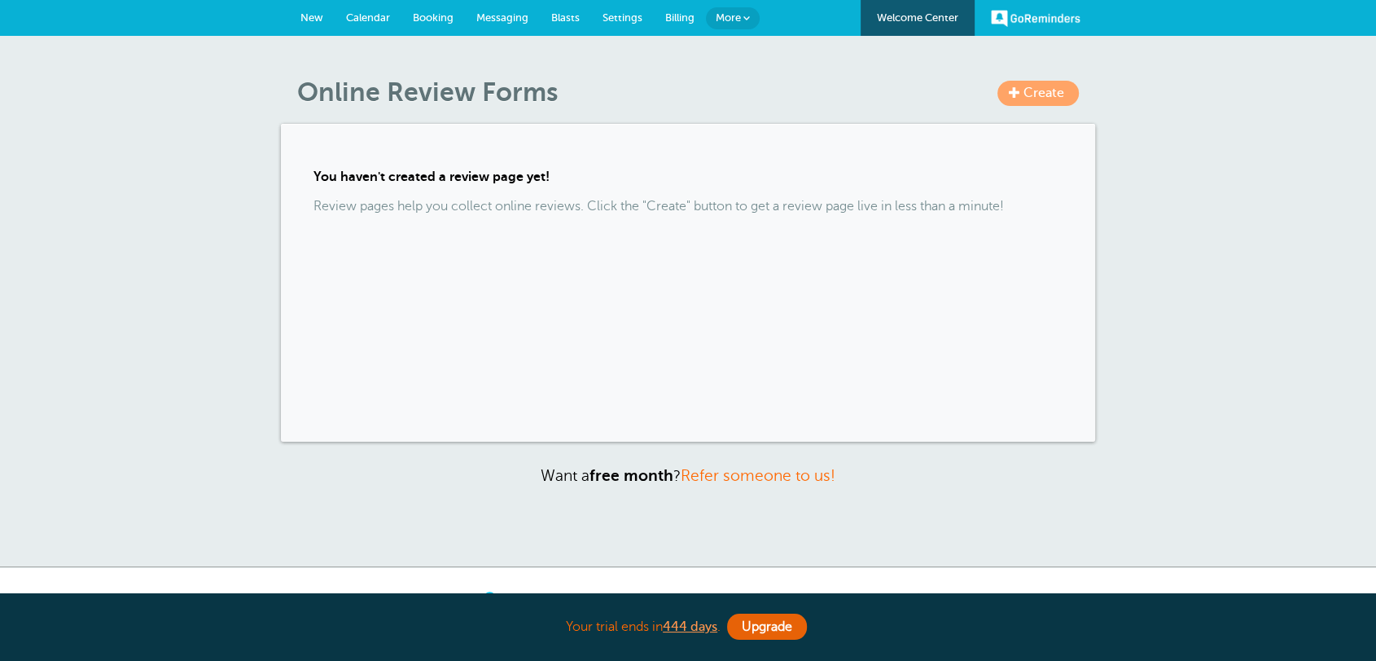
click at [999, 86] on link "Create" at bounding box center [1038, 93] width 81 height 25
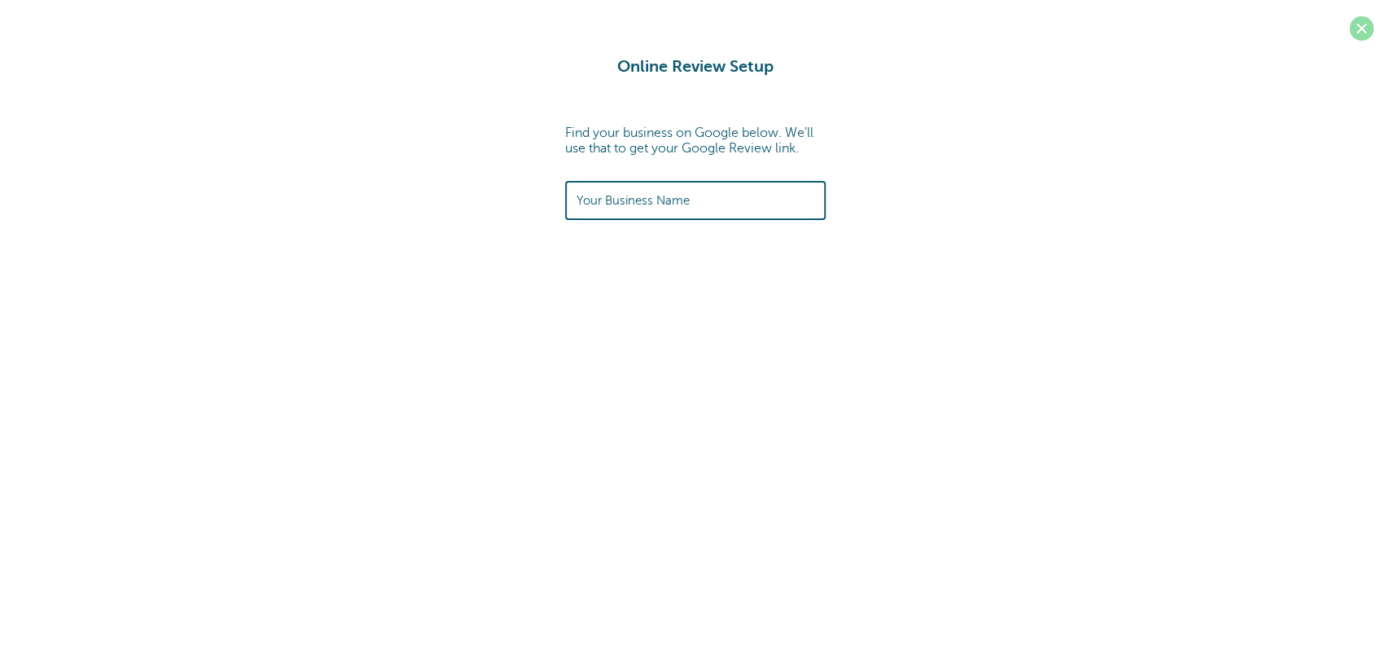
click at [1372, 36] on span at bounding box center [1362, 28] width 24 height 24
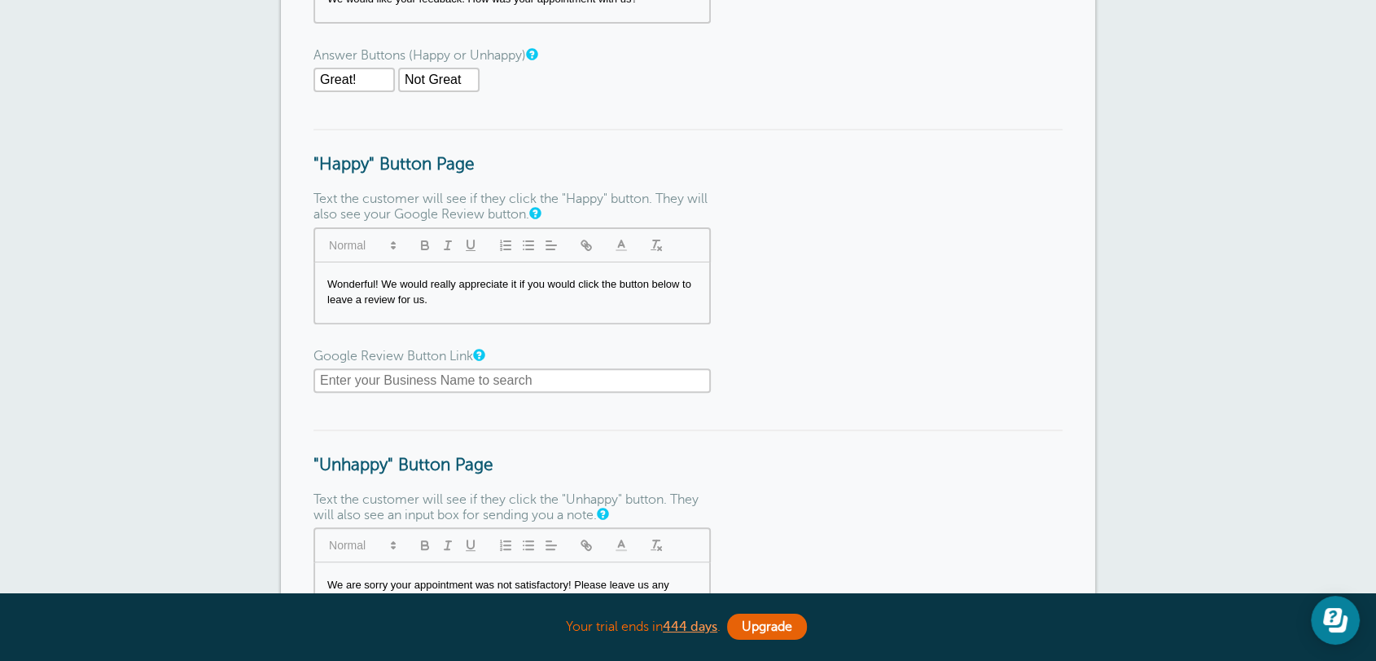
scroll to position [422, 0]
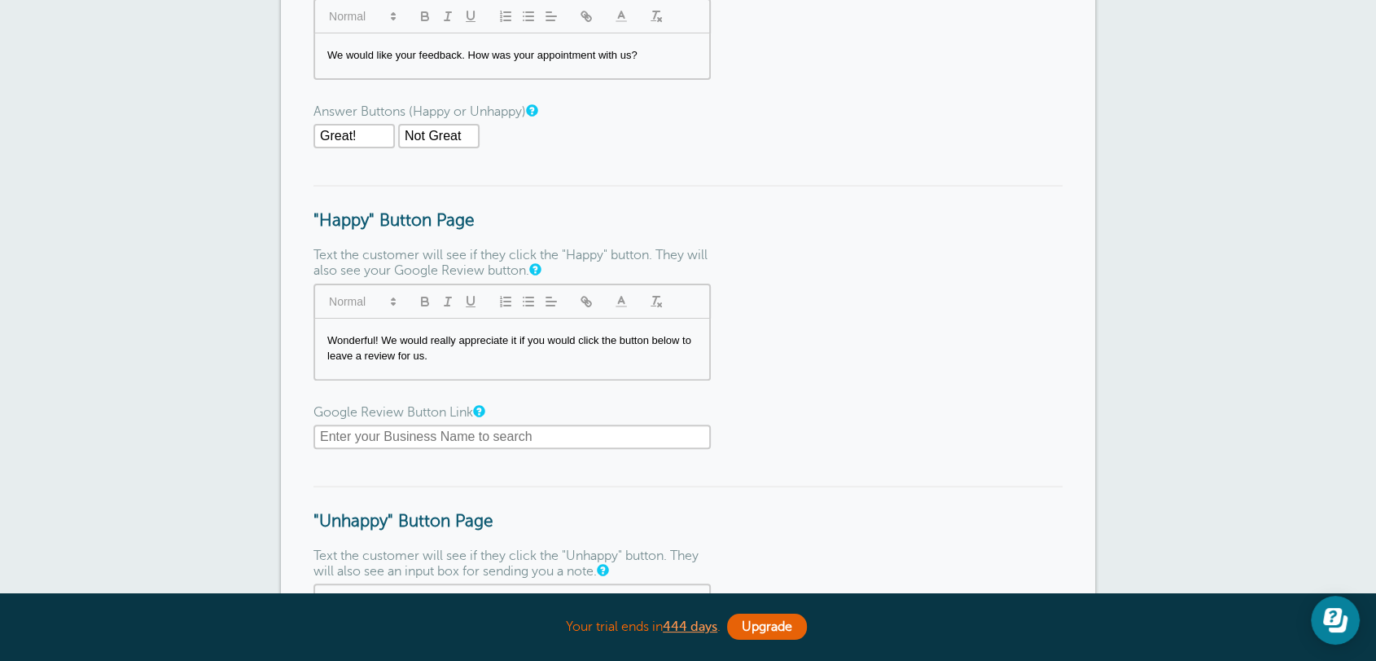
click at [621, 438] on input "text" at bounding box center [512, 436] width 397 height 24
click at [620, 437] on input "text" at bounding box center [512, 436] width 397 height 24
click at [794, 372] on form "To add your logo, upload a logo under Settings > Account . Page Name (internal …" at bounding box center [688, 288] width 749 height 977
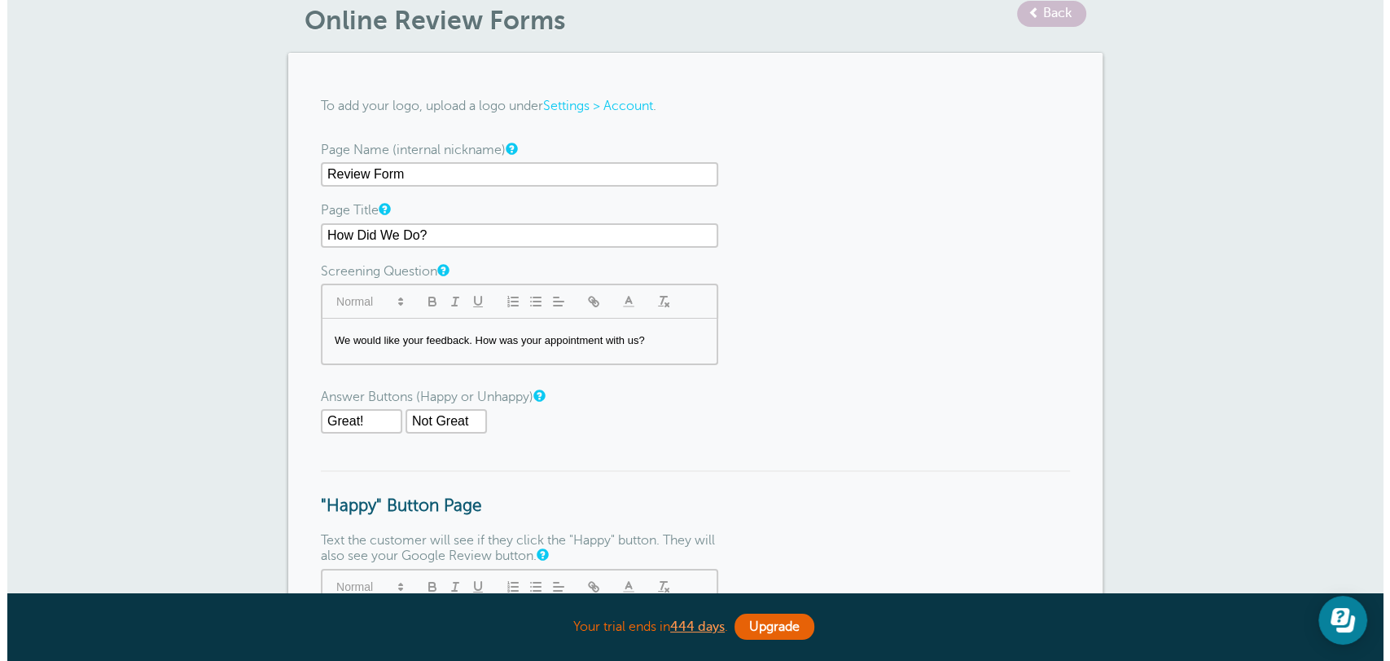
scroll to position [0, 0]
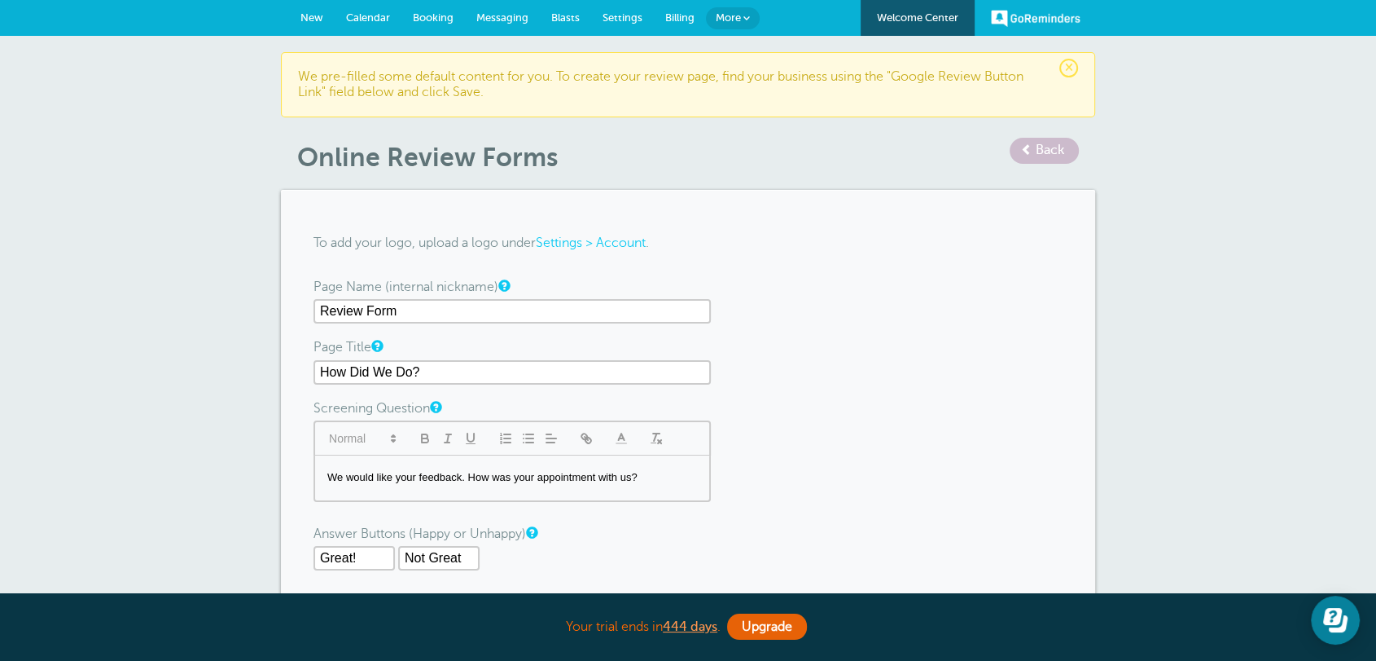
click at [731, 12] on span "More" at bounding box center [728, 17] width 25 height 12
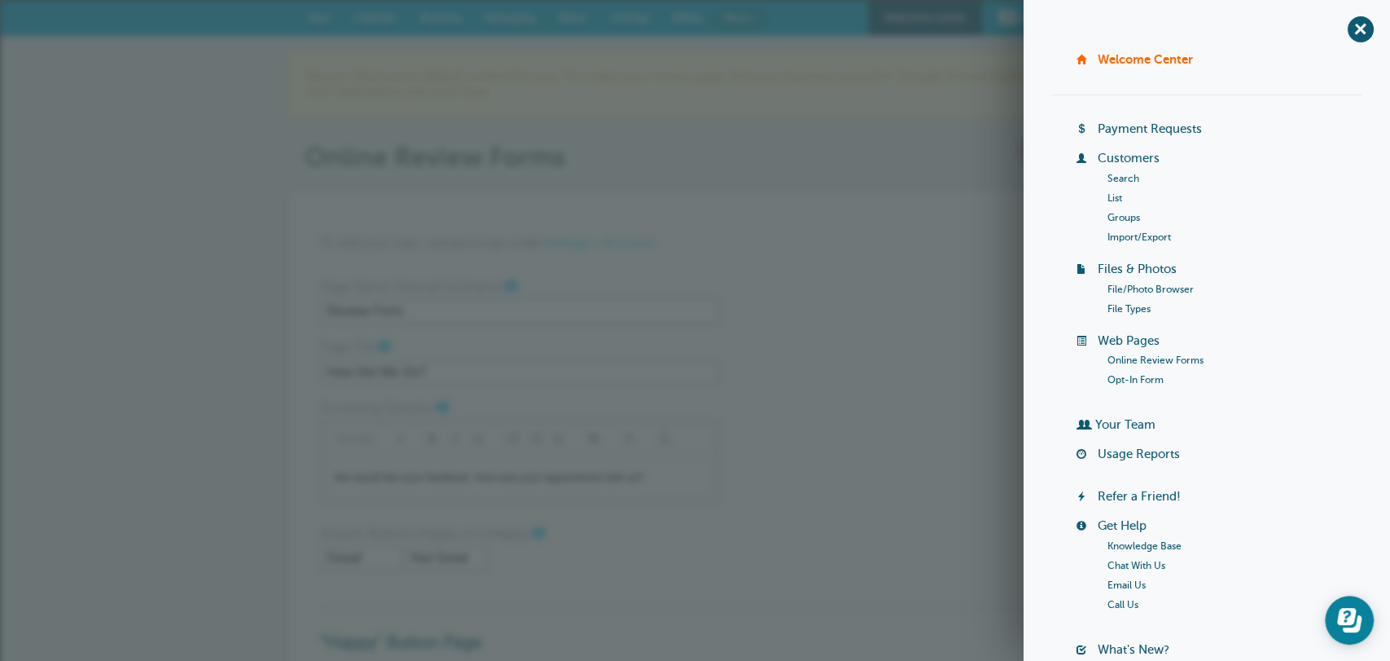
click at [1159, 361] on link "Online Review Forms" at bounding box center [1156, 359] width 96 height 11
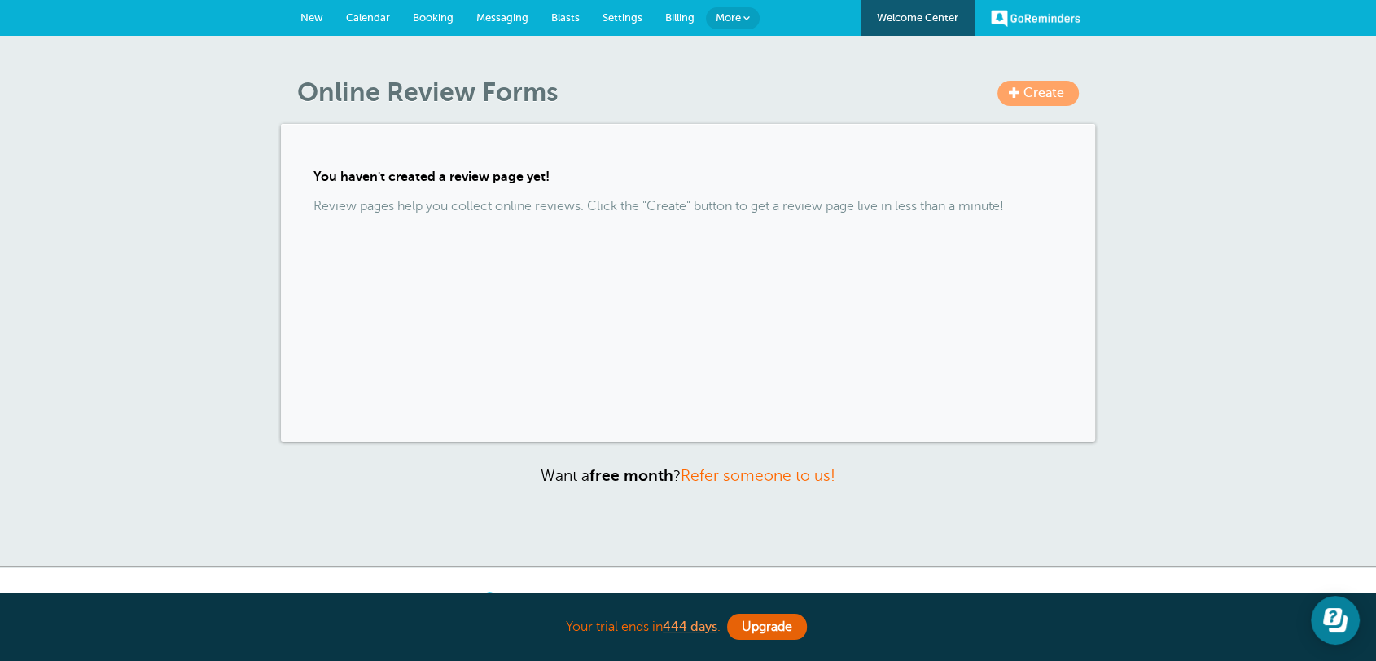
click at [295, 209] on div "You haven't created a review page yet! Review pages help you collect online rev…" at bounding box center [688, 283] width 814 height 318
click at [744, 21] on span at bounding box center [747, 18] width 7 height 7
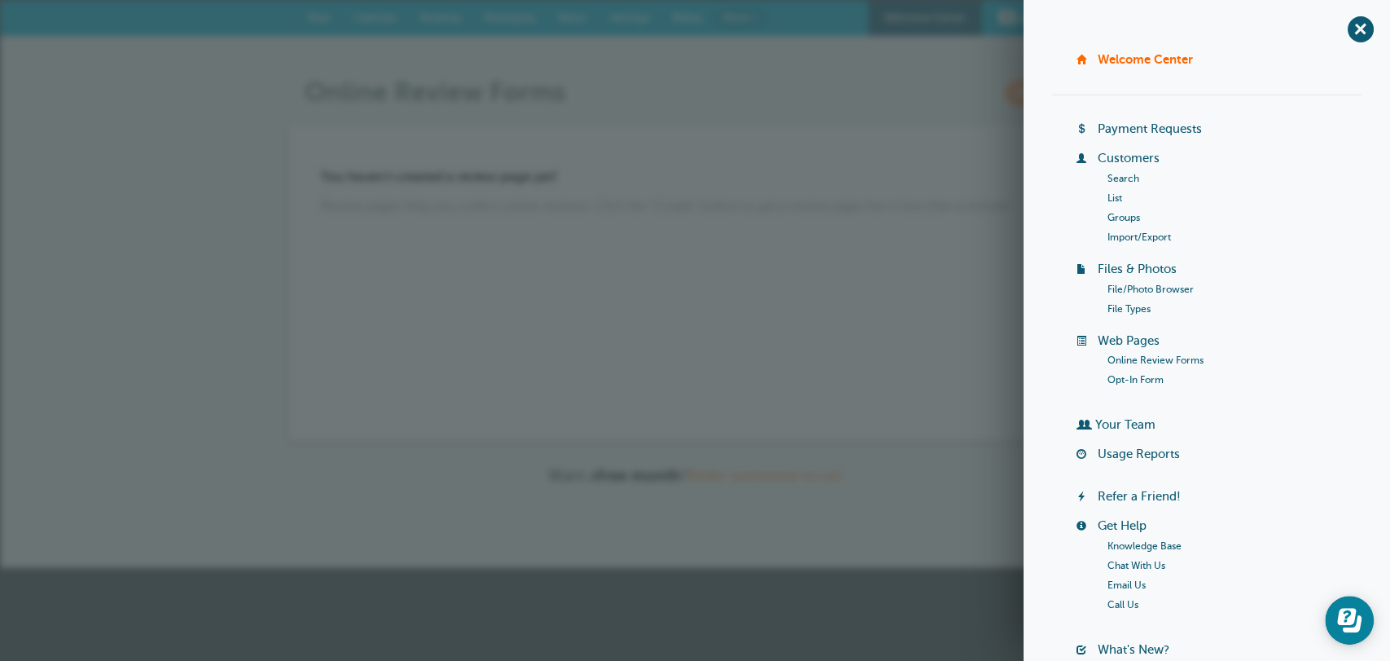
drag, startPoint x: 611, startPoint y: 425, endPoint x: 630, endPoint y: 173, distance: 252.4
click at [612, 421] on div "You haven't created a review page yet! Review pages help you collect online rev…" at bounding box center [695, 283] width 814 height 318
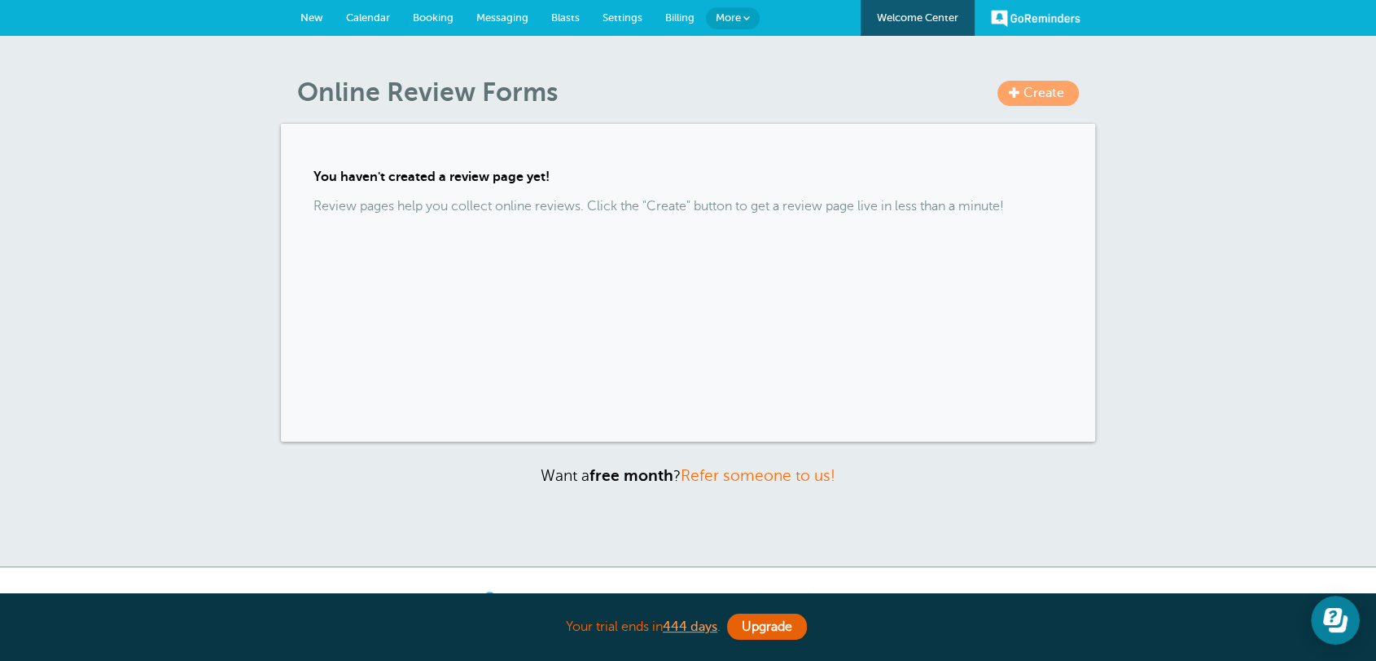
click at [621, 19] on span "Settings" at bounding box center [623, 17] width 40 height 12
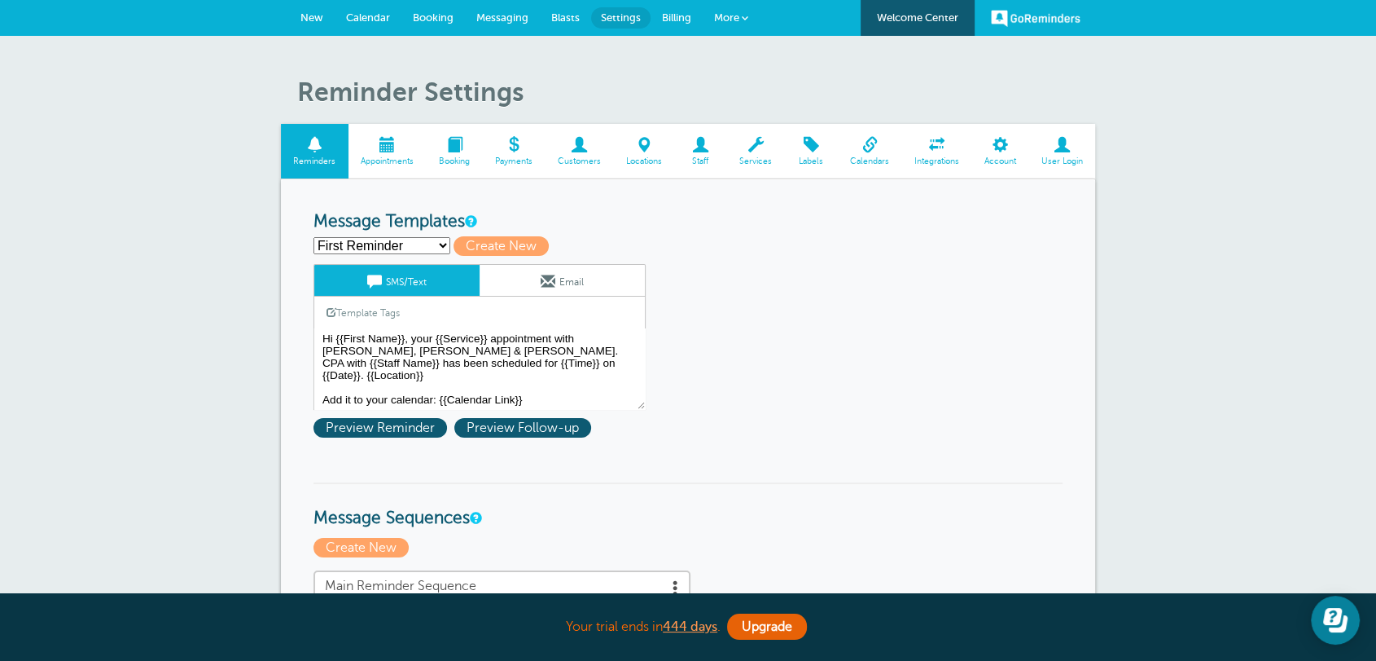
click at [1011, 151] on span at bounding box center [1000, 144] width 57 height 15
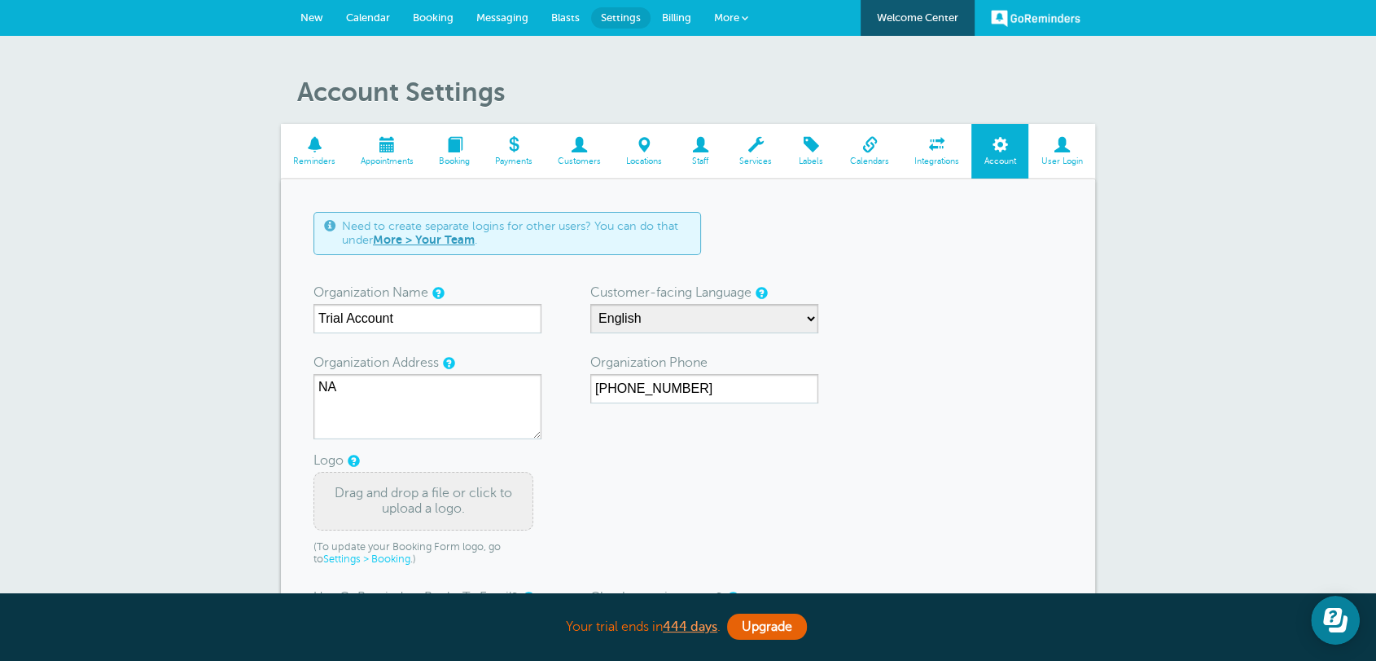
click at [1064, 151] on span at bounding box center [1062, 144] width 67 height 15
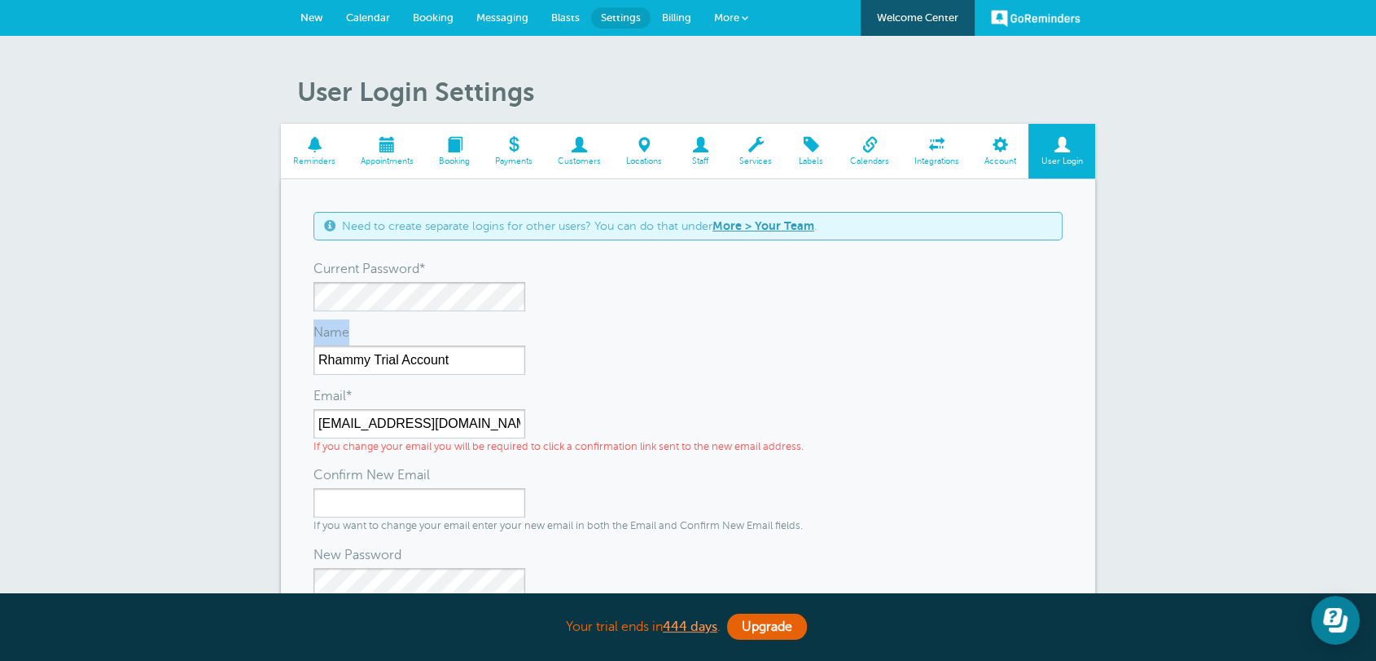
drag, startPoint x: 300, startPoint y: 341, endPoint x: 349, endPoint y: 354, distance: 50.6
click at [349, 354] on div "Need to create separate logins for other users? You can do that under More > Yo…" at bounding box center [688, 480] width 814 height 602
click at [342, 424] on input "[EMAIL_ADDRESS][DOMAIN_NAME]" at bounding box center [420, 423] width 212 height 29
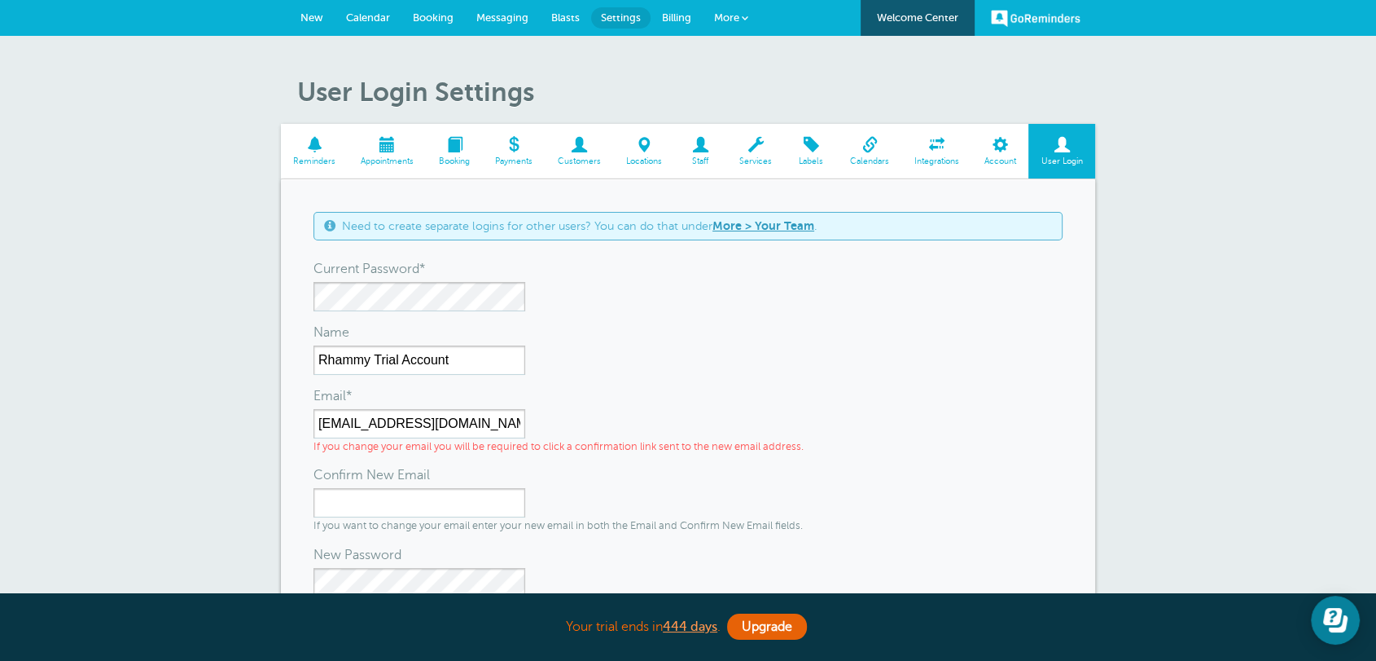
click at [621, 393] on div "Email*" at bounding box center [688, 396] width 749 height 26
drag, startPoint x: 301, startPoint y: 87, endPoint x: 570, endPoint y: 87, distance: 268.8
click at [570, 87] on h1 "User Login Settings" at bounding box center [696, 92] width 798 height 31
click at [1177, 257] on div "User Login Settings Reminders Appointments Booking Payments Customers Locations…" at bounding box center [688, 471] width 1376 height 871
click at [304, 156] on span "Reminders" at bounding box center [314, 161] width 51 height 10
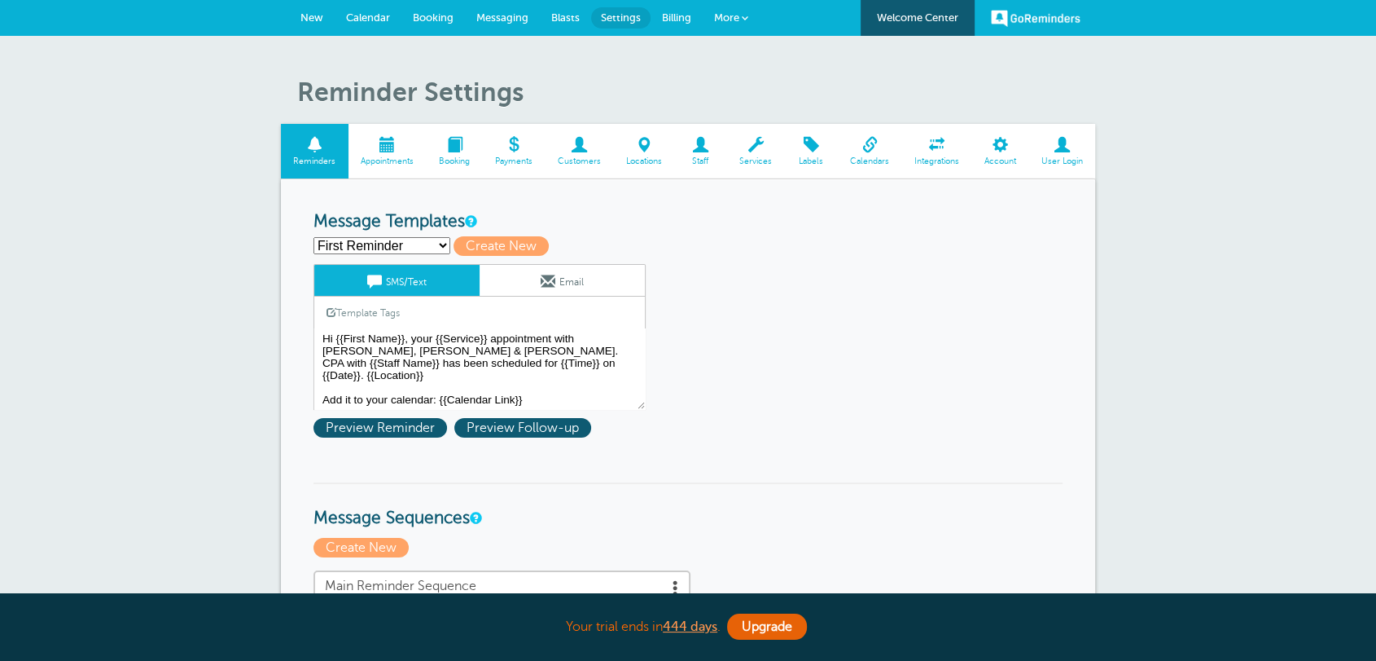
click at [362, 243] on select "First Reminder Follow Up: Ask For Review Second Reminder Third Reminder Create …" at bounding box center [382, 245] width 137 height 17
click at [514, 364] on textarea "Hi {{First Name}}, your {{Service}} appointment with [PERSON_NAME], [PERSON_NAM…" at bounding box center [480, 368] width 332 height 81
